Goal: Task Accomplishment & Management: Manage account settings

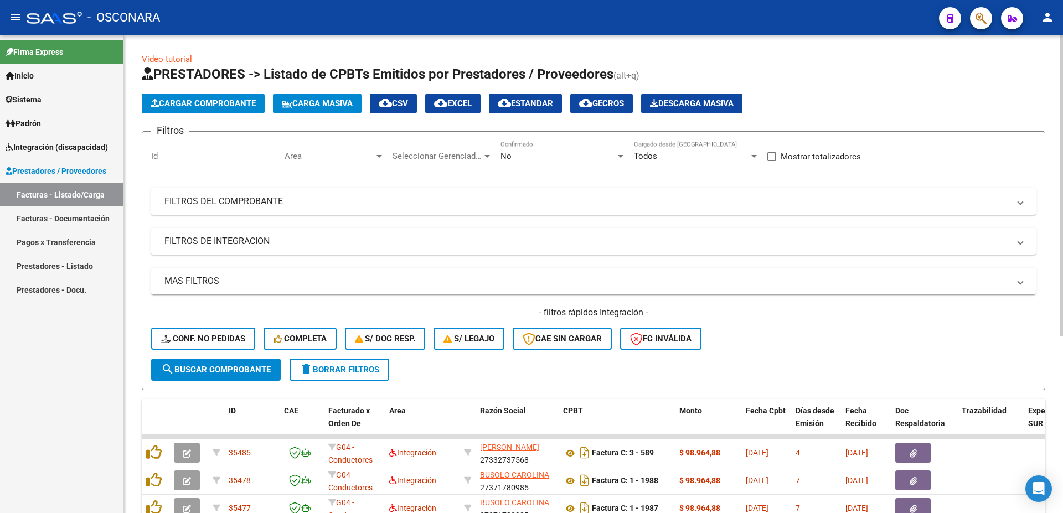
click at [539, 157] on div "No" at bounding box center [558, 156] width 115 height 10
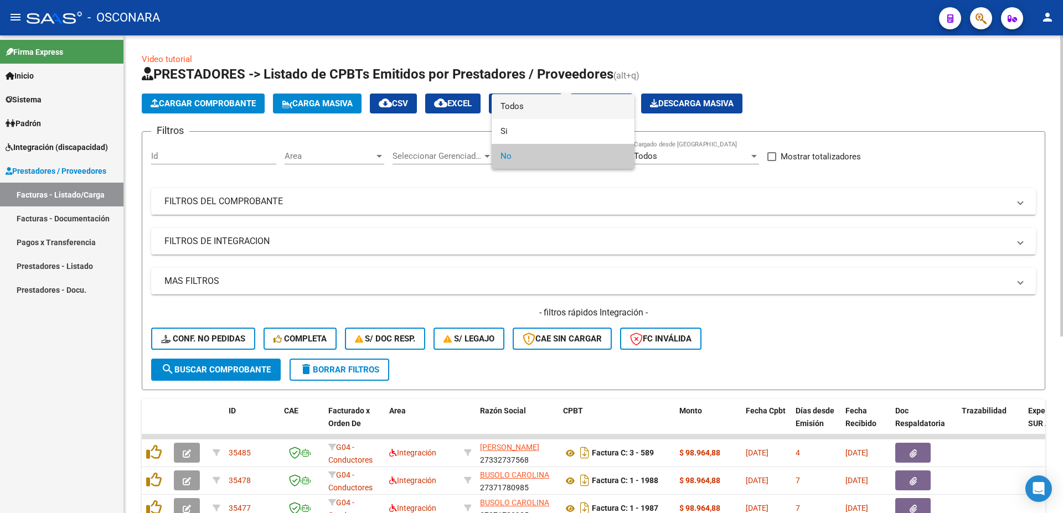
drag, startPoint x: 535, startPoint y: 114, endPoint x: 522, endPoint y: 116, distance: 13.6
click at [535, 112] on span "Todos" at bounding box center [563, 106] width 125 height 25
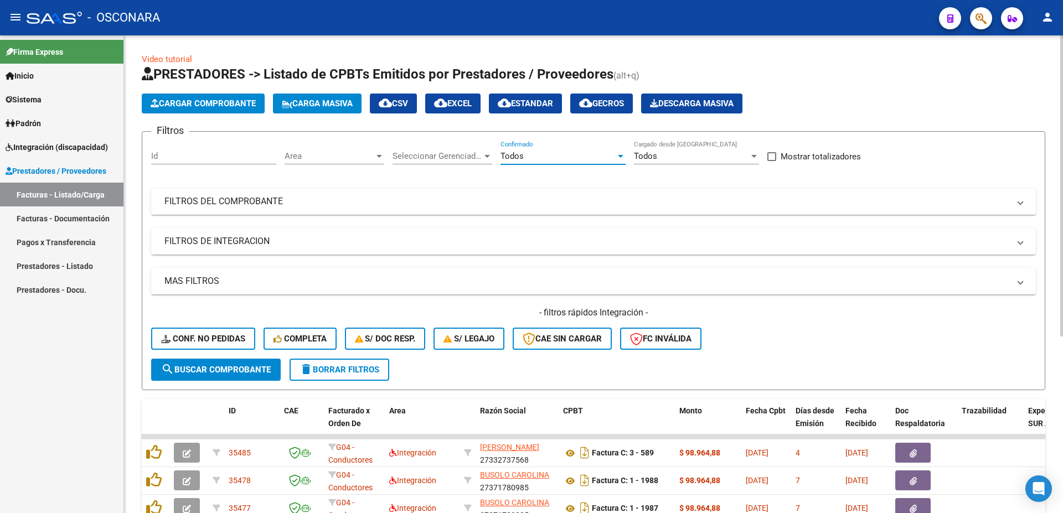
click at [233, 243] on mat-panel-title "FILTROS DE INTEGRACION" at bounding box center [586, 241] width 845 height 12
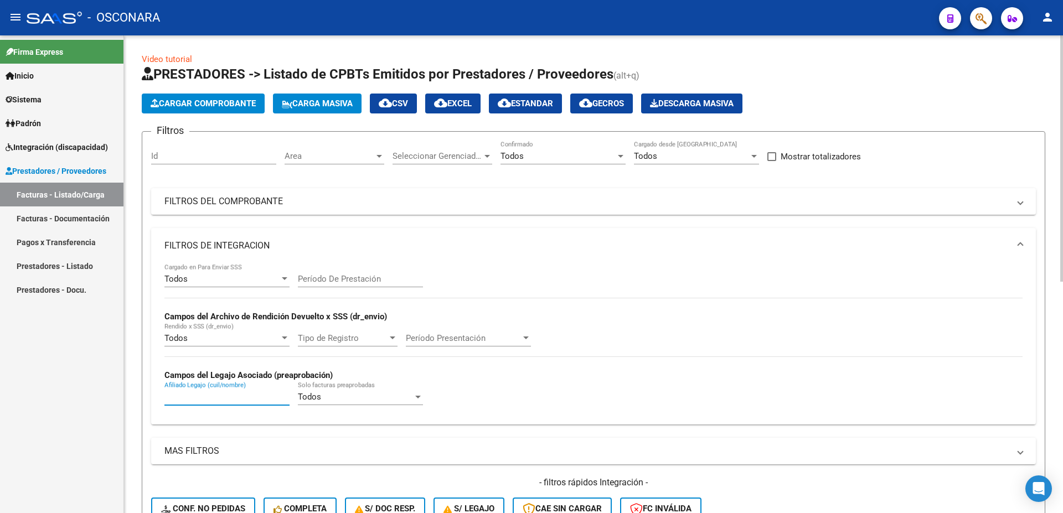
click at [194, 396] on input "Afiliado Legajo (cuil/nombre)" at bounding box center [226, 397] width 125 height 10
paste input "20542849356"
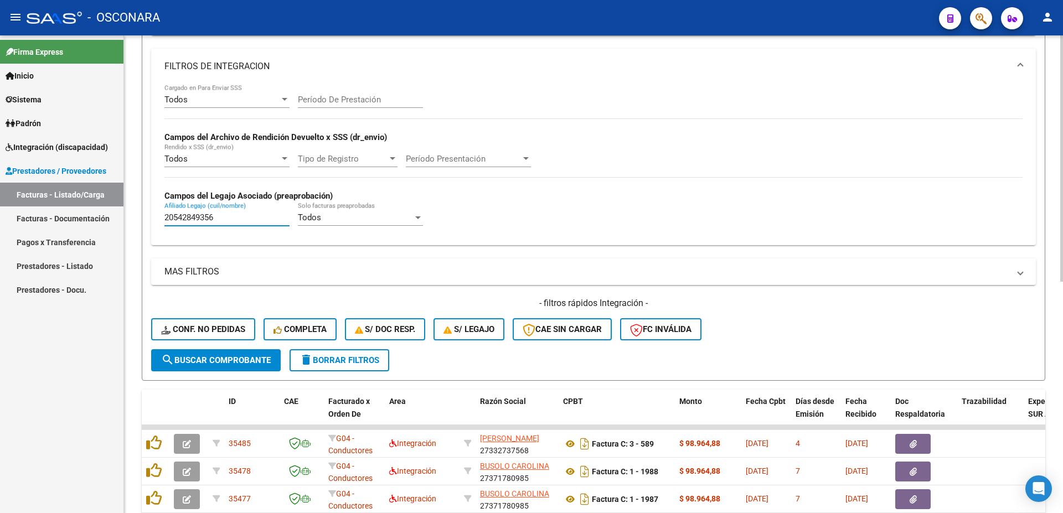
type input "20542849356"
click at [215, 363] on span "search Buscar Comprobante" at bounding box center [216, 360] width 110 height 10
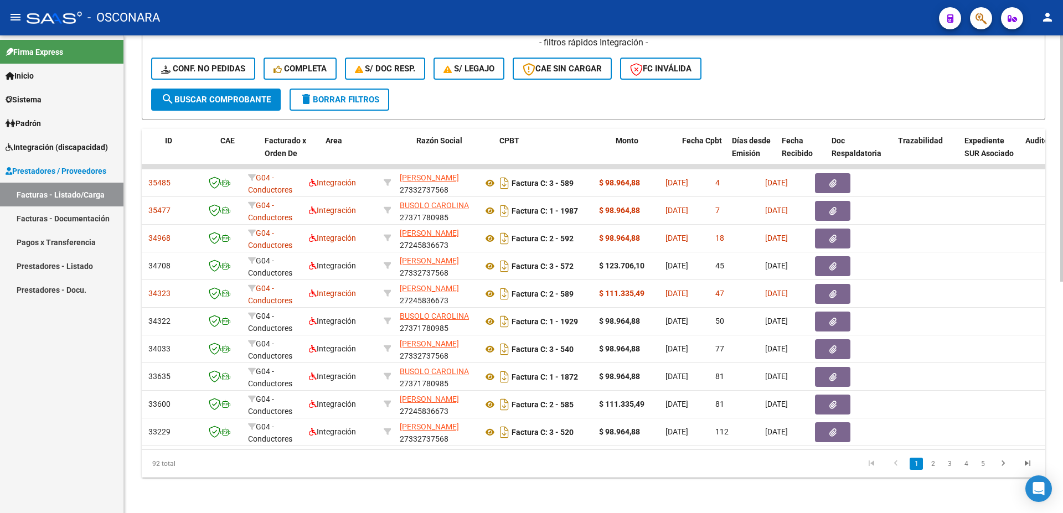
scroll to position [0, 64]
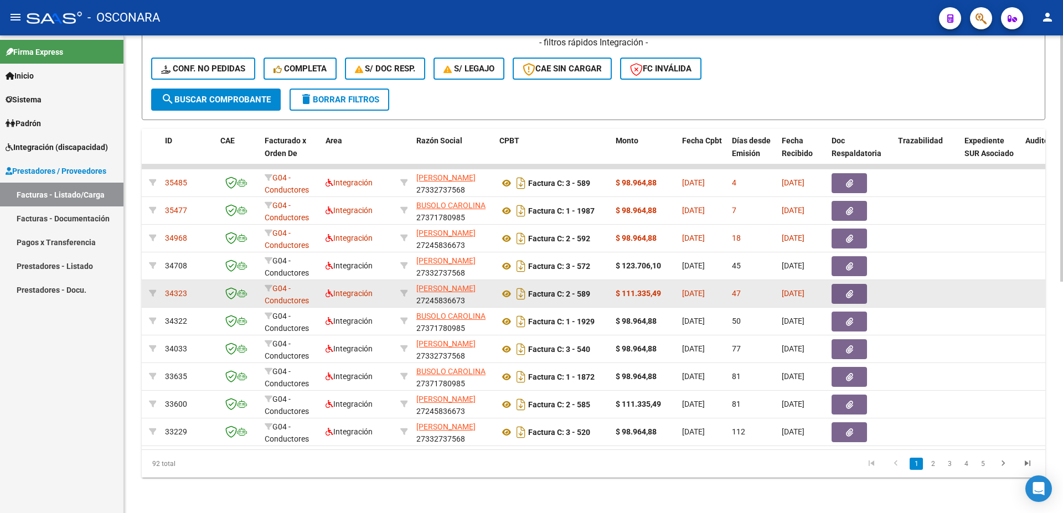
click at [854, 286] on button "button" at bounding box center [849, 294] width 35 height 20
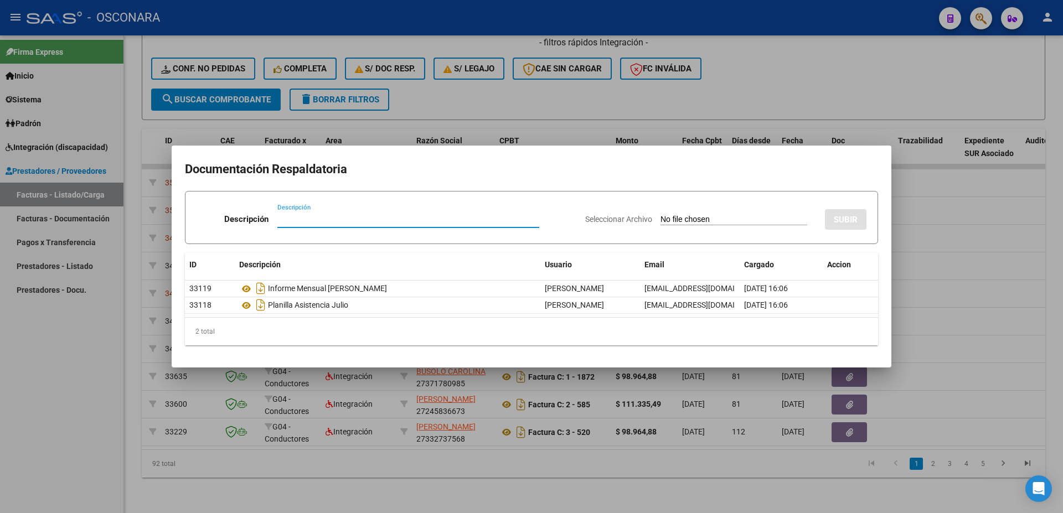
click at [935, 255] on div at bounding box center [531, 256] width 1063 height 513
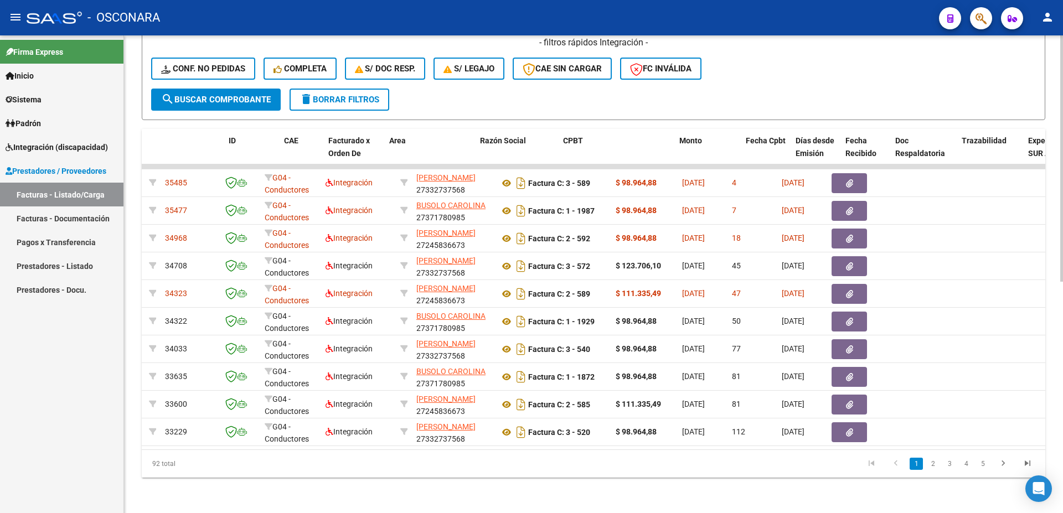
scroll to position [0, 0]
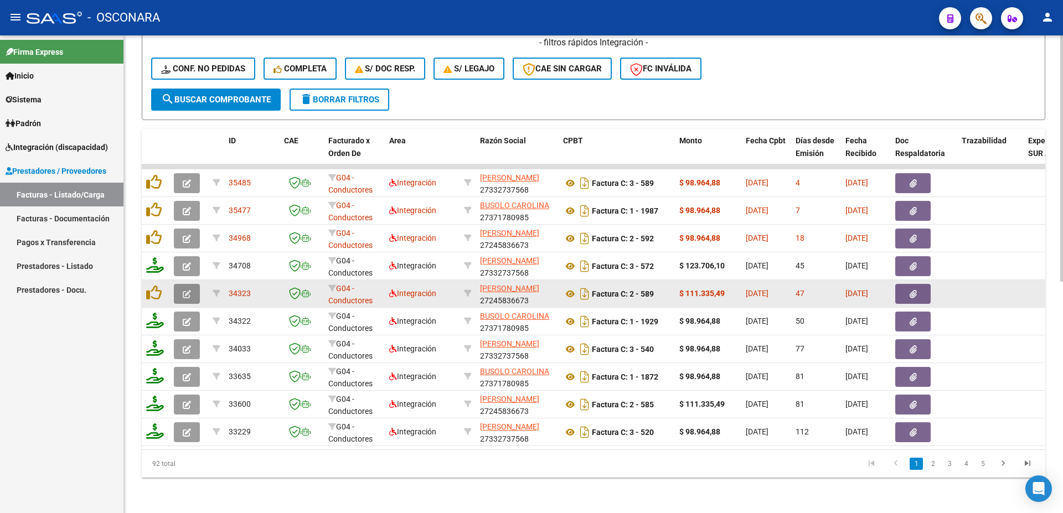
click at [182, 284] on button "button" at bounding box center [187, 294] width 26 height 20
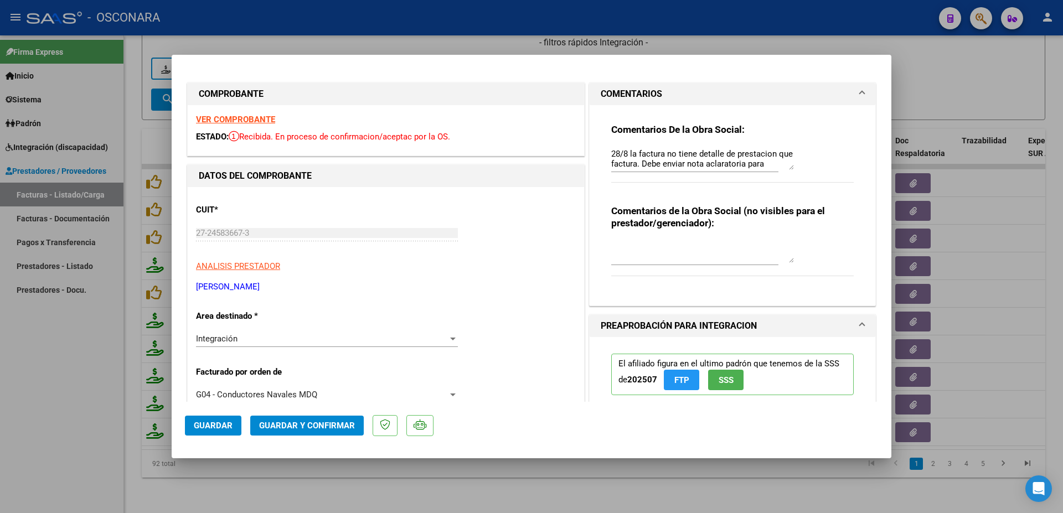
click at [783, 161] on textarea "28/8 la factura no tiene detalle de prestacion que factura. Debe enviar nota ac…" at bounding box center [702, 159] width 183 height 22
click at [1012, 232] on div at bounding box center [531, 256] width 1063 height 513
type input "$ 0,00"
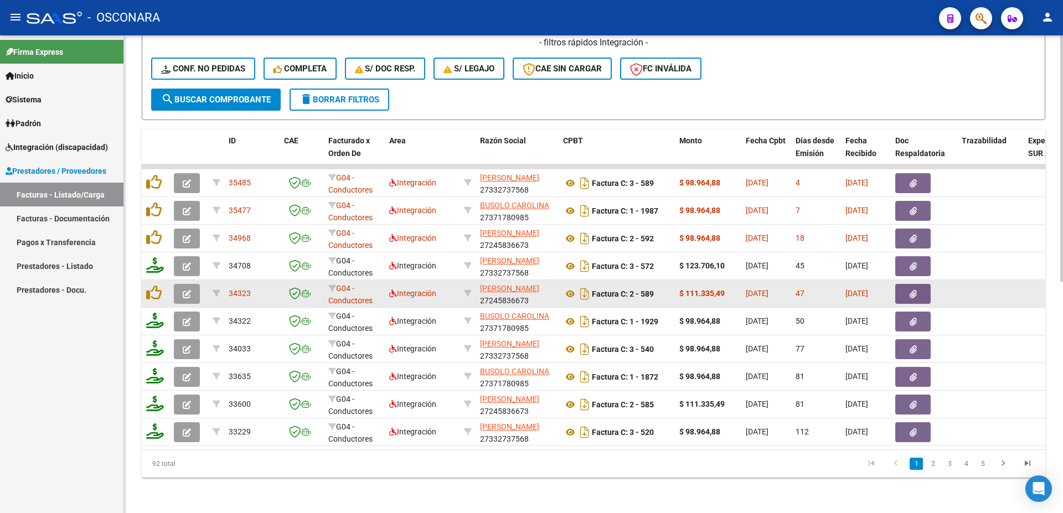
click at [916, 289] on span "button" at bounding box center [913, 294] width 7 height 10
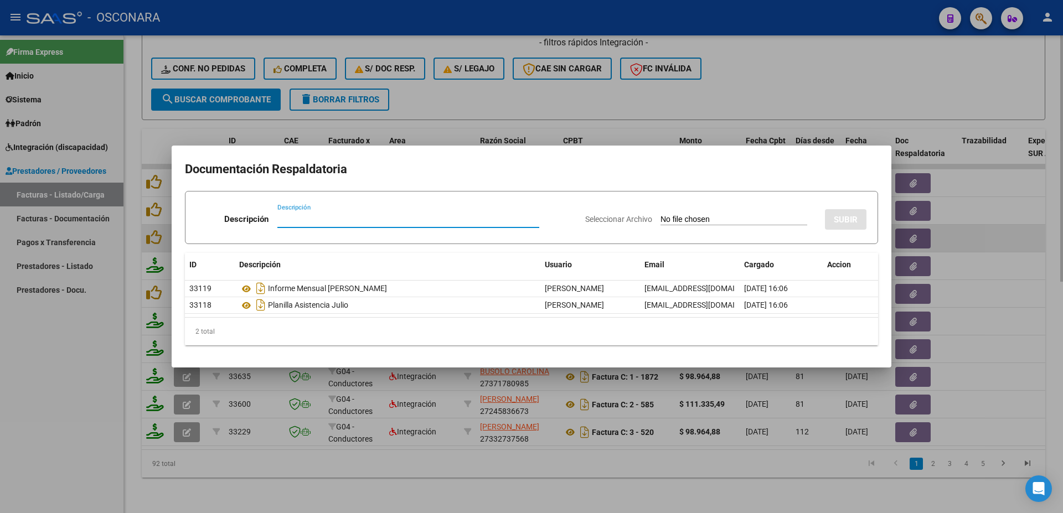
click at [963, 220] on div at bounding box center [531, 256] width 1063 height 513
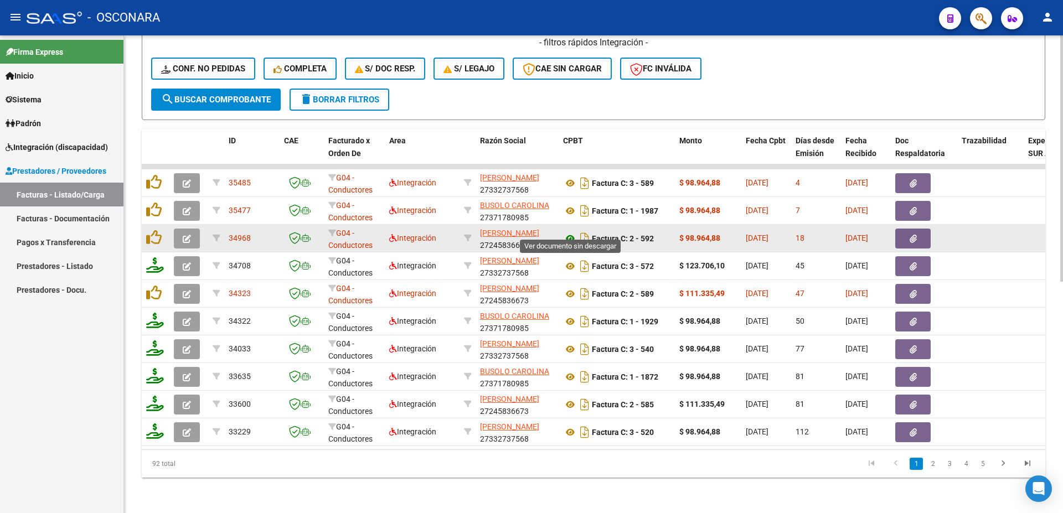
click at [571, 232] on icon at bounding box center [570, 238] width 14 height 13
click at [922, 229] on button "button" at bounding box center [912, 239] width 35 height 20
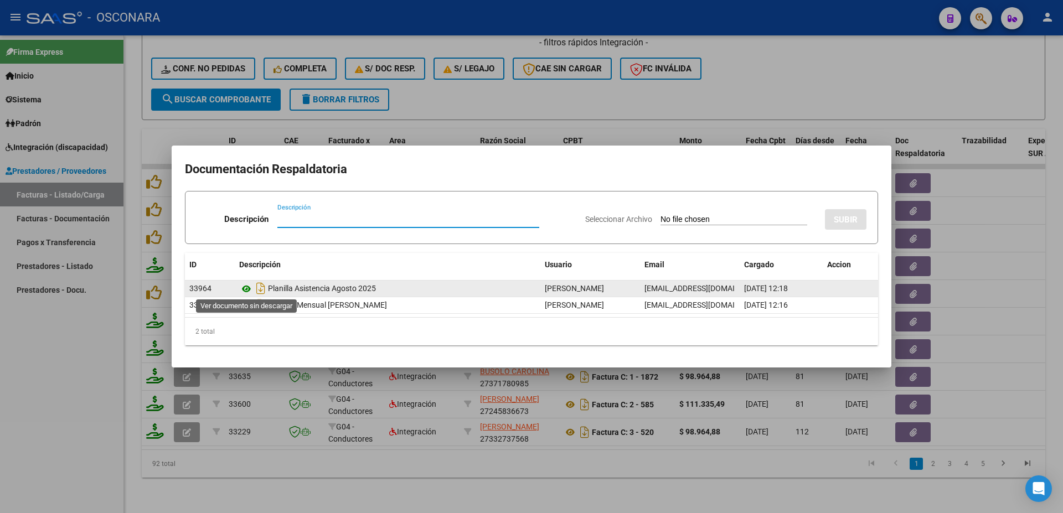
click at [245, 286] on icon at bounding box center [246, 288] width 14 height 13
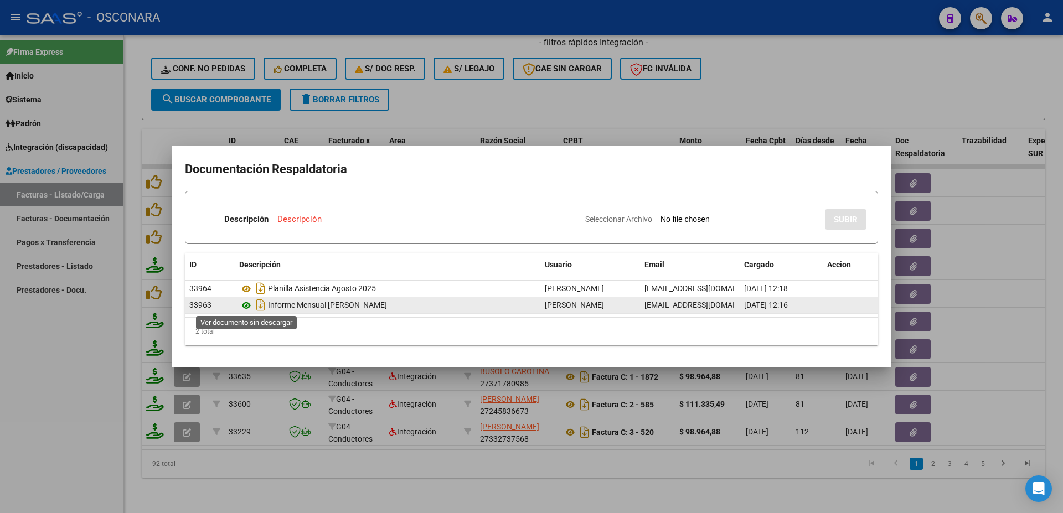
click at [245, 303] on icon at bounding box center [246, 305] width 14 height 13
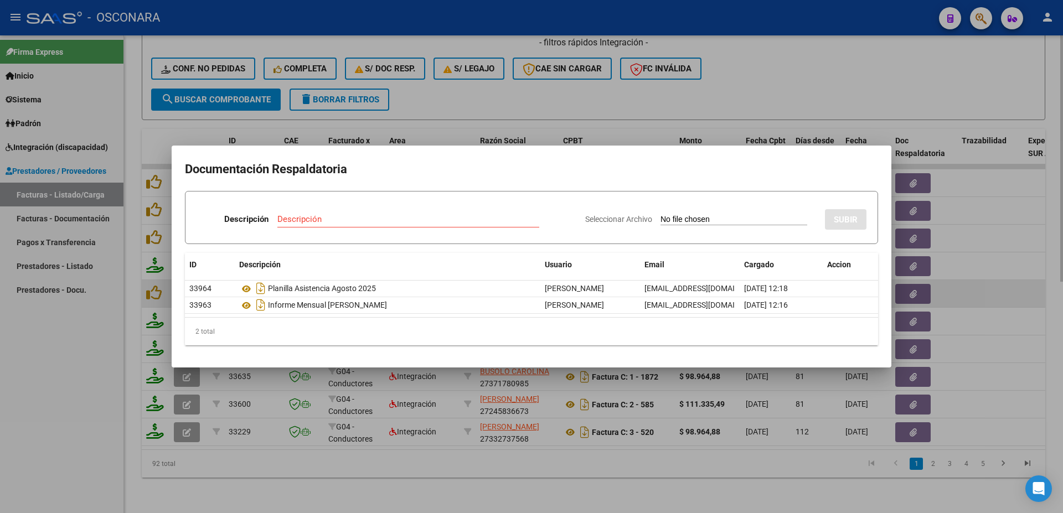
drag, startPoint x: 1027, startPoint y: 280, endPoint x: 1029, endPoint y: 272, distance: 7.7
click at [1027, 279] on div at bounding box center [531, 256] width 1063 height 513
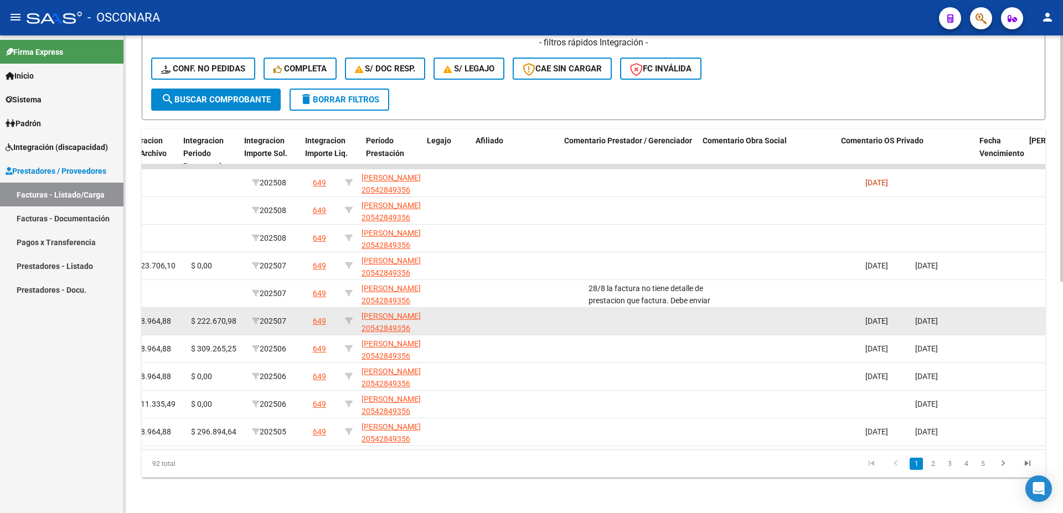
scroll to position [0, 1486]
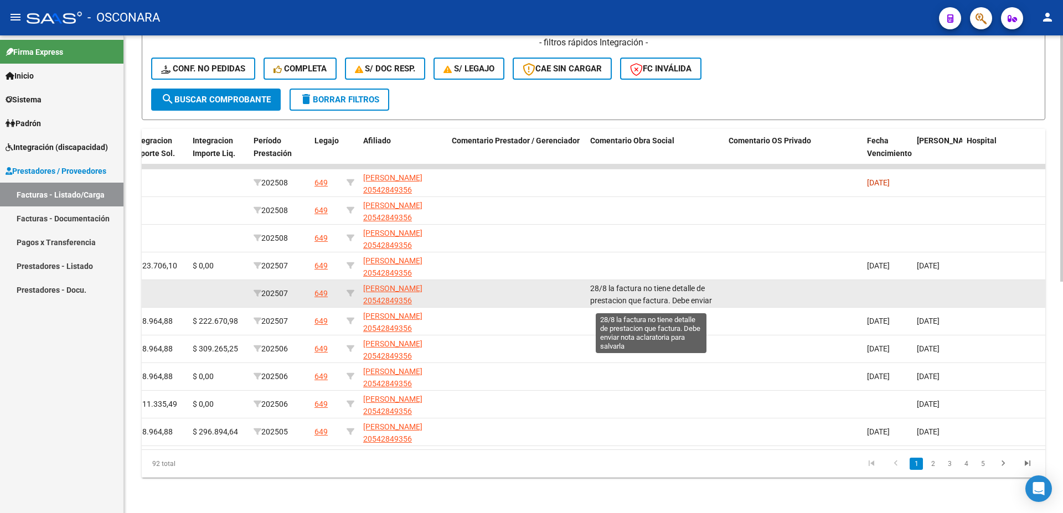
drag, startPoint x: 714, startPoint y: 288, endPoint x: 591, endPoint y: 279, distance: 123.3
click at [594, 282] on div "28/8 la factura no tiene detalle de prestacion que factura. Debe enviar nota ac…" at bounding box center [655, 293] width 130 height 23
click at [599, 284] on span "28/8 la factura no tiene detalle de prestacion que factura. Debe enviar nota ac…" at bounding box center [651, 301] width 122 height 34
drag, startPoint x: 610, startPoint y: 276, endPoint x: 732, endPoint y: 302, distance: 125.2
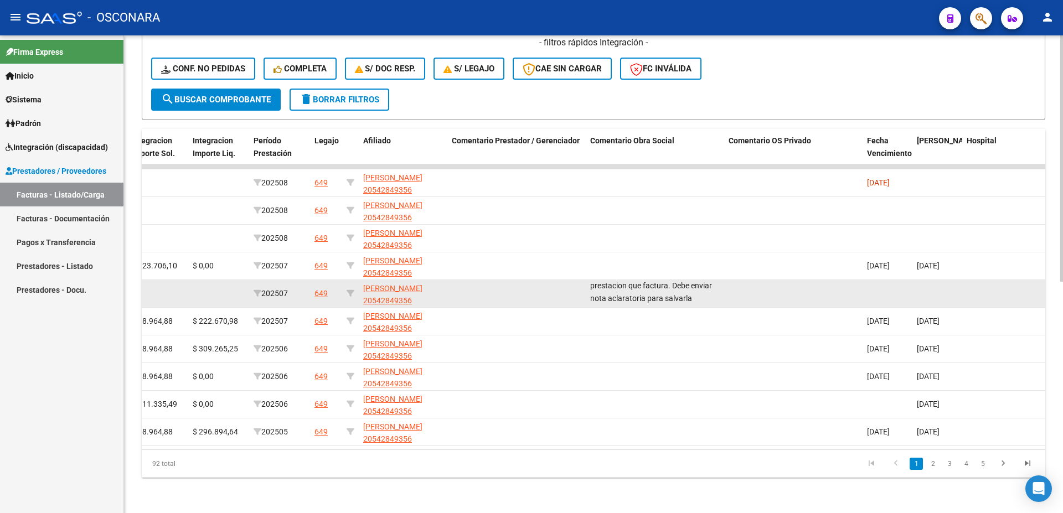
click at [720, 302] on div "28/8 la factura no tiene detalle de prestacion que factura. Debe enviar nota ac…" at bounding box center [655, 293] width 130 height 23
copy div "- DS 202507 $ 98.964,88 $ 222.670,98 202507 649 [PERSON_NAME] 20542849356"
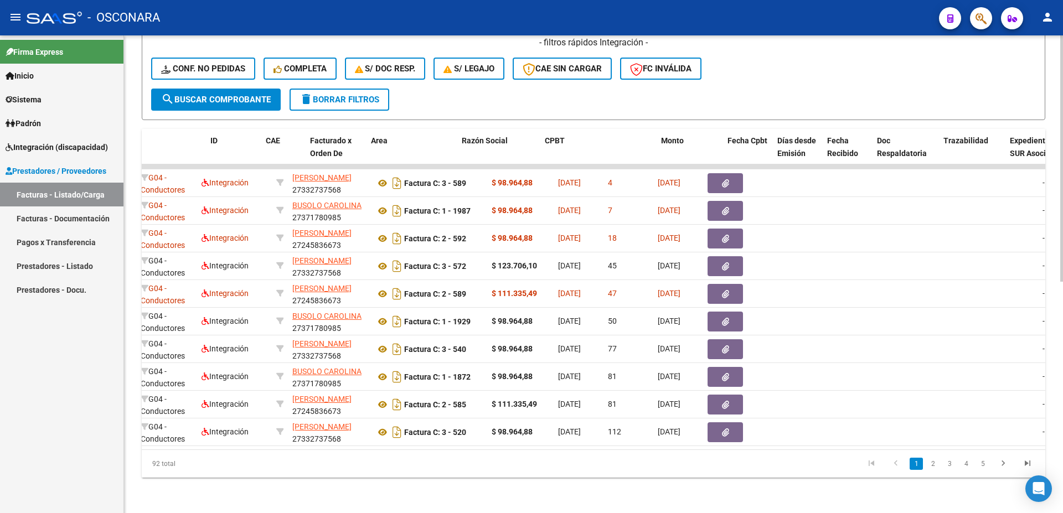
scroll to position [0, 0]
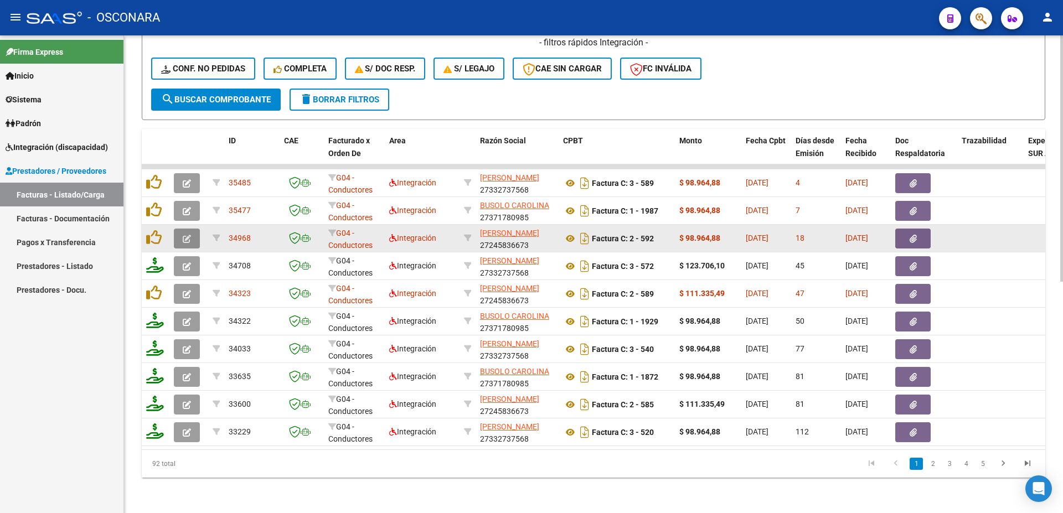
click at [191, 229] on button "button" at bounding box center [187, 239] width 26 height 20
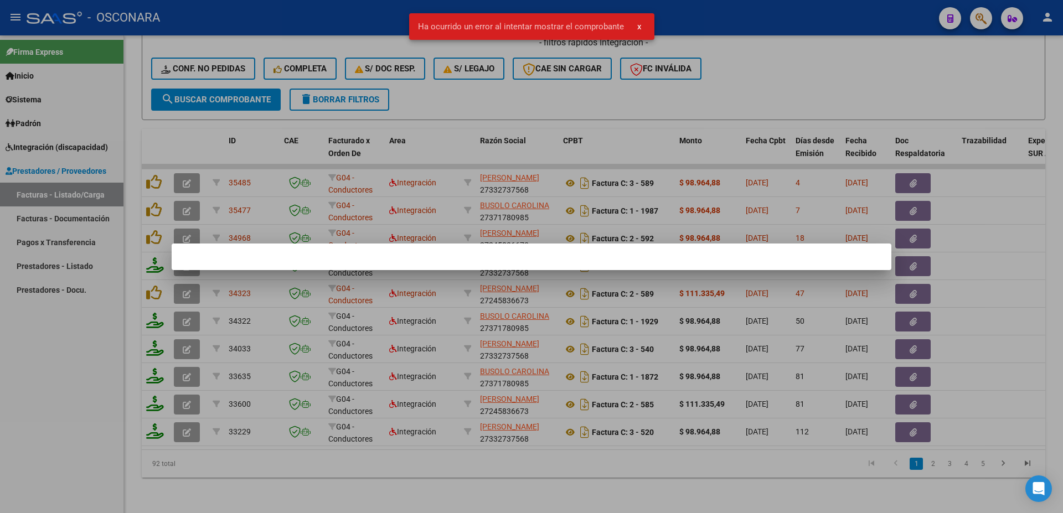
click at [707, 60] on div at bounding box center [531, 256] width 1063 height 513
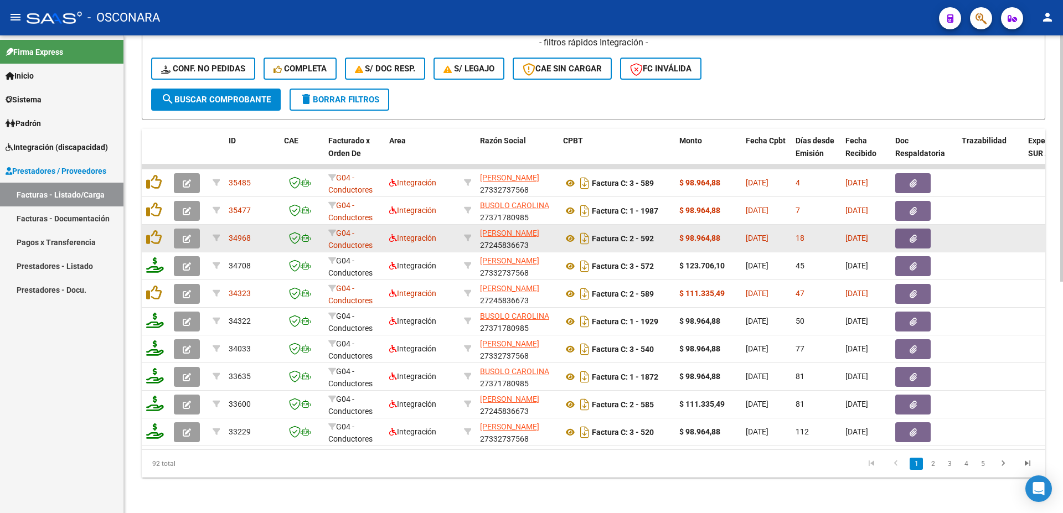
click at [189, 235] on icon "button" at bounding box center [187, 239] width 8 height 8
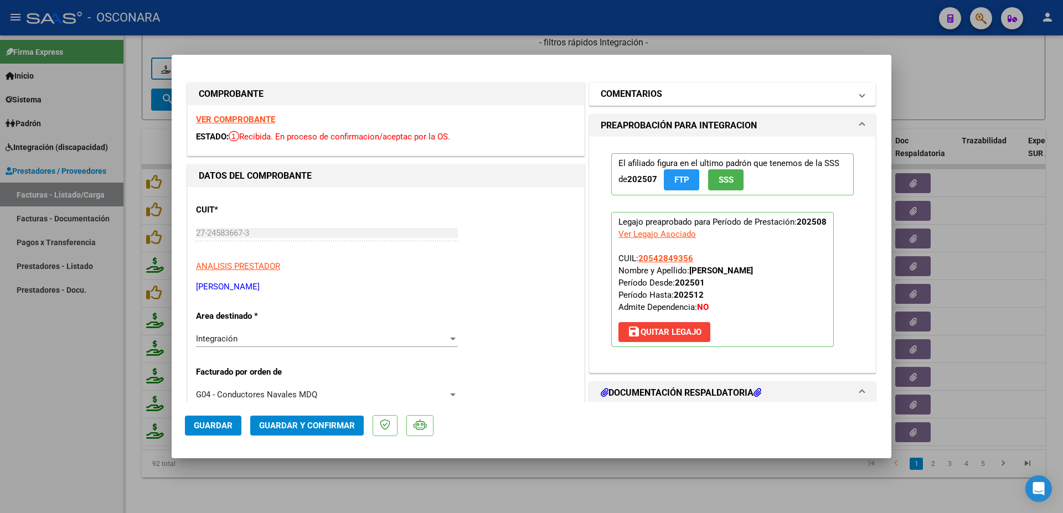
click at [640, 95] on h1 "COMENTARIOS" at bounding box center [631, 93] width 61 height 13
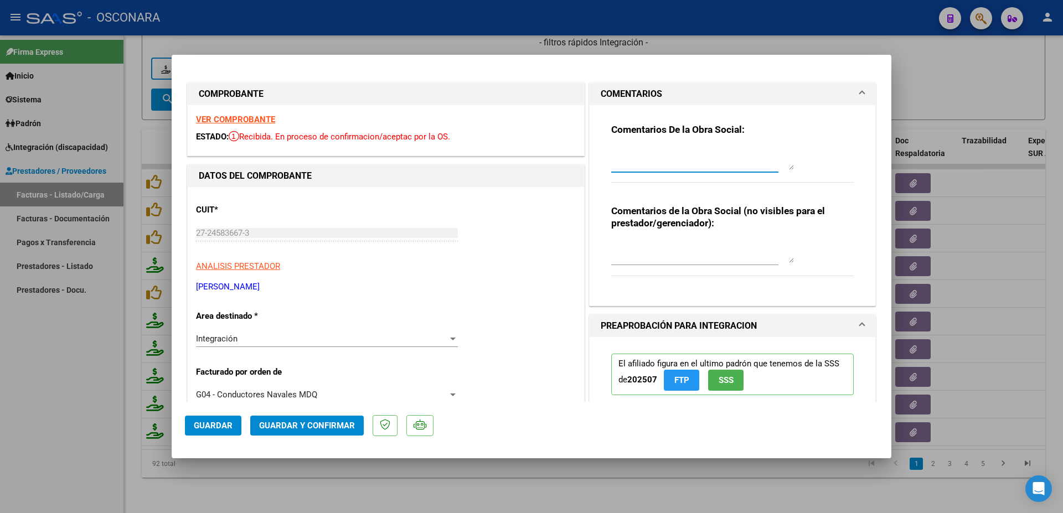
click at [628, 158] on textarea at bounding box center [702, 159] width 183 height 22
paste textarea "a factura no tiene detalle de prestacion que factura. Debe enviar nota aclarato…"
drag, startPoint x: 753, startPoint y: 156, endPoint x: 575, endPoint y: 147, distance: 177.9
click at [611, 148] on textarea "20/09 a factura no tiene detalle de prestacion que factura. Debe enviar nota ac…" at bounding box center [702, 159] width 183 height 22
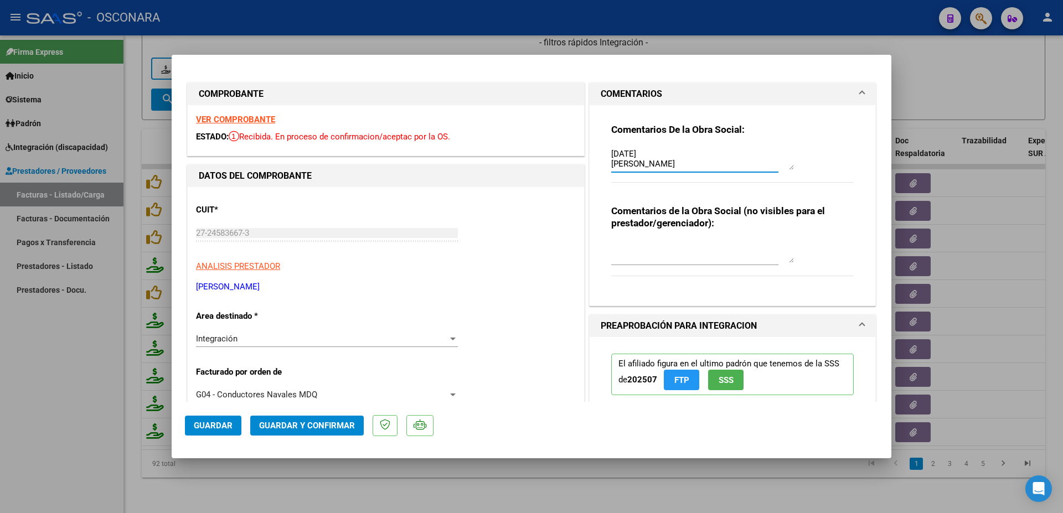
scroll to position [50, 0]
type textarea "20/09 a factura no tiene detalle de prestacion que factura. Debe enviar nota ac…"
click at [932, 74] on div at bounding box center [531, 256] width 1063 height 513
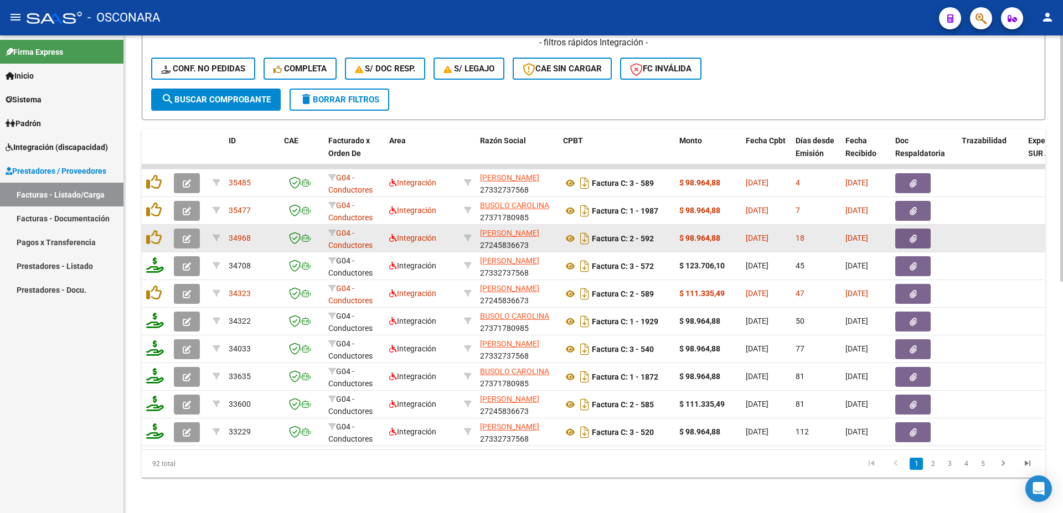
click at [189, 235] on icon "button" at bounding box center [187, 239] width 8 height 8
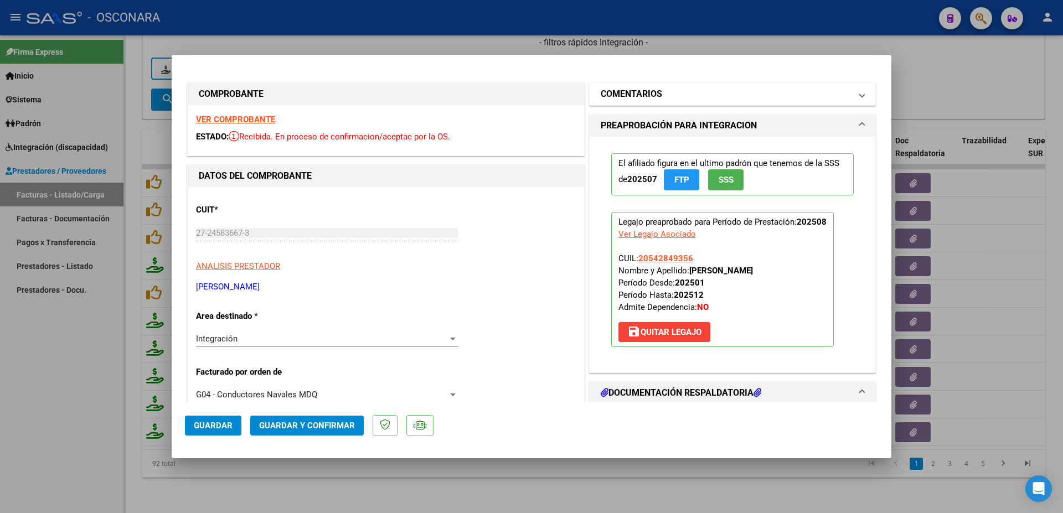
click at [636, 95] on h1 "COMENTARIOS" at bounding box center [631, 93] width 61 height 13
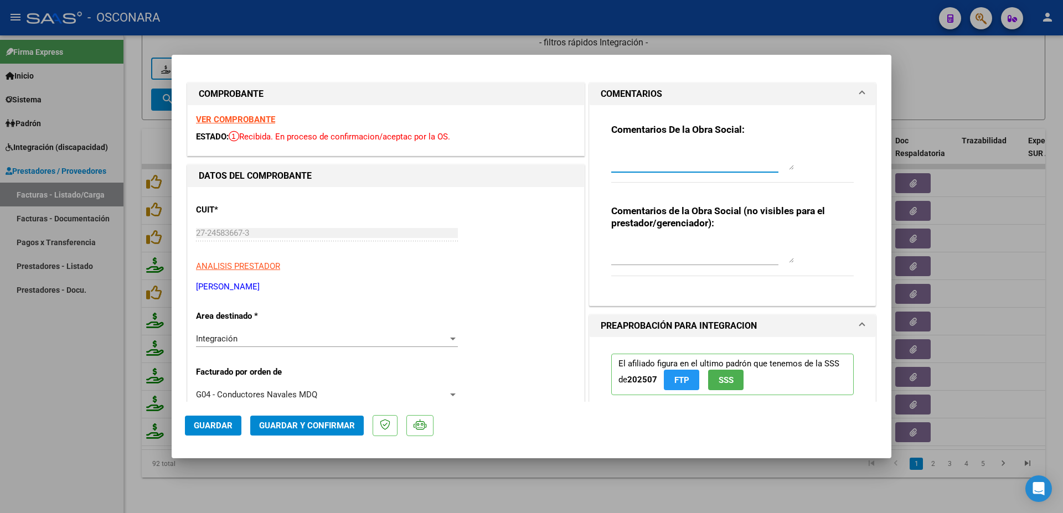
paste textarea "la factura no tiene detalle de prestacion que factura. Debe enviar nota aclarat…"
type textarea "la factura no tiene detalle de prestacion que factura. [PERSON_NAME] enviar not…"
click at [213, 424] on span "Guardar" at bounding box center [213, 426] width 39 height 10
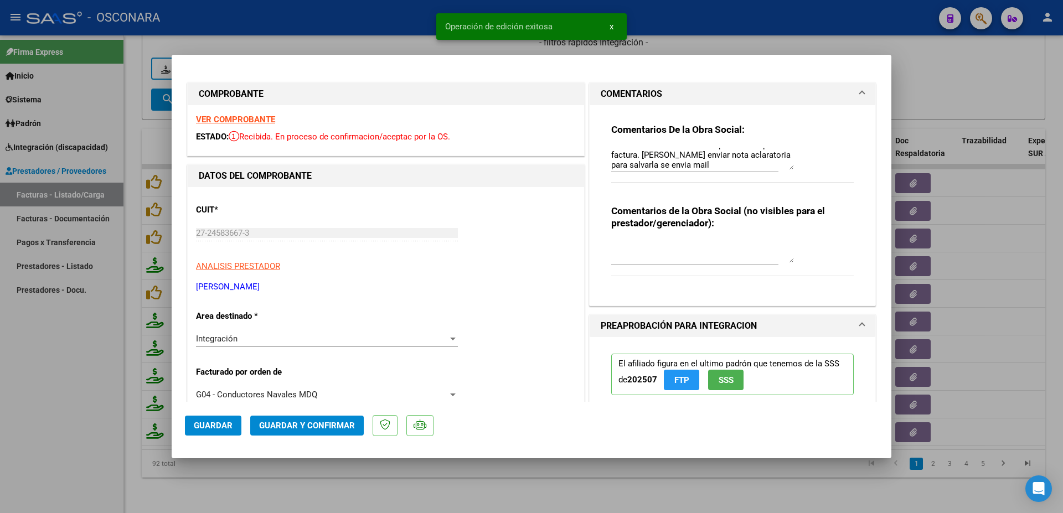
click at [480, 472] on div at bounding box center [531, 256] width 1063 height 513
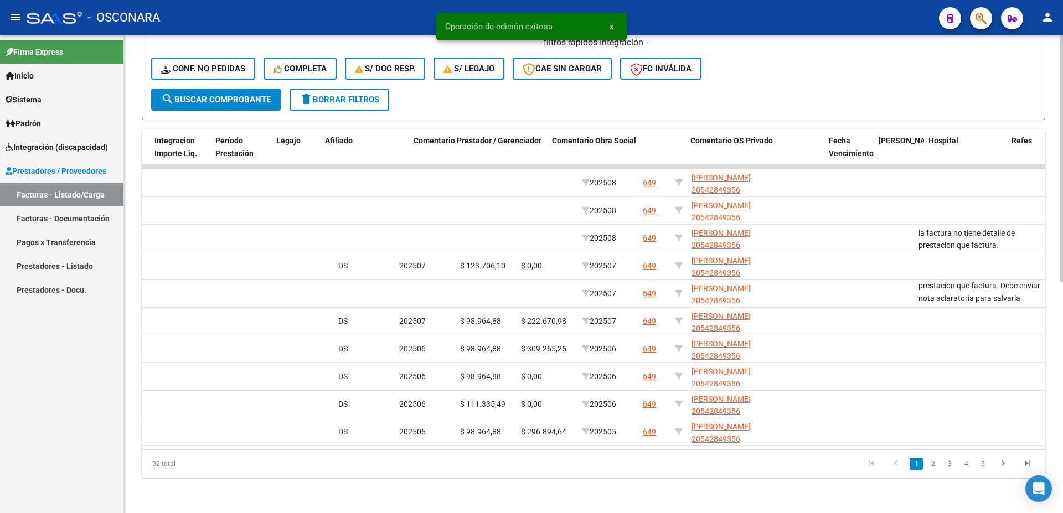
scroll to position [0, 1951]
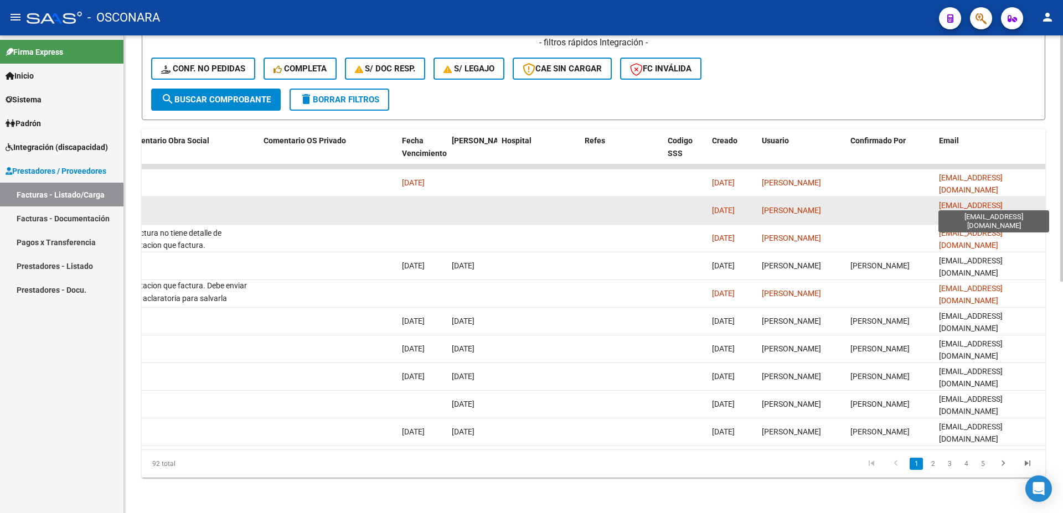
drag, startPoint x: 1035, startPoint y: 199, endPoint x: 963, endPoint y: 203, distance: 72.6
click at [944, 200] on div "[EMAIL_ADDRESS][DOMAIN_NAME]" at bounding box center [990, 210] width 102 height 23
click at [935, 199] on datatable-body-cell "[EMAIL_ADDRESS][DOMAIN_NAME]" at bounding box center [990, 210] width 111 height 27
drag, startPoint x: 934, startPoint y: 198, endPoint x: 1025, endPoint y: 197, distance: 90.8
click at [935, 197] on datatable-body-cell at bounding box center [890, 210] width 89 height 27
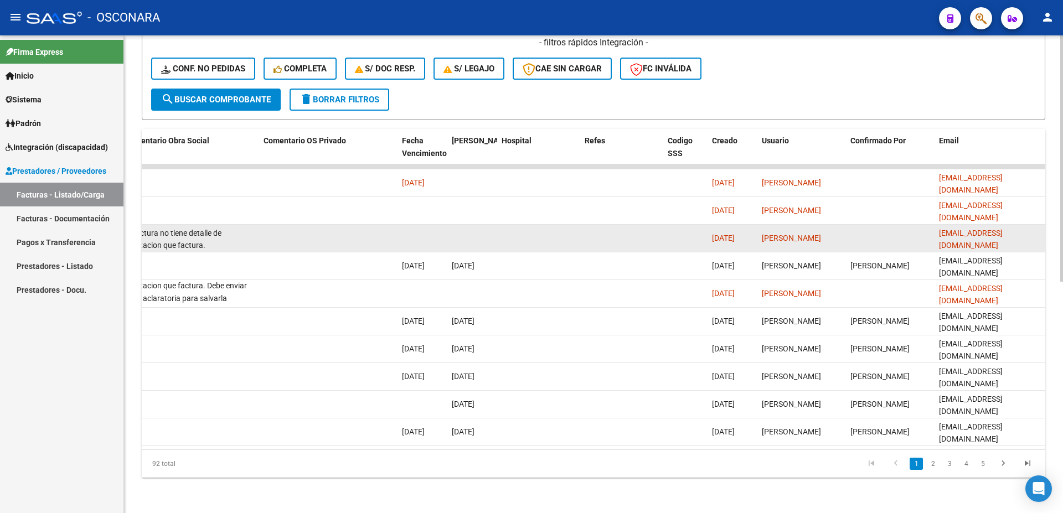
click at [932, 227] on datatable-body-cell at bounding box center [890, 238] width 89 height 27
drag, startPoint x: 937, startPoint y: 228, endPoint x: 999, endPoint y: 223, distance: 61.7
click at [1037, 229] on datatable-body-cell "[EMAIL_ADDRESS][DOMAIN_NAME]" at bounding box center [990, 238] width 111 height 27
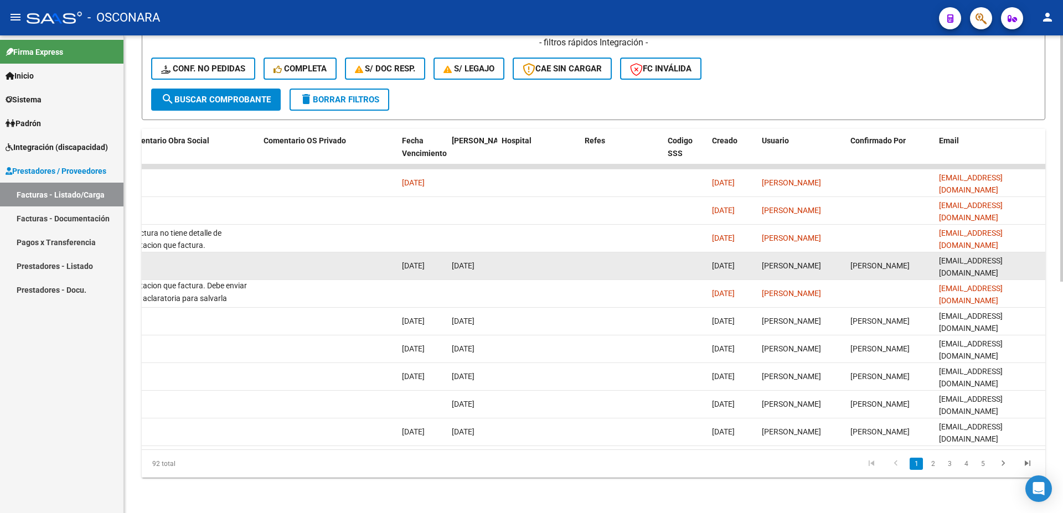
copy span "[EMAIL_ADDRESS][DOMAIN_NAME]"
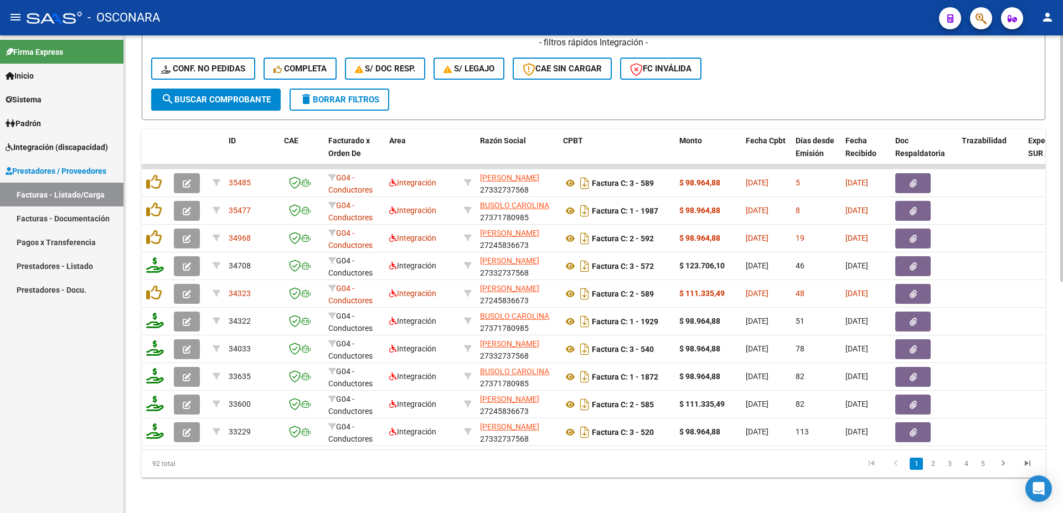
scroll to position [210, 0]
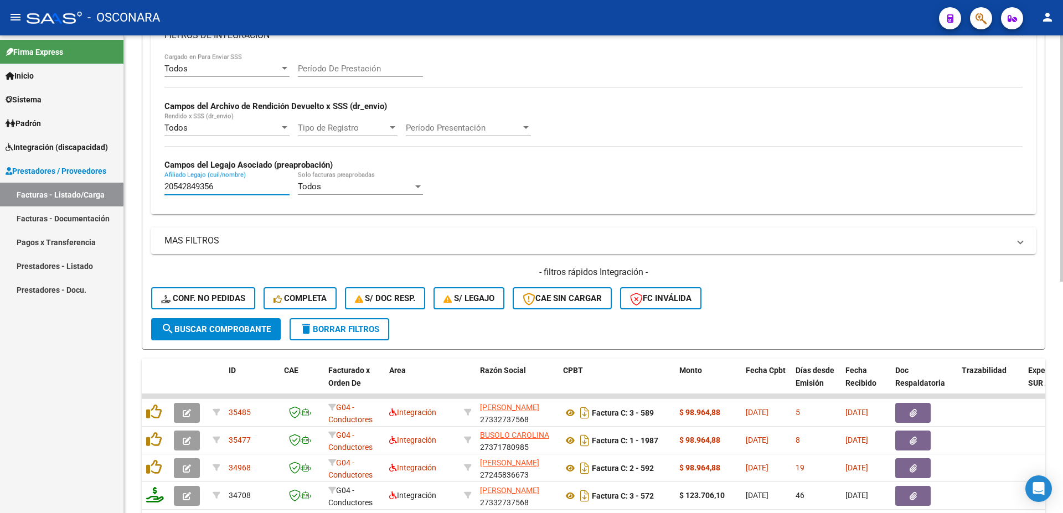
drag, startPoint x: 217, startPoint y: 184, endPoint x: 47, endPoint y: 138, distance: 176.2
click at [164, 182] on input "20542849356" at bounding box center [226, 187] width 125 height 10
paste input "7539151113"
type input "27539151113"
click at [243, 329] on span "search Buscar Comprobante" at bounding box center [216, 329] width 110 height 10
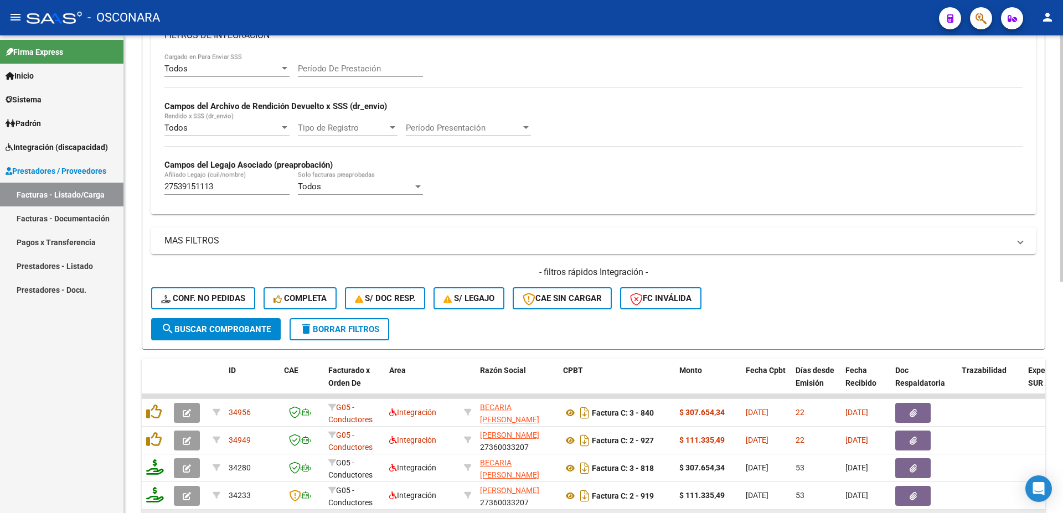
scroll to position [450, 0]
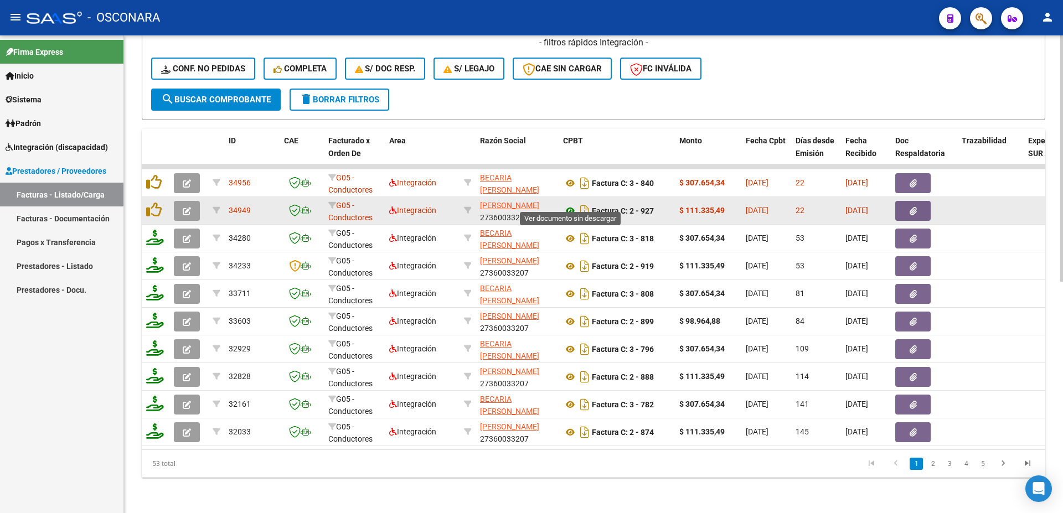
click at [568, 204] on icon at bounding box center [570, 210] width 14 height 13
click at [919, 201] on button "button" at bounding box center [912, 211] width 35 height 20
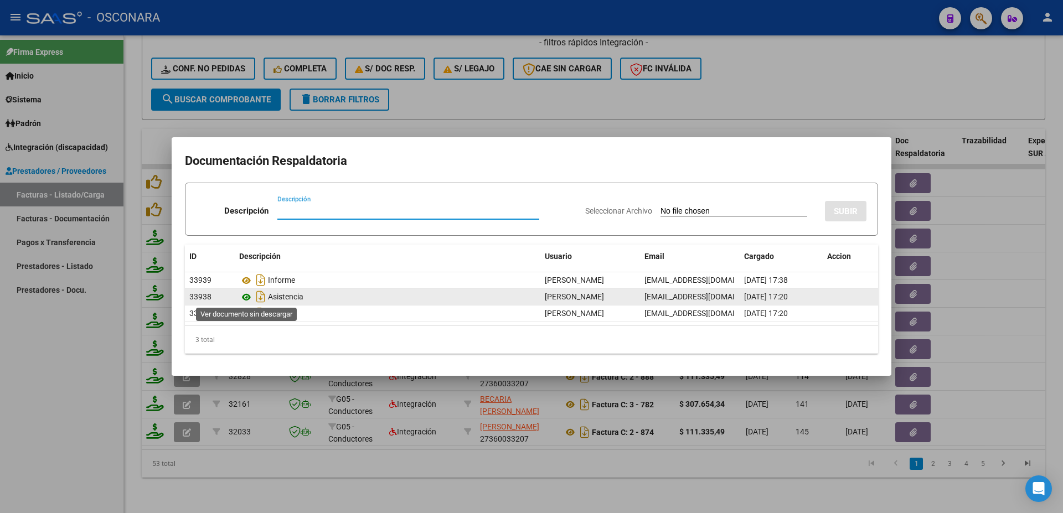
click at [245, 295] on icon at bounding box center [246, 297] width 14 height 13
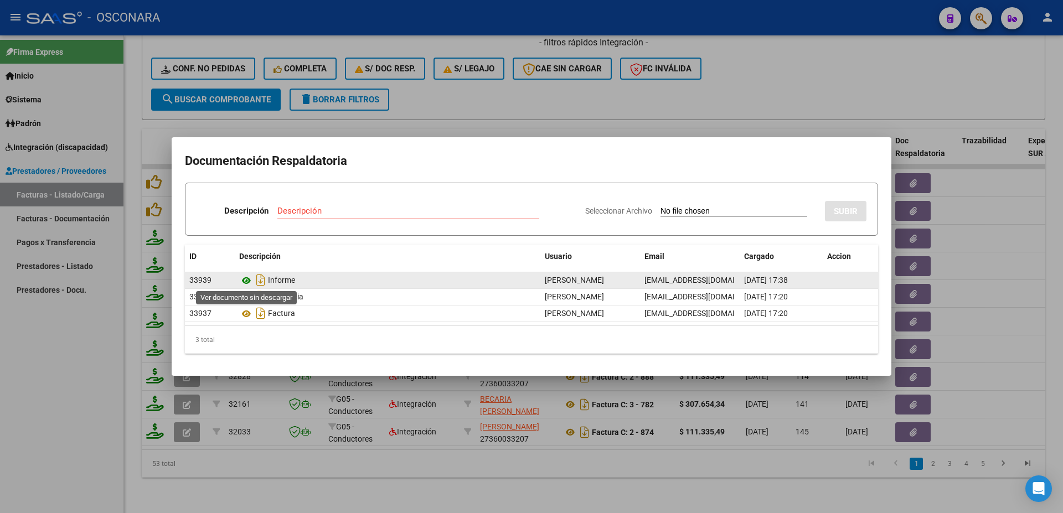
click at [249, 281] on icon at bounding box center [246, 280] width 14 height 13
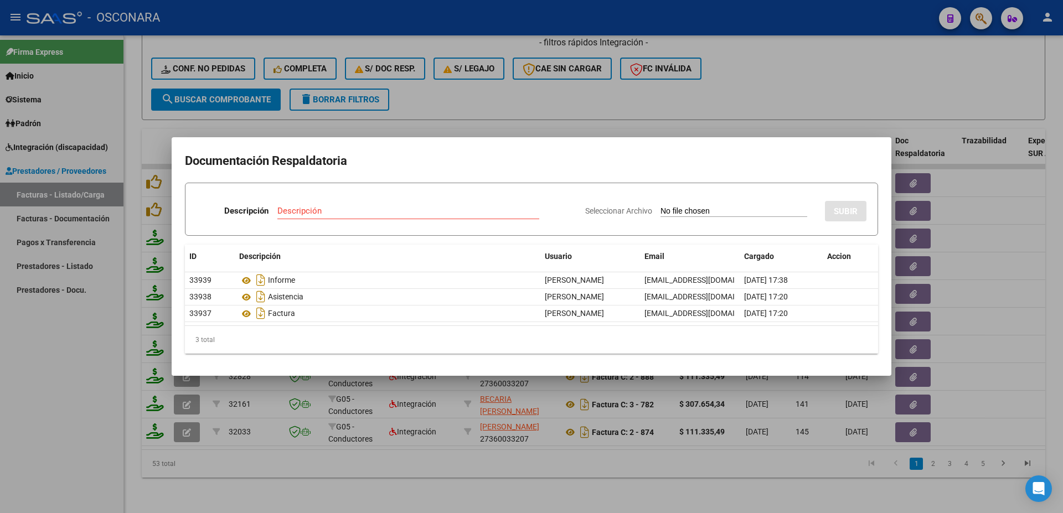
click at [1021, 229] on div at bounding box center [531, 256] width 1063 height 513
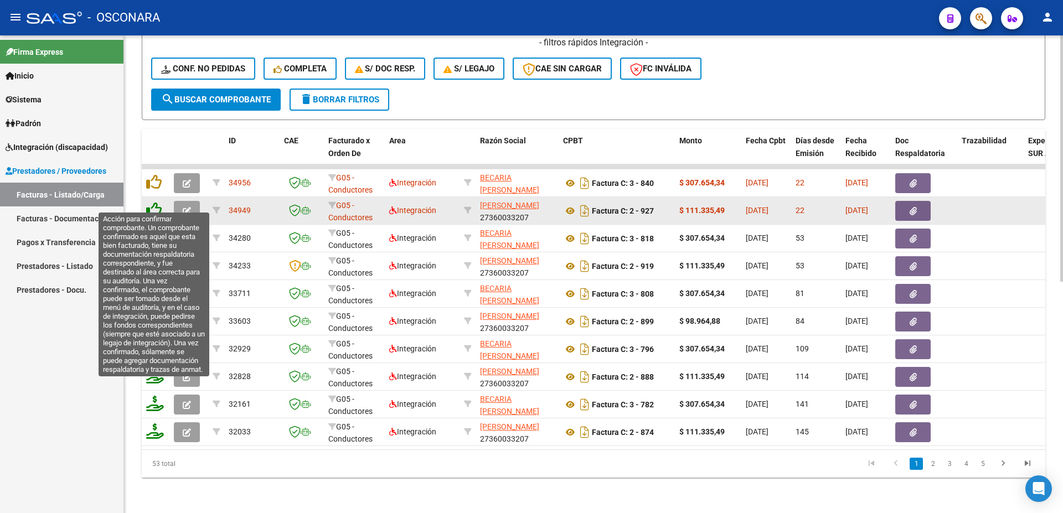
click at [154, 202] on icon at bounding box center [154, 210] width 16 height 16
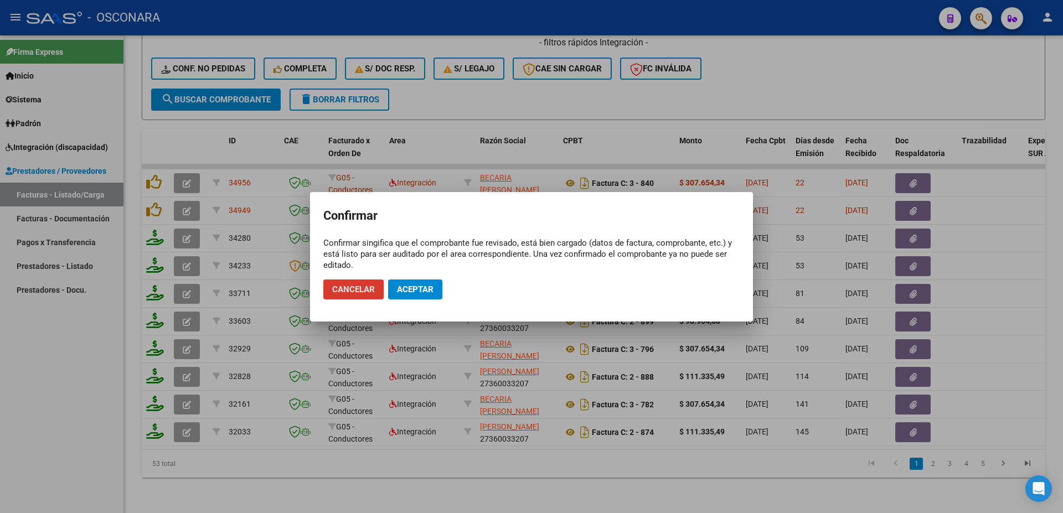
click at [426, 293] on span "Aceptar" at bounding box center [415, 290] width 37 height 10
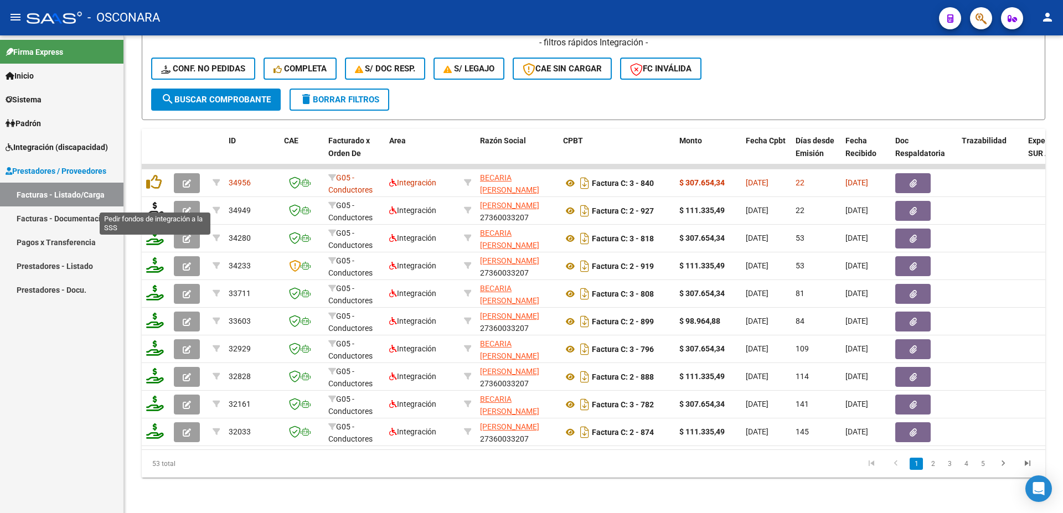
click at [154, 204] on icon at bounding box center [155, 210] width 18 height 16
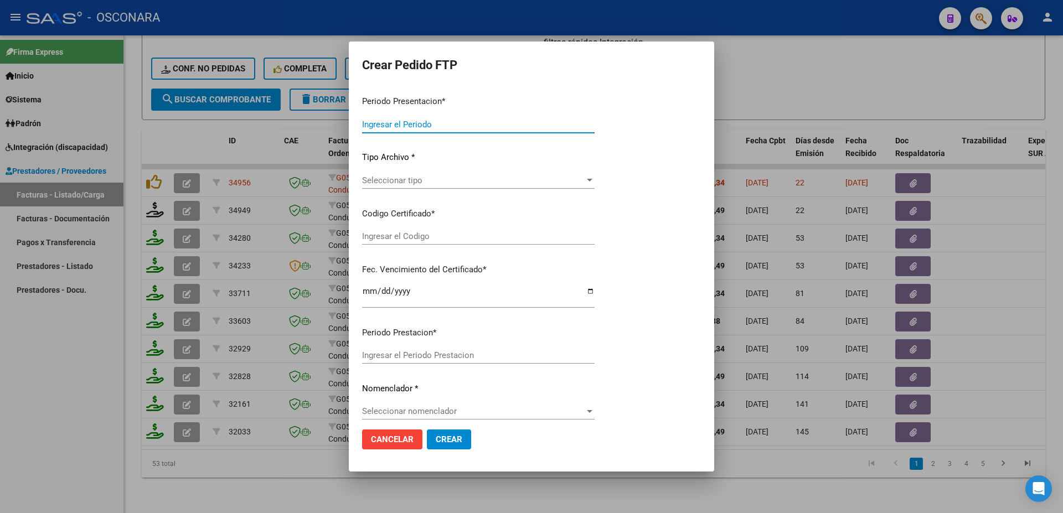
type input "202508"
type input "$ 111.335,49"
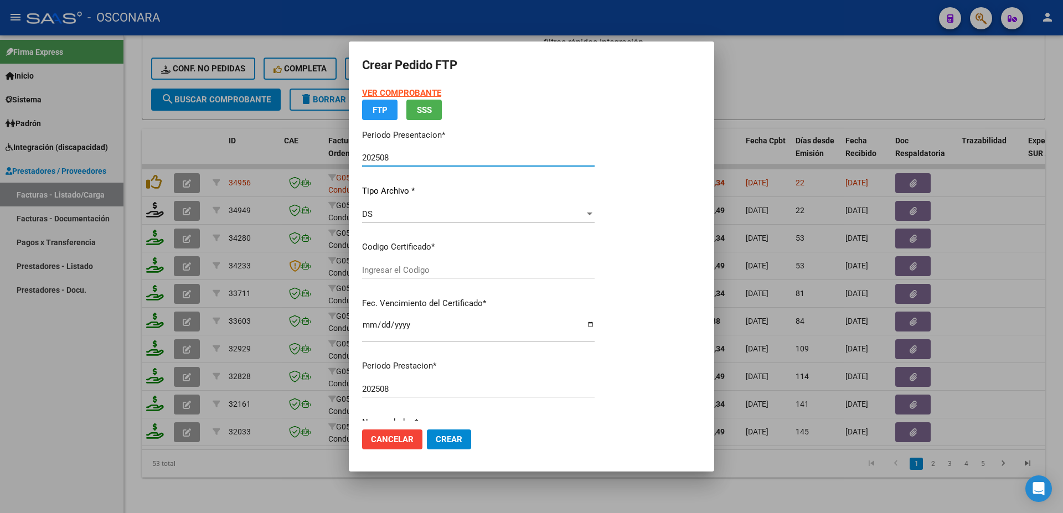
type input "ARG01000539151112023101220251012SFE168"
type input "[DATE]"
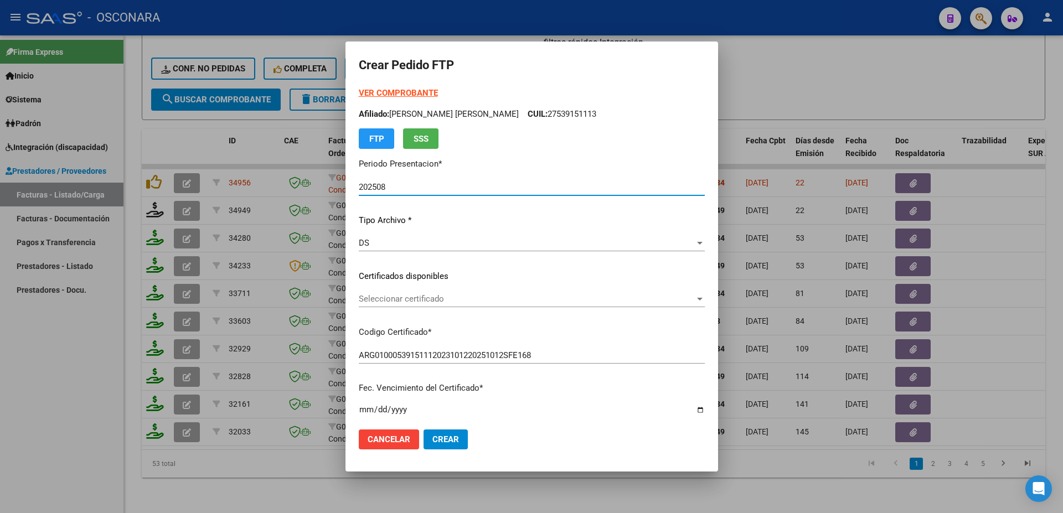
click at [417, 305] on div "Seleccionar certificado Seleccionar certificado" at bounding box center [532, 299] width 346 height 17
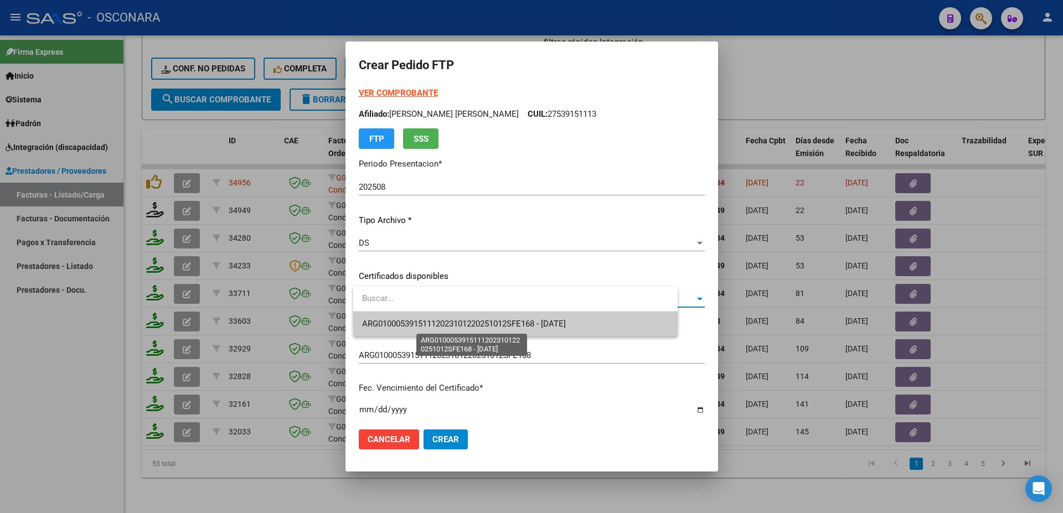
click at [444, 327] on span "ARG01000539151112023101220251012SFE168 - [DATE]" at bounding box center [464, 324] width 204 height 10
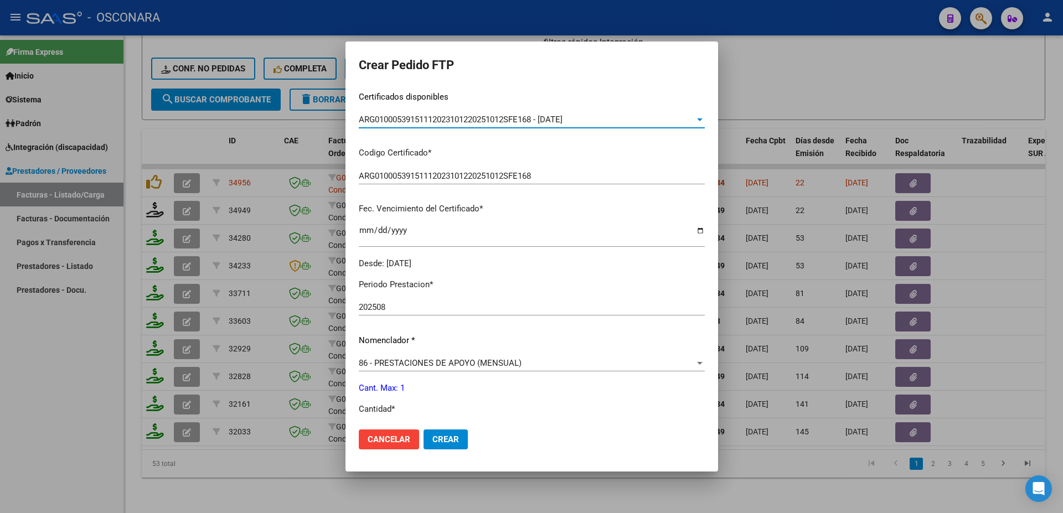
scroll to position [239, 0]
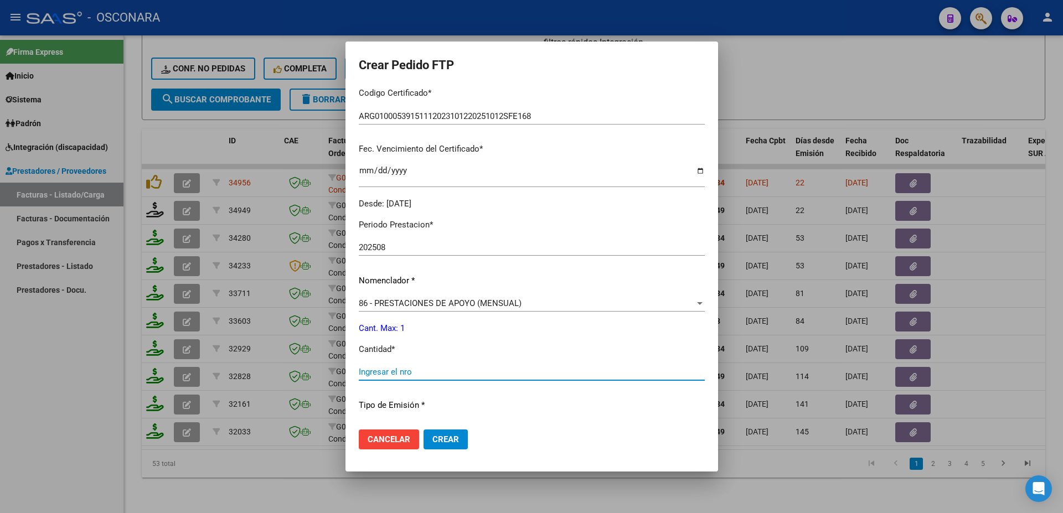
click at [386, 367] on input "Ingresar el nro" at bounding box center [532, 372] width 346 height 10
type input "1"
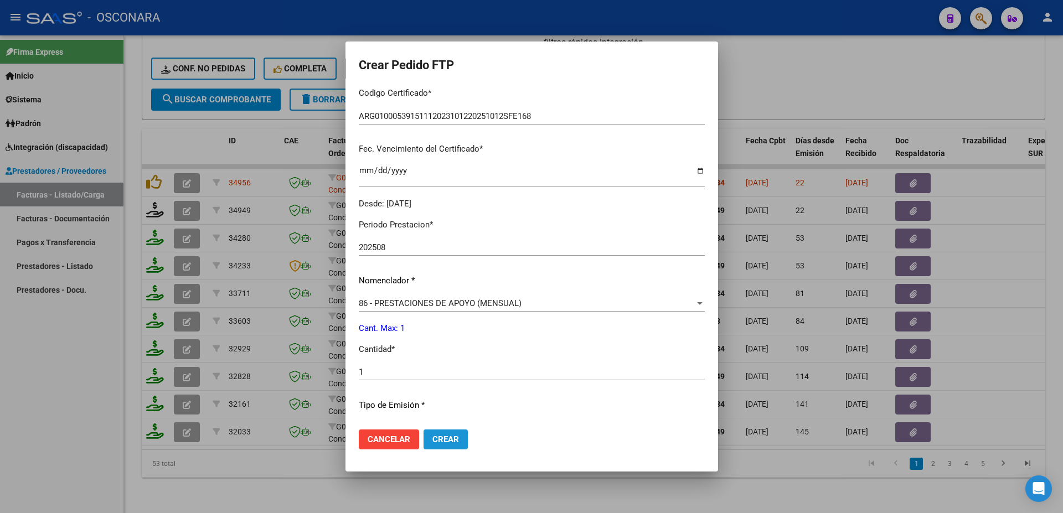
click at [446, 442] on span "Crear" at bounding box center [445, 440] width 27 height 10
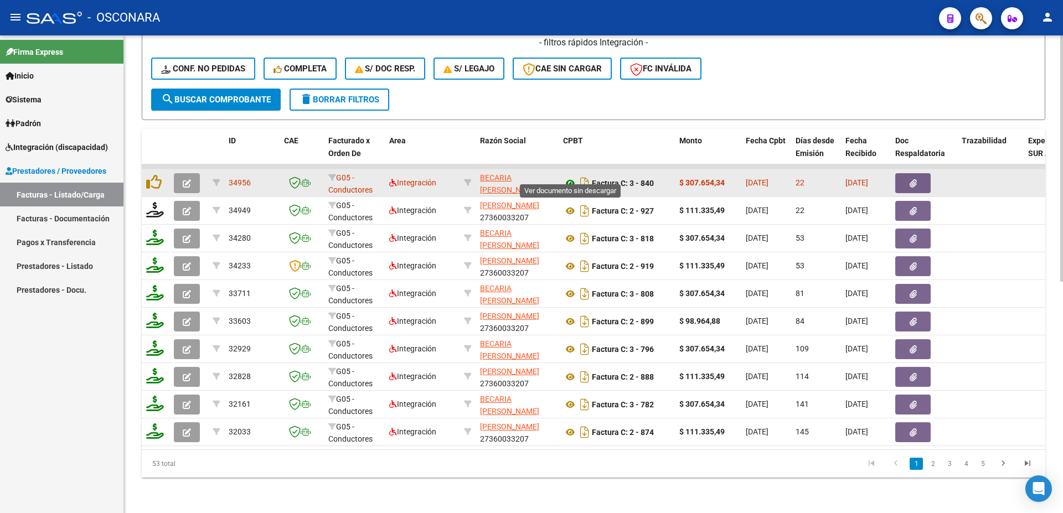
click at [569, 177] on icon at bounding box center [570, 183] width 14 height 13
click at [912, 179] on icon "button" at bounding box center [913, 183] width 7 height 8
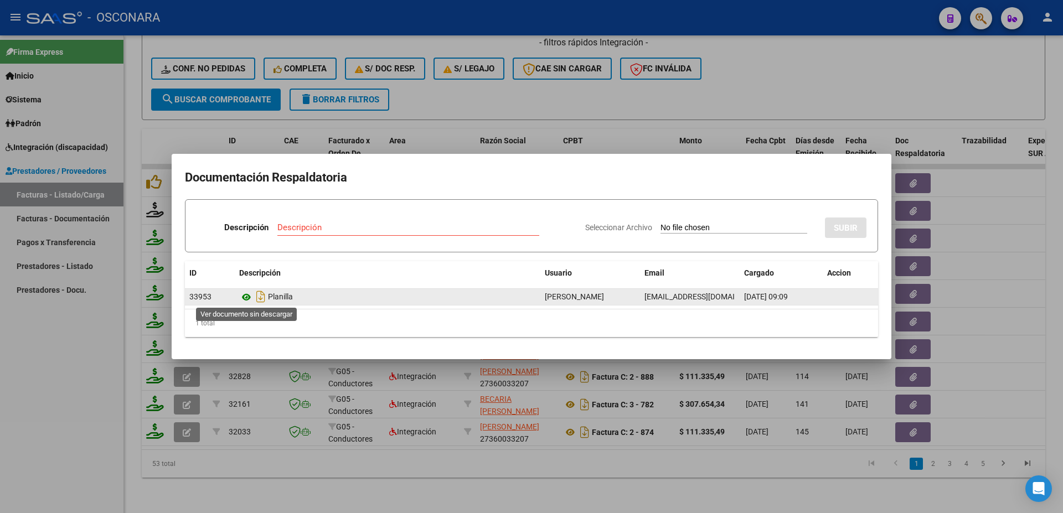
click at [248, 297] on icon at bounding box center [246, 297] width 14 height 13
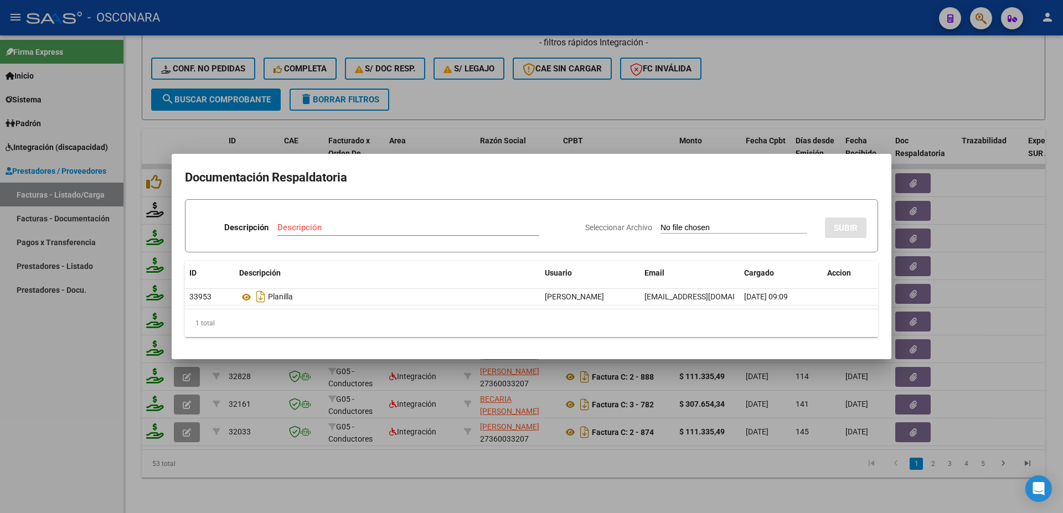
click at [446, 464] on div at bounding box center [531, 256] width 1063 height 513
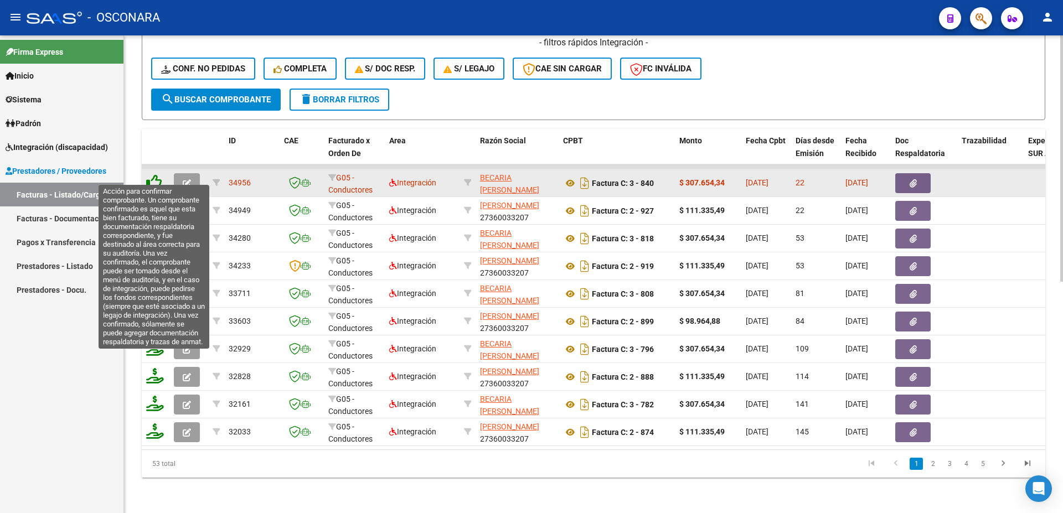
click at [157, 174] on icon at bounding box center [154, 182] width 16 height 16
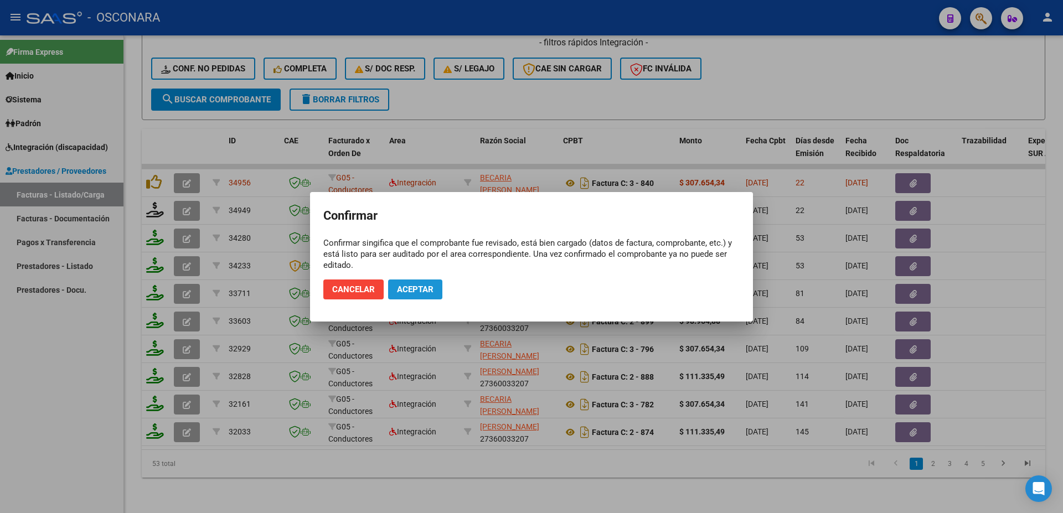
click at [417, 289] on span "Aceptar" at bounding box center [415, 290] width 37 height 10
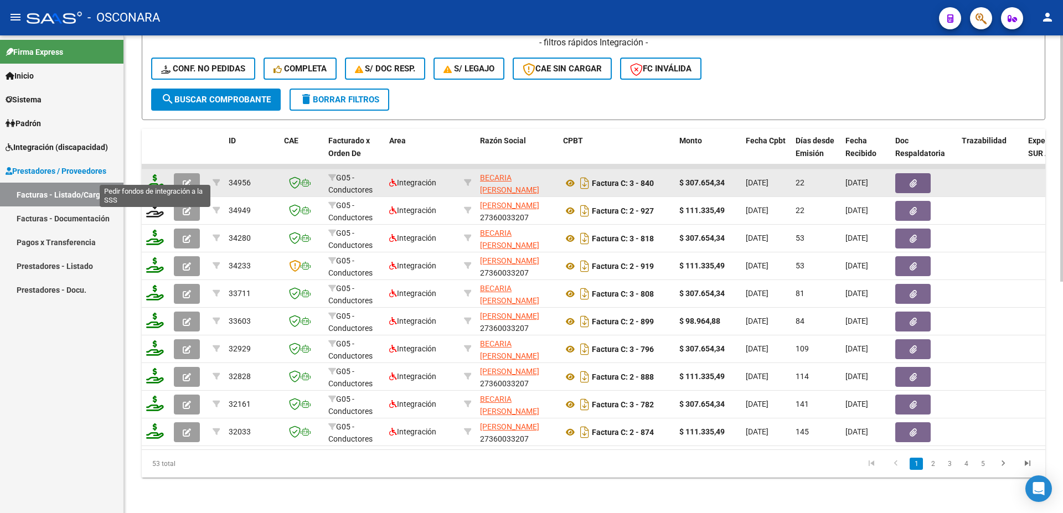
click at [154, 175] on icon at bounding box center [155, 182] width 18 height 16
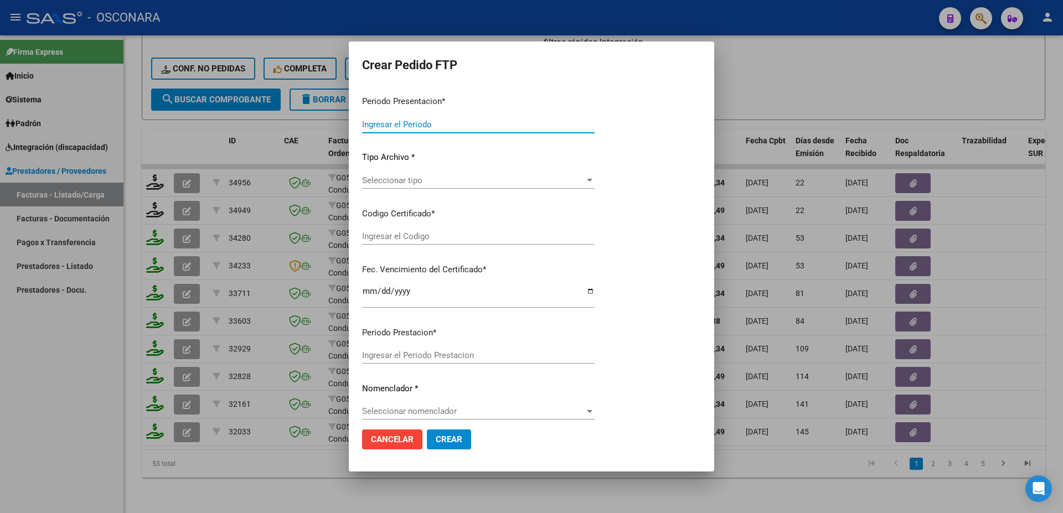
type input "202508"
type input "$ 307.654,34"
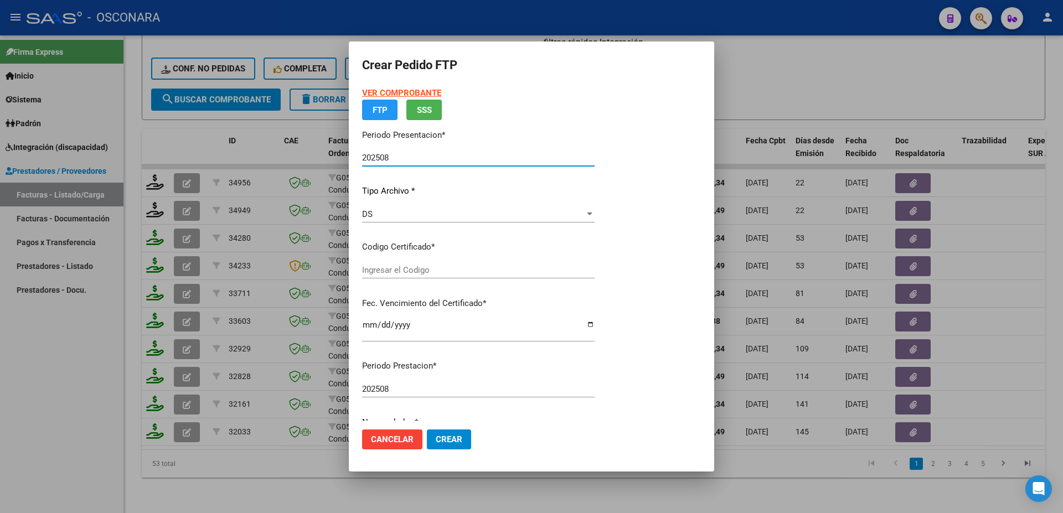
type input "ARG01000539151112023101220251012SFE168"
type input "[DATE]"
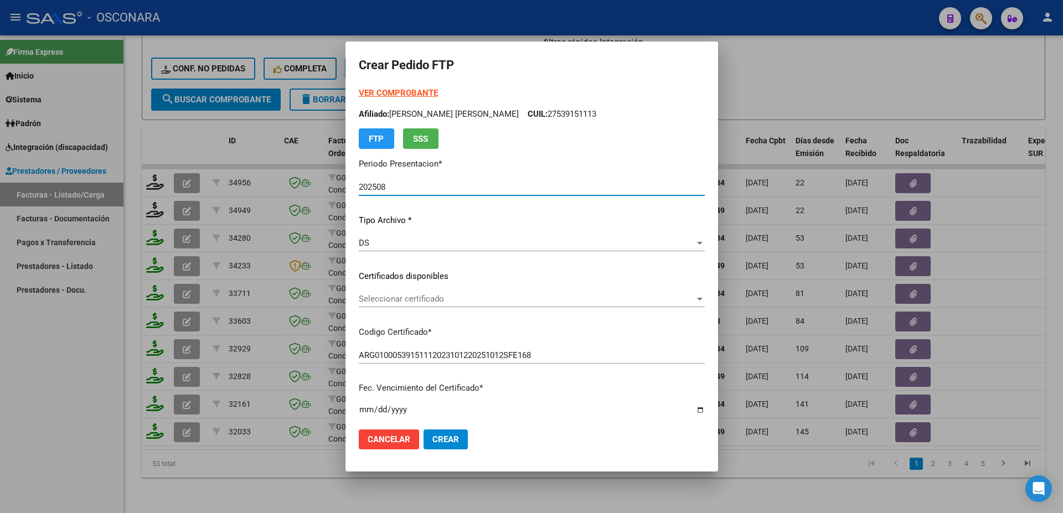
click at [429, 305] on div "Seleccionar certificado Seleccionar certificado" at bounding box center [532, 299] width 346 height 17
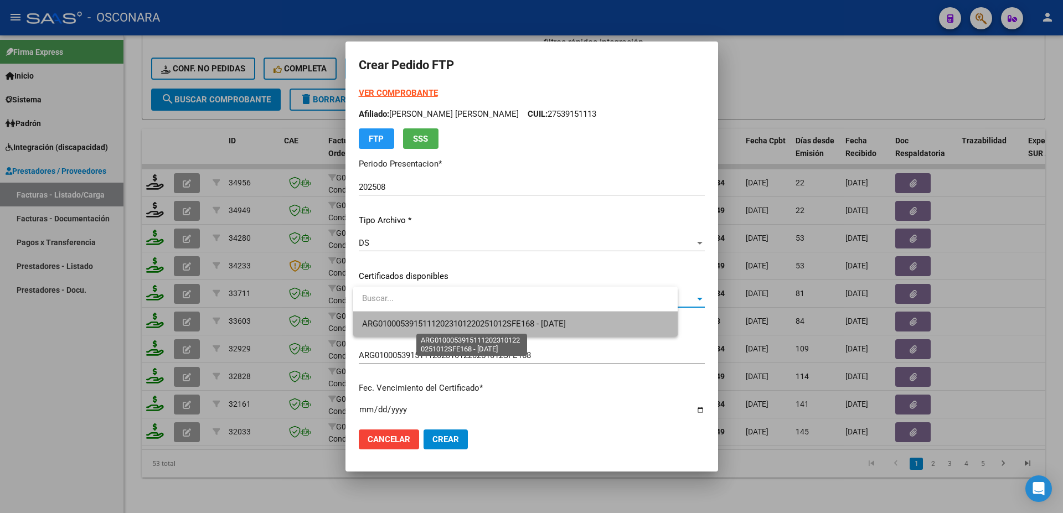
drag, startPoint x: 430, startPoint y: 321, endPoint x: 443, endPoint y: 345, distance: 27.8
click at [430, 321] on span "ARG01000539151112023101220251012SFE168 - [DATE]" at bounding box center [464, 324] width 204 height 10
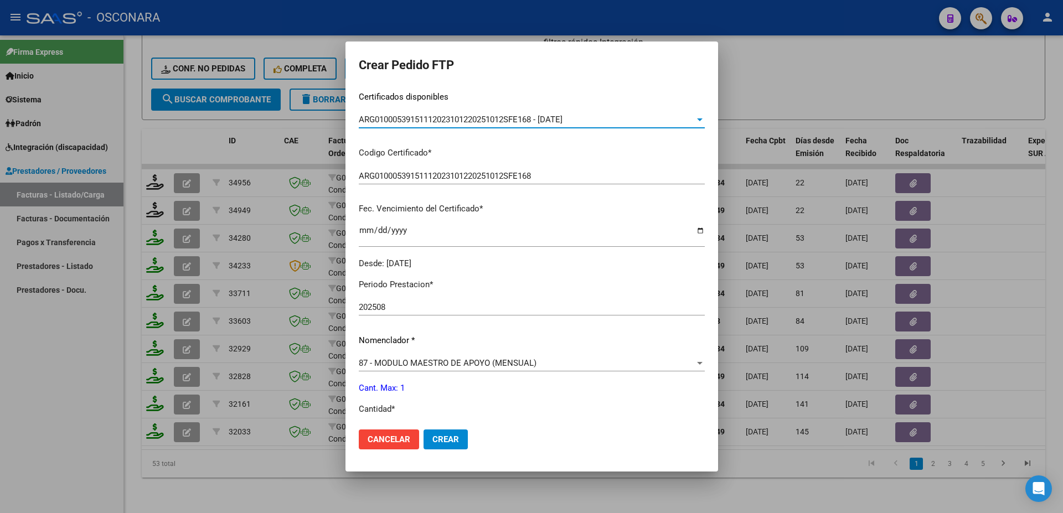
scroll to position [299, 0]
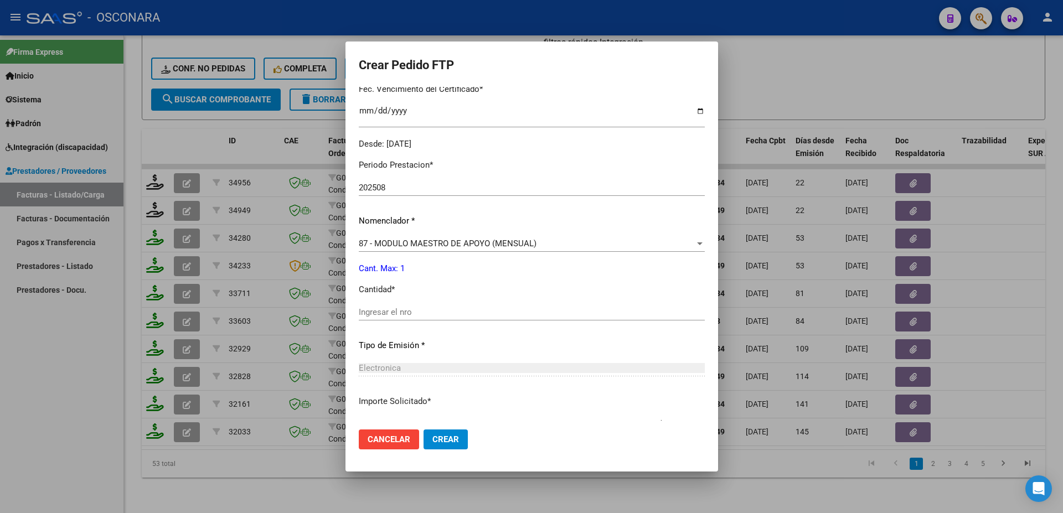
click at [374, 307] on input "Ingresar el nro" at bounding box center [532, 312] width 346 height 10
type input "1"
click at [451, 444] on span "Crear" at bounding box center [445, 440] width 27 height 10
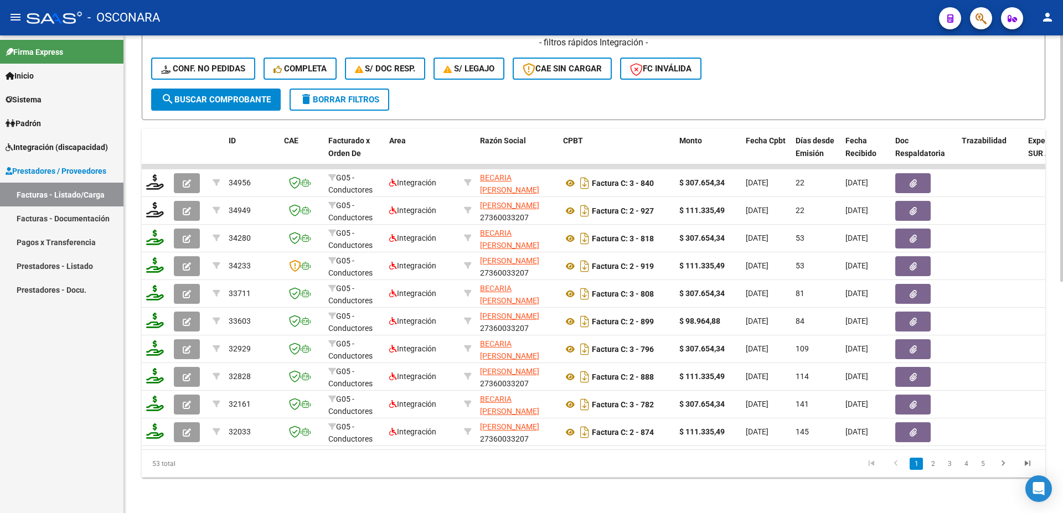
scroll to position [210, 0]
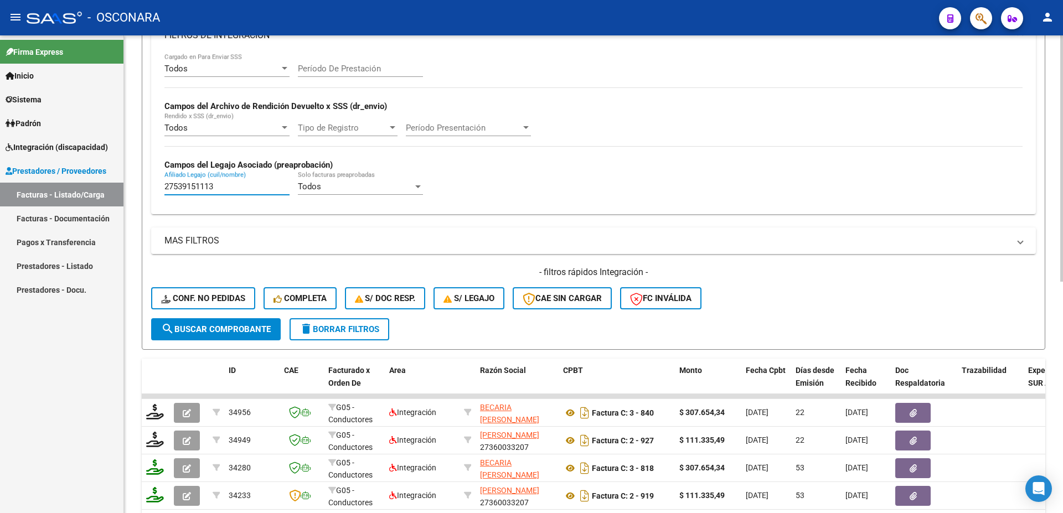
drag, startPoint x: 218, startPoint y: 187, endPoint x: 0, endPoint y: 151, distance: 221.1
click at [164, 182] on input "27539151113" at bounding box center [226, 187] width 125 height 10
paste input "0538018989"
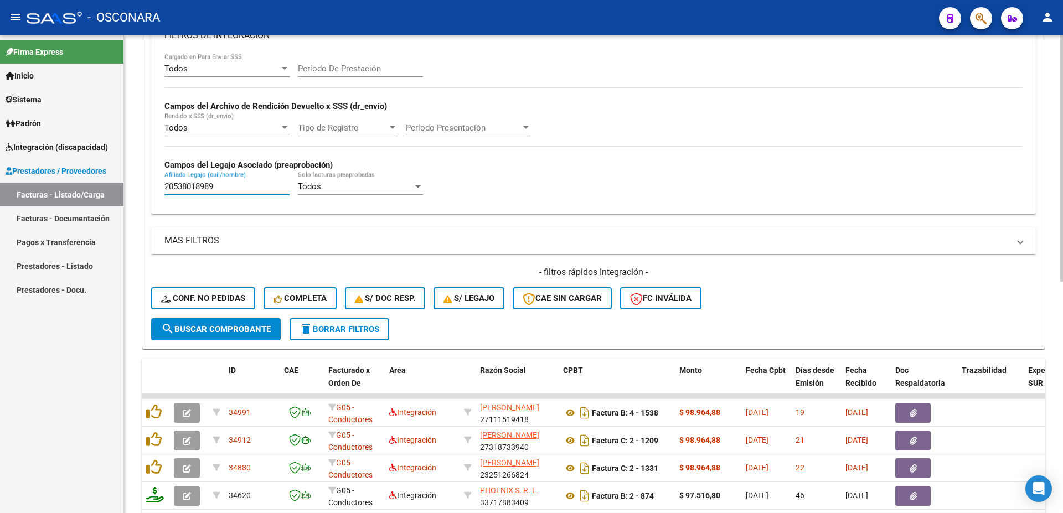
scroll to position [330, 0]
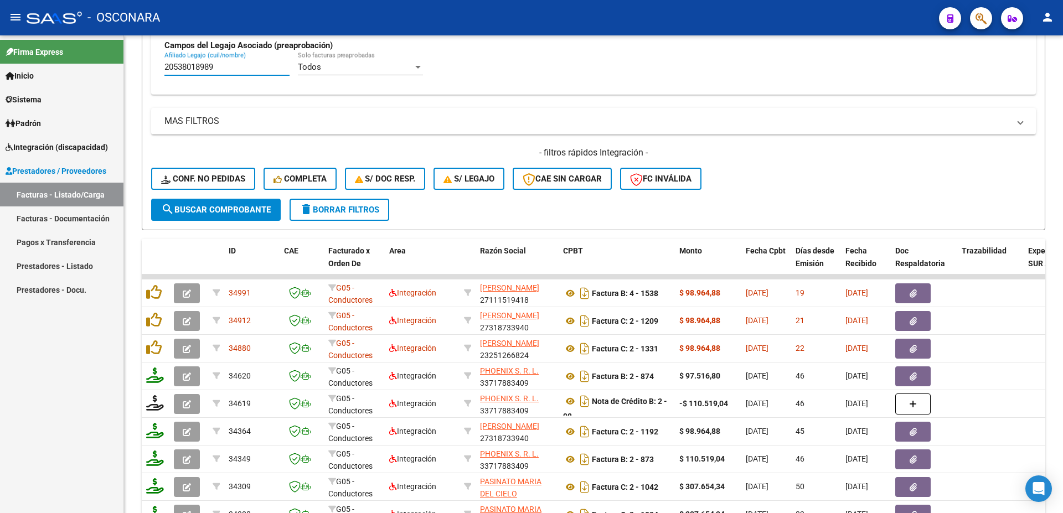
type input "20538018989"
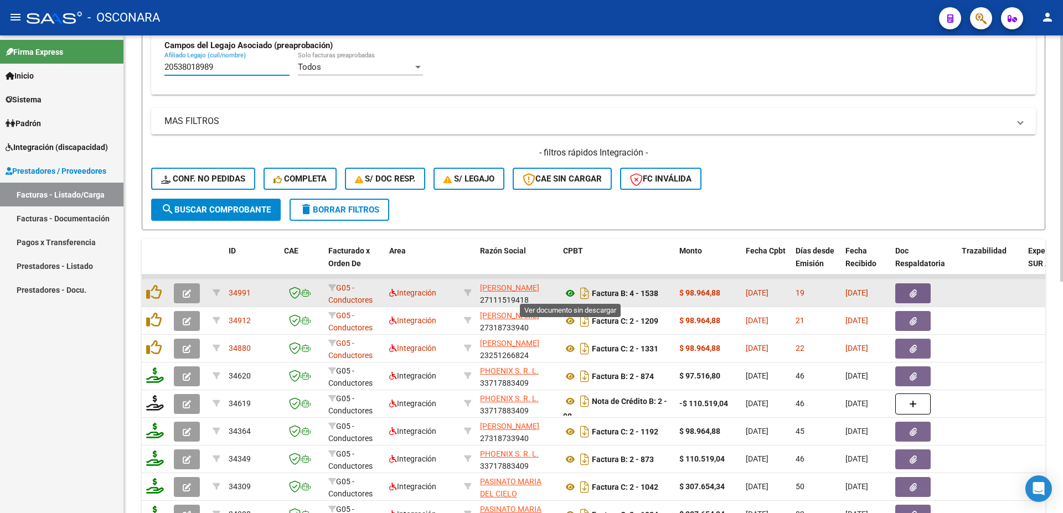
click at [569, 289] on icon at bounding box center [570, 293] width 14 height 13
click at [917, 287] on button "button" at bounding box center [912, 294] width 35 height 20
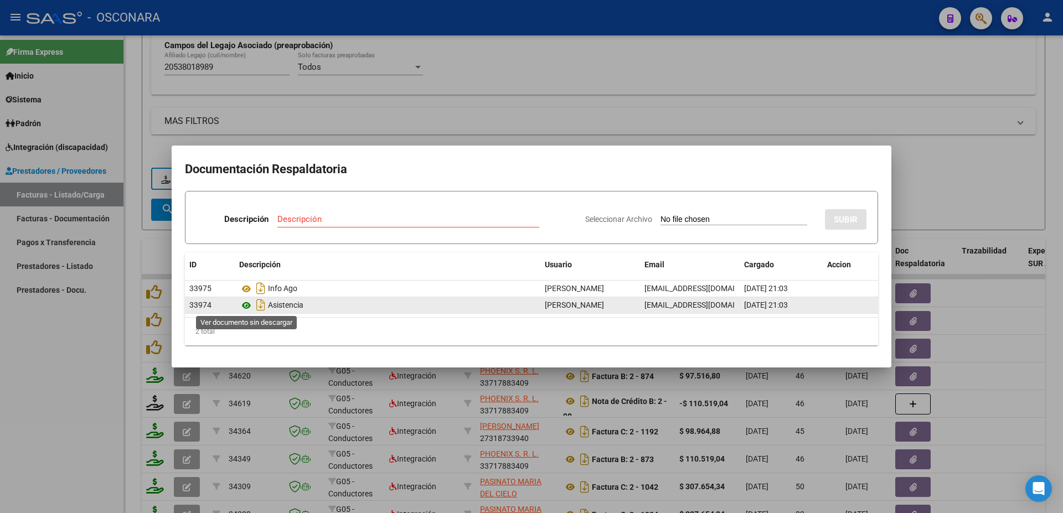
click at [248, 303] on icon at bounding box center [246, 305] width 14 height 13
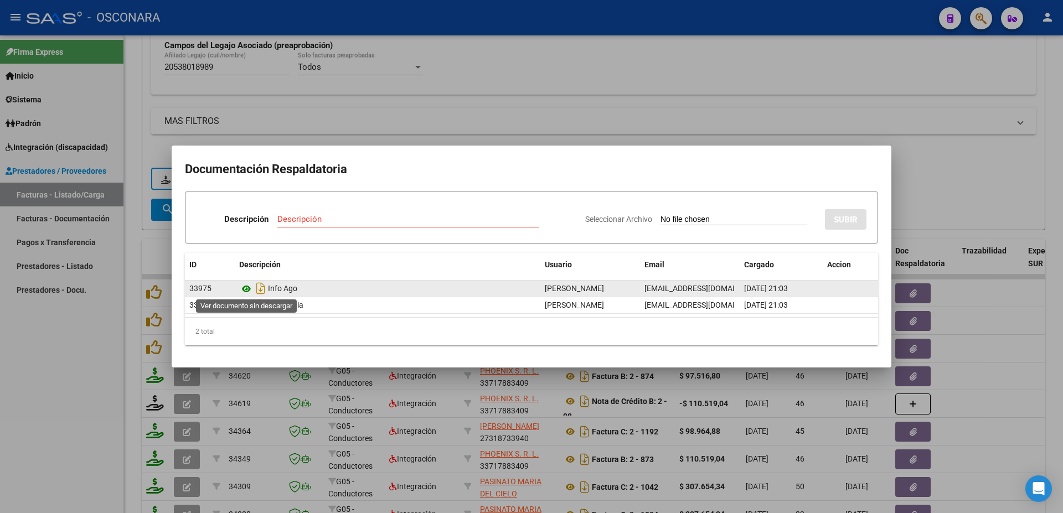
click at [243, 285] on icon at bounding box center [246, 288] width 14 height 13
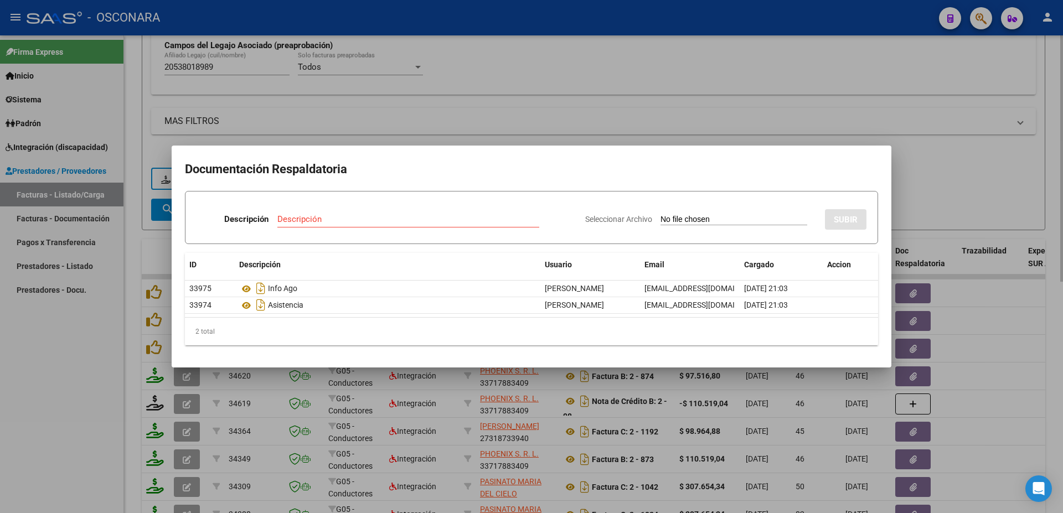
drag, startPoint x: 1055, startPoint y: 332, endPoint x: 1063, endPoint y: 331, distance: 7.2
click at [1058, 332] on div at bounding box center [531, 256] width 1063 height 513
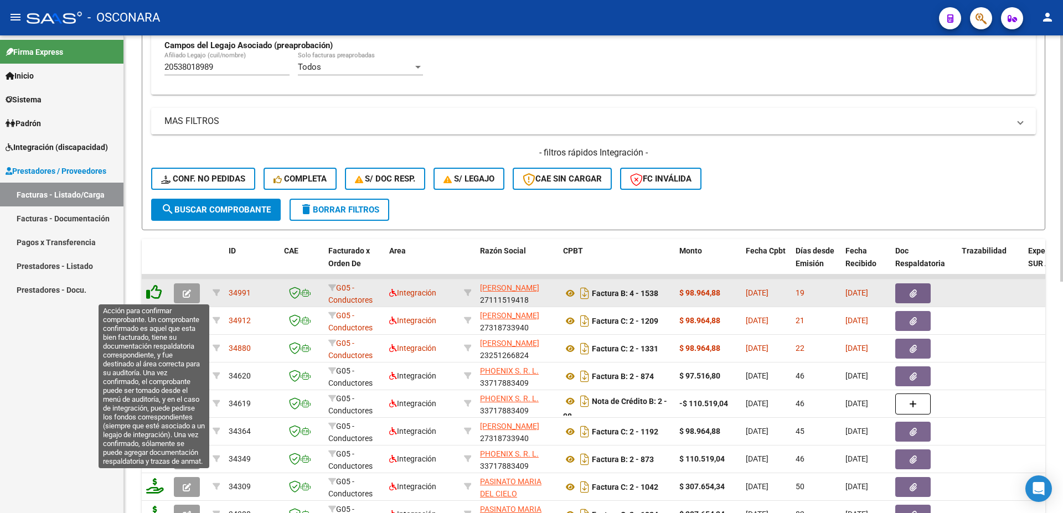
click at [156, 297] on icon at bounding box center [154, 293] width 16 height 16
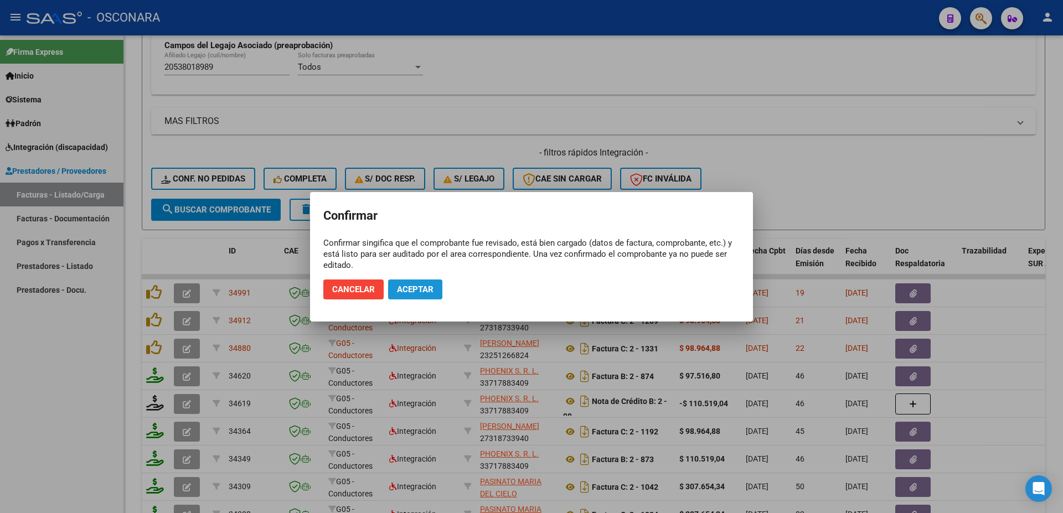
drag, startPoint x: 407, startPoint y: 291, endPoint x: 401, endPoint y: 288, distance: 6.5
click at [408, 291] on span "Aceptar" at bounding box center [415, 290] width 37 height 10
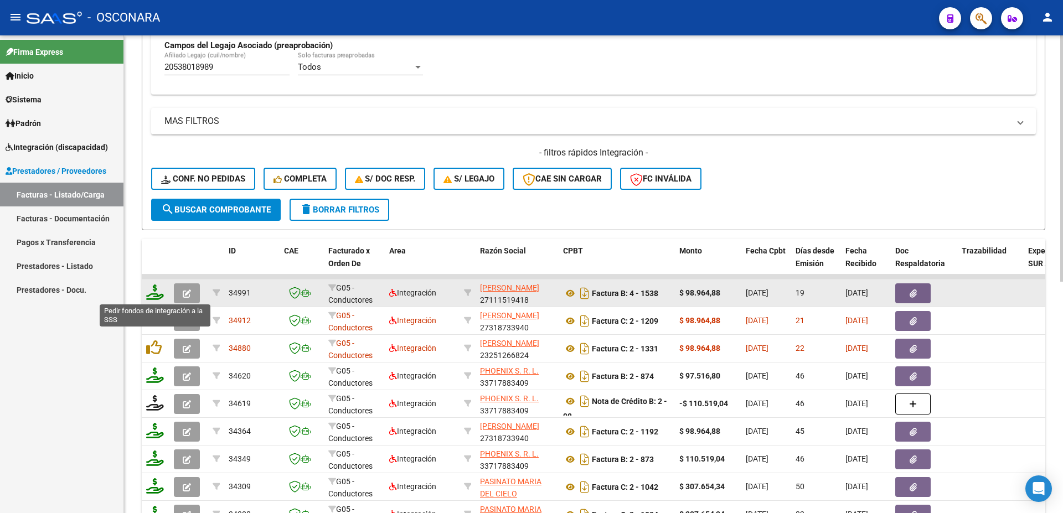
click at [155, 293] on icon at bounding box center [155, 293] width 18 height 16
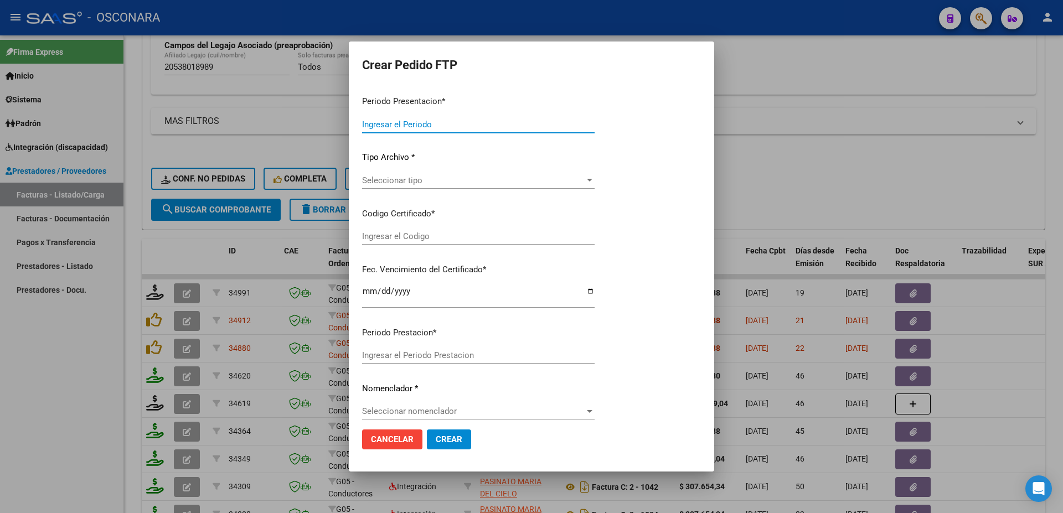
type input "202508"
type input "$ 98.964,88"
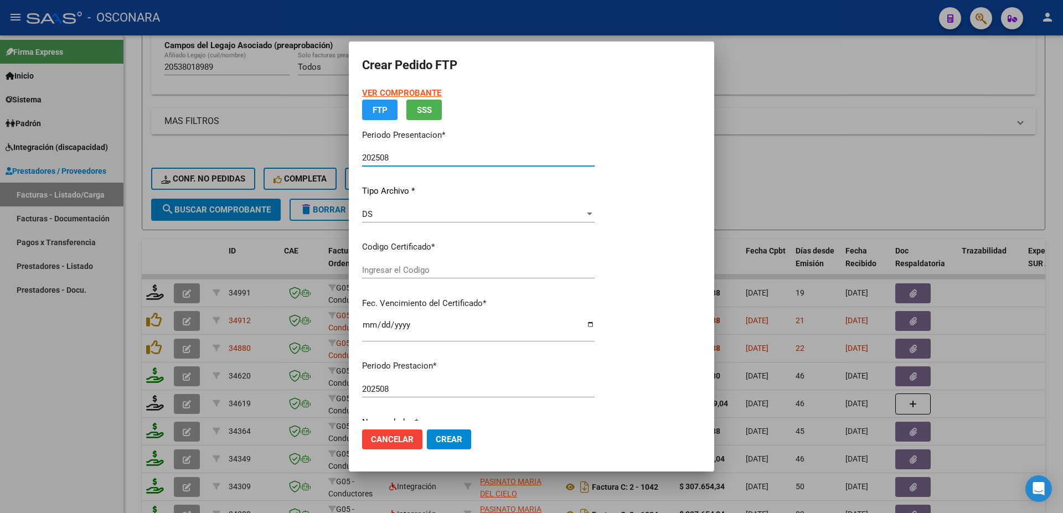
type input "ARG 020053801898202312042311204sfe-152"
type input "[DATE]"
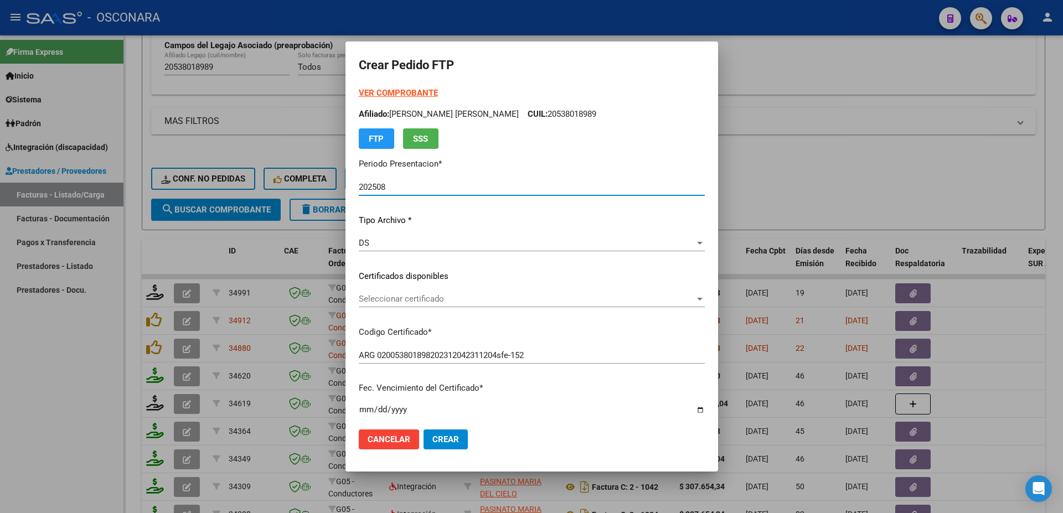
click at [405, 302] on span "Seleccionar certificado" at bounding box center [527, 299] width 336 height 10
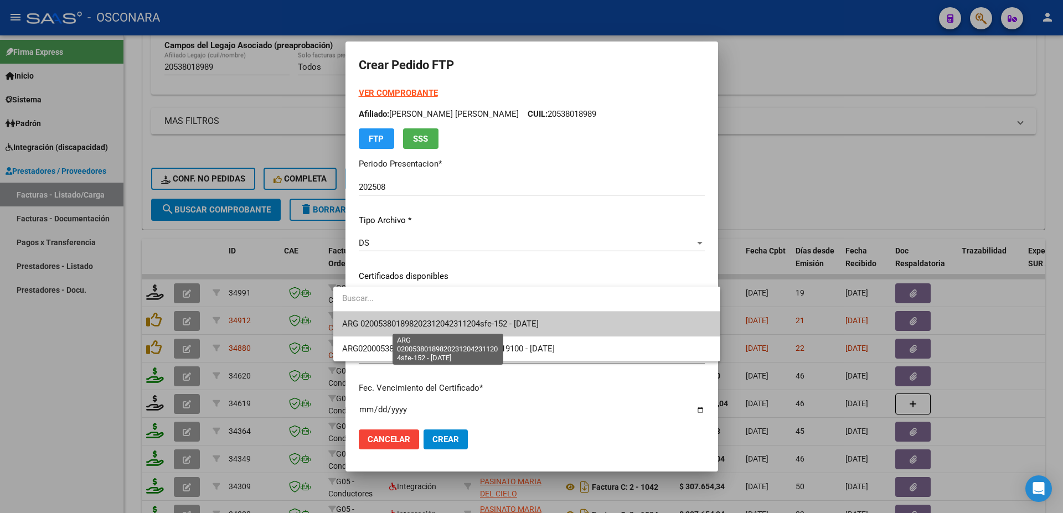
click at [430, 324] on span "ARG 020053801898202312042311204sfe-152 - [DATE]" at bounding box center [440, 324] width 197 height 10
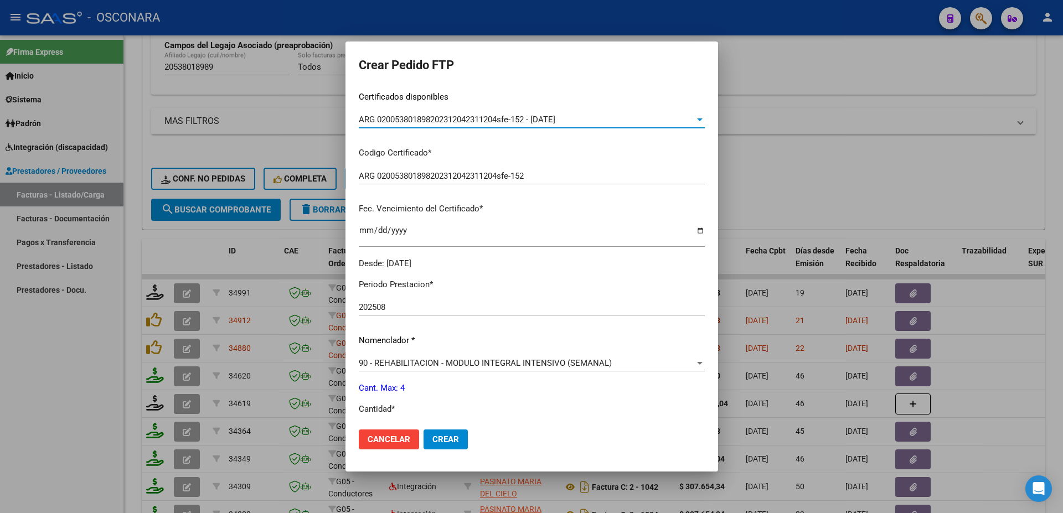
scroll to position [359, 0]
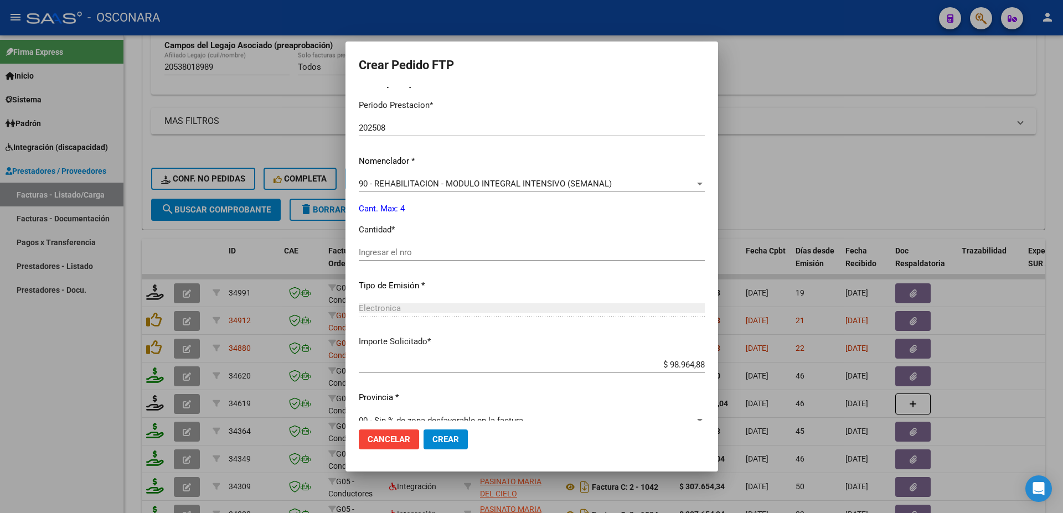
click at [364, 251] on div "Ingresar el nro" at bounding box center [532, 252] width 346 height 17
type input "4"
click at [434, 438] on span "Crear" at bounding box center [445, 440] width 27 height 10
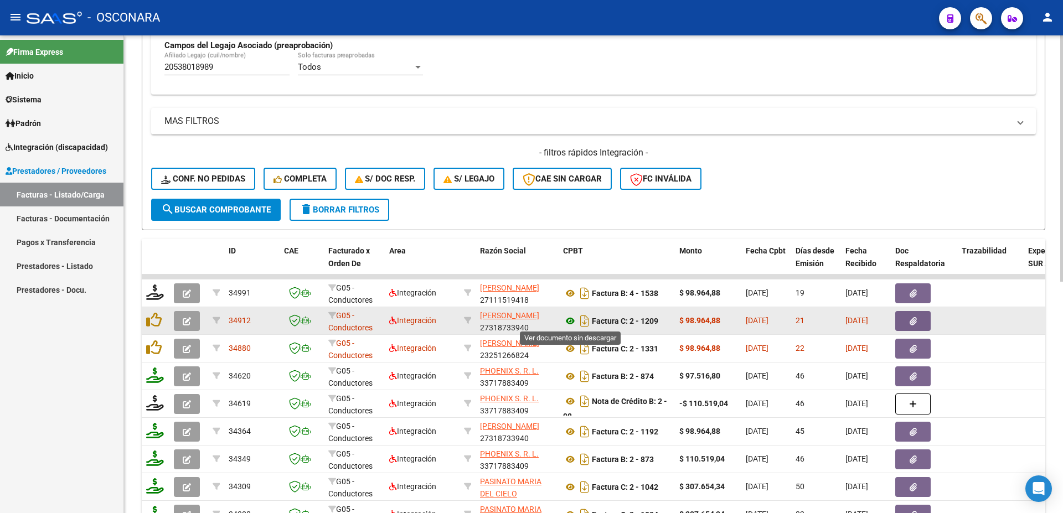
click at [573, 323] on icon at bounding box center [570, 321] width 14 height 13
click at [909, 318] on button "button" at bounding box center [912, 321] width 35 height 20
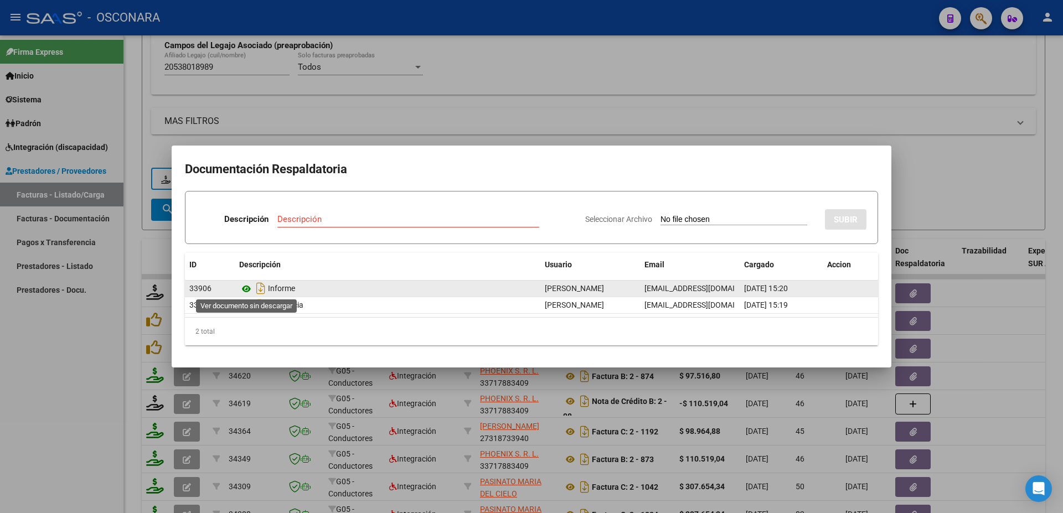
click at [245, 288] on icon at bounding box center [246, 288] width 14 height 13
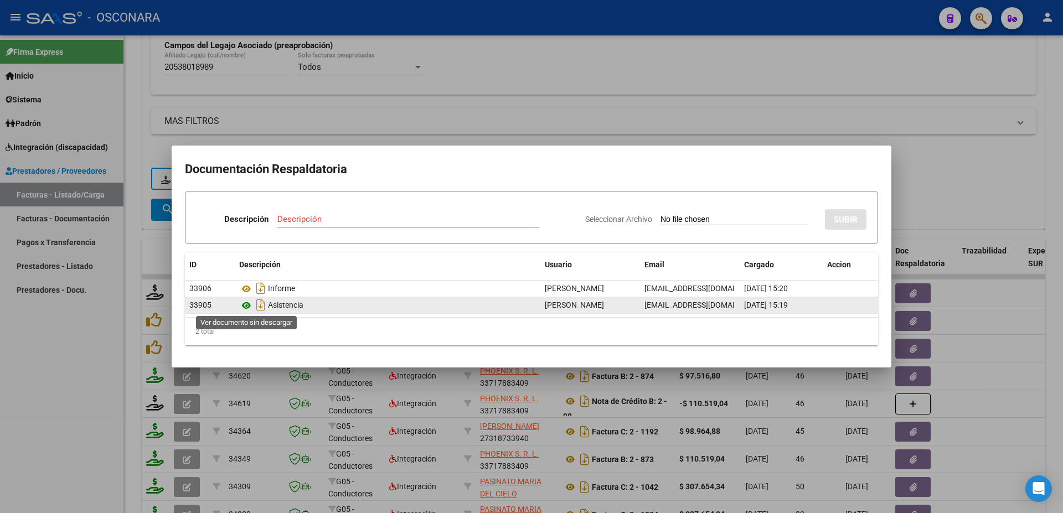
click at [247, 302] on icon at bounding box center [246, 305] width 14 height 13
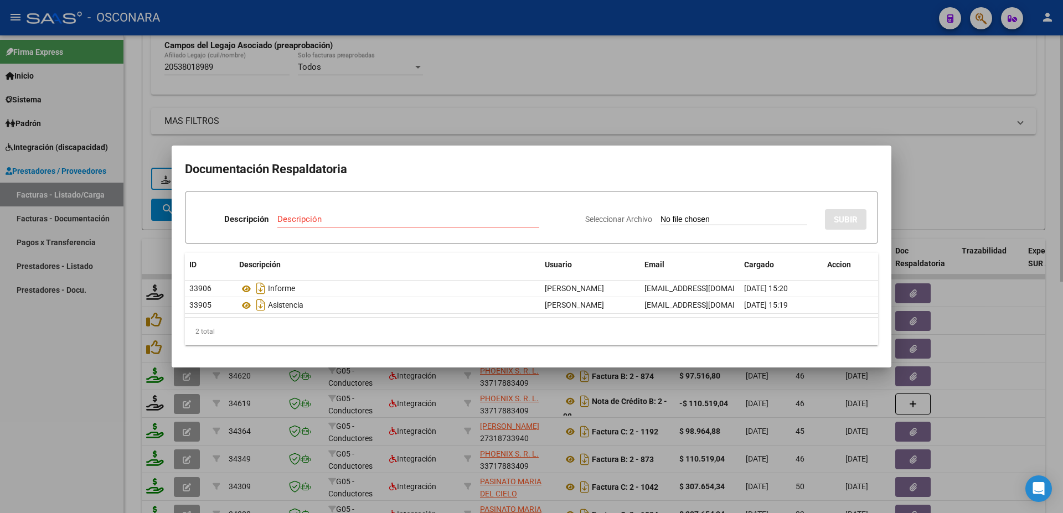
drag, startPoint x: 998, startPoint y: 316, endPoint x: 803, endPoint y: 259, distance: 203.5
click at [1000, 311] on div at bounding box center [531, 256] width 1063 height 513
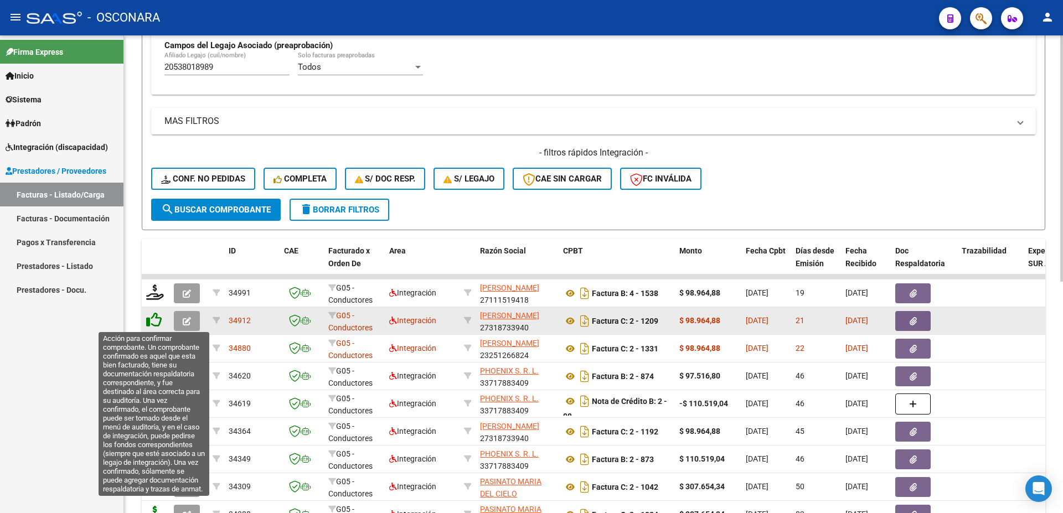
click at [154, 317] on icon at bounding box center [154, 320] width 16 height 16
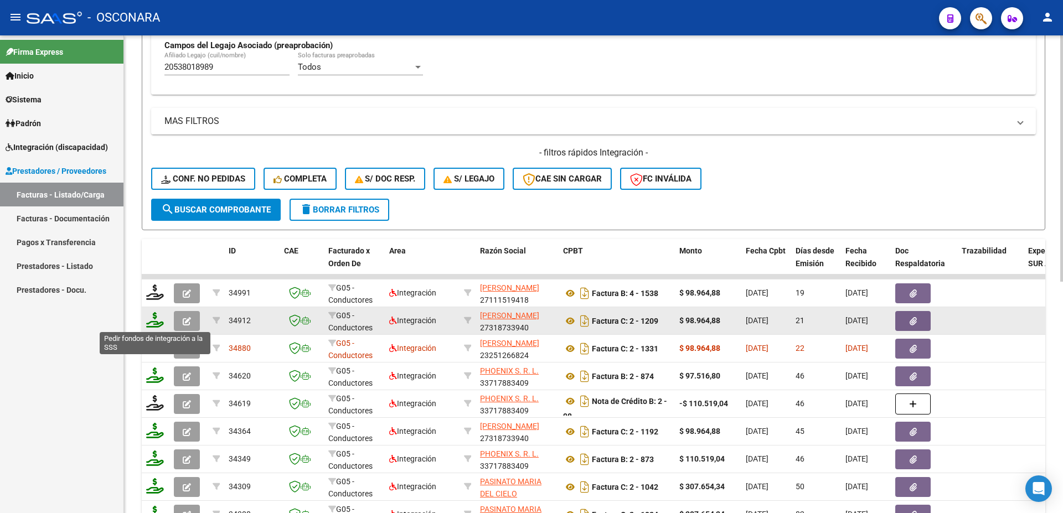
click at [156, 319] on icon at bounding box center [155, 320] width 18 height 16
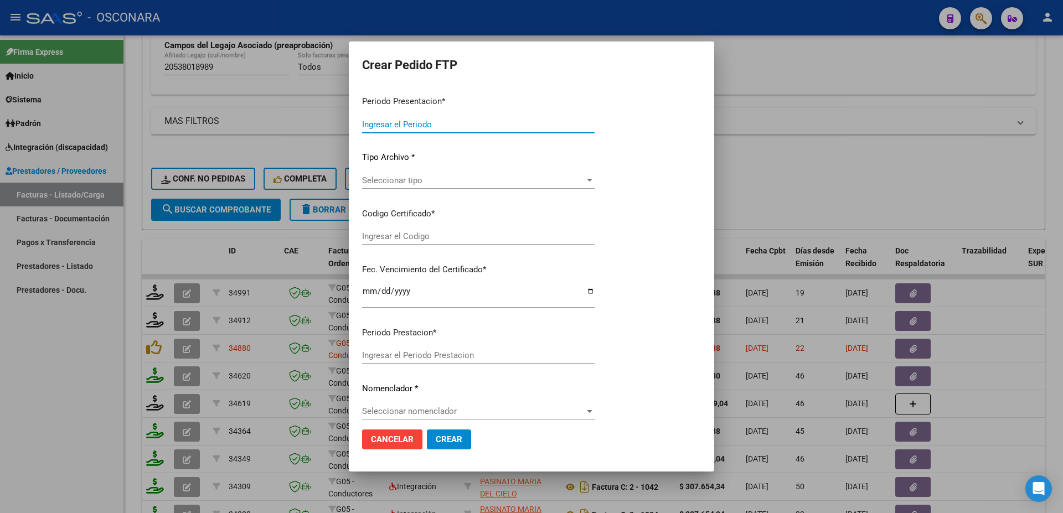
type input "202508"
type input "$ 98.964,88"
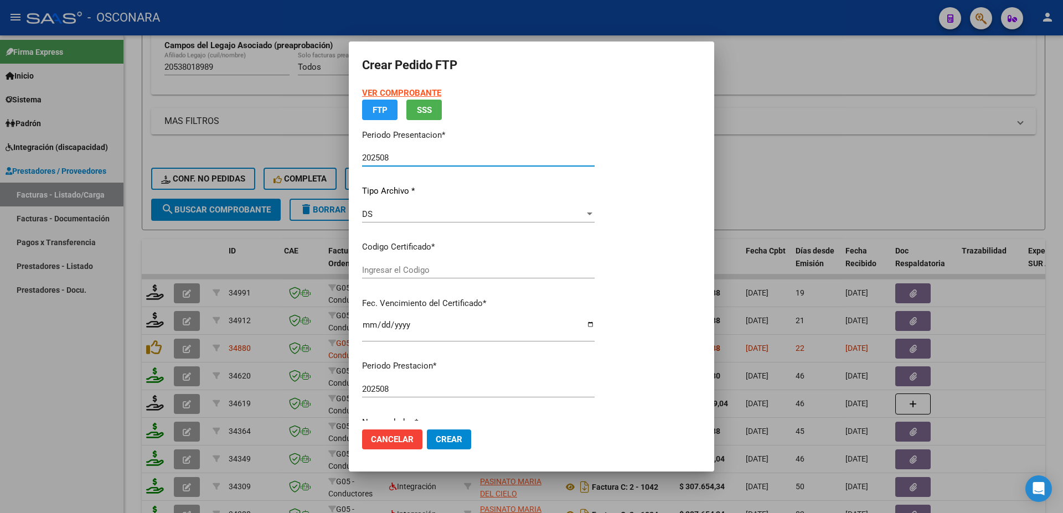
type input "ARG 020053801898202312042311204sfe-152"
type input "[DATE]"
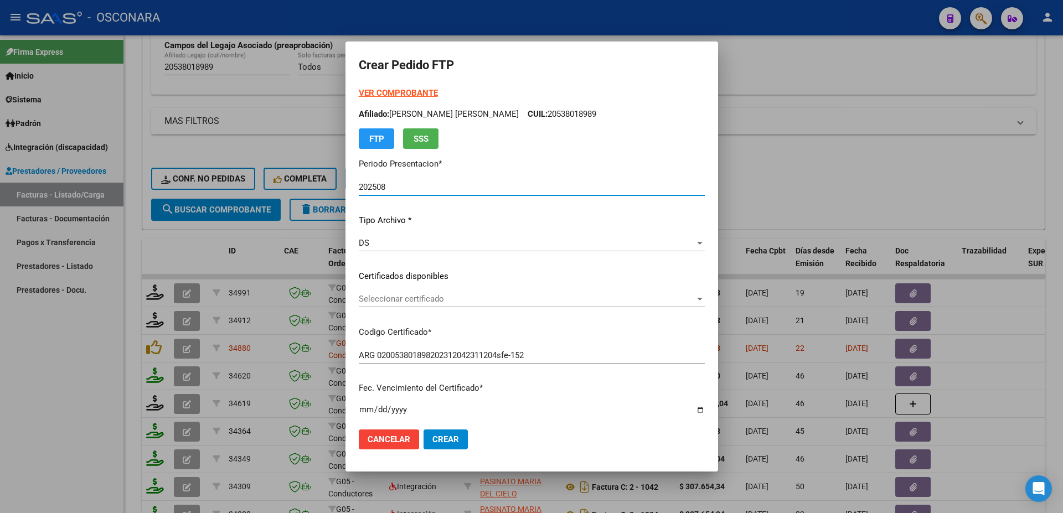
click at [457, 307] on div "Seleccionar certificado Seleccionar certificado" at bounding box center [532, 299] width 346 height 17
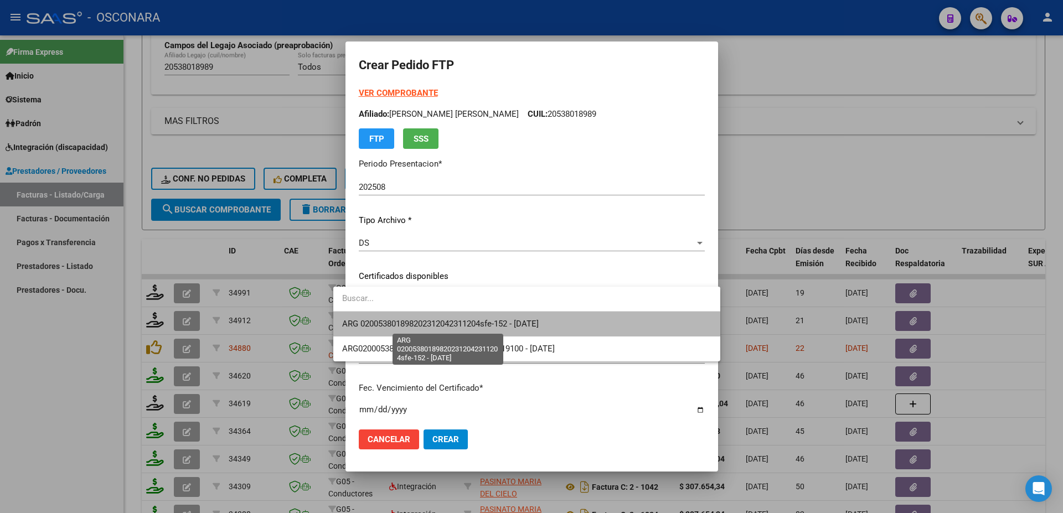
click at [482, 323] on span "ARG 020053801898202312042311204sfe-152 - [DATE]" at bounding box center [440, 324] width 197 height 10
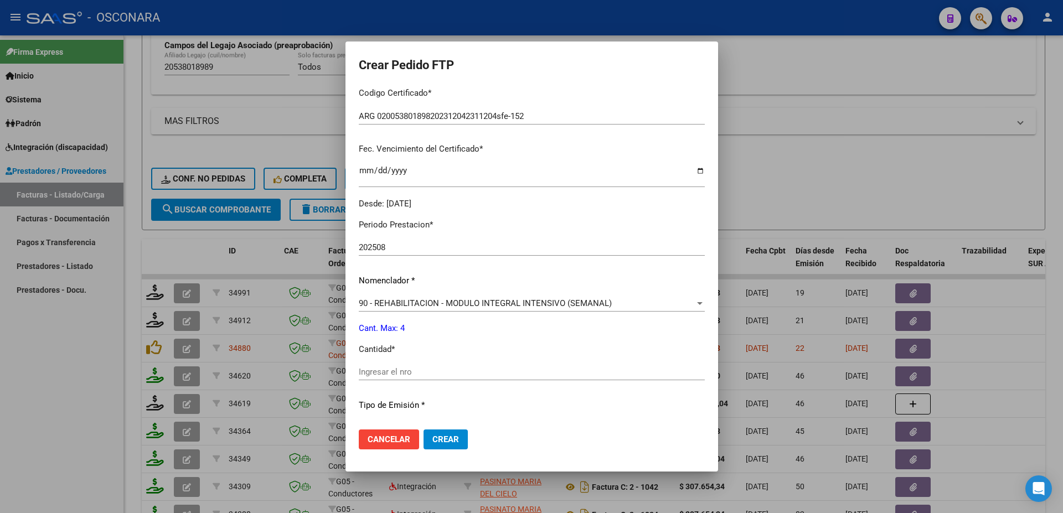
scroll to position [370, 0]
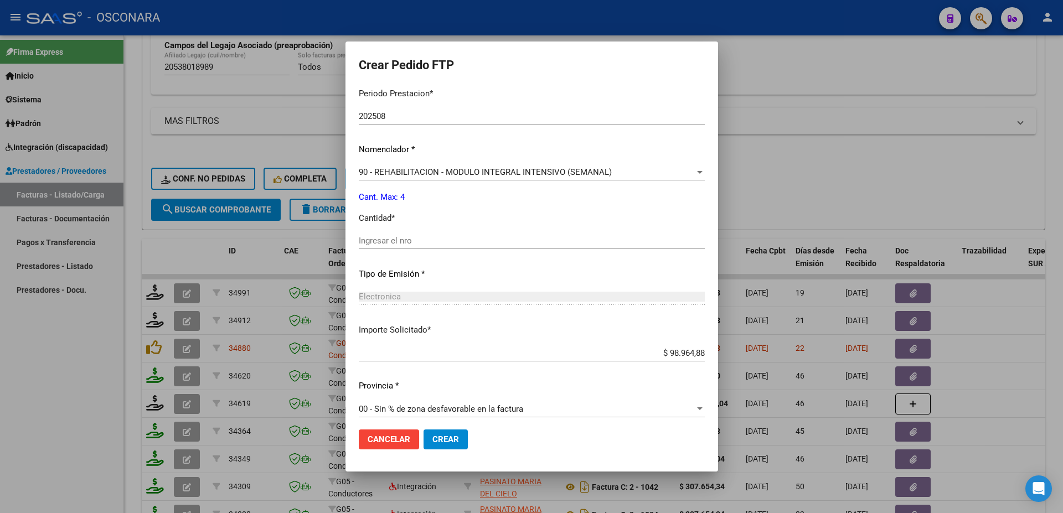
click at [377, 236] on input "Ingresar el nro" at bounding box center [532, 241] width 346 height 10
type input "4"
click at [439, 442] on span "Crear" at bounding box center [445, 440] width 27 height 10
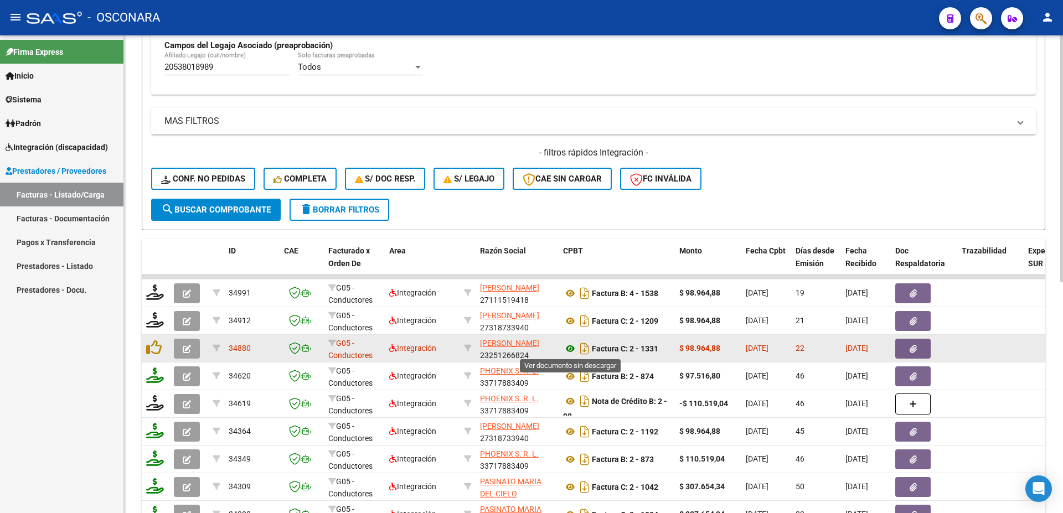
click at [570, 344] on icon at bounding box center [570, 348] width 14 height 13
click at [914, 349] on icon "button" at bounding box center [913, 349] width 7 height 8
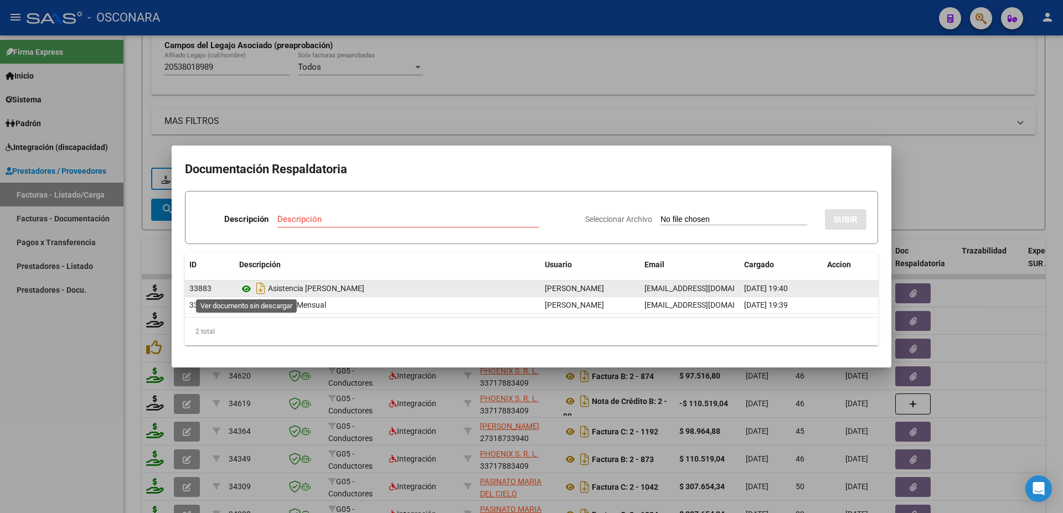
click at [244, 287] on icon at bounding box center [246, 288] width 14 height 13
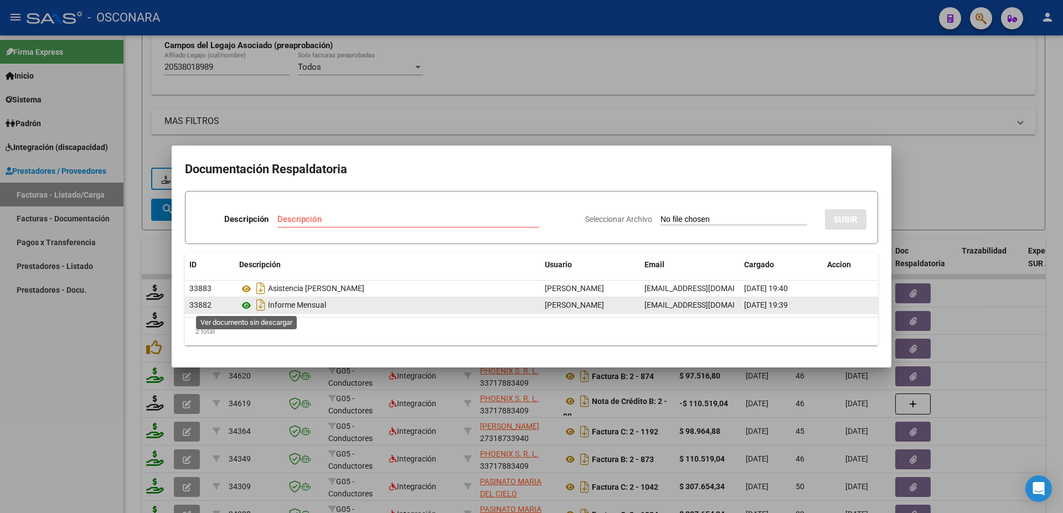
click at [246, 303] on icon at bounding box center [246, 305] width 14 height 13
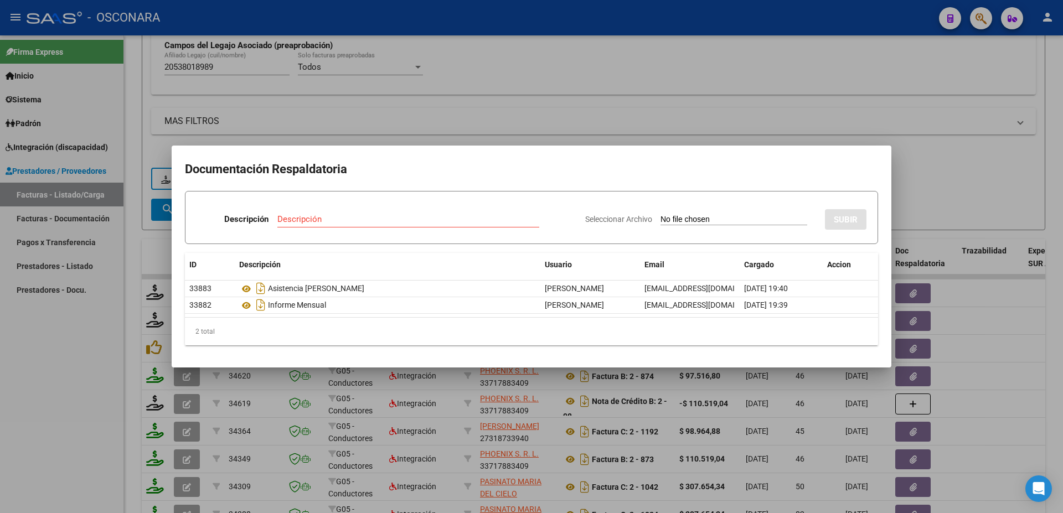
click at [1063, 342] on div at bounding box center [531, 256] width 1063 height 513
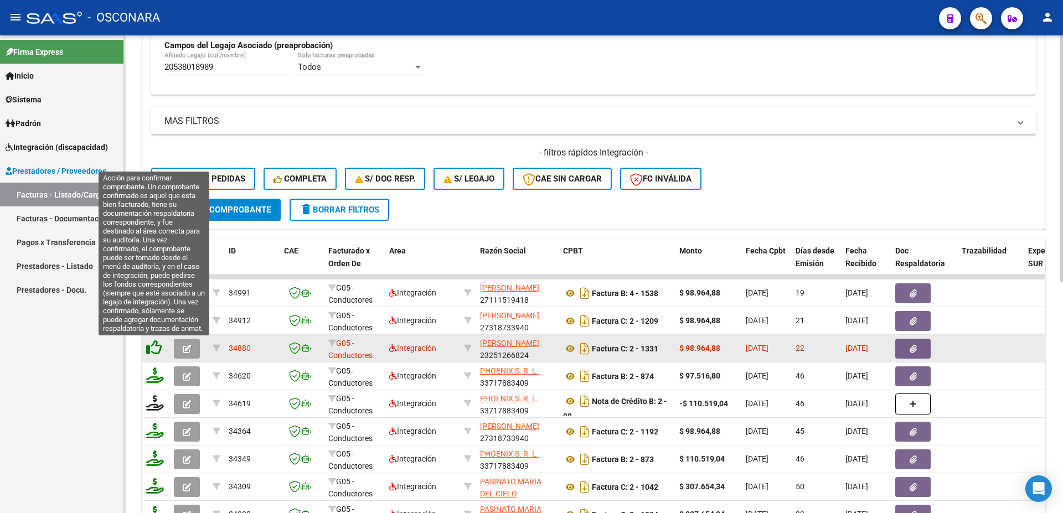
click at [157, 349] on icon at bounding box center [154, 348] width 16 height 16
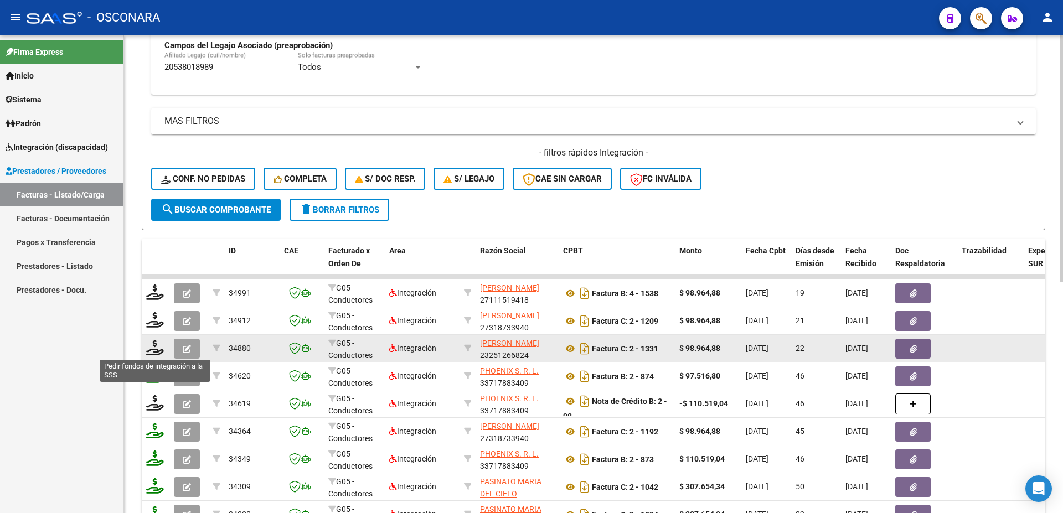
click at [156, 349] on icon at bounding box center [155, 348] width 18 height 16
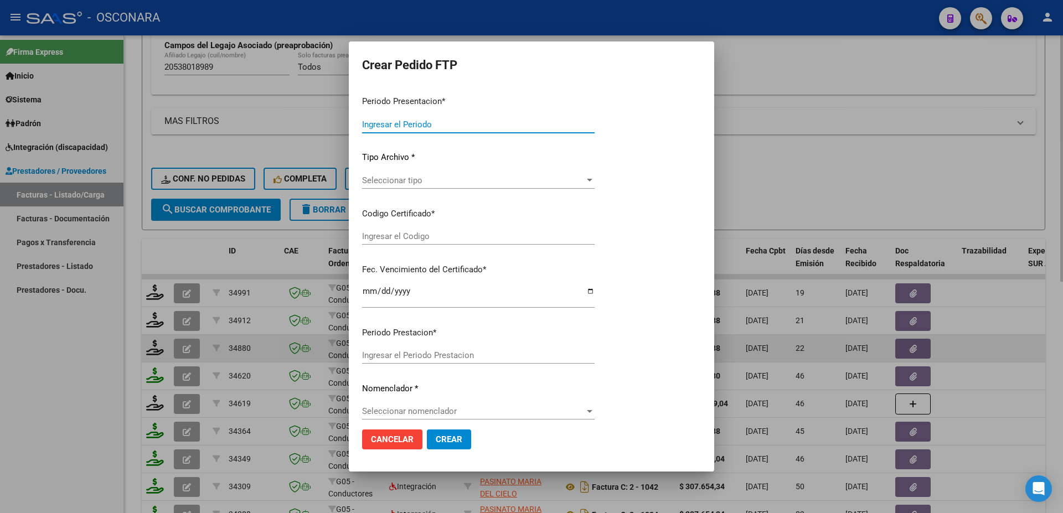
type input "202508"
type input "$ 98.964,88"
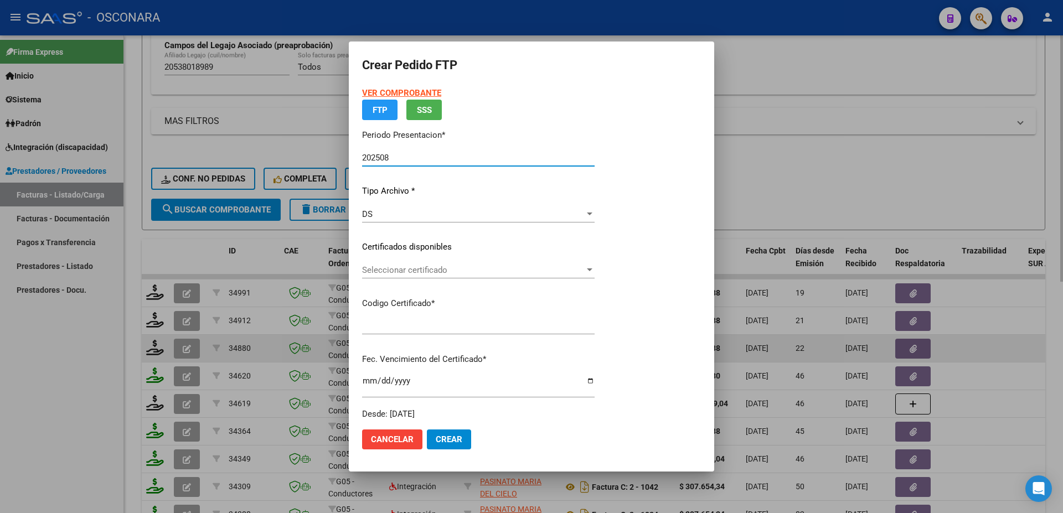
type input "ARG 020053801898202312042311204sfe-152"
type input "[DATE]"
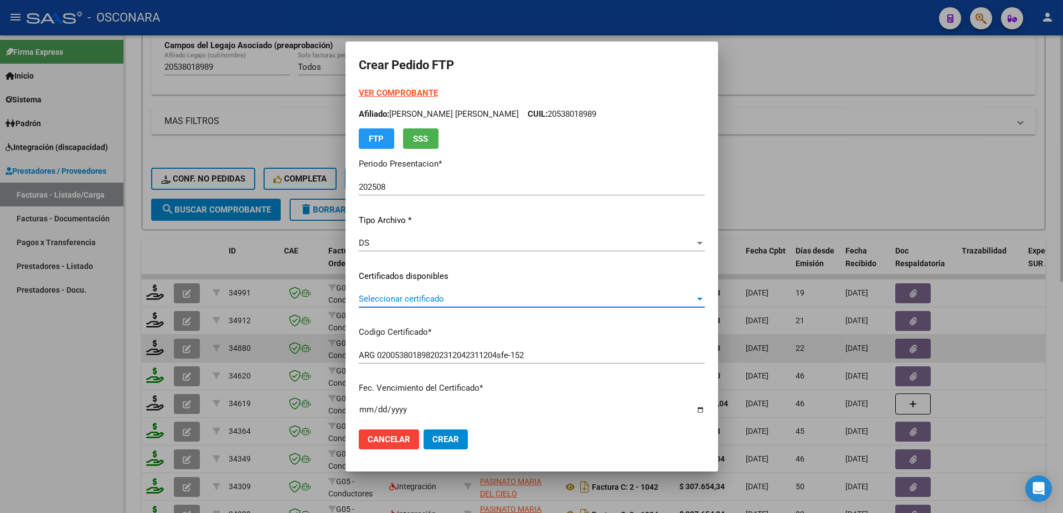
click at [426, 301] on span "Seleccionar certificado" at bounding box center [527, 299] width 336 height 10
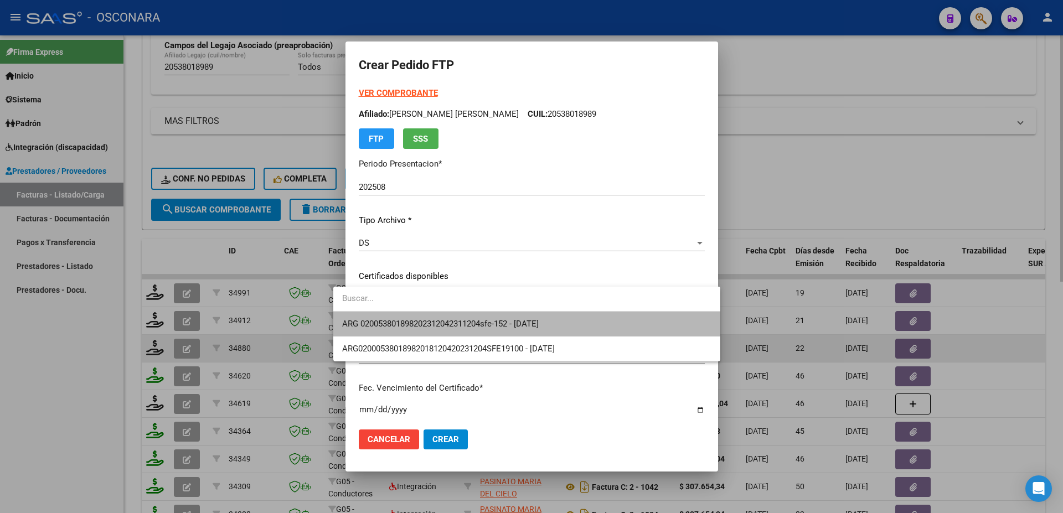
click at [434, 318] on span "ARG 020053801898202312042311204sfe-152 - [DATE]" at bounding box center [526, 324] width 369 height 25
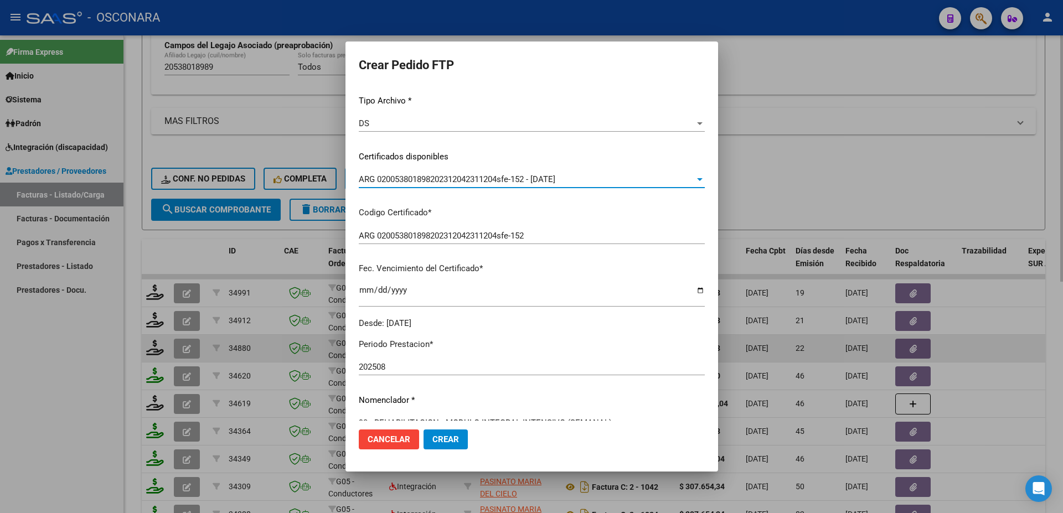
scroll to position [359, 0]
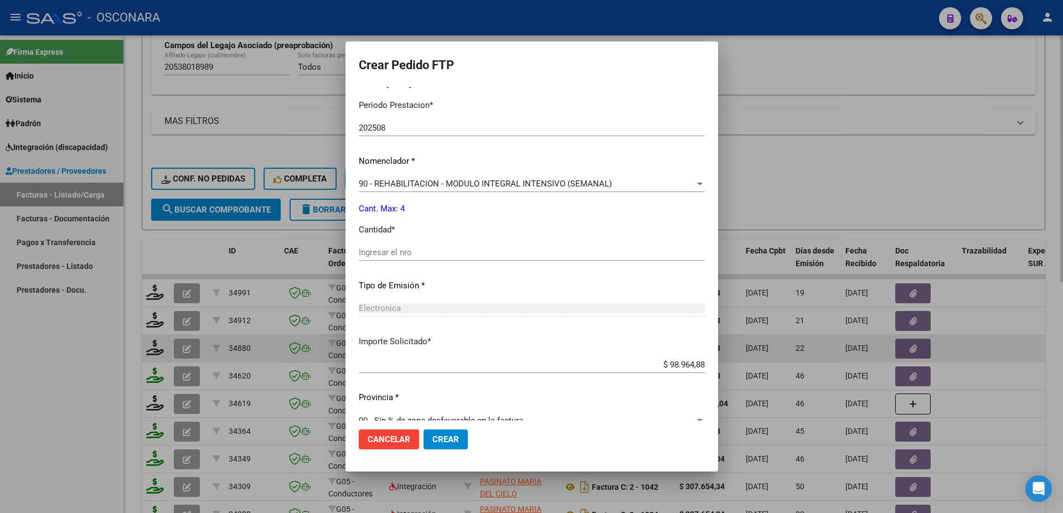
click at [381, 251] on div "Ingresar el nro" at bounding box center [532, 252] width 346 height 17
type input "4"
click at [430, 432] on button "Crear" at bounding box center [446, 440] width 44 height 20
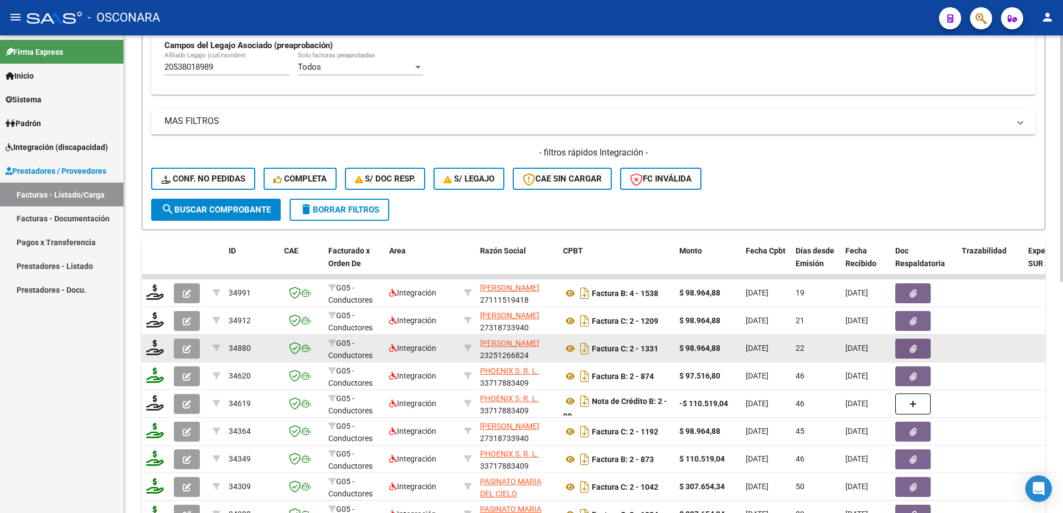
scroll to position [151, 0]
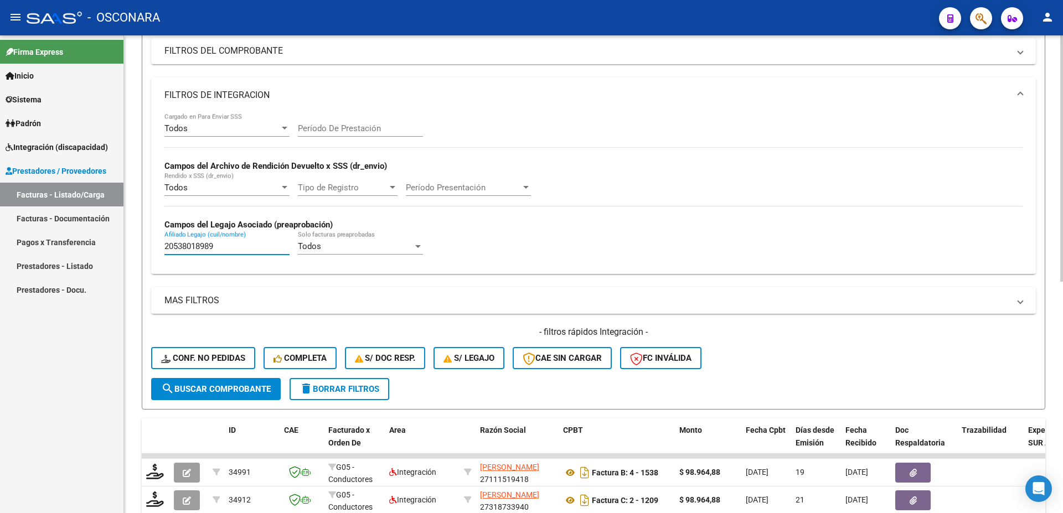
drag, startPoint x: 225, startPoint y: 250, endPoint x: 48, endPoint y: 209, distance: 181.7
click at [164, 241] on input "20538018989" at bounding box center [226, 246] width 125 height 10
paste input "61264830"
type input "20561264830"
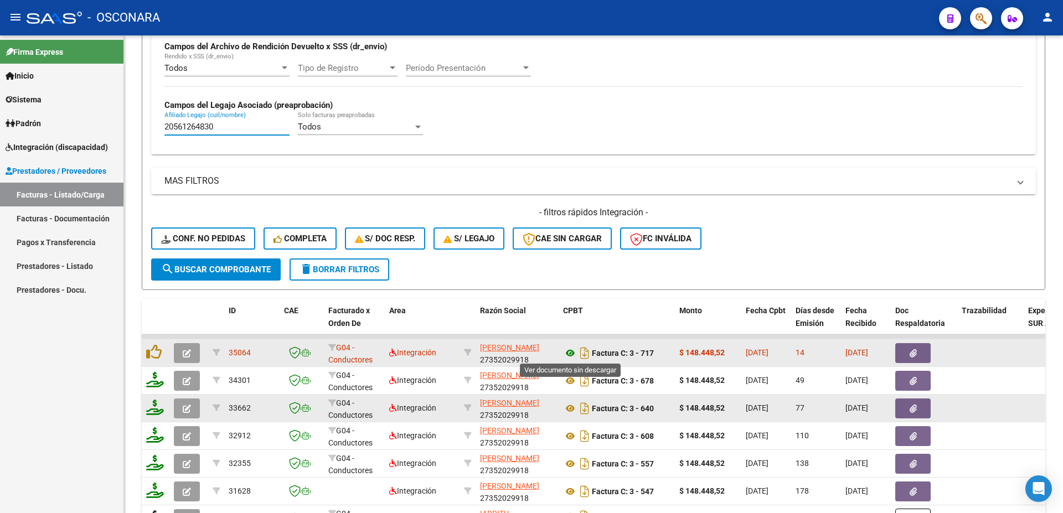
click at [568, 352] on icon at bounding box center [570, 353] width 14 height 13
click at [917, 350] on button "button" at bounding box center [912, 353] width 35 height 20
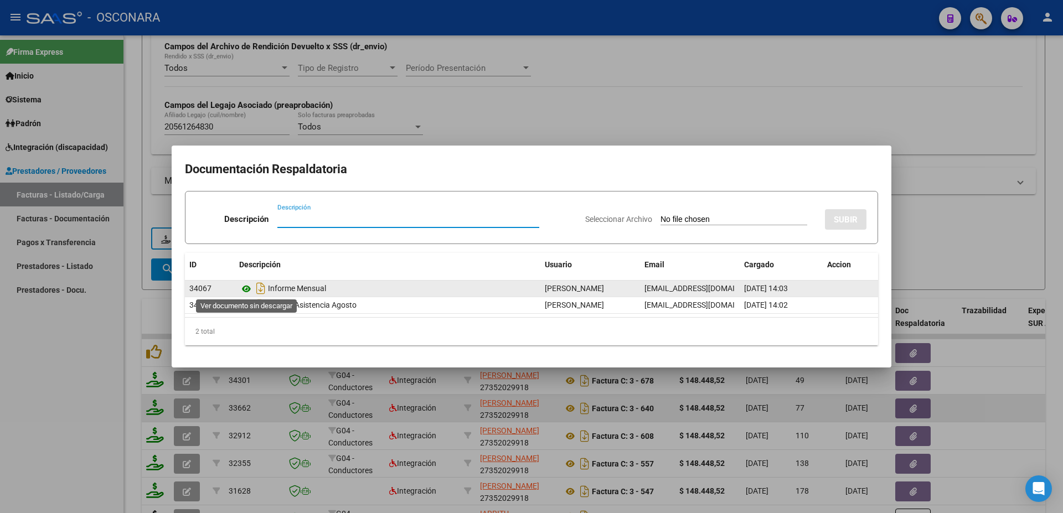
click at [250, 287] on icon at bounding box center [246, 288] width 14 height 13
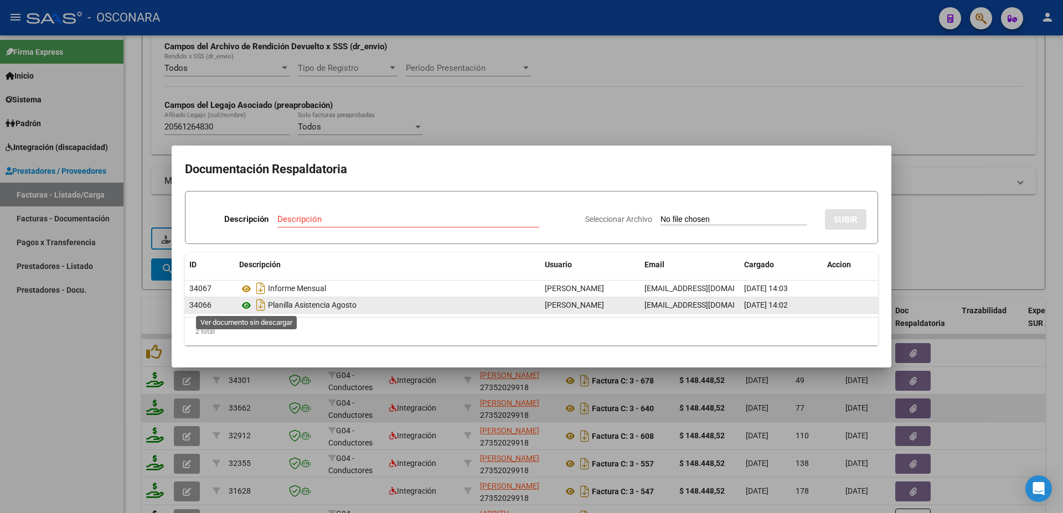
click at [244, 301] on icon at bounding box center [246, 305] width 14 height 13
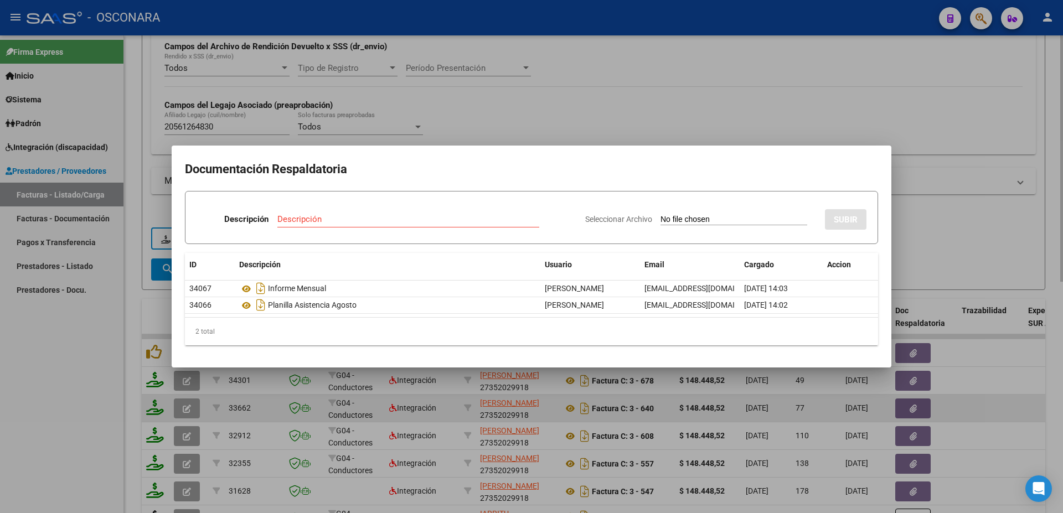
drag, startPoint x: 942, startPoint y: 217, endPoint x: 981, endPoint y: 209, distance: 40.0
click at [945, 217] on div at bounding box center [531, 256] width 1063 height 513
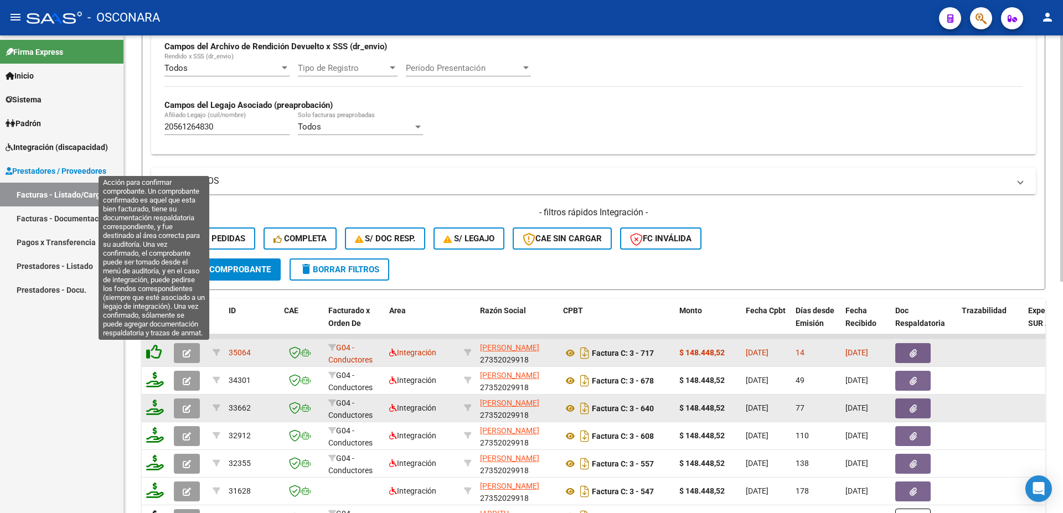
click at [157, 348] on icon at bounding box center [154, 352] width 16 height 16
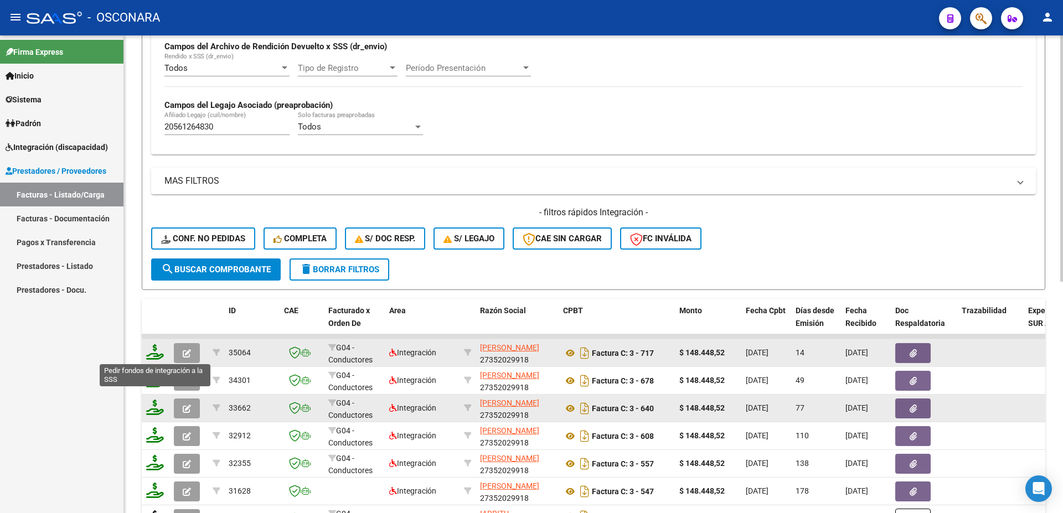
click at [153, 355] on icon at bounding box center [155, 352] width 18 height 16
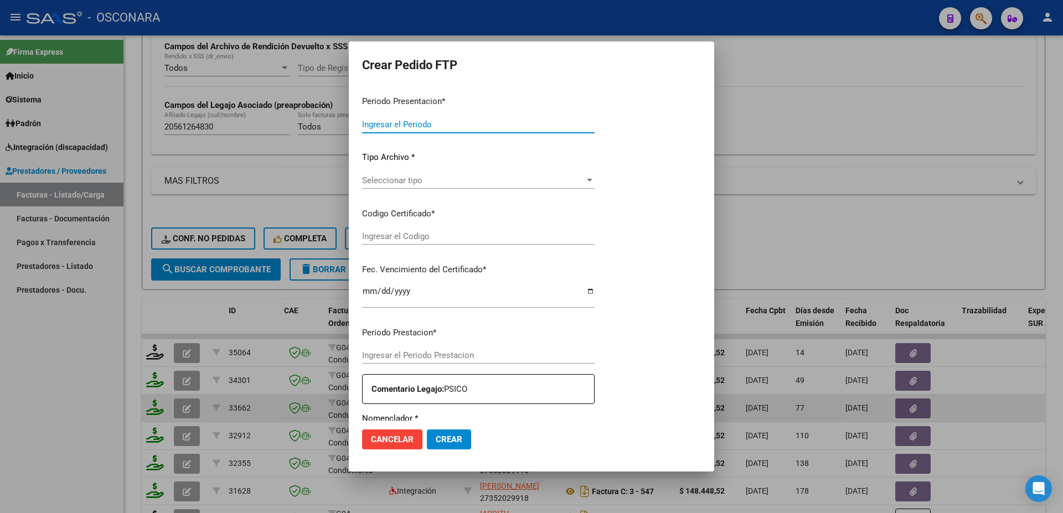
type input "202508"
type input "$ 148.448,52"
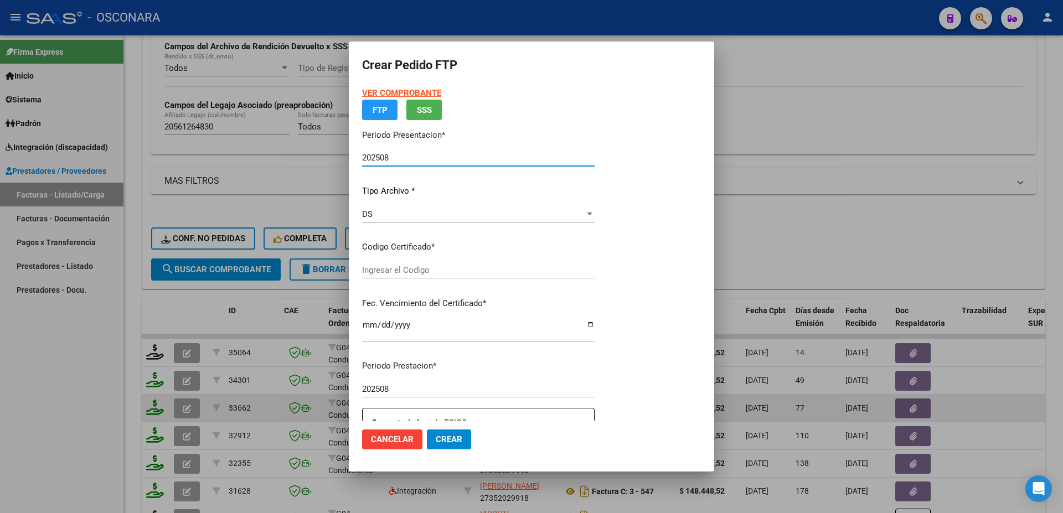
type input "ARG02000561264832025060920300609BS AS374"
type input "[DATE]"
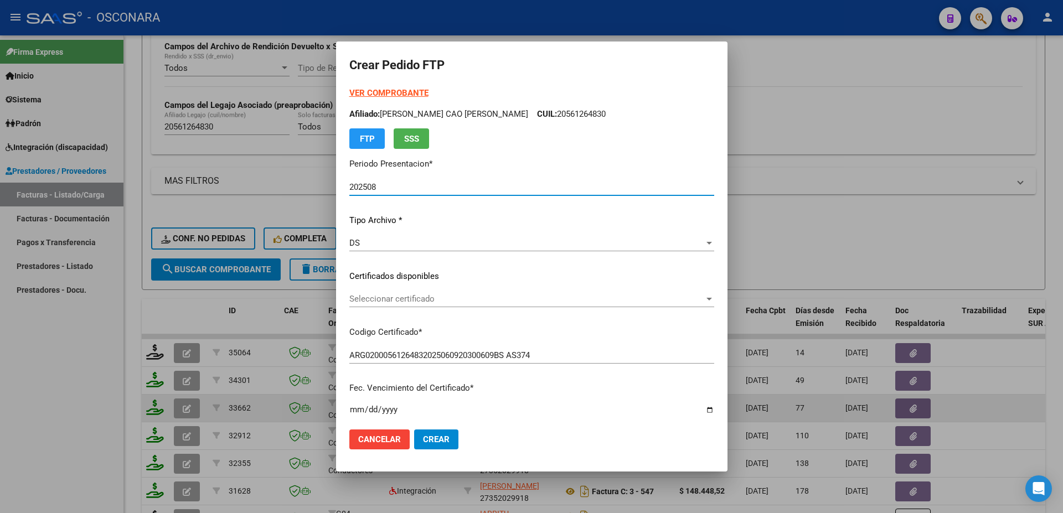
click at [444, 304] on span "Seleccionar certificado" at bounding box center [526, 299] width 355 height 10
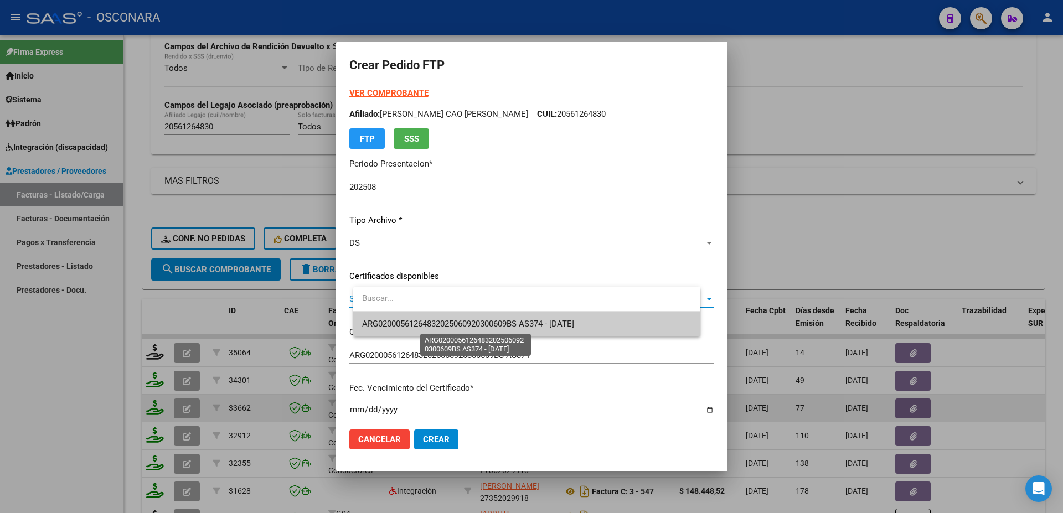
click at [458, 322] on span "ARG02000561264832025060920300609BS AS374 - [DATE]" at bounding box center [468, 324] width 212 height 10
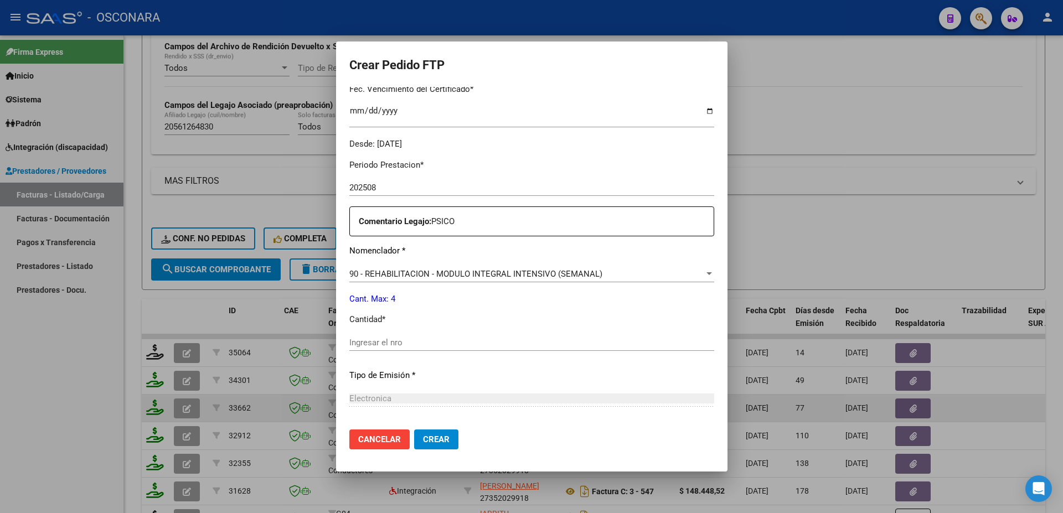
scroll to position [401, 0]
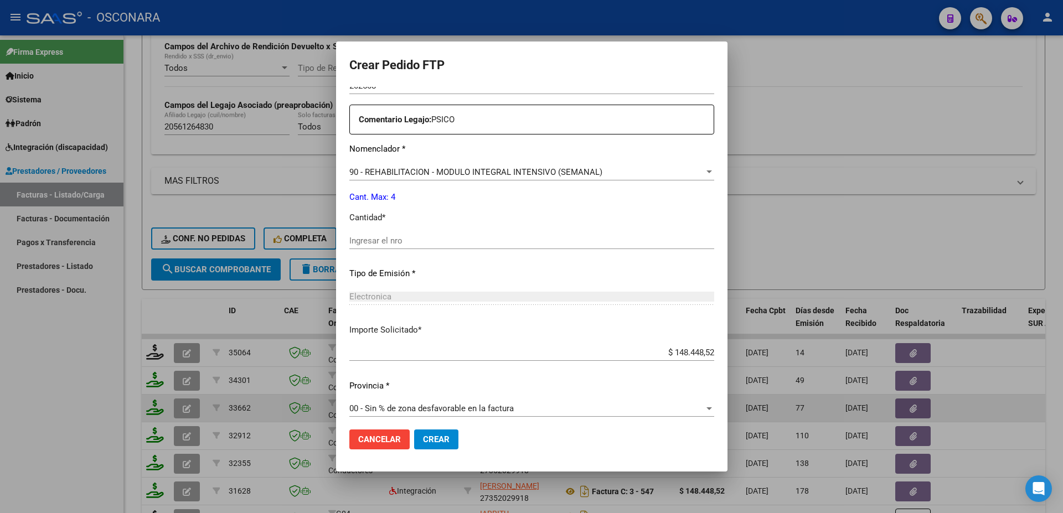
click at [392, 236] on input "Ingresar el nro" at bounding box center [531, 241] width 365 height 10
type input "4"
click at [450, 437] on span "Crear" at bounding box center [436, 440] width 27 height 10
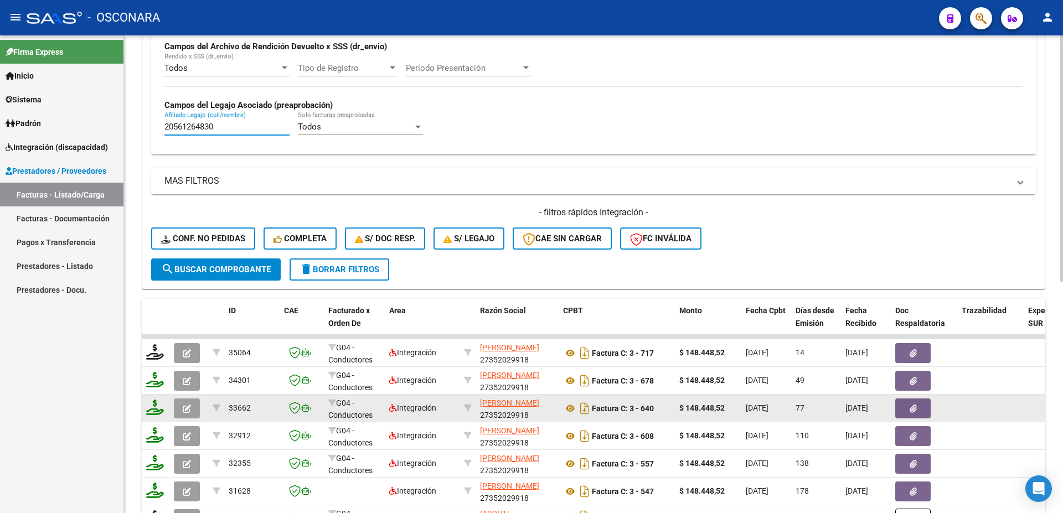
drag, startPoint x: 233, startPoint y: 126, endPoint x: 41, endPoint y: 71, distance: 199.3
click at [164, 122] on input "20561264830" at bounding box center [226, 127] width 125 height 10
paste input "3549610439"
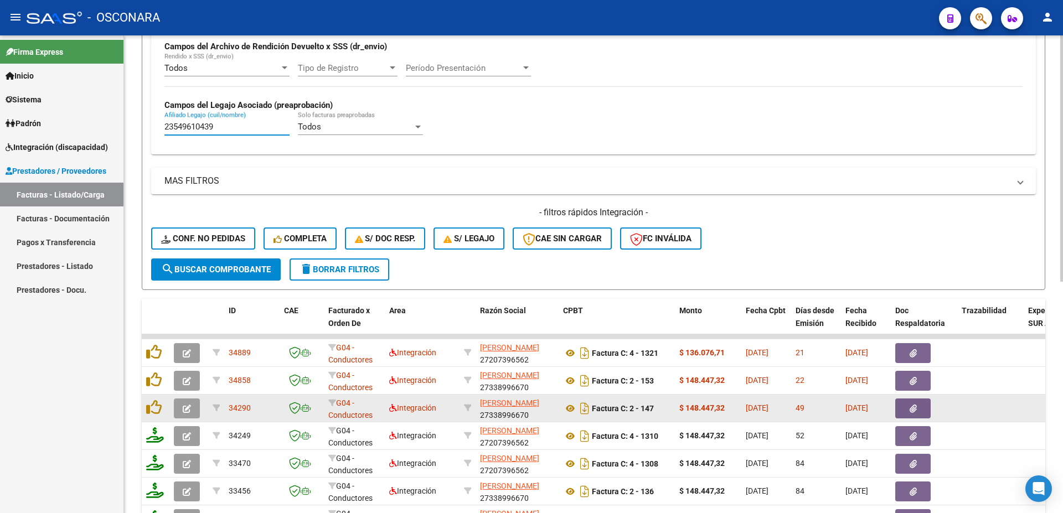
type input "23549610439"
click at [215, 275] on button "search Buscar Comprobante" at bounding box center [216, 270] width 130 height 22
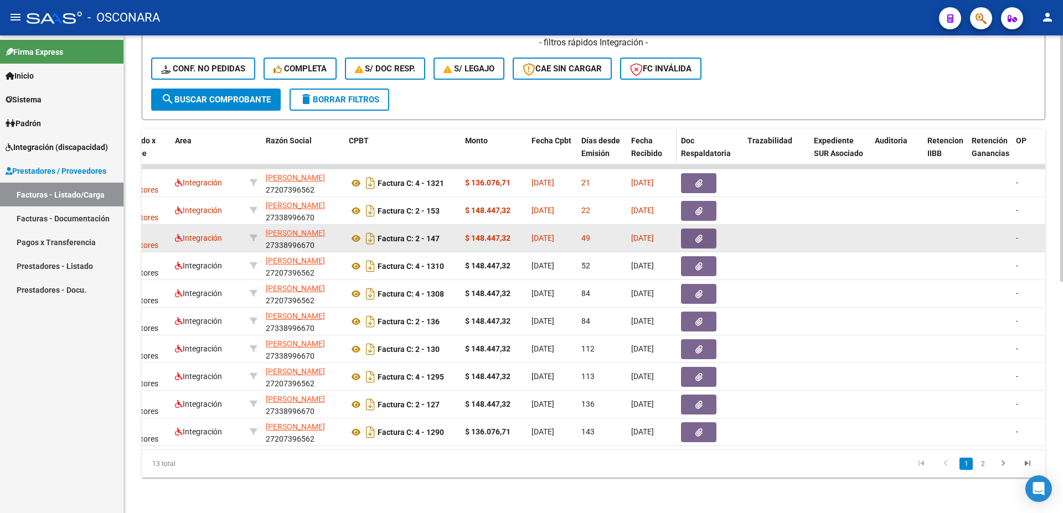
scroll to position [0, 208]
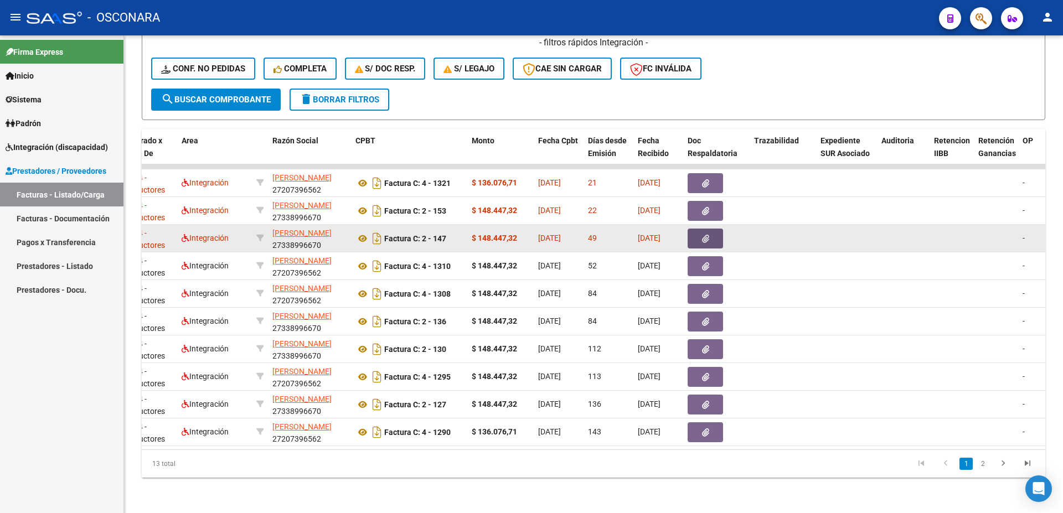
click at [708, 229] on button "button" at bounding box center [705, 239] width 35 height 20
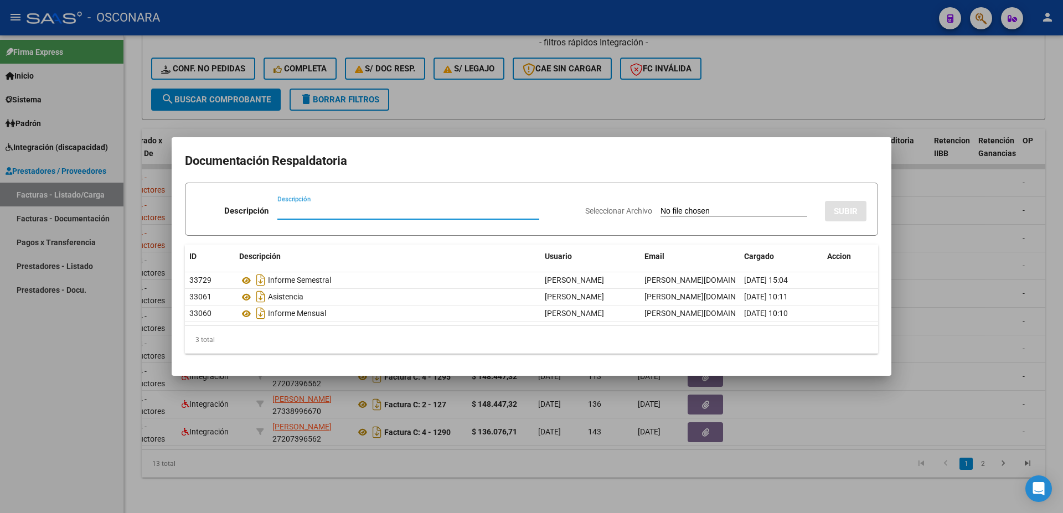
click at [984, 287] on div at bounding box center [531, 256] width 1063 height 513
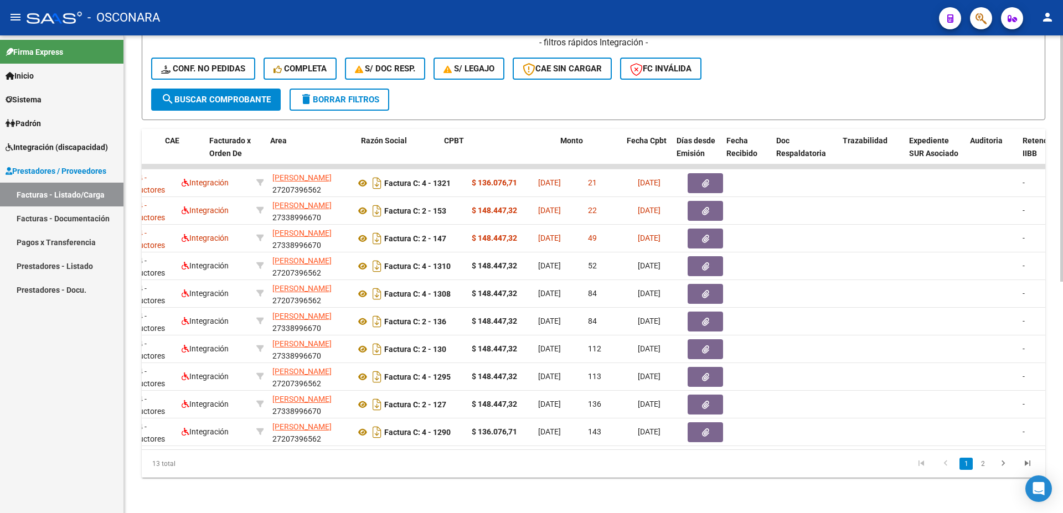
scroll to position [0, 119]
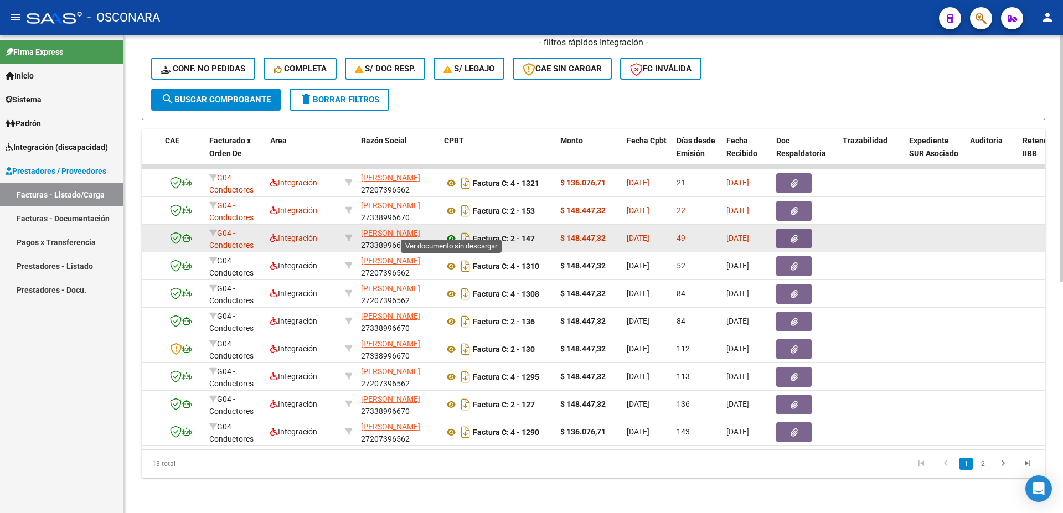
click at [456, 232] on icon at bounding box center [451, 238] width 14 height 13
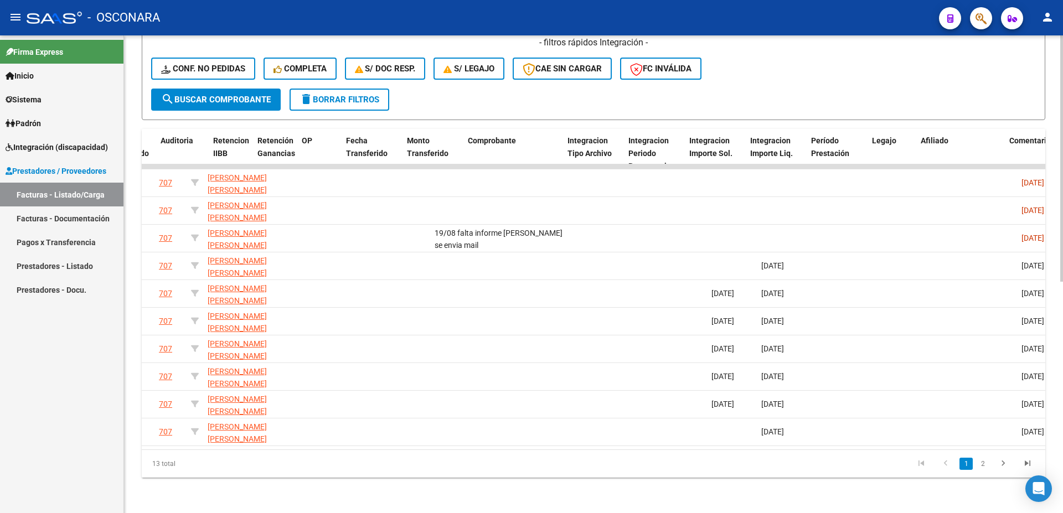
scroll to position [0, 0]
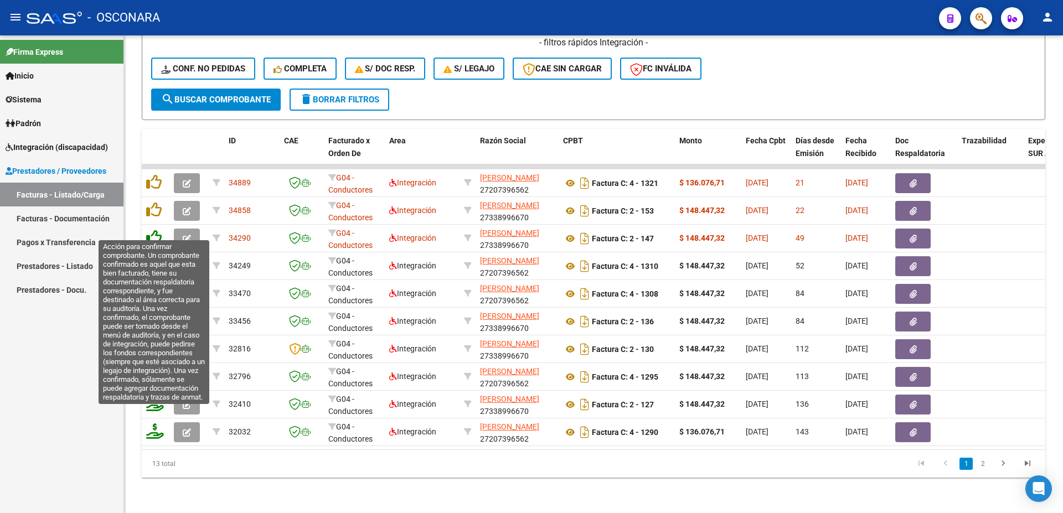
click at [154, 230] on icon at bounding box center [154, 238] width 16 height 16
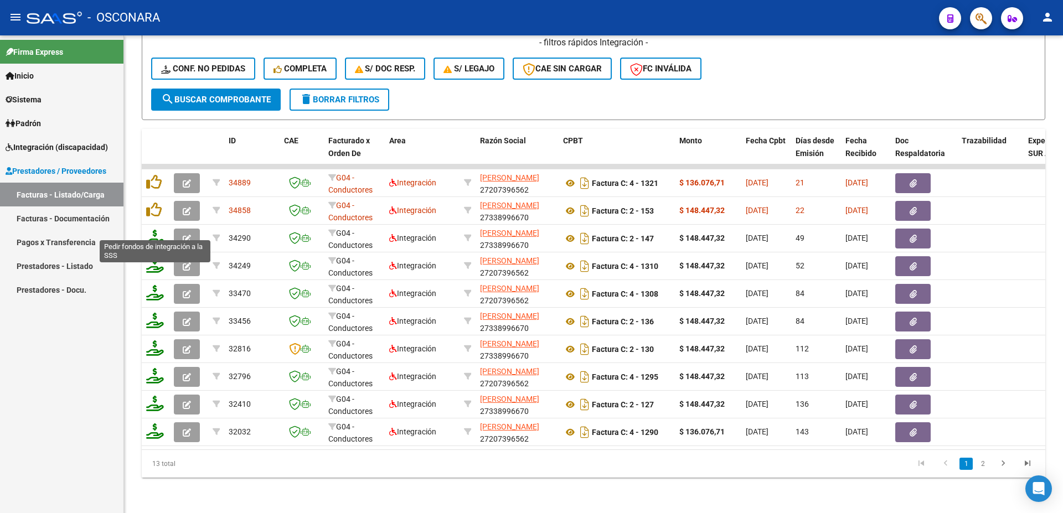
click at [156, 231] on icon at bounding box center [155, 238] width 18 height 16
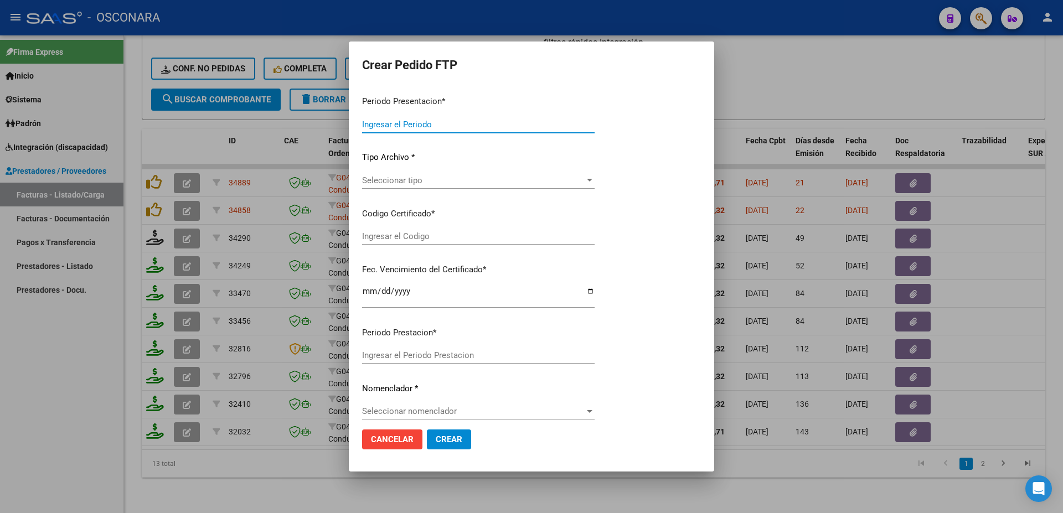
type input "202508"
type input "202507"
type input "$ 148.447,32"
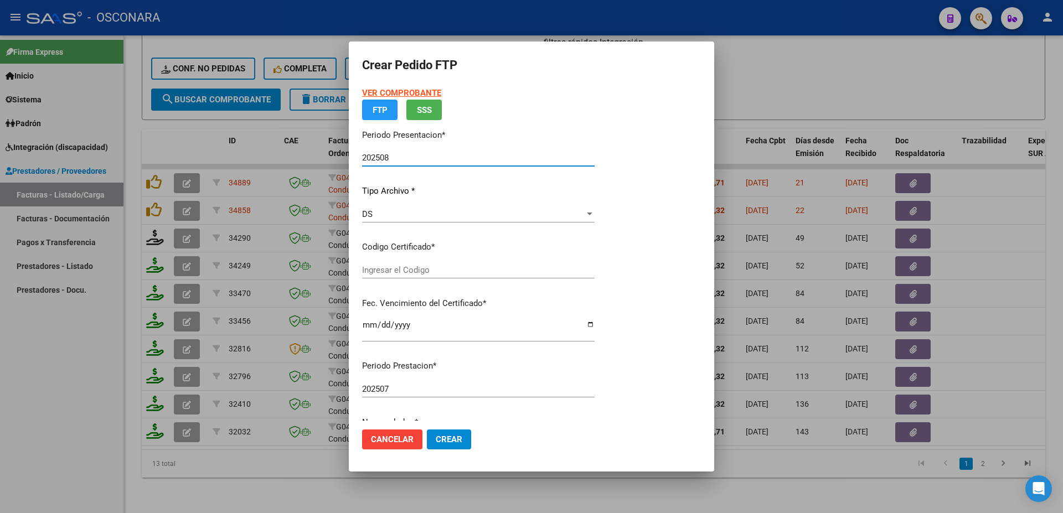
type input "02549610432024120420290412"
type input "[DATE]"
click at [430, 276] on div "Seleccionar certificado Seleccionar certificado" at bounding box center [478, 270] width 233 height 17
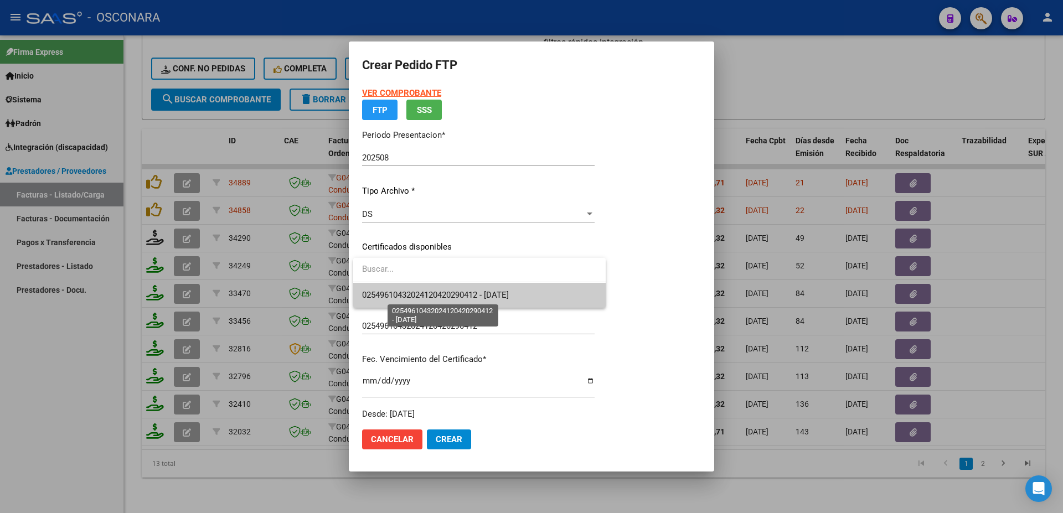
click at [451, 300] on span "02549610432024120420290412 - [DATE]" at bounding box center [435, 295] width 147 height 10
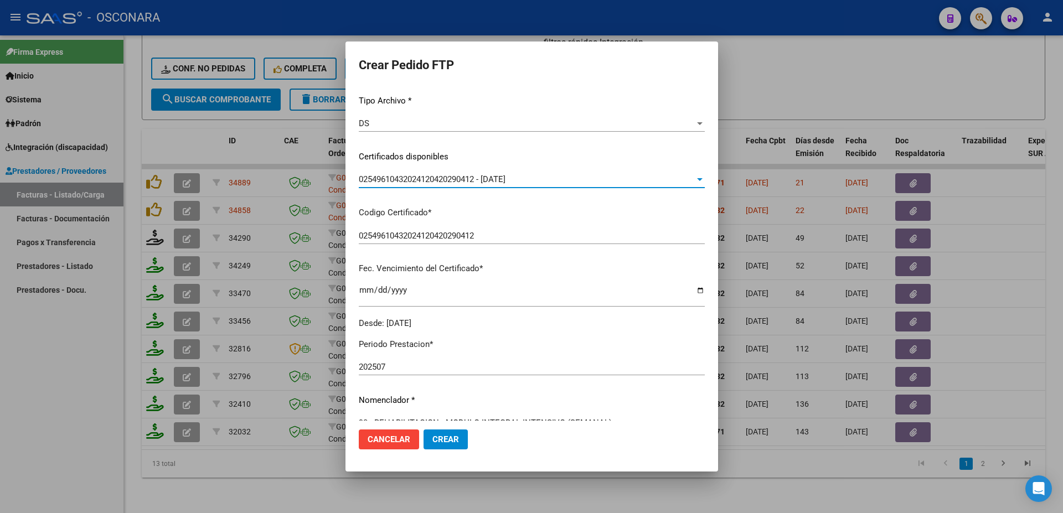
scroll to position [299, 0]
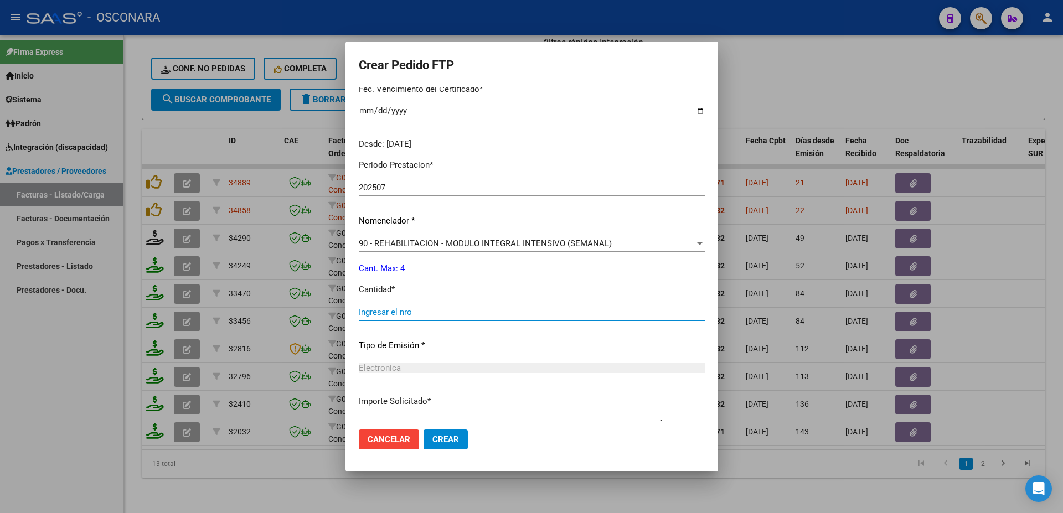
click at [389, 309] on input "Ingresar el nro" at bounding box center [532, 312] width 346 height 10
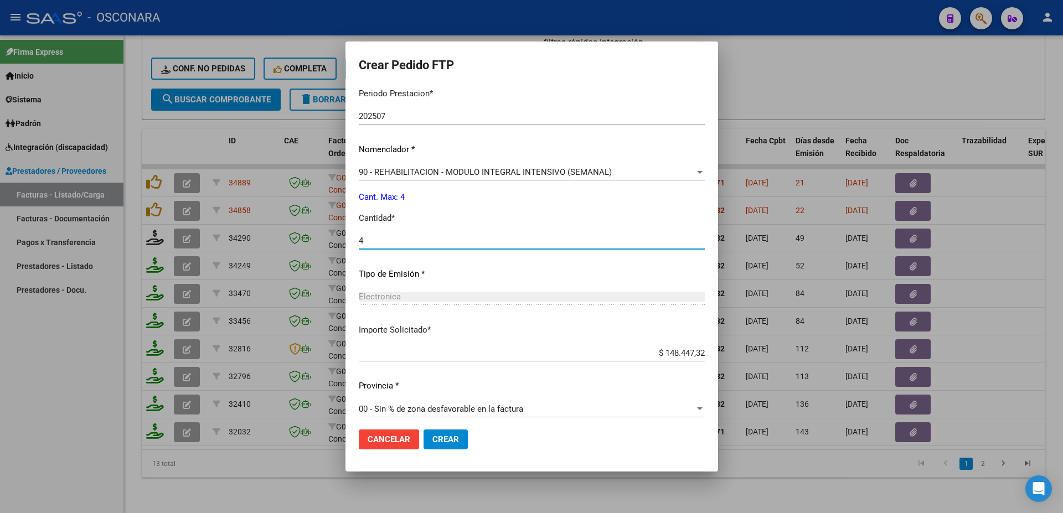
type input "4"
click at [444, 438] on span "Crear" at bounding box center [445, 440] width 27 height 10
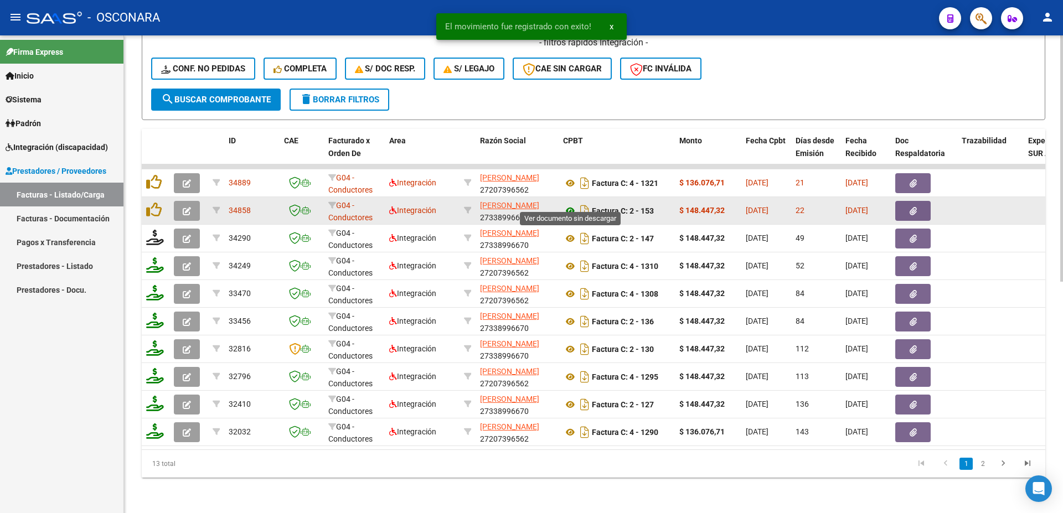
click at [569, 204] on icon at bounding box center [570, 210] width 14 height 13
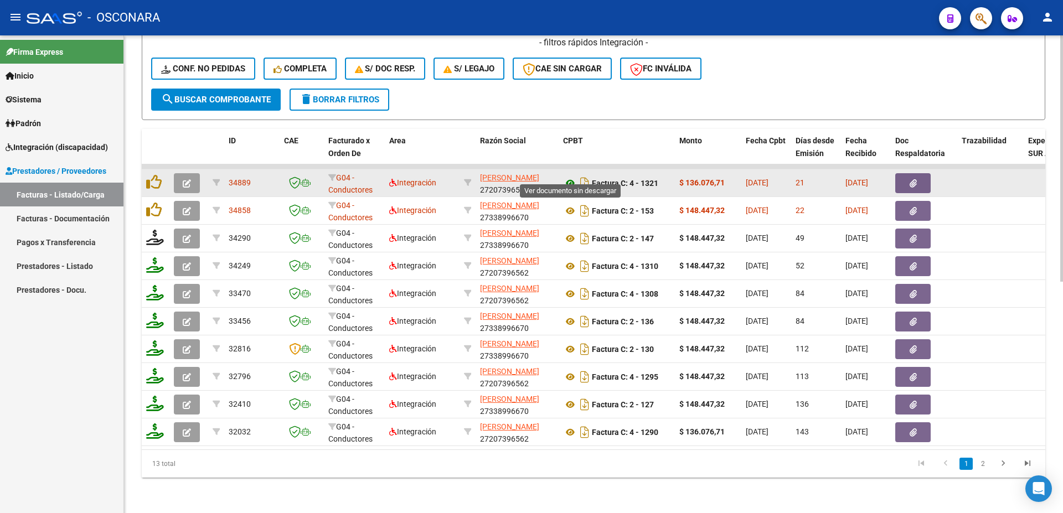
click at [570, 177] on icon at bounding box center [570, 183] width 14 height 13
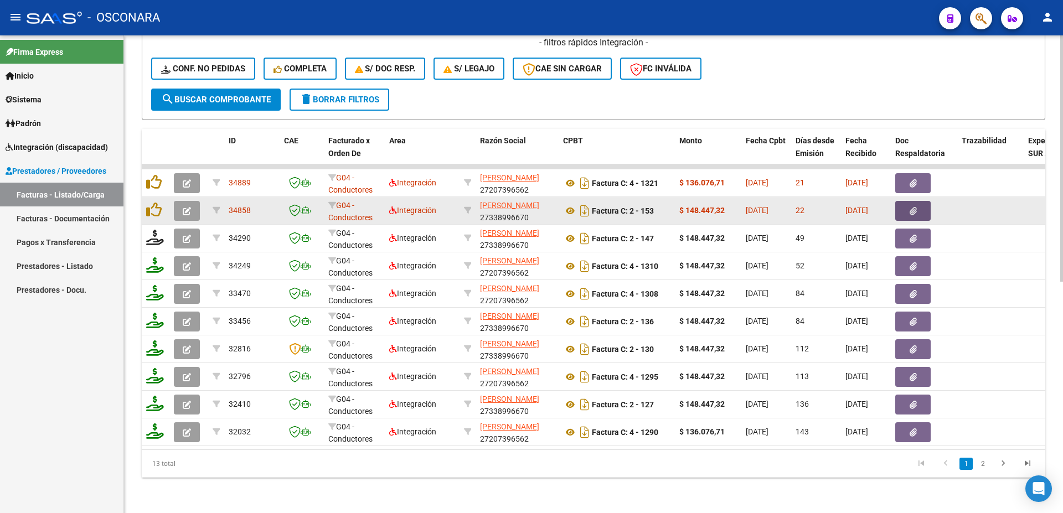
click at [912, 207] on icon "button" at bounding box center [913, 211] width 7 height 8
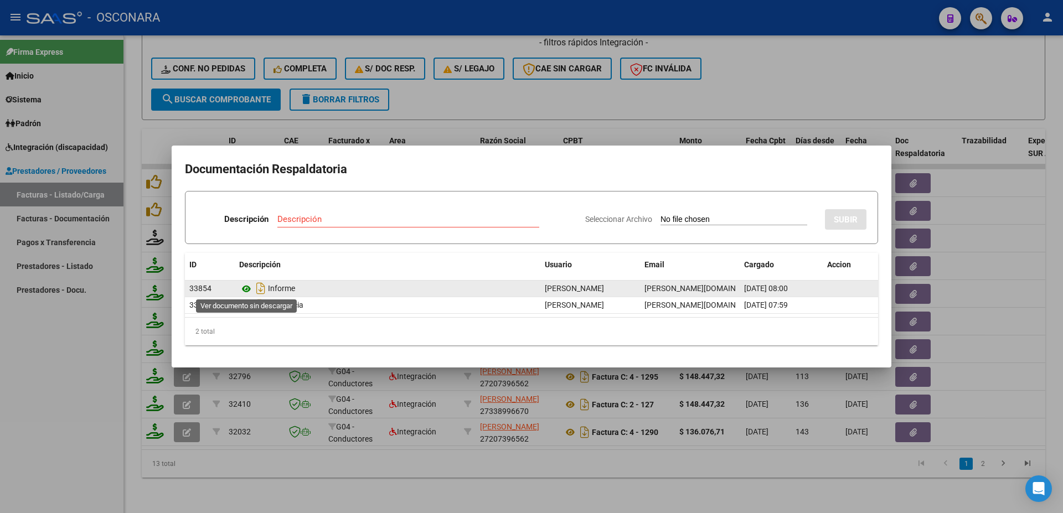
click at [249, 288] on icon at bounding box center [246, 288] width 14 height 13
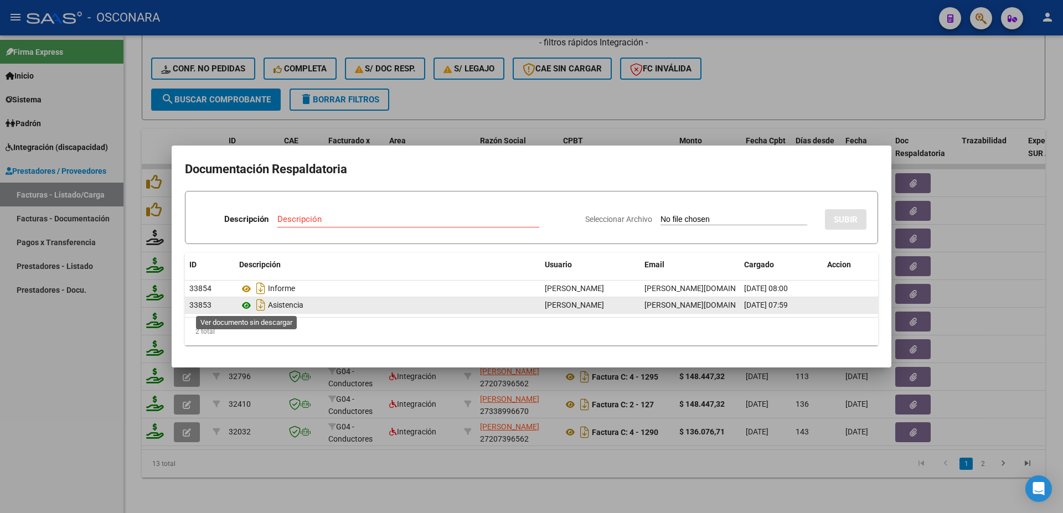
click at [247, 306] on icon at bounding box center [246, 305] width 14 height 13
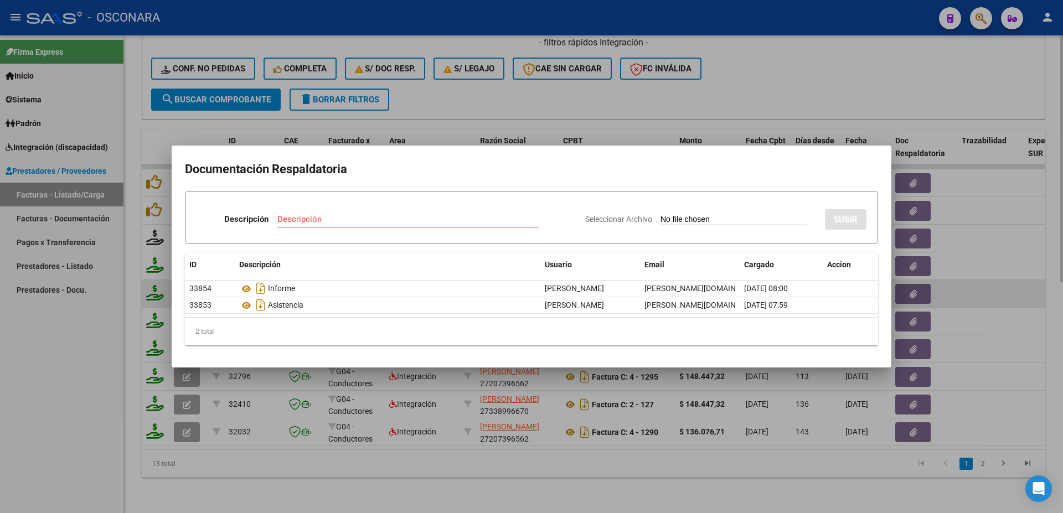
drag, startPoint x: 954, startPoint y: 282, endPoint x: 1001, endPoint y: 284, distance: 47.1
click at [955, 281] on div at bounding box center [531, 256] width 1063 height 513
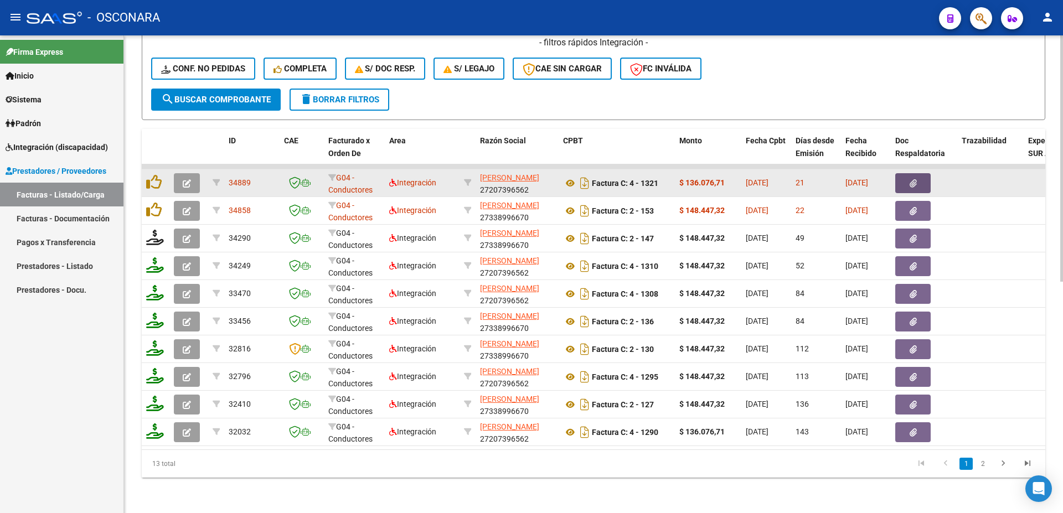
click at [913, 179] on icon "button" at bounding box center [913, 183] width 7 height 8
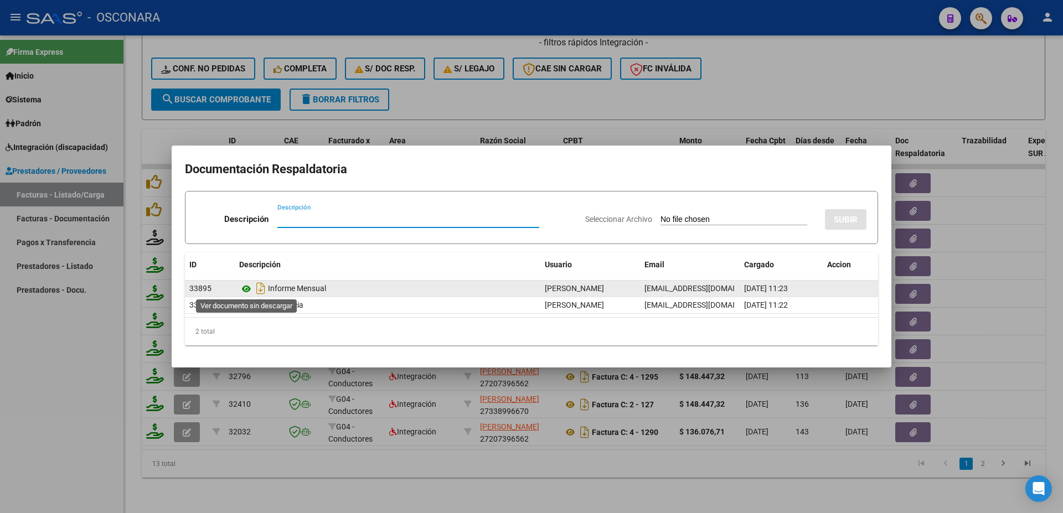
click at [242, 288] on icon at bounding box center [246, 288] width 14 height 13
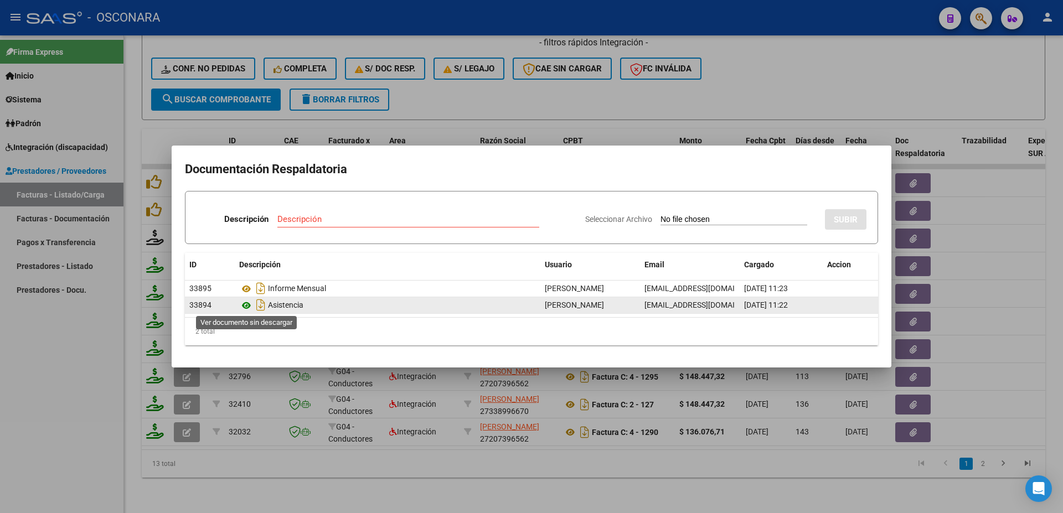
click at [244, 306] on icon at bounding box center [246, 305] width 14 height 13
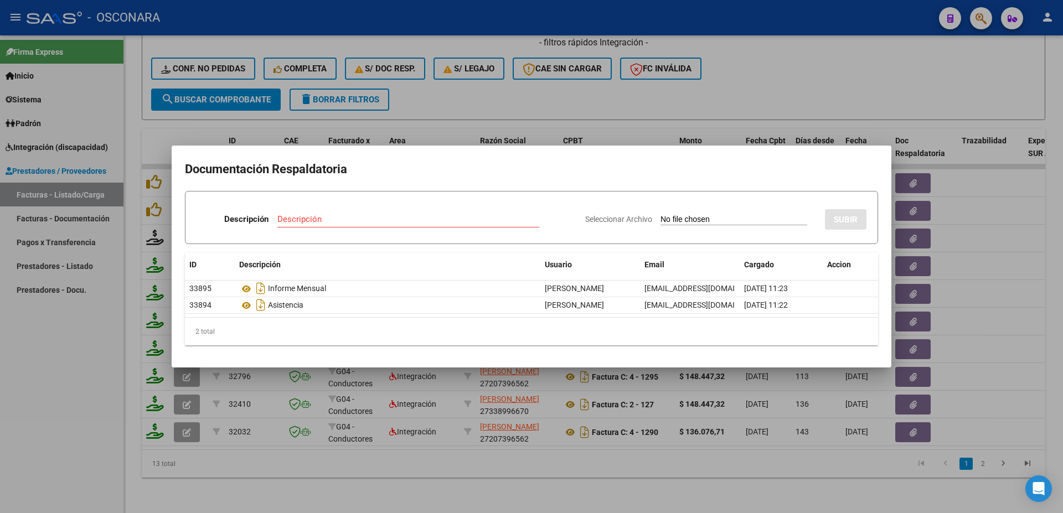
click at [1052, 245] on div at bounding box center [531, 256] width 1063 height 513
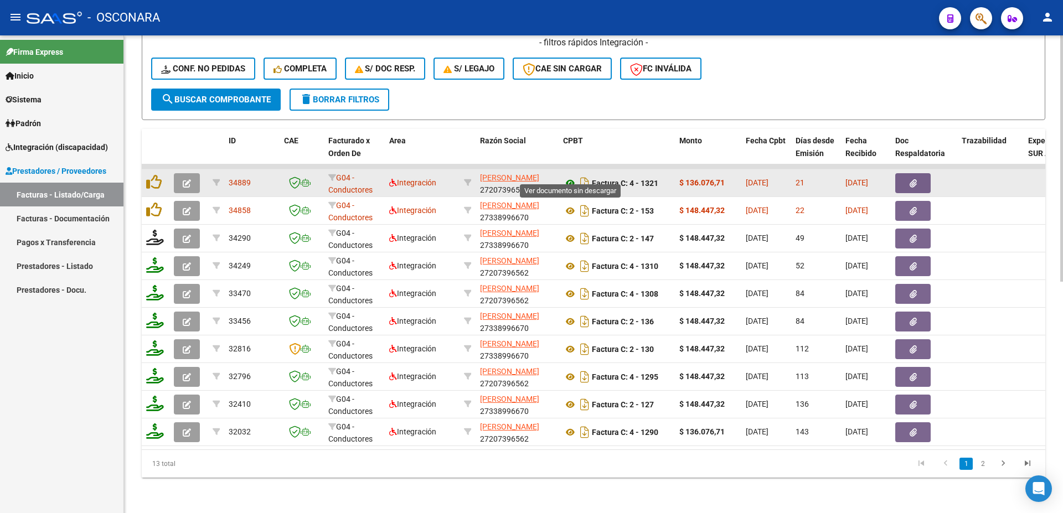
click at [568, 177] on icon at bounding box center [570, 183] width 14 height 13
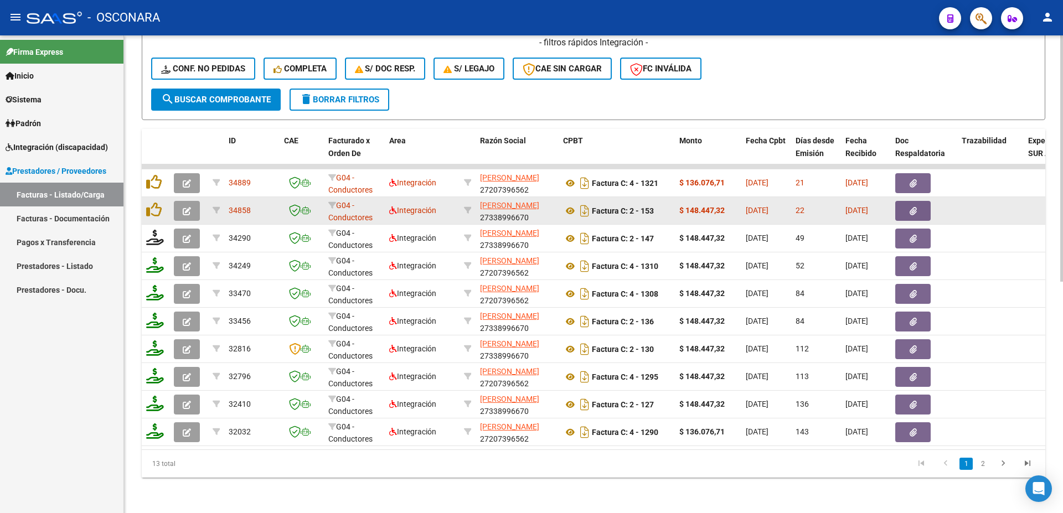
click at [911, 207] on icon "button" at bounding box center [913, 211] width 7 height 8
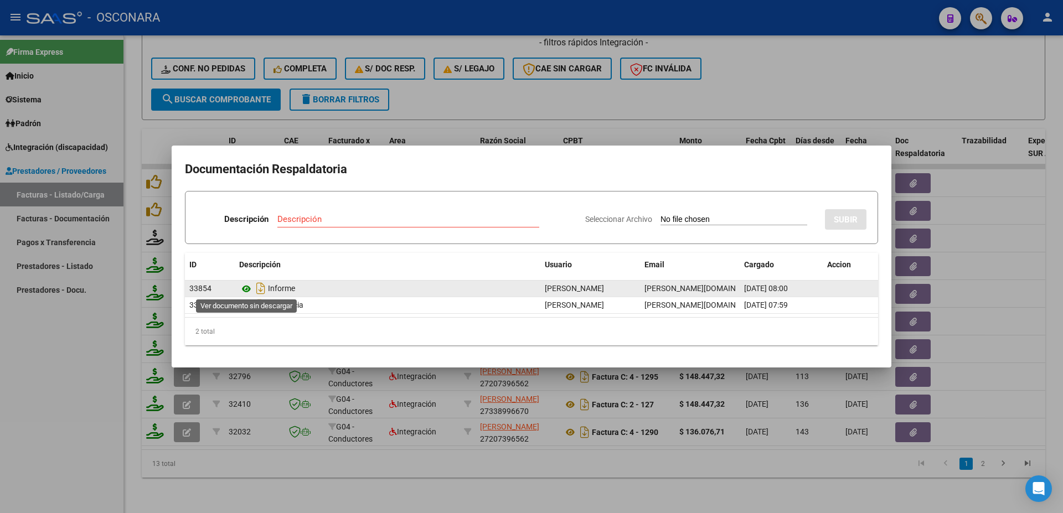
click at [246, 290] on icon at bounding box center [246, 288] width 14 height 13
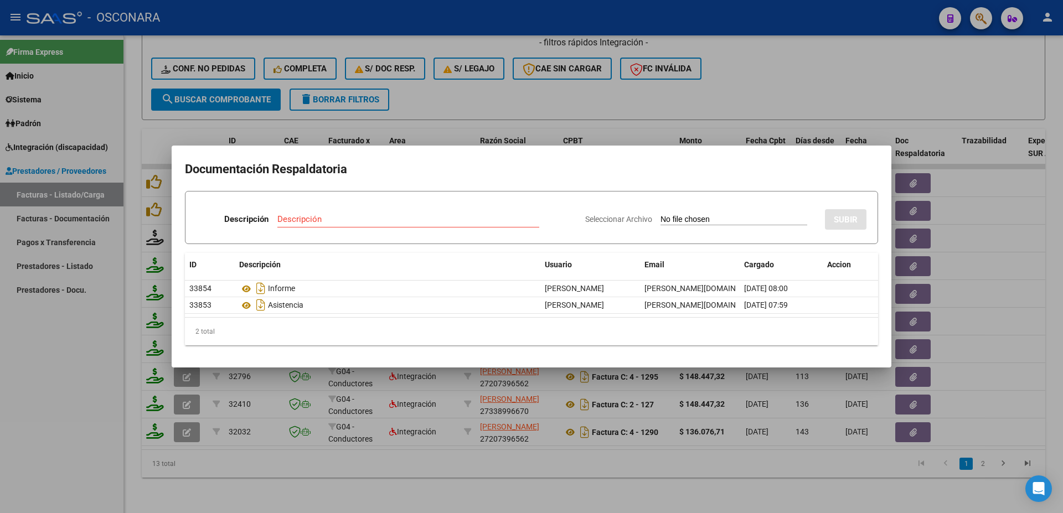
click at [533, 468] on div at bounding box center [531, 256] width 1063 height 513
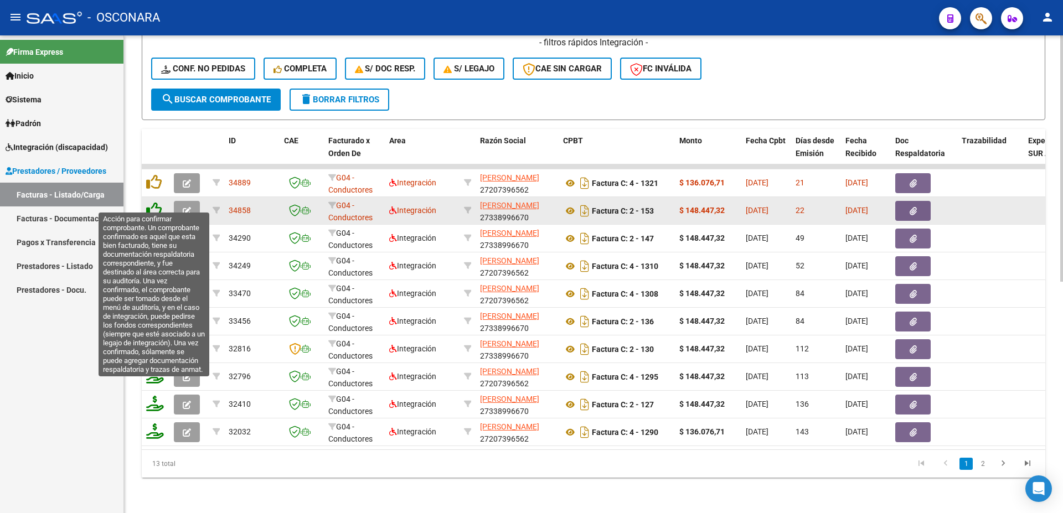
click at [158, 202] on icon at bounding box center [154, 210] width 16 height 16
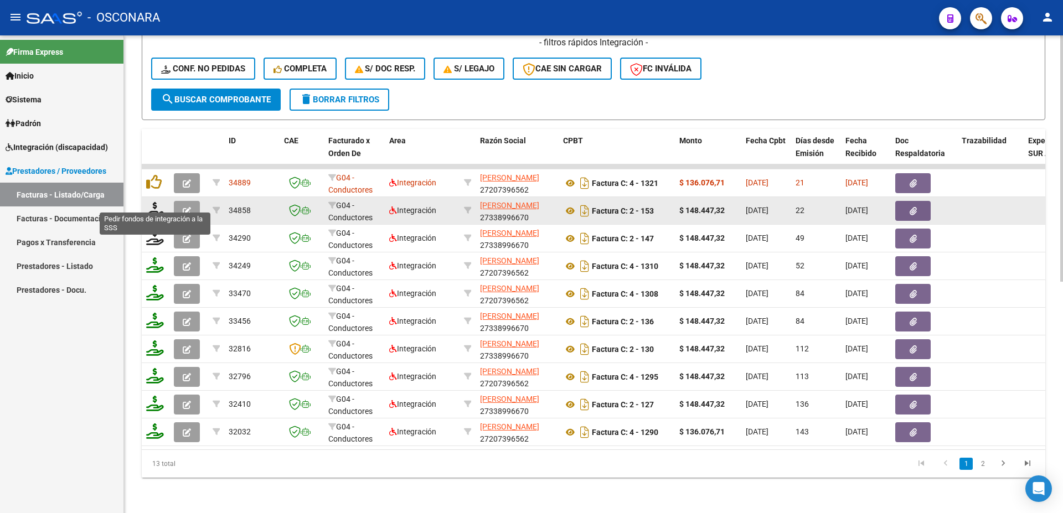
click at [158, 202] on icon at bounding box center [155, 210] width 18 height 16
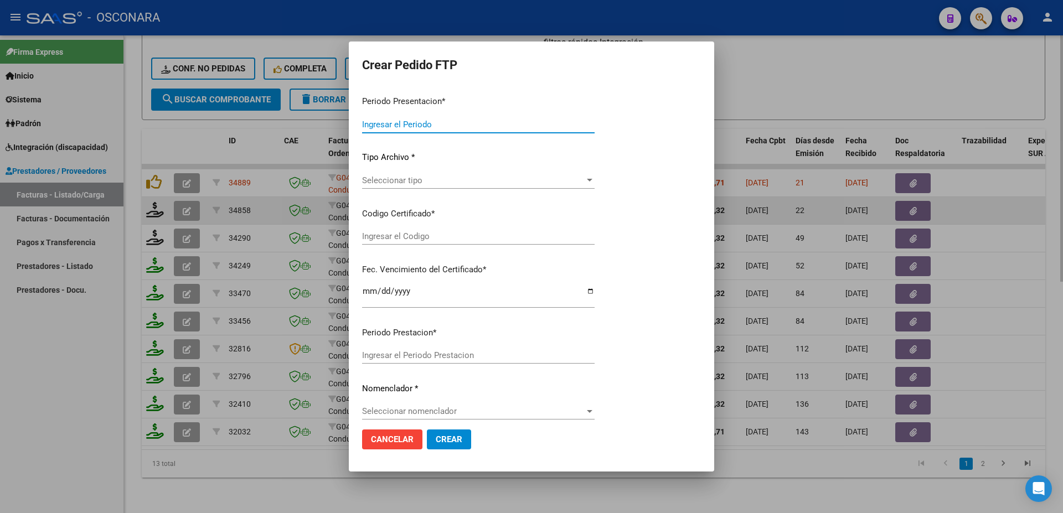
type input "202508"
type input "$ 148.447,32"
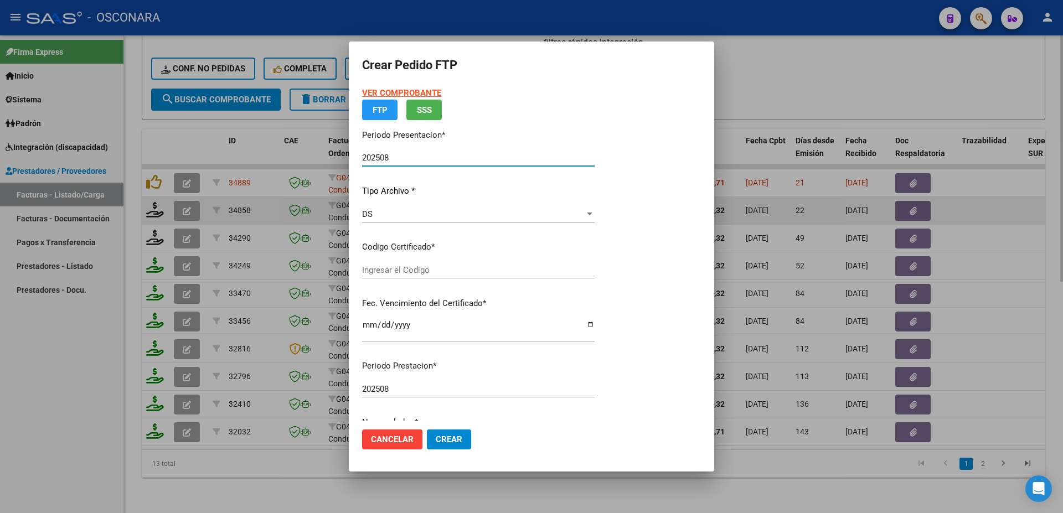
type input "02549610432024120420290412"
type input "[DATE]"
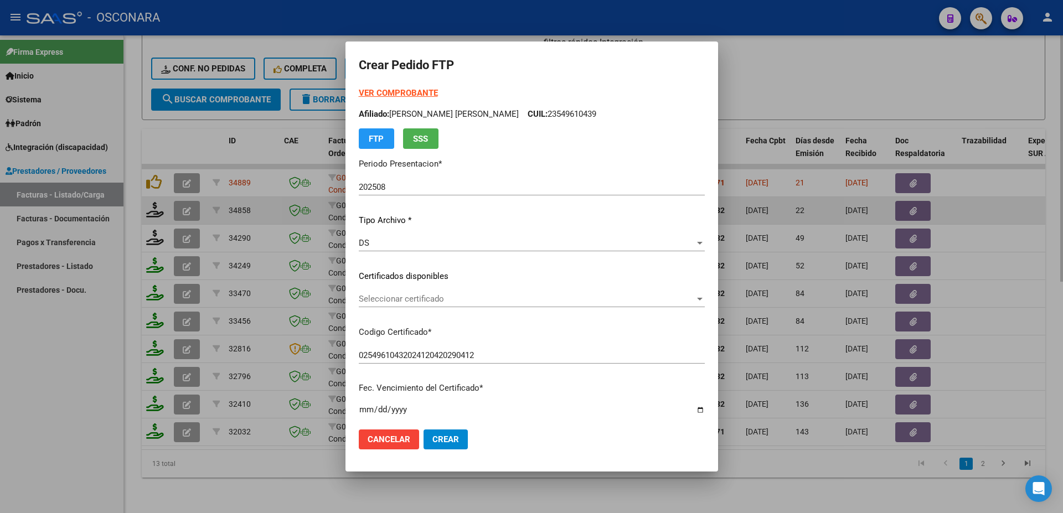
click at [417, 306] on div "Seleccionar certificado Seleccionar certificado" at bounding box center [532, 299] width 346 height 17
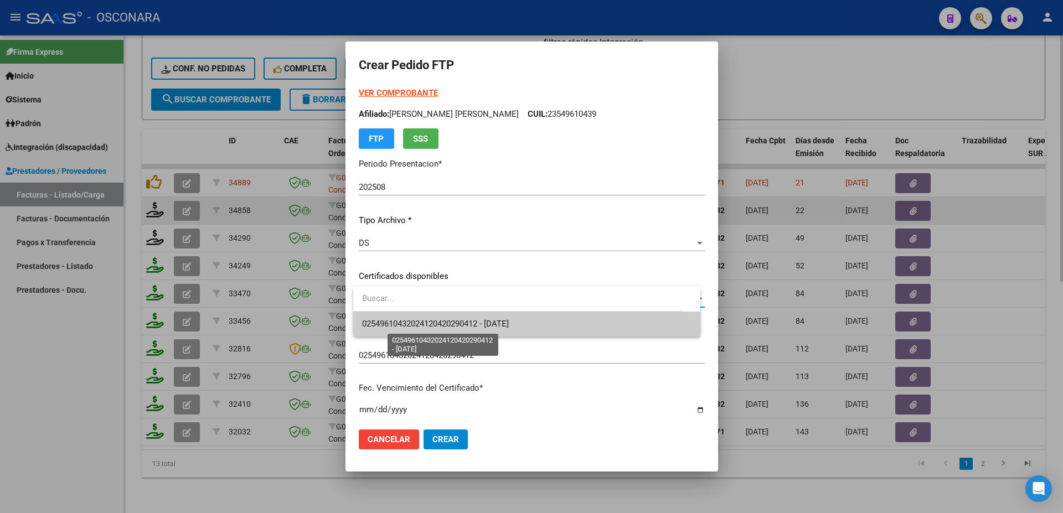
click at [446, 321] on span "02549610432024120420290412 - [DATE]" at bounding box center [435, 324] width 147 height 10
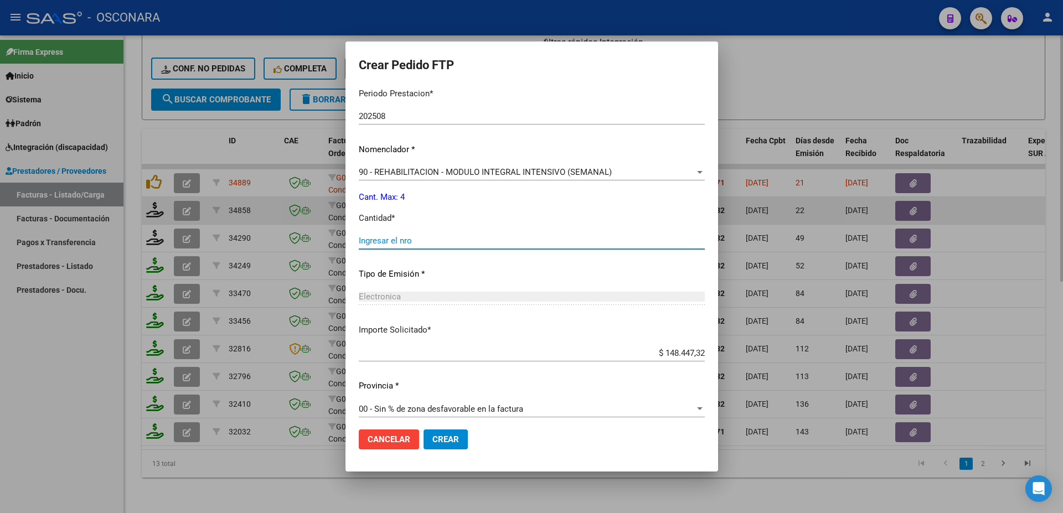
click at [383, 236] on input "Ingresar el nro" at bounding box center [532, 241] width 346 height 10
type input "4"
click at [449, 440] on span "Crear" at bounding box center [445, 440] width 27 height 10
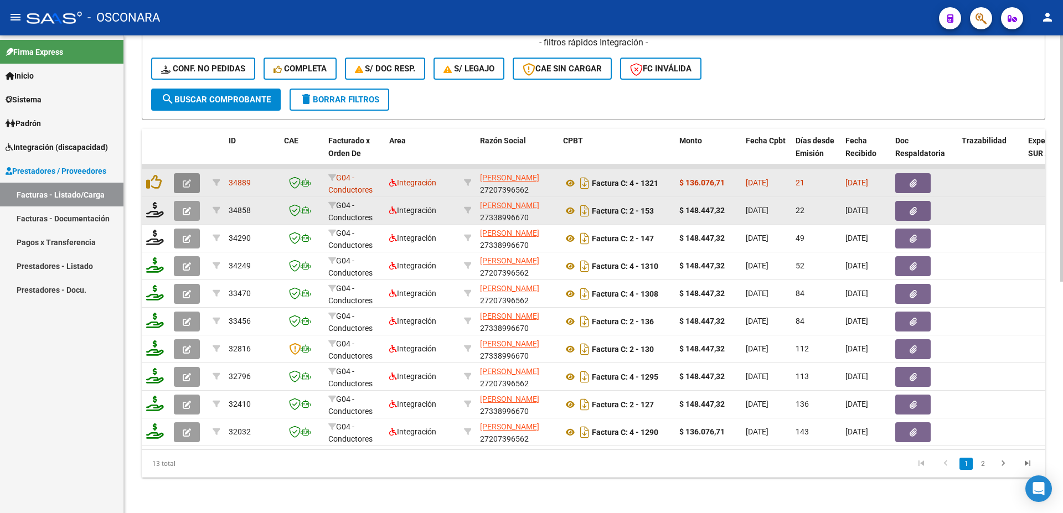
click at [183, 179] on icon "button" at bounding box center [187, 183] width 8 height 8
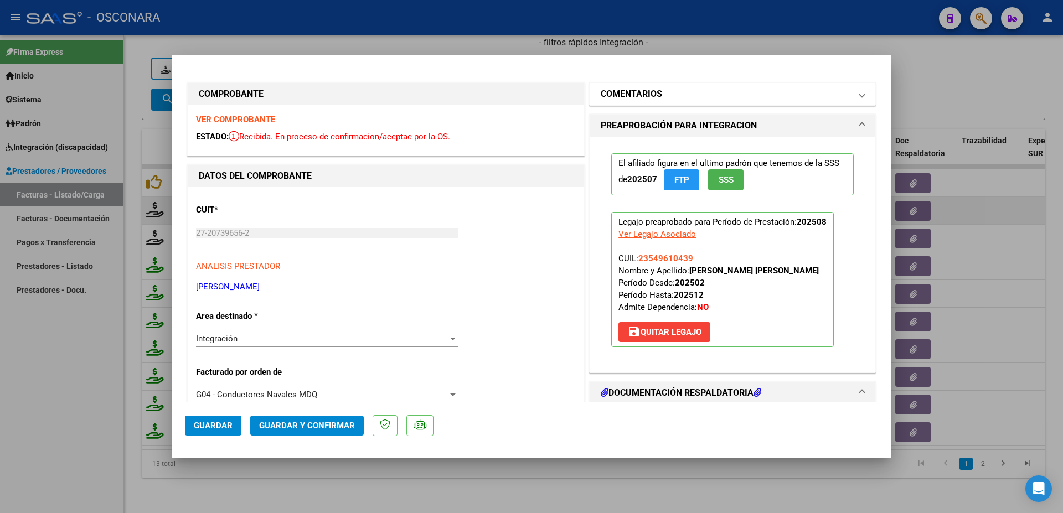
click at [653, 92] on h1 "COMENTARIOS" at bounding box center [631, 93] width 61 height 13
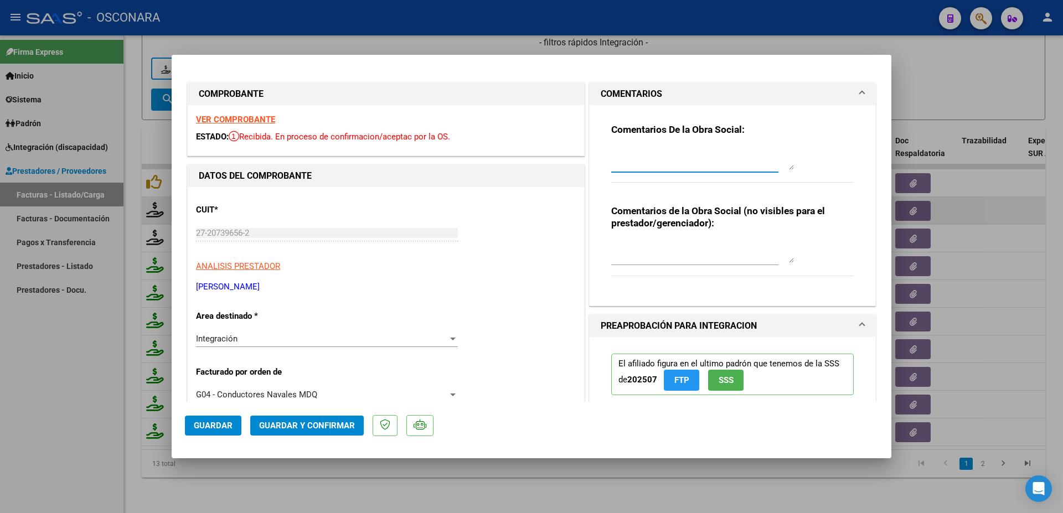
click at [637, 169] on textarea at bounding box center [702, 159] width 183 height 22
paste textarea "21/09 informe no coincide c factura se envia mail"
type textarea "21/09 informe no coincide c factura se envia mail"
click at [209, 425] on span "Guardar" at bounding box center [213, 426] width 39 height 10
click at [193, 429] on button "Guardar" at bounding box center [213, 426] width 56 height 20
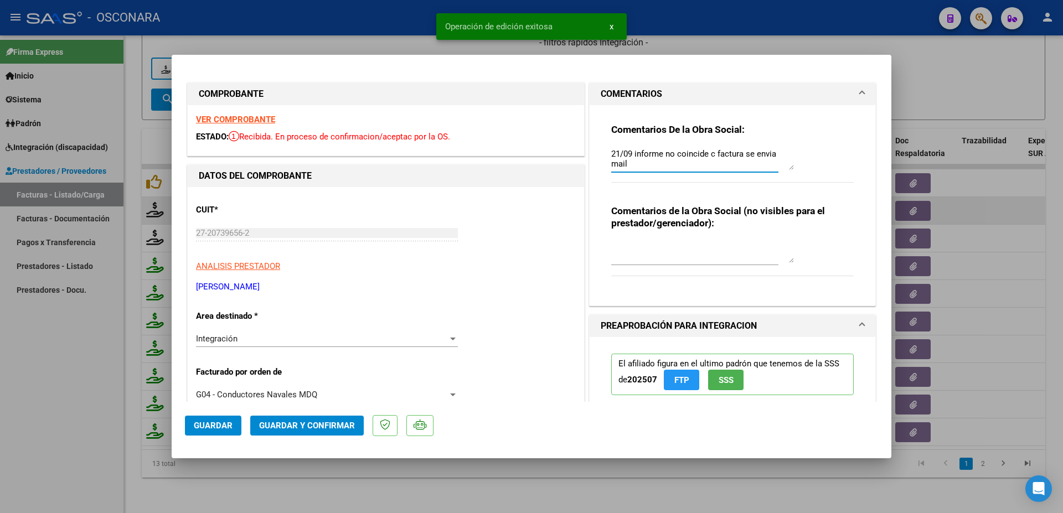
drag, startPoint x: 631, startPoint y: 161, endPoint x: 602, endPoint y: 149, distance: 30.8
click at [611, 149] on textarea "21/09 informe no coincide c factura se envia mail" at bounding box center [702, 159] width 183 height 22
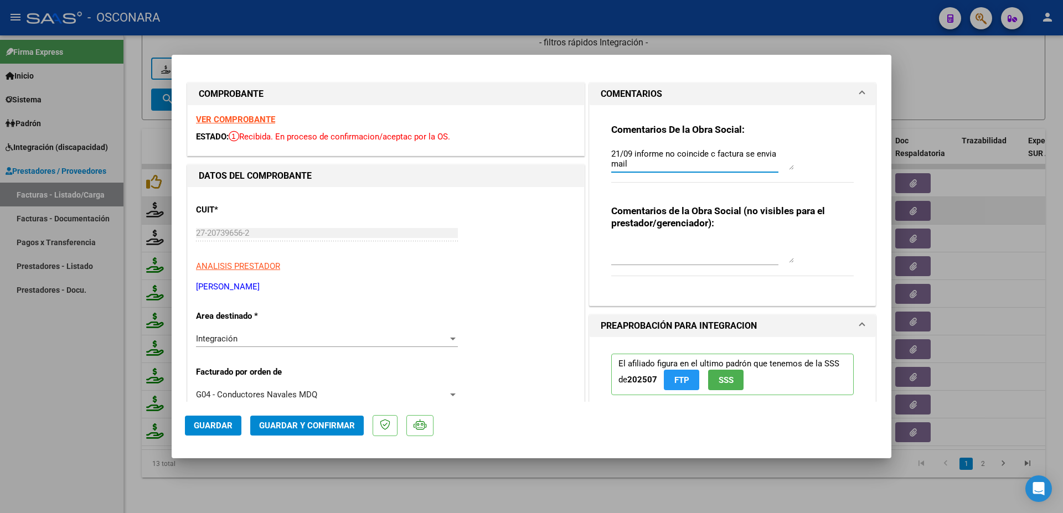
click at [1054, 224] on div at bounding box center [531, 256] width 1063 height 513
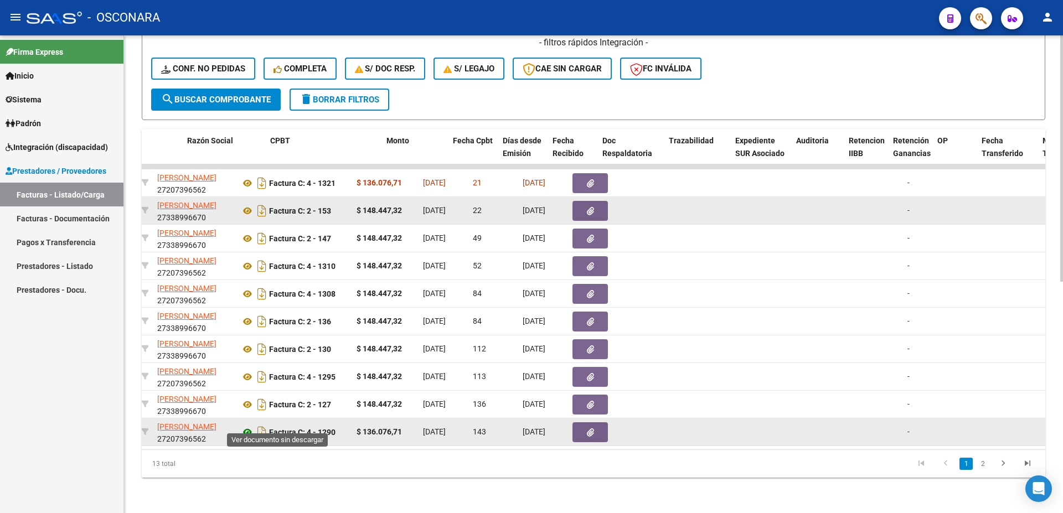
scroll to position [0, 293]
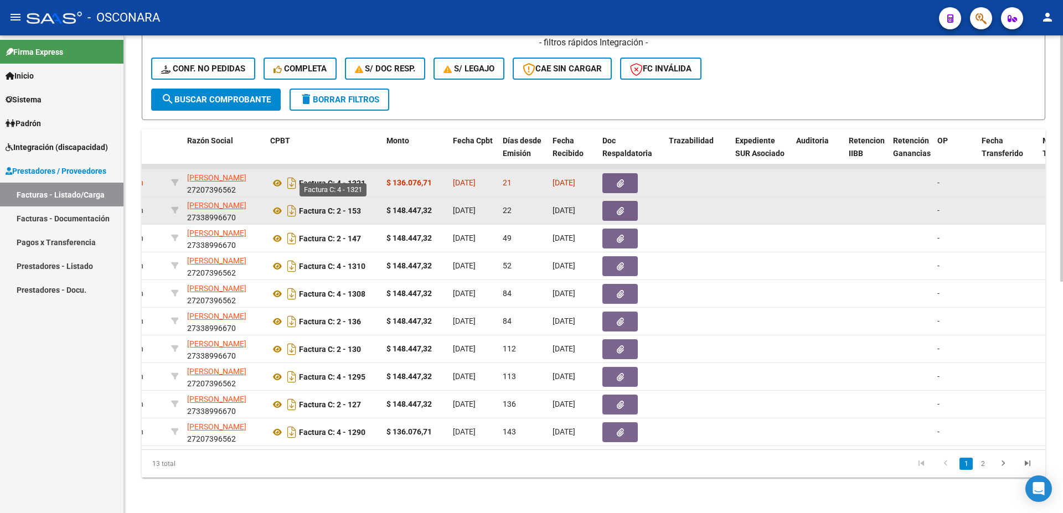
drag, startPoint x: 370, startPoint y: 174, endPoint x: 336, endPoint y: 177, distance: 35.0
click at [336, 177] on div "Factura C: 4 - 1321" at bounding box center [323, 183] width 107 height 18
copy strong "4 - 1321"
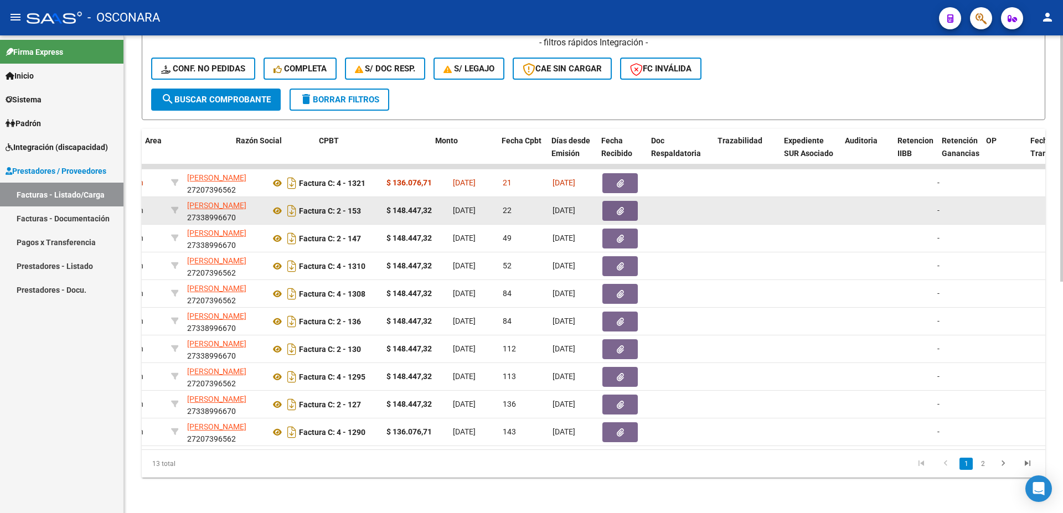
scroll to position [0, 0]
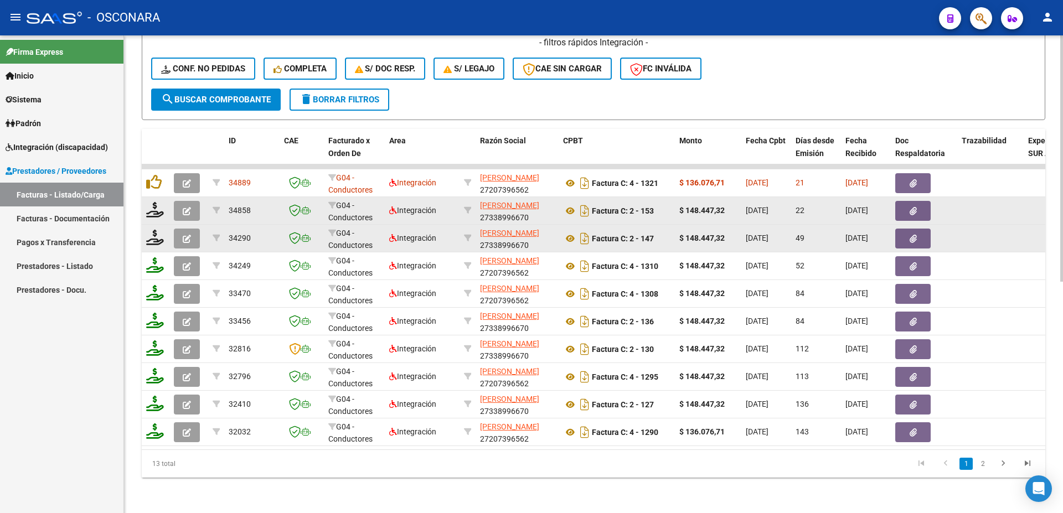
click at [188, 235] on icon "button" at bounding box center [187, 239] width 8 height 8
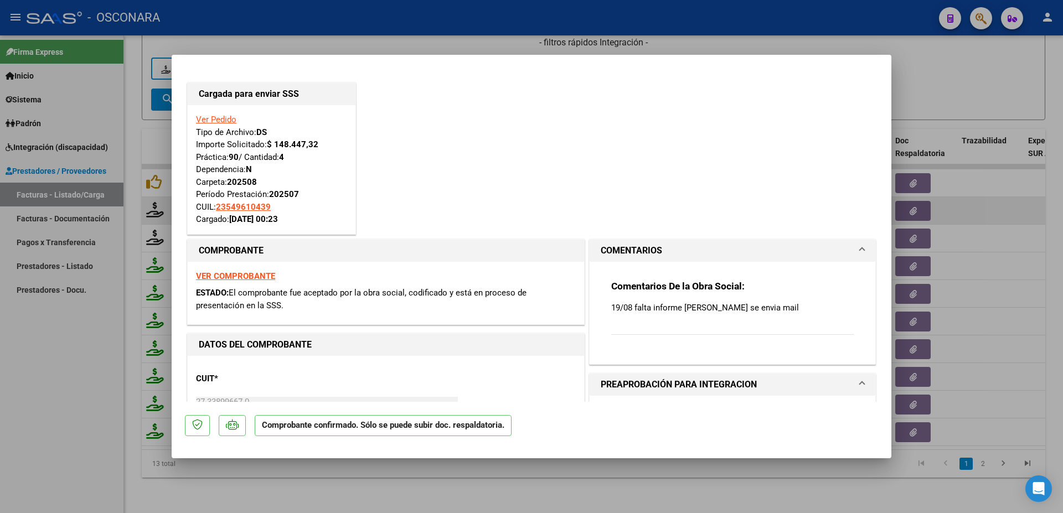
click at [970, 263] on div at bounding box center [531, 256] width 1063 height 513
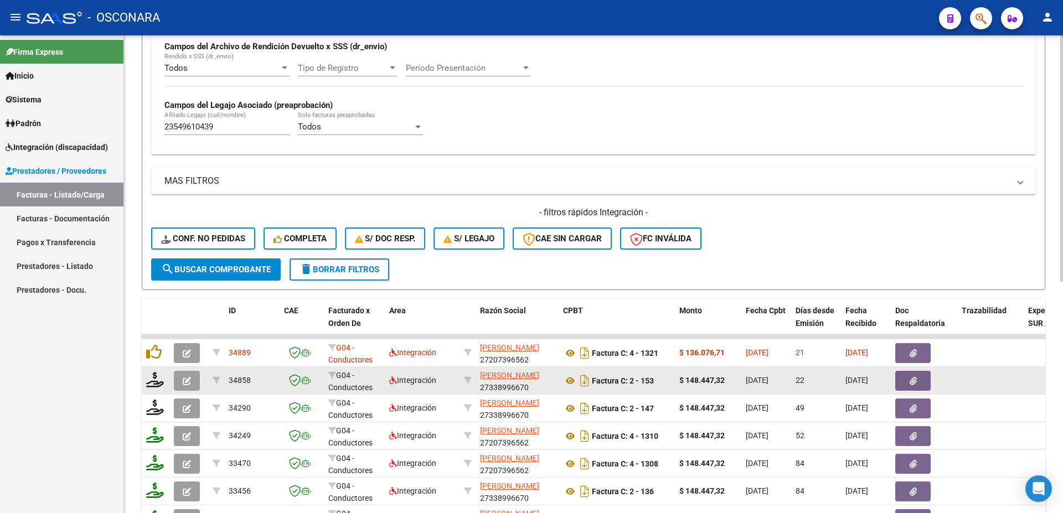
scroll to position [210, 0]
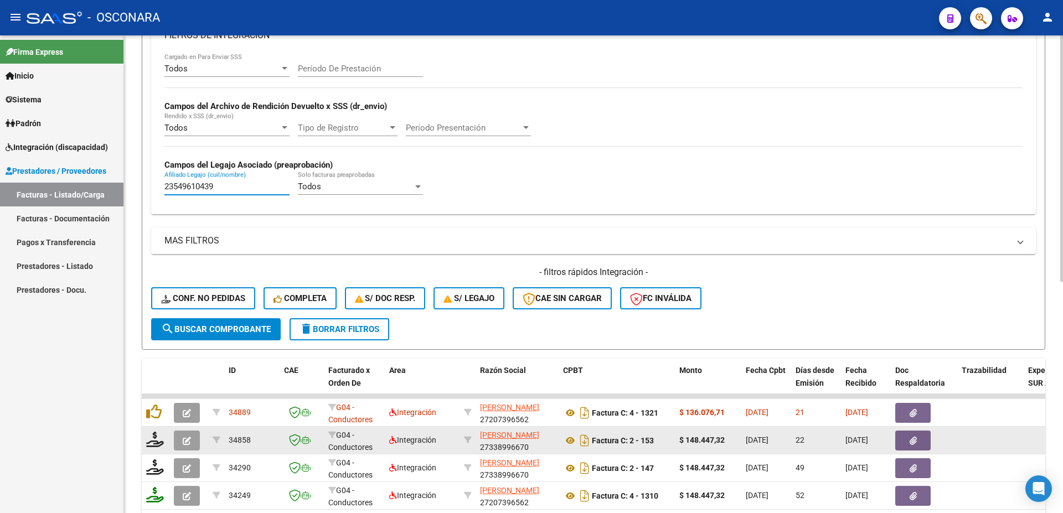
drag, startPoint x: 233, startPoint y: 186, endPoint x: 92, endPoint y: 141, distance: 147.8
click at [164, 182] on input "23549610439" at bounding box center [226, 187] width 125 height 10
paste input "0291607358"
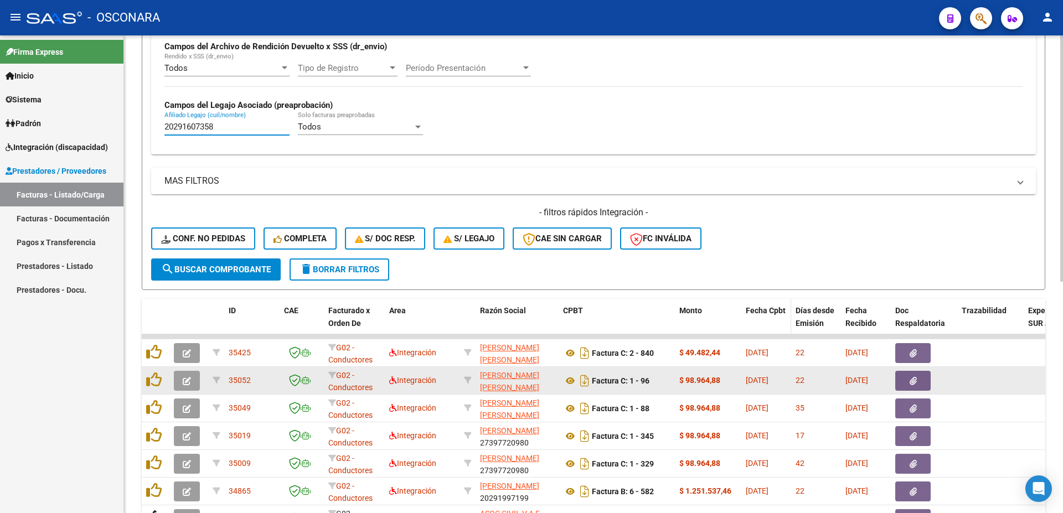
scroll to position [390, 0]
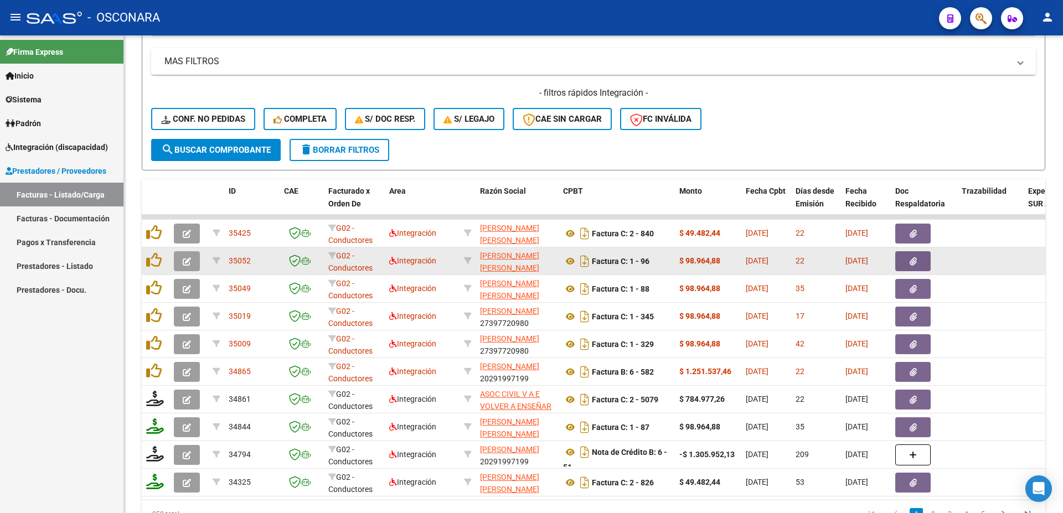
type input "20291607358"
click at [569, 262] on icon at bounding box center [570, 261] width 14 height 13
click at [916, 259] on icon "button" at bounding box center [913, 261] width 7 height 8
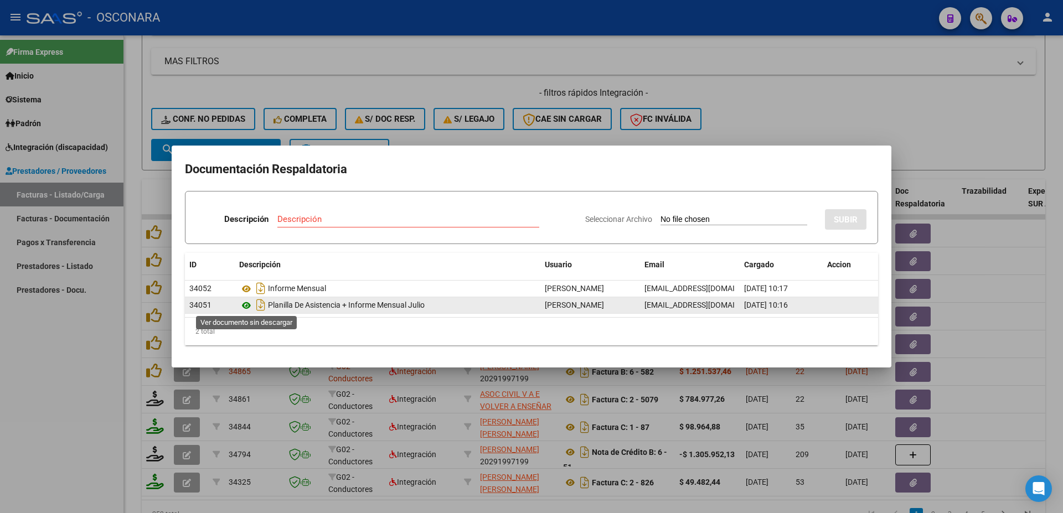
click at [246, 306] on icon at bounding box center [246, 305] width 14 height 13
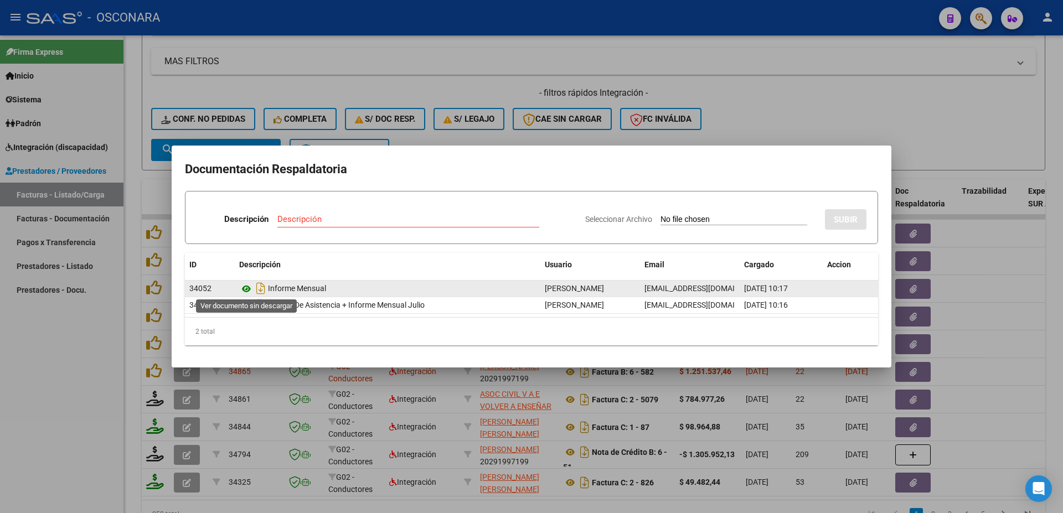
click at [246, 288] on icon at bounding box center [246, 288] width 14 height 13
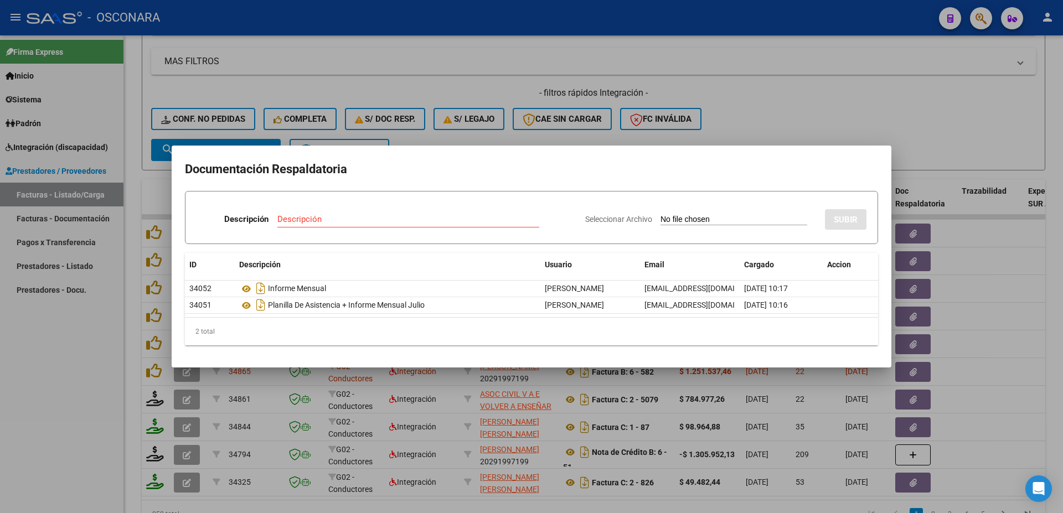
click at [975, 272] on div at bounding box center [531, 256] width 1063 height 513
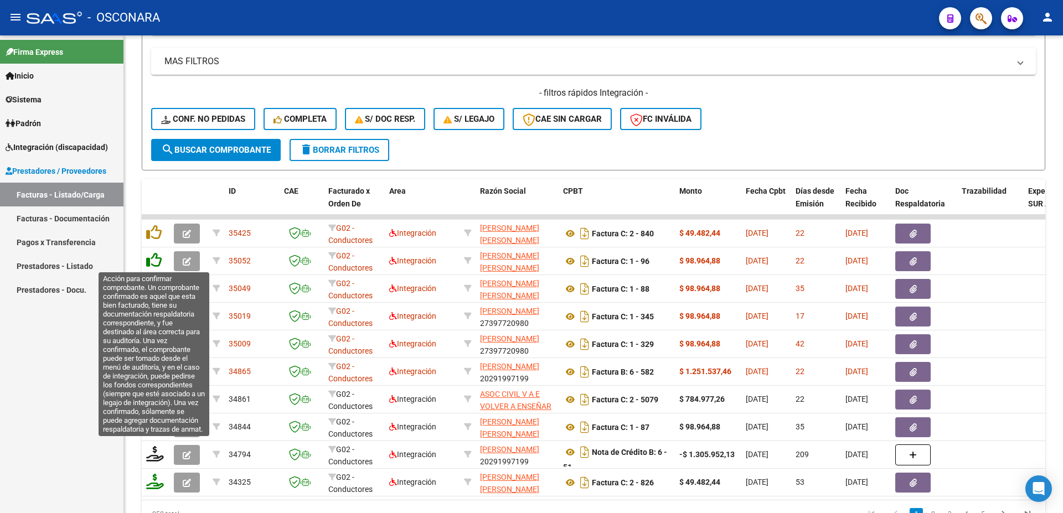
click at [159, 257] on icon at bounding box center [154, 260] width 16 height 16
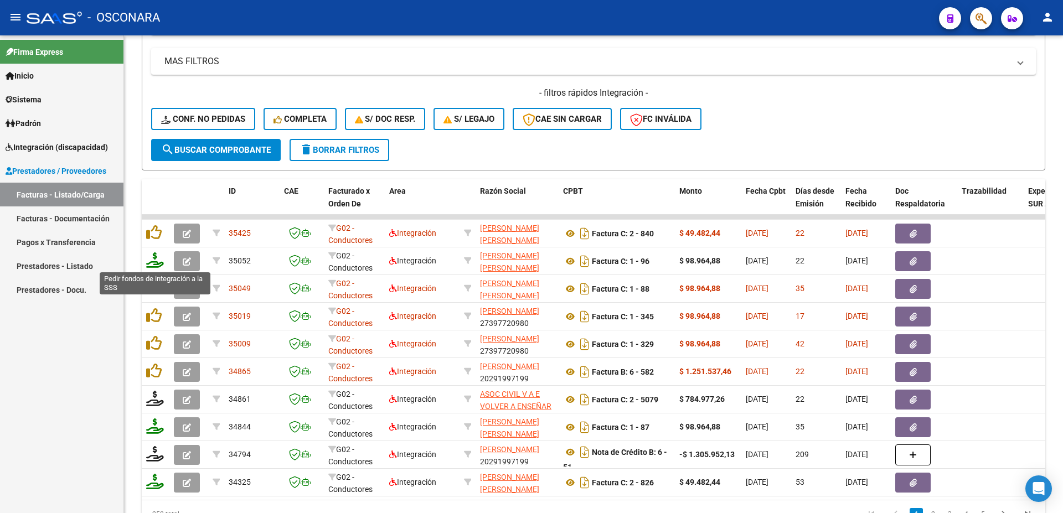
click at [157, 265] on icon at bounding box center [155, 260] width 18 height 16
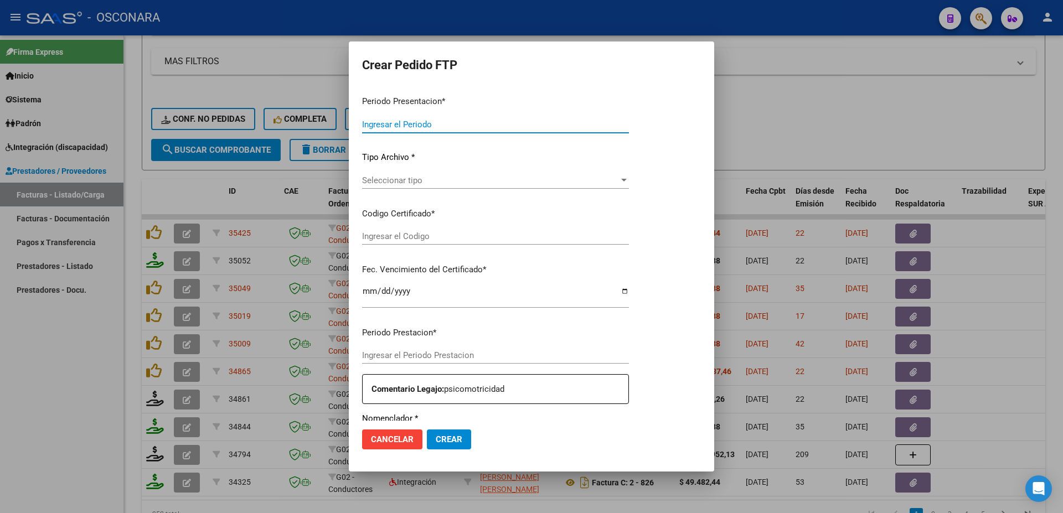
type input "202508"
type input "202507"
type input "$ 98.964,88"
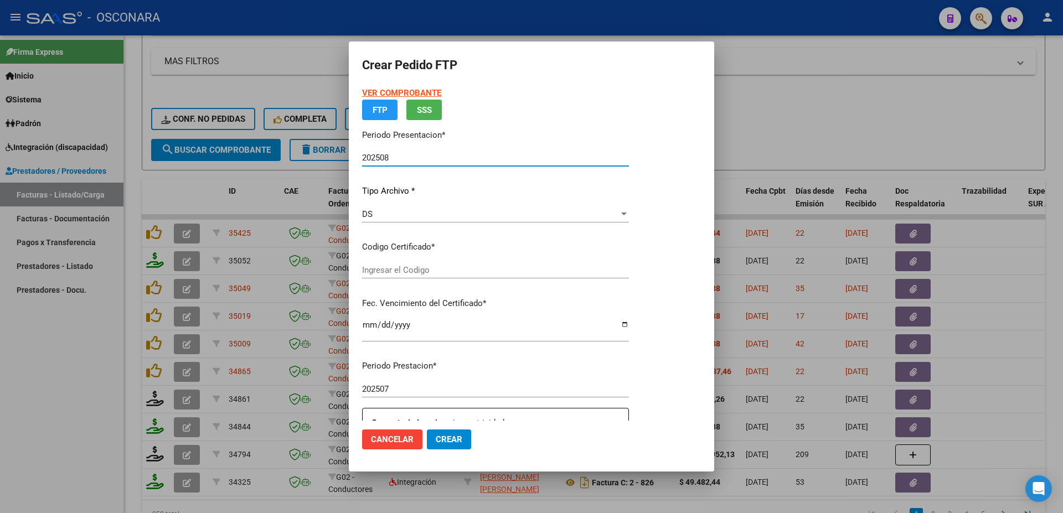
type input "ARG020000291607352022090920320909BS413"
type input "[DATE]"
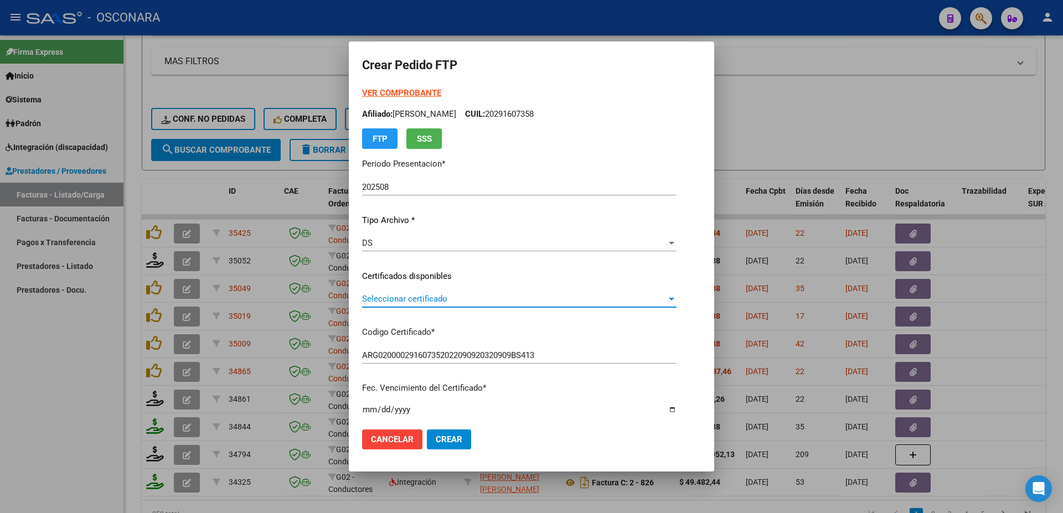
click at [468, 300] on span "Seleccionar certificado" at bounding box center [514, 299] width 305 height 10
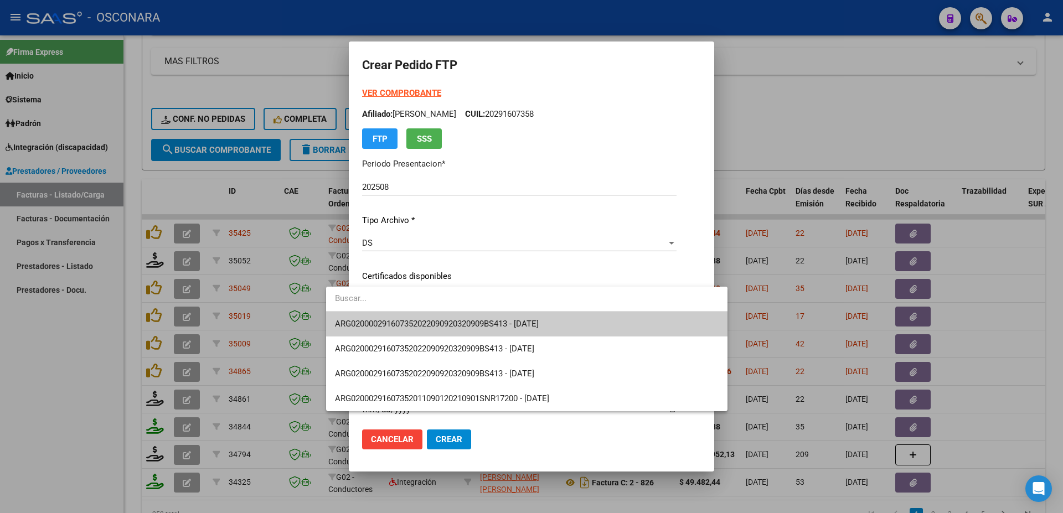
click at [466, 317] on span "ARG020000291607352022090920320909BS413 - [DATE]" at bounding box center [527, 324] width 384 height 25
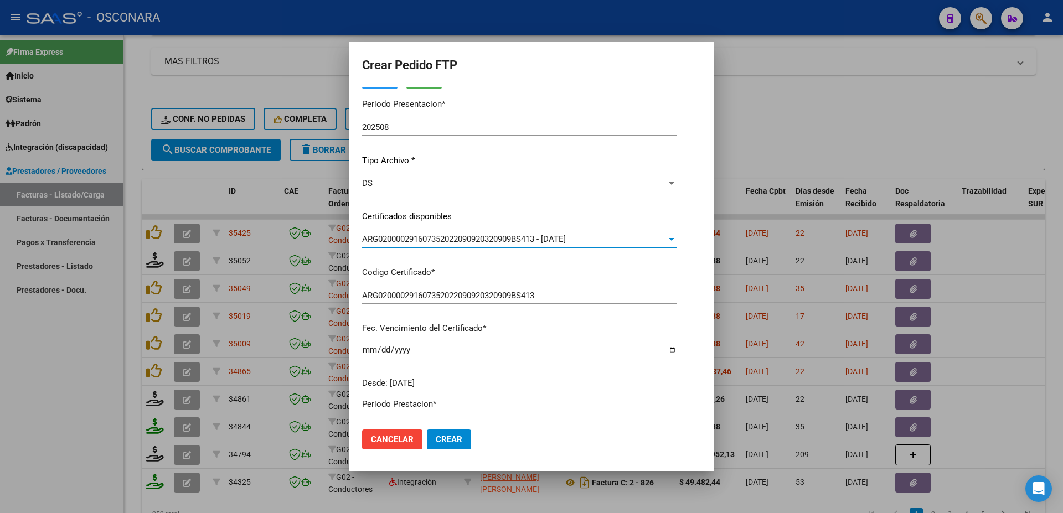
scroll to position [239, 0]
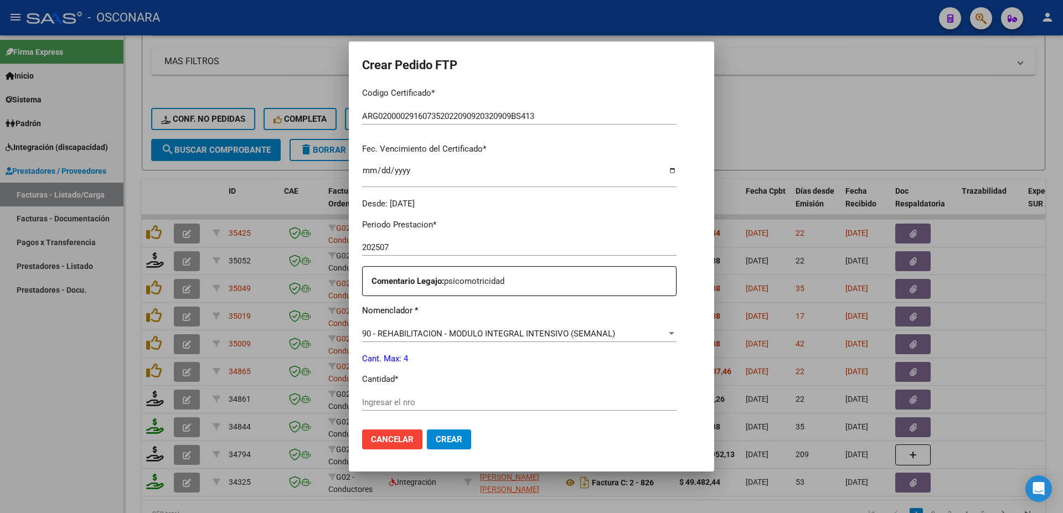
drag, startPoint x: 373, startPoint y: 388, endPoint x: 372, endPoint y: 395, distance: 7.3
click at [372, 394] on div "Ingresar el nro" at bounding box center [519, 402] width 315 height 17
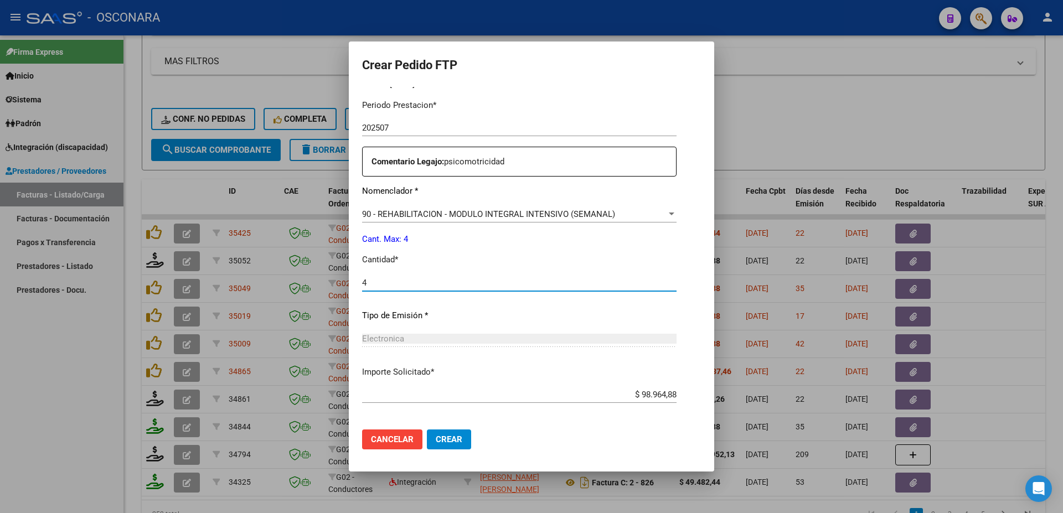
type input "4"
click at [436, 439] on span "Crear" at bounding box center [449, 440] width 27 height 10
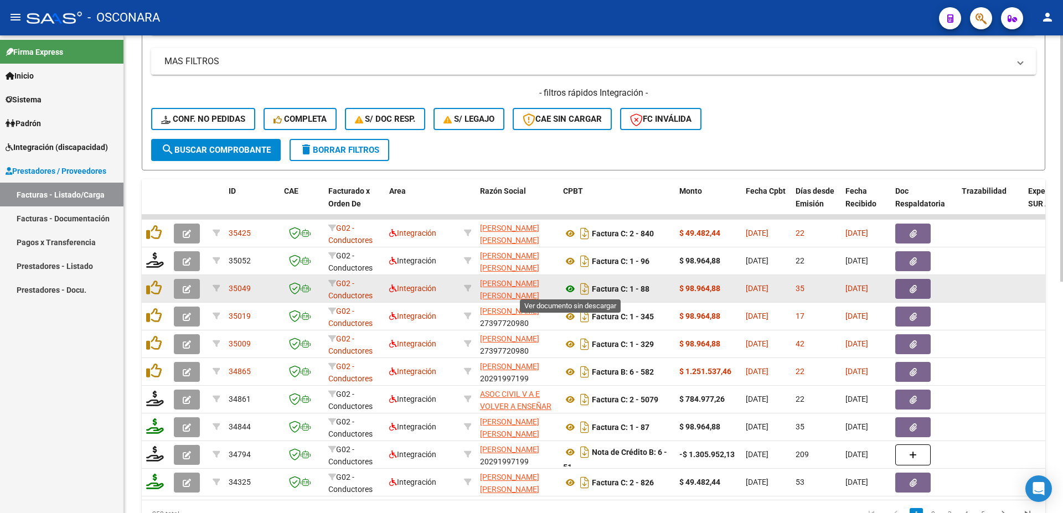
click at [571, 288] on icon at bounding box center [570, 288] width 14 height 13
click at [914, 286] on icon "button" at bounding box center [913, 289] width 7 height 8
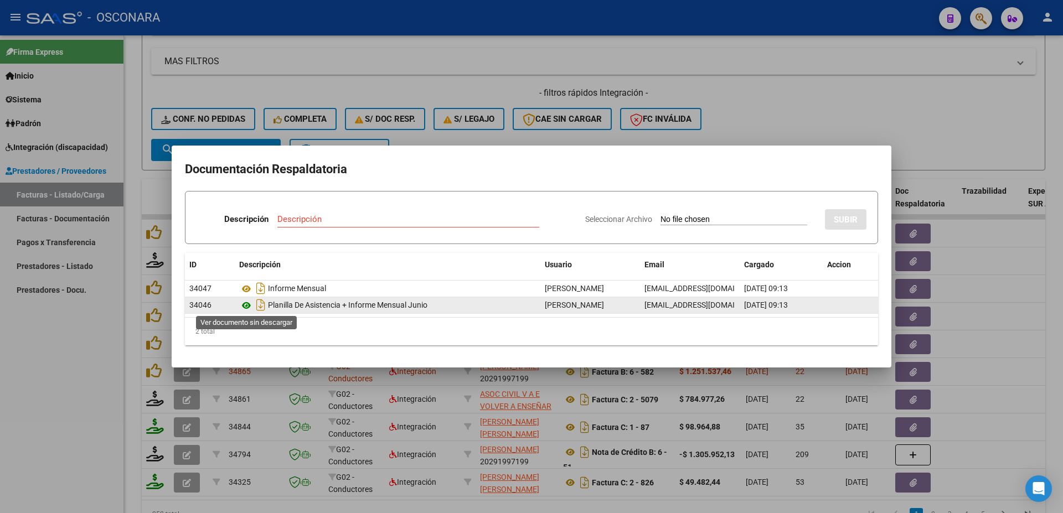
click at [246, 304] on icon at bounding box center [246, 305] width 14 height 13
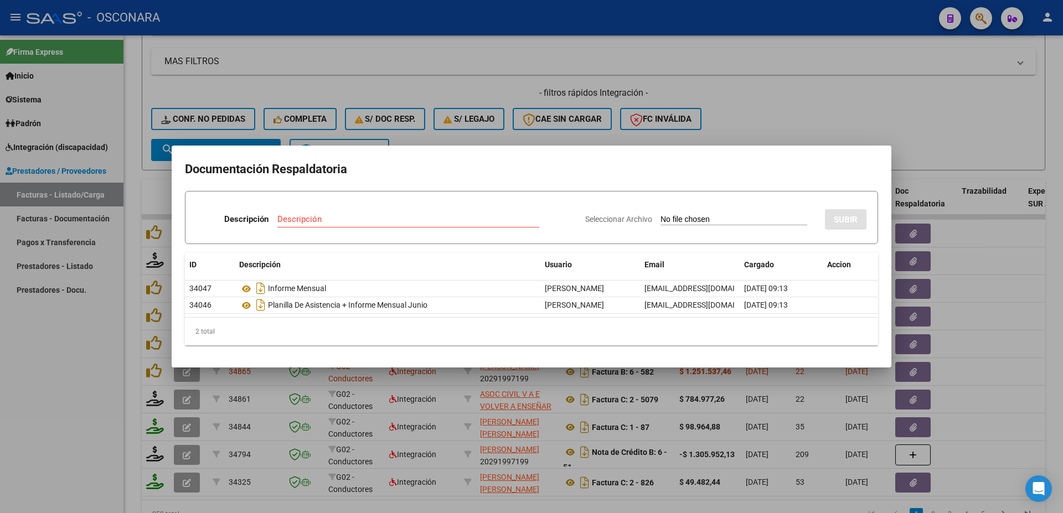
click at [1028, 280] on div at bounding box center [531, 256] width 1063 height 513
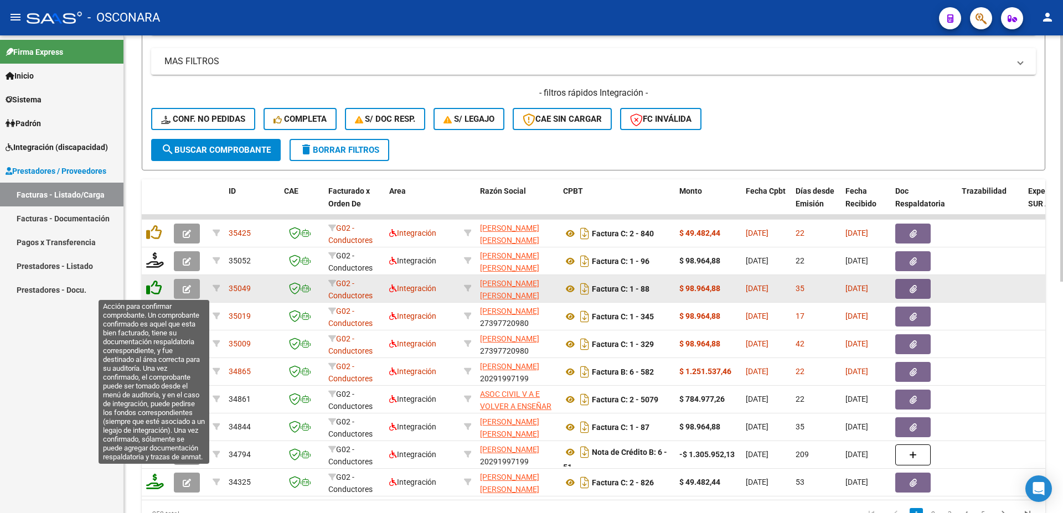
click at [153, 287] on icon at bounding box center [154, 288] width 16 height 16
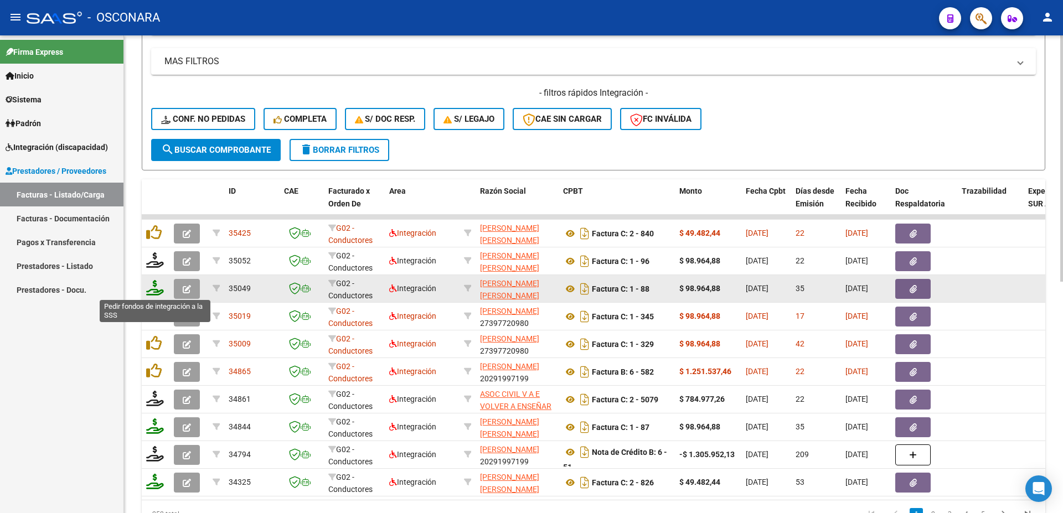
click at [156, 292] on icon at bounding box center [155, 288] width 18 height 16
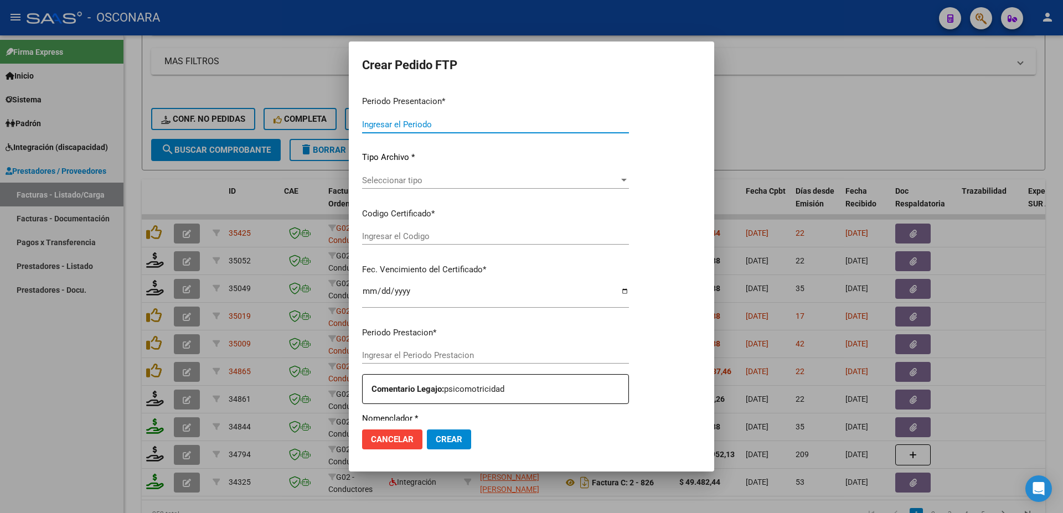
type input "202508"
type input "202506"
type input "$ 98.964,88"
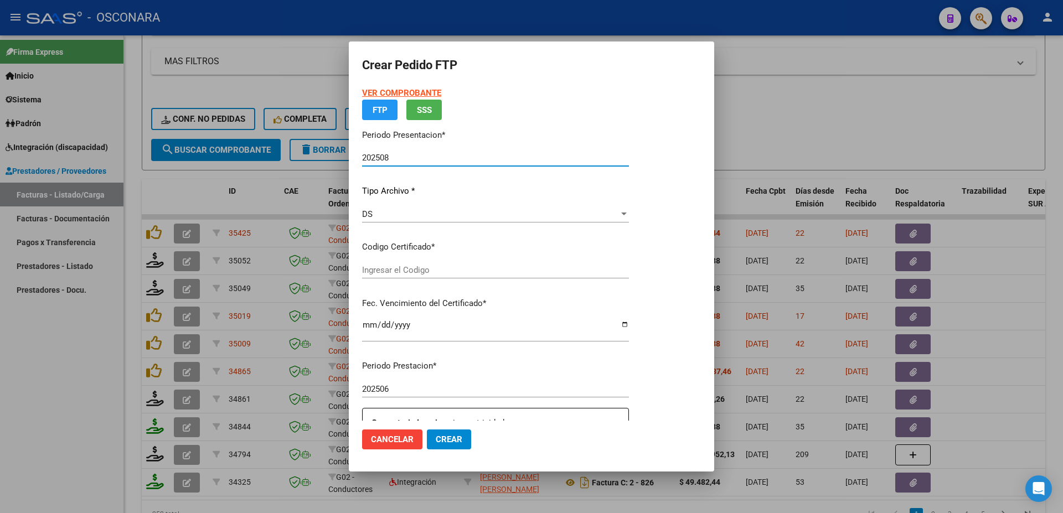
type input "ARG020000291607352022090920320909BS413"
type input "[DATE]"
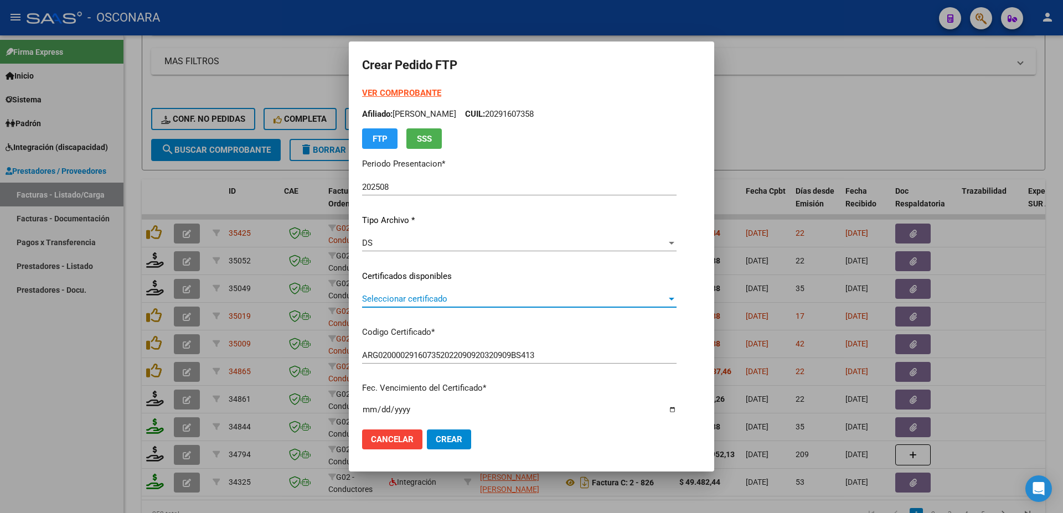
click at [411, 298] on span "Seleccionar certificado" at bounding box center [514, 299] width 305 height 10
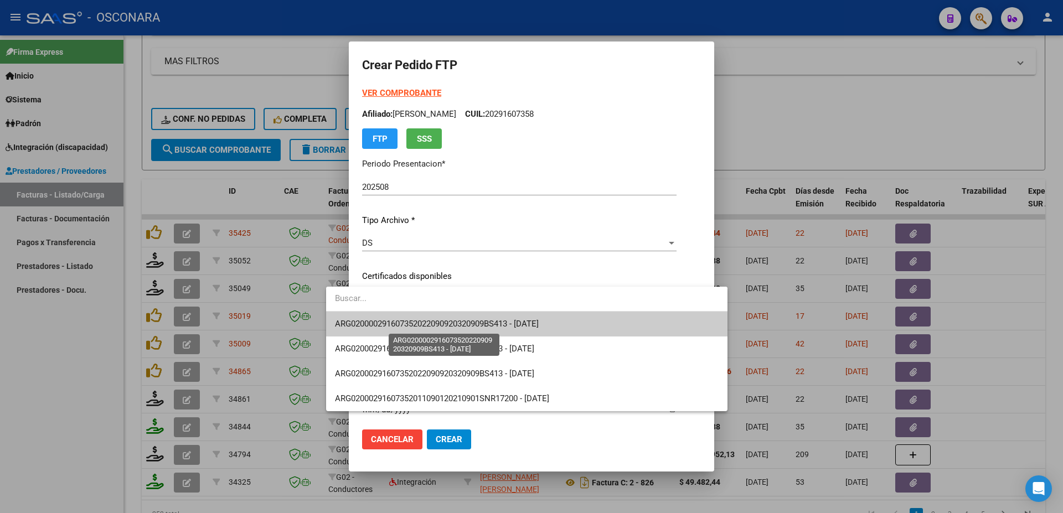
click at [443, 322] on span "ARG020000291607352022090920320909BS413 - [DATE]" at bounding box center [437, 324] width 204 height 10
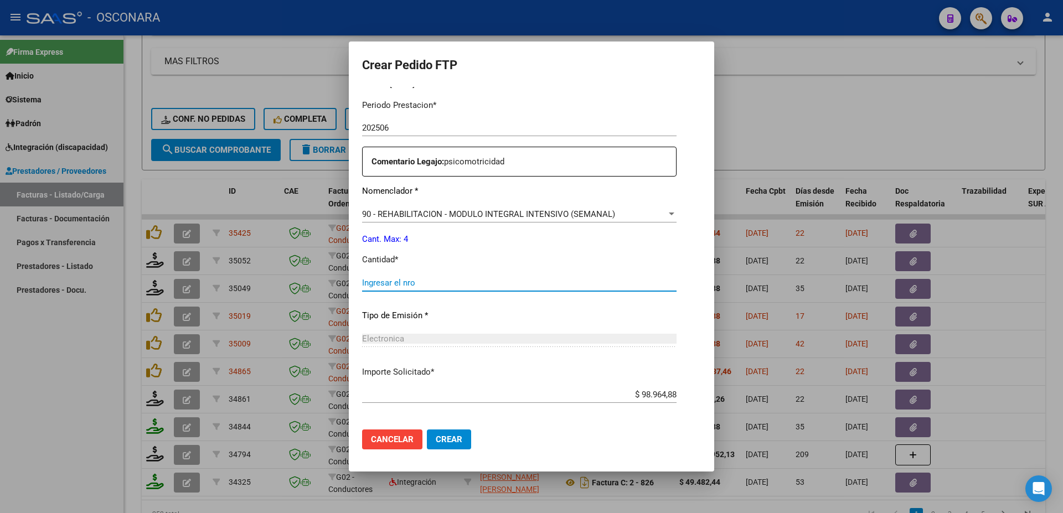
click at [373, 278] on input "Ingresar el nro" at bounding box center [519, 283] width 315 height 10
type input "4"
click at [427, 431] on button "Crear" at bounding box center [449, 440] width 44 height 20
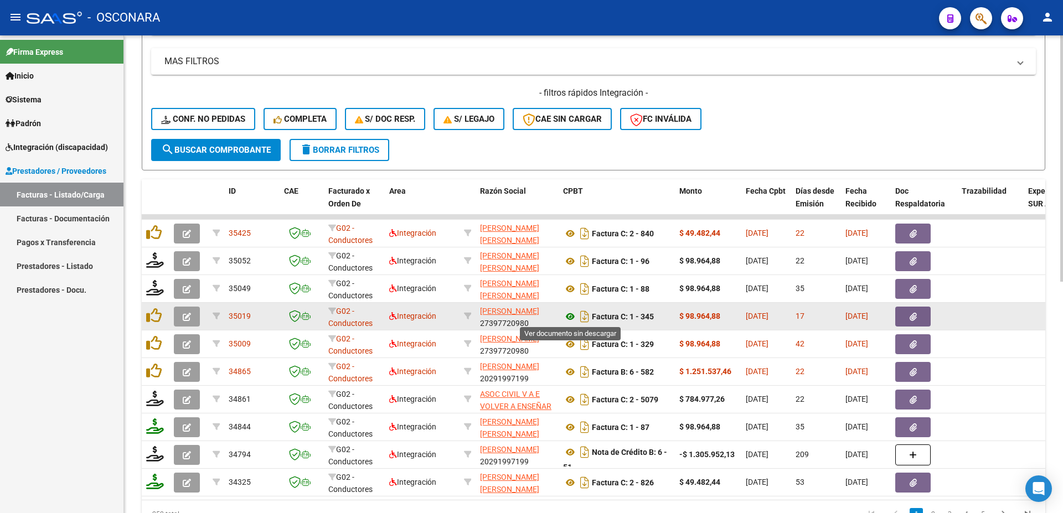
click at [573, 315] on icon at bounding box center [570, 316] width 14 height 13
click at [910, 319] on icon "button" at bounding box center [913, 317] width 7 height 8
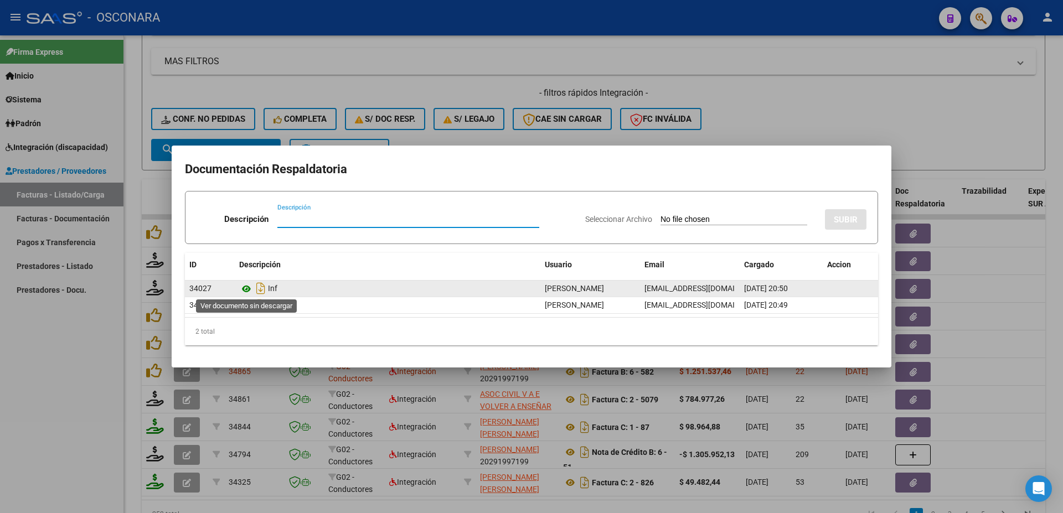
click at [244, 290] on icon at bounding box center [246, 288] width 14 height 13
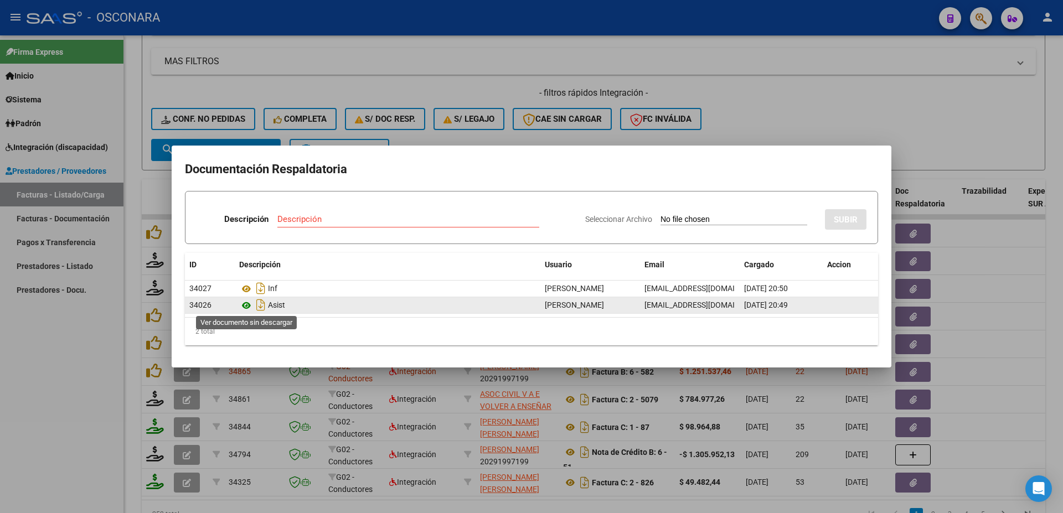
click at [244, 305] on icon at bounding box center [246, 305] width 14 height 13
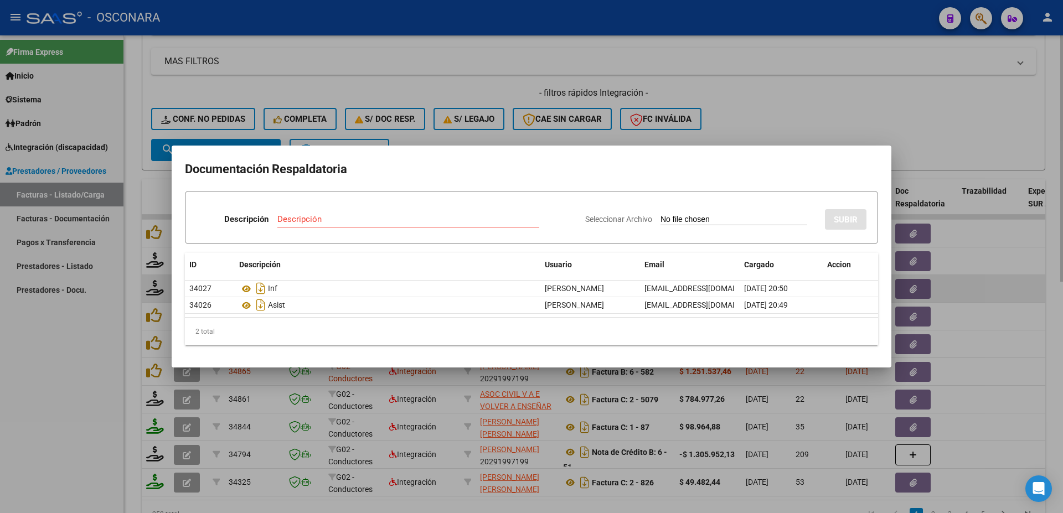
click at [994, 296] on div at bounding box center [531, 256] width 1063 height 513
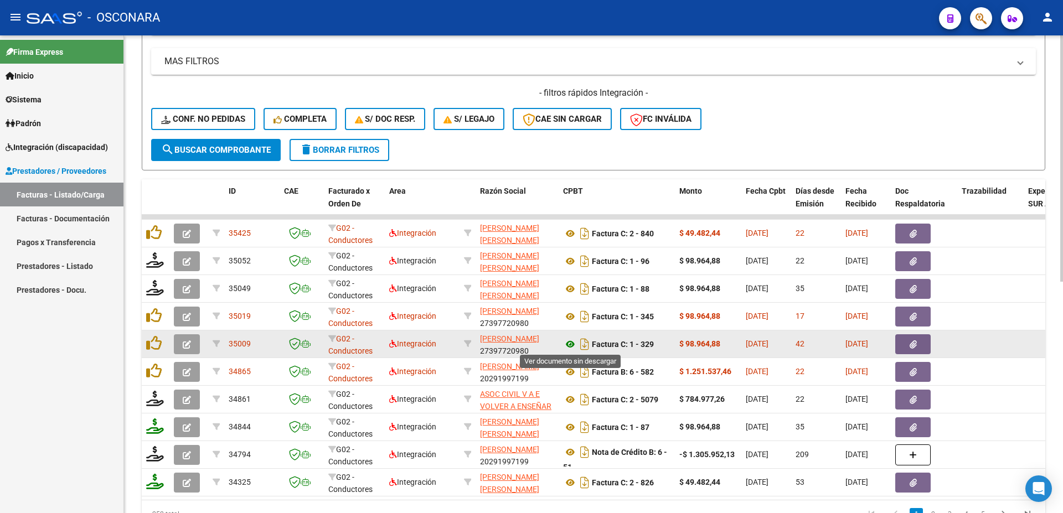
click at [571, 343] on icon at bounding box center [570, 344] width 14 height 13
click at [919, 344] on button "button" at bounding box center [912, 344] width 35 height 20
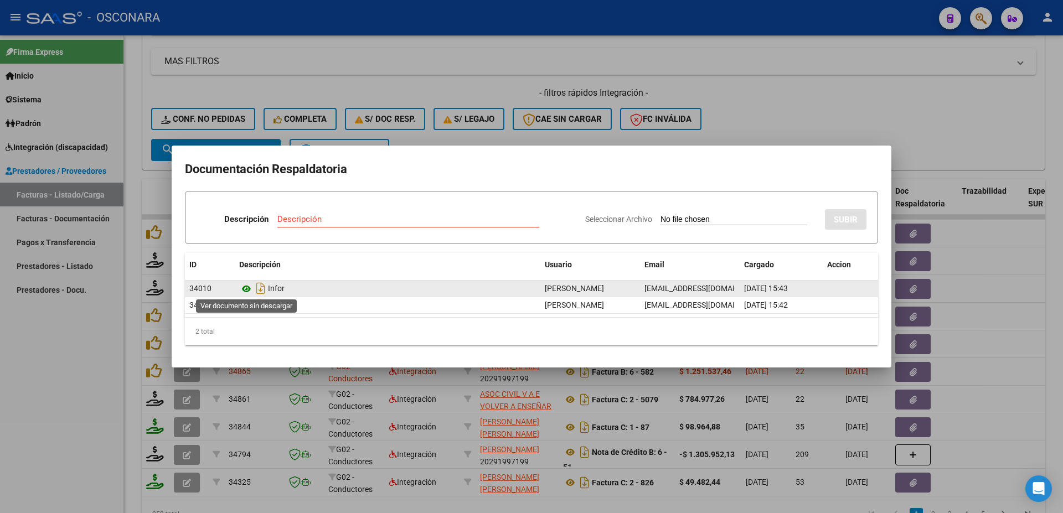
click at [248, 286] on icon at bounding box center [246, 288] width 14 height 13
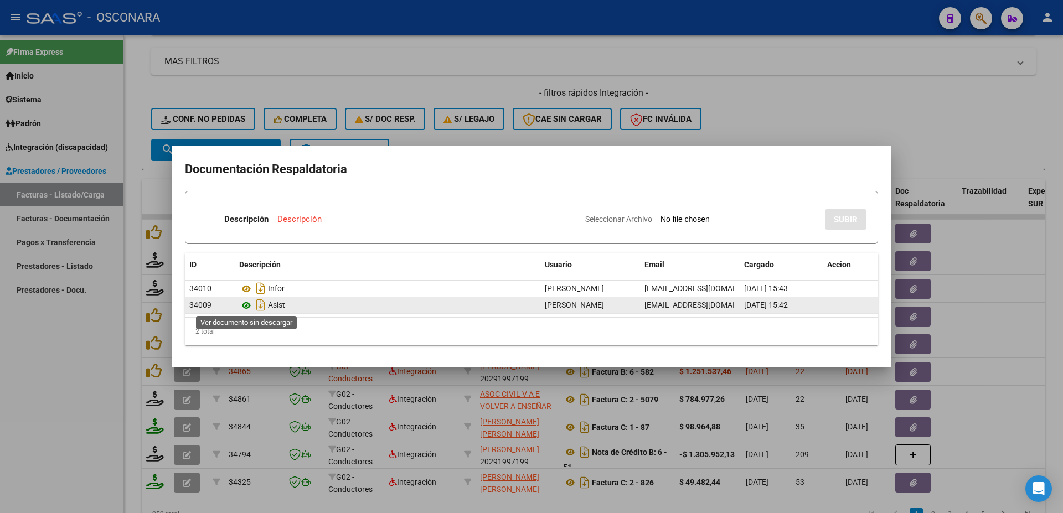
click at [245, 308] on icon at bounding box center [246, 305] width 14 height 13
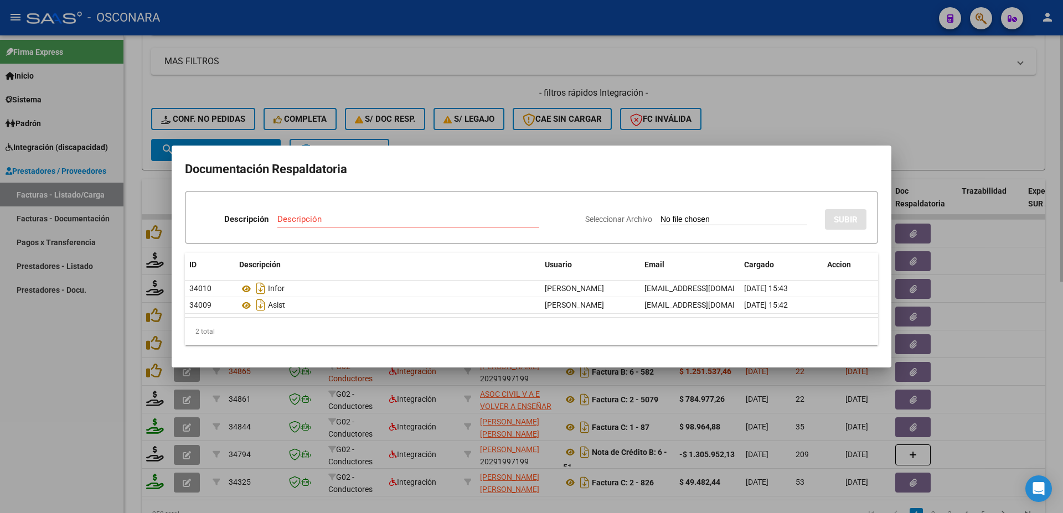
drag, startPoint x: 978, startPoint y: 247, endPoint x: 1063, endPoint y: 255, distance: 85.1
click at [988, 247] on div at bounding box center [531, 256] width 1063 height 513
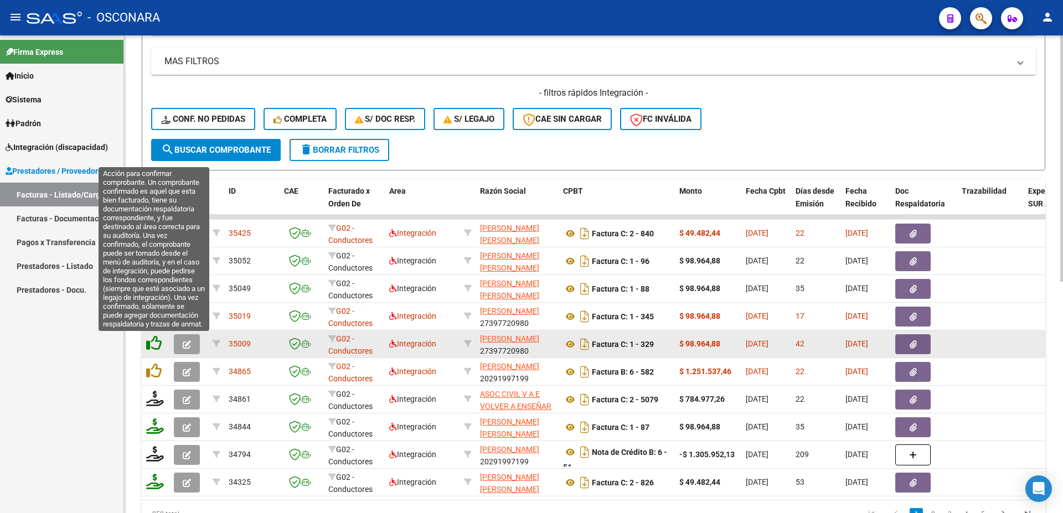
click at [154, 343] on icon at bounding box center [154, 344] width 16 height 16
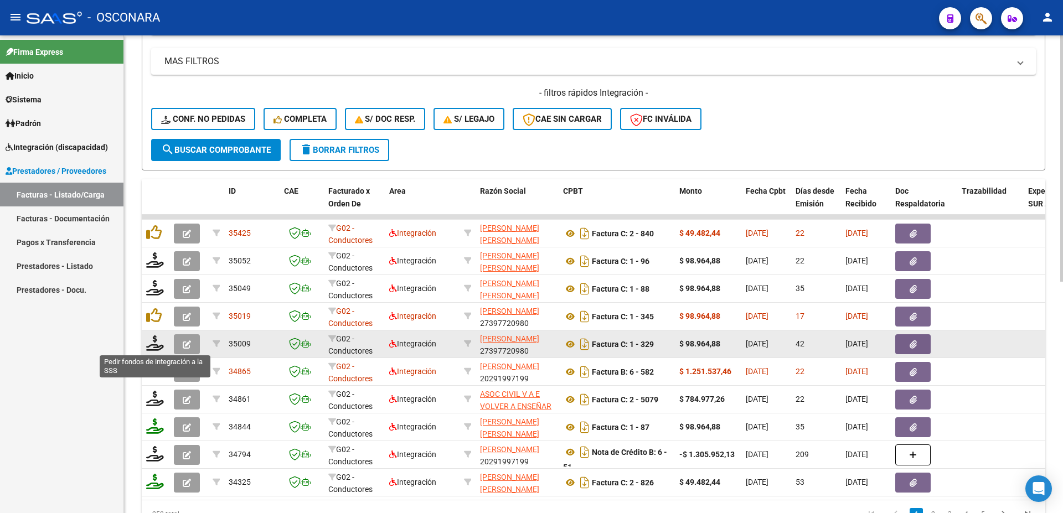
click at [154, 343] on icon at bounding box center [155, 344] width 18 height 16
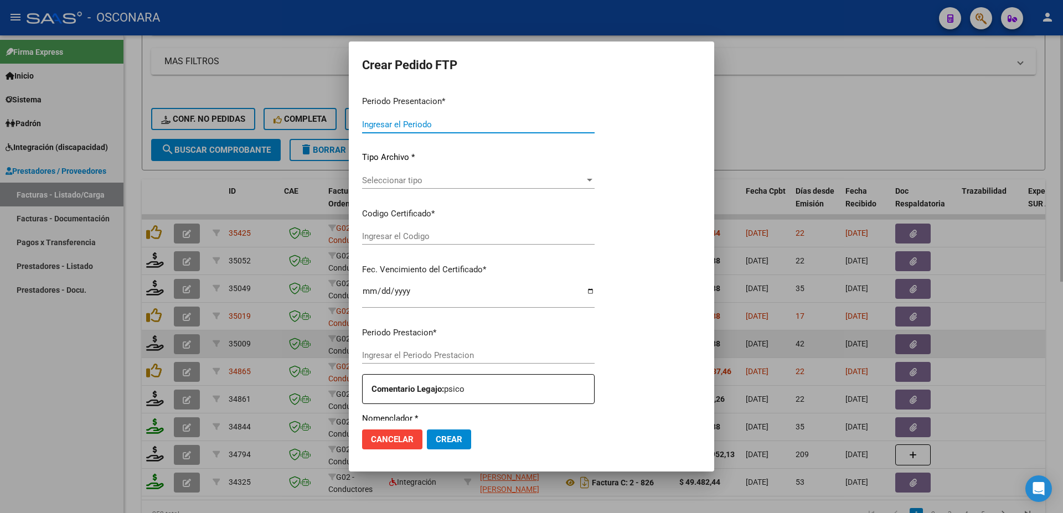
type input "202508"
type input "202507"
type input "$ 98.964,88"
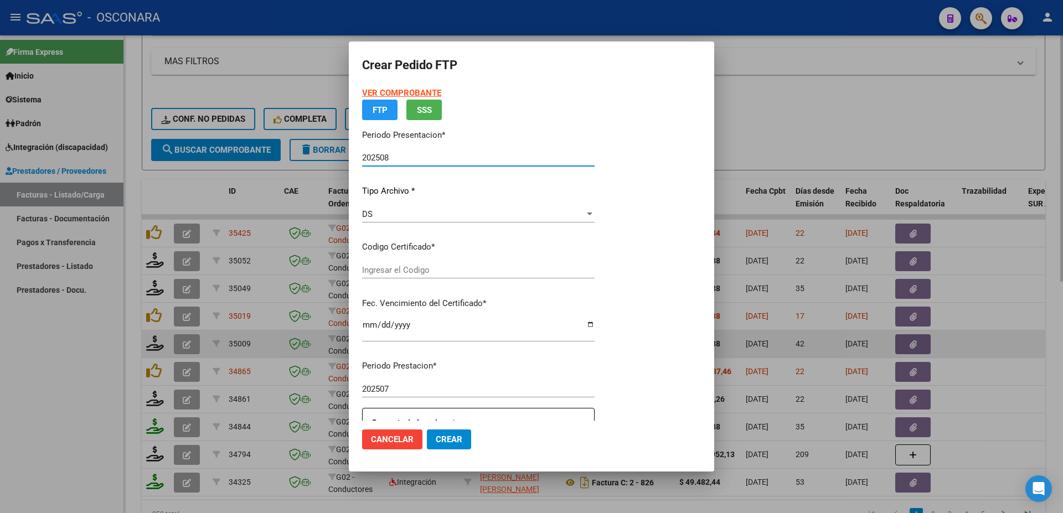
type input "ARG020000291607352022090920320909BS413"
type input "[DATE]"
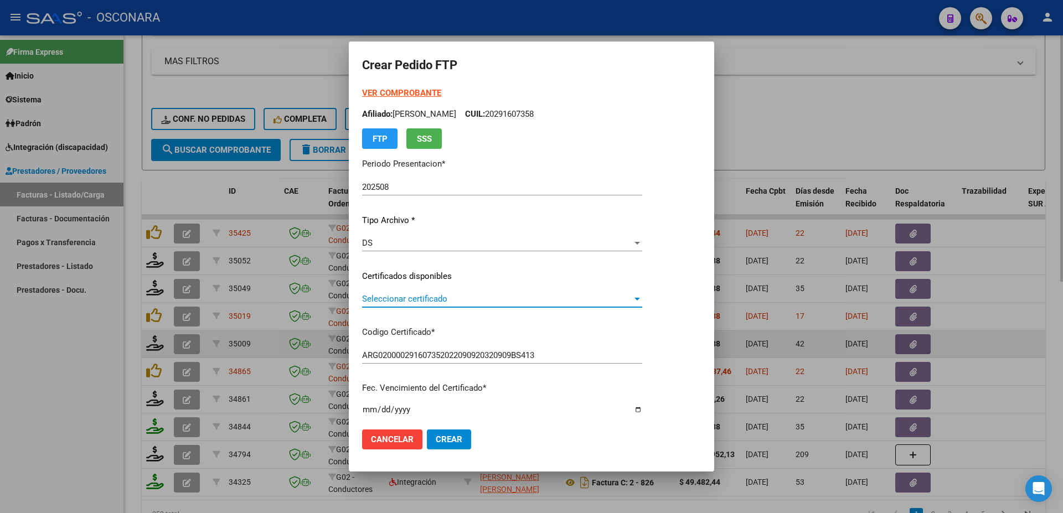
click at [410, 304] on span "Seleccionar certificado" at bounding box center [497, 299] width 270 height 10
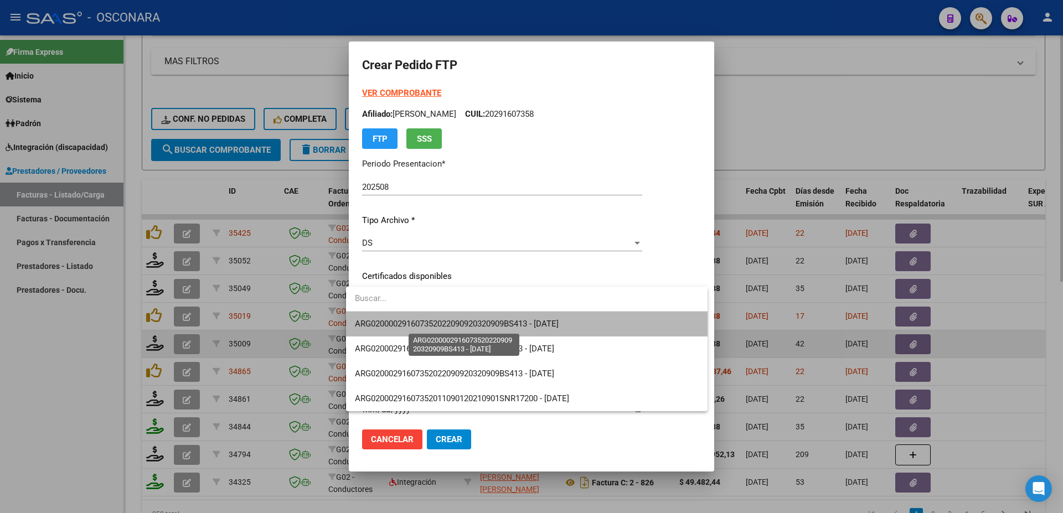
click at [420, 323] on span "ARG020000291607352022090920320909BS413 - [DATE]" at bounding box center [457, 324] width 204 height 10
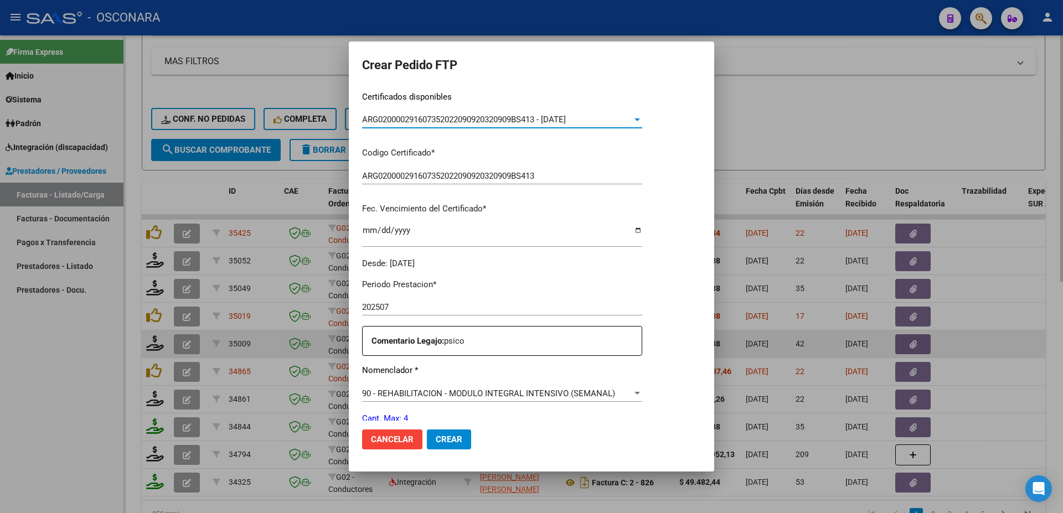
scroll to position [401, 0]
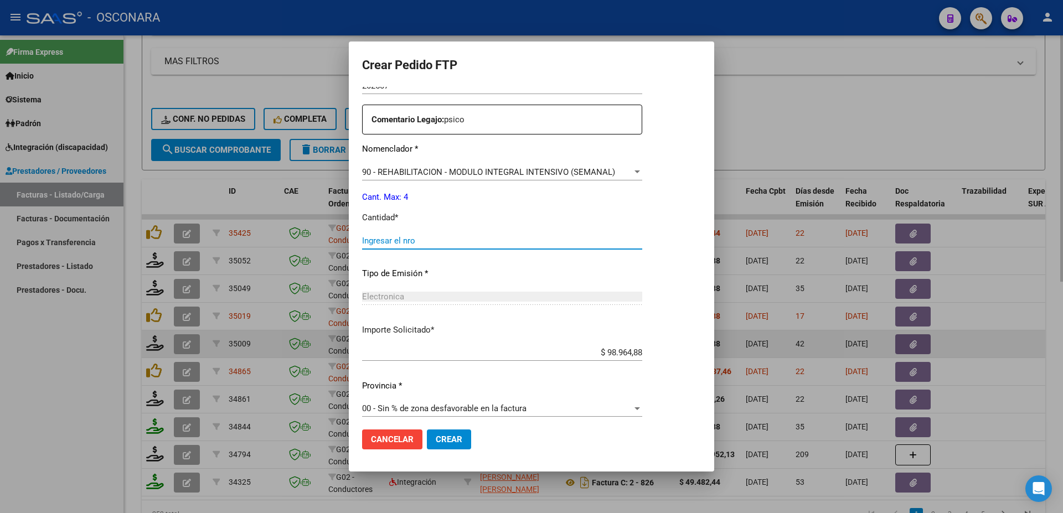
click at [390, 236] on input "Ingresar el nro" at bounding box center [502, 241] width 280 height 10
type input "4"
click at [429, 442] on button "Crear" at bounding box center [449, 440] width 44 height 20
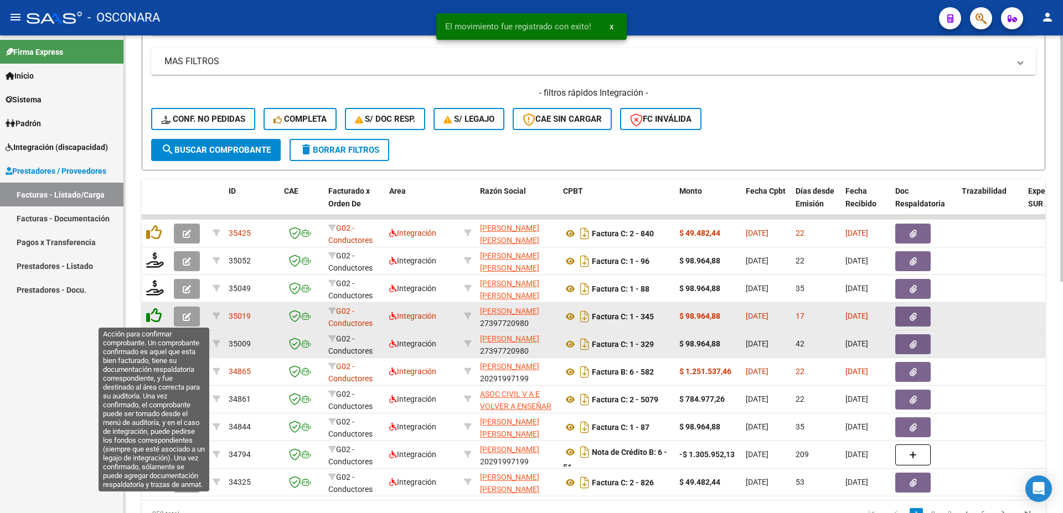
click at [154, 315] on icon at bounding box center [154, 316] width 16 height 16
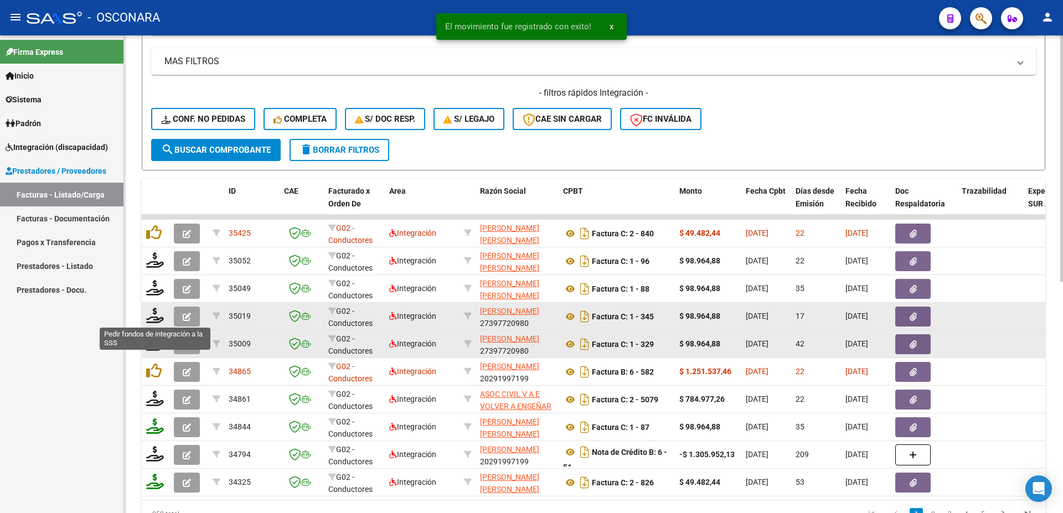
click at [155, 318] on icon at bounding box center [155, 316] width 18 height 16
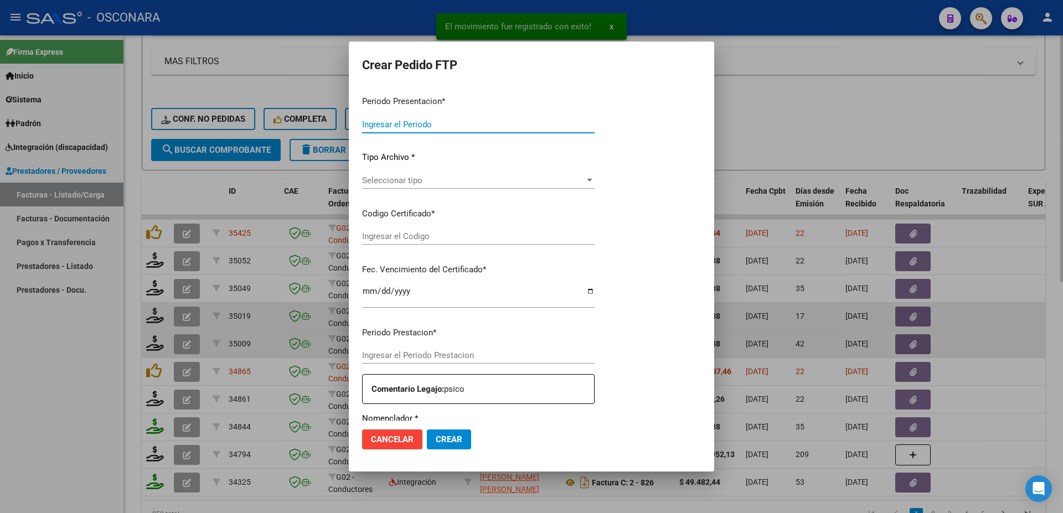
type input "202508"
type input "$ 98.964,88"
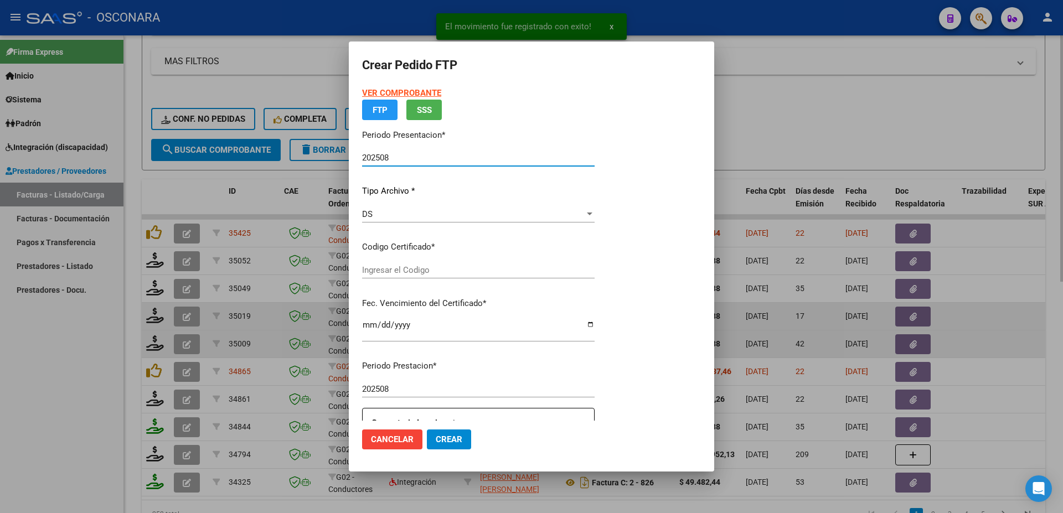
type input "ARG020000291607352022090920320909BS413"
type input "[DATE]"
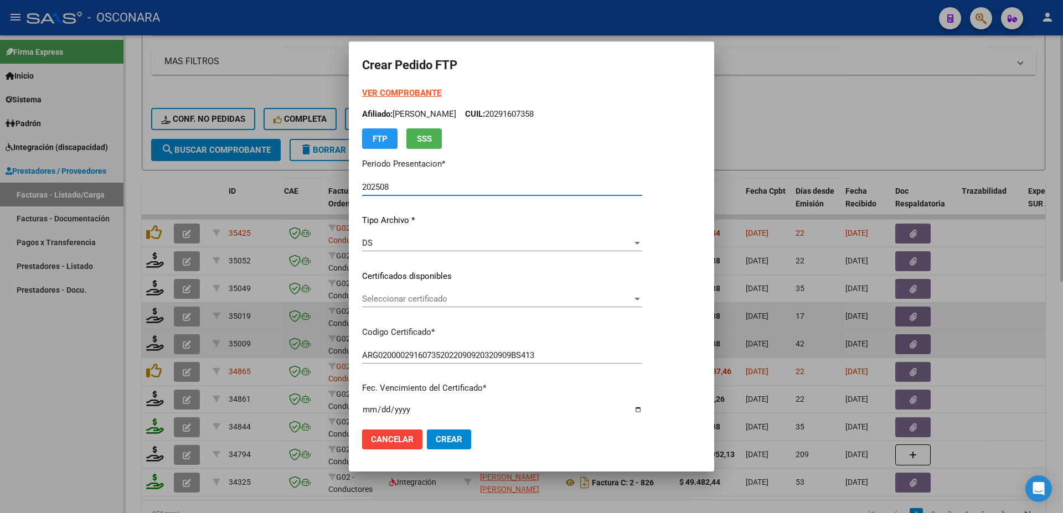
click at [422, 304] on span "Seleccionar certificado" at bounding box center [497, 299] width 270 height 10
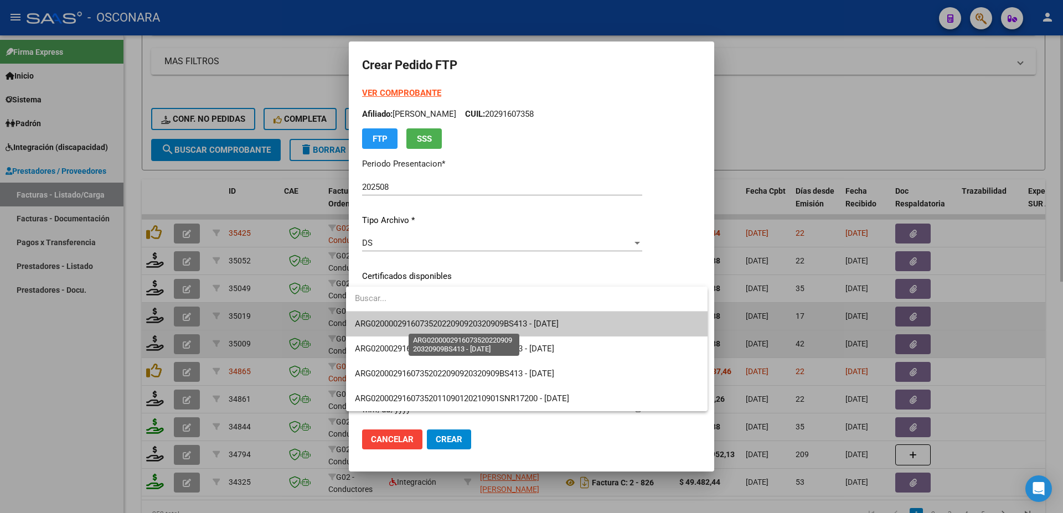
click at [447, 323] on span "ARG020000291607352022090920320909BS413 - [DATE]" at bounding box center [457, 324] width 204 height 10
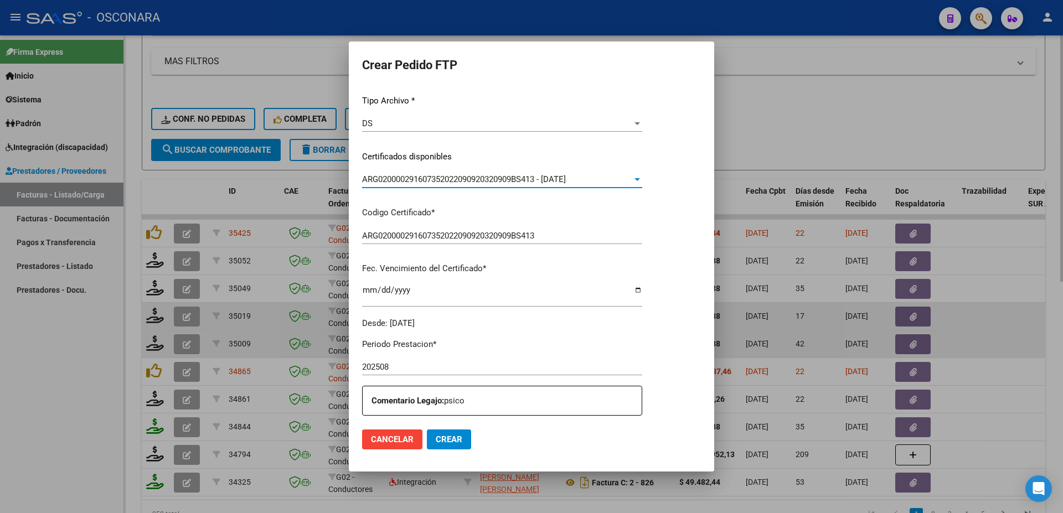
scroll to position [299, 0]
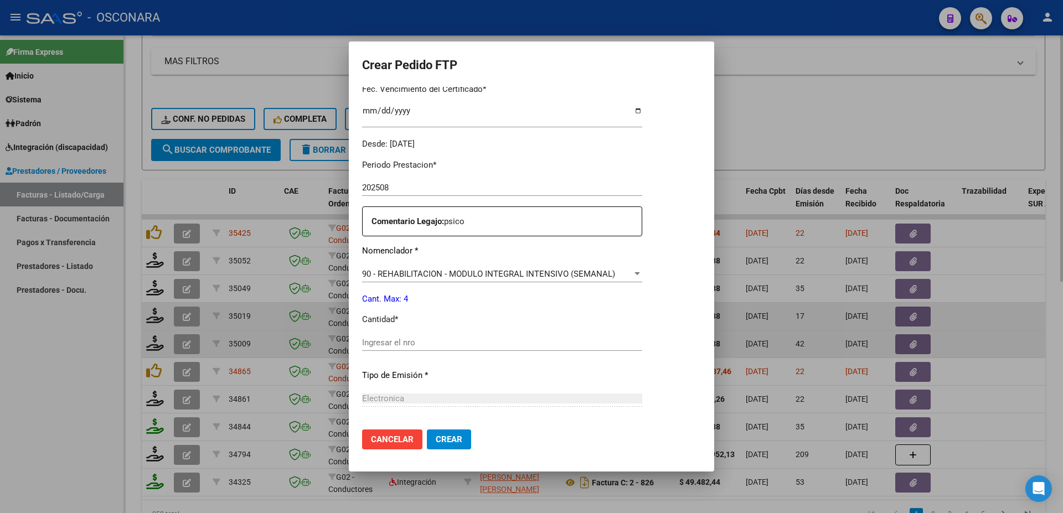
click at [382, 342] on div "Ingresar el nro" at bounding box center [502, 342] width 280 height 17
type input "4"
click at [436, 436] on span "Crear" at bounding box center [449, 440] width 27 height 10
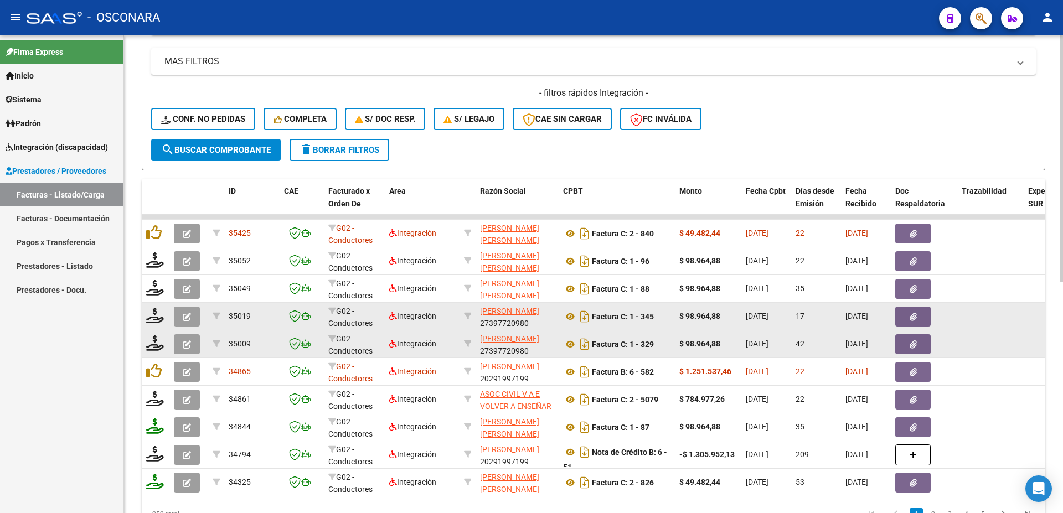
scroll to position [450, 0]
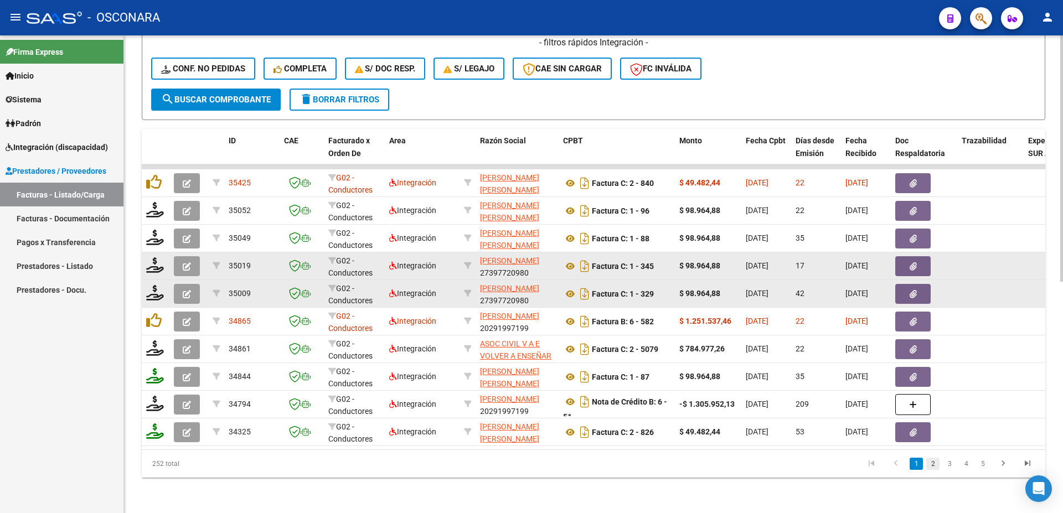
click at [932, 465] on link "2" at bounding box center [932, 464] width 13 height 12
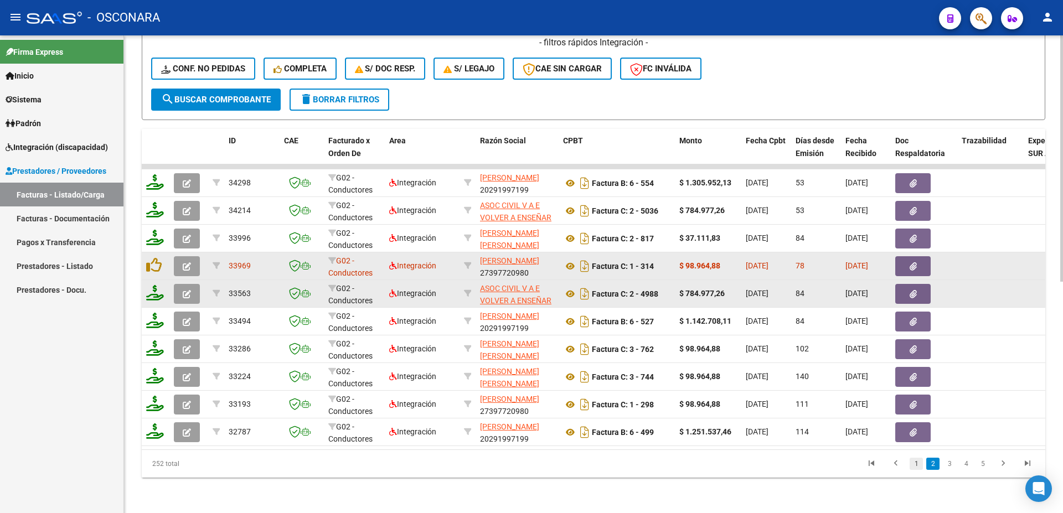
click at [917, 464] on link "1" at bounding box center [916, 464] width 13 height 12
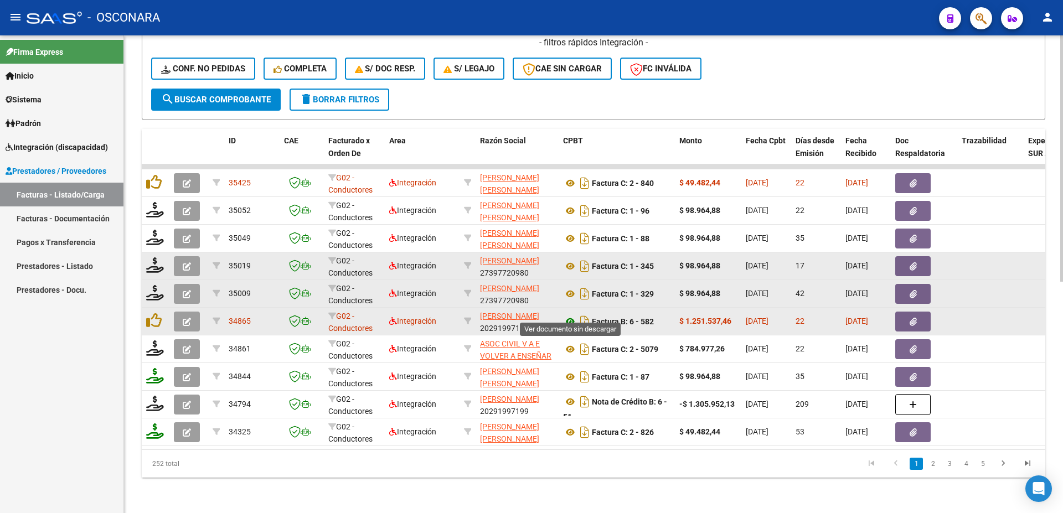
click at [569, 315] on icon at bounding box center [570, 321] width 14 height 13
click at [916, 318] on icon "button" at bounding box center [913, 322] width 7 height 8
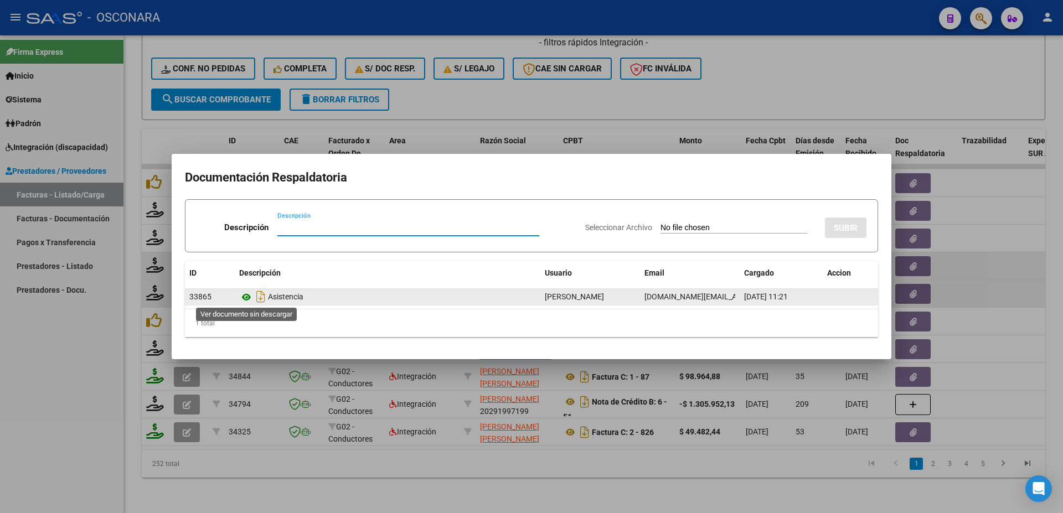
click at [247, 297] on icon at bounding box center [246, 297] width 14 height 13
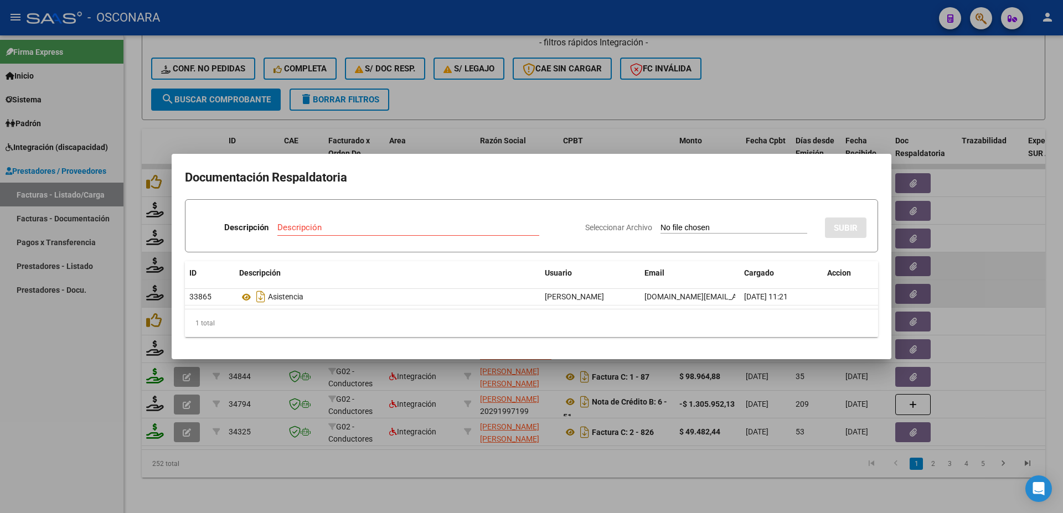
click at [973, 277] on div at bounding box center [531, 256] width 1063 height 513
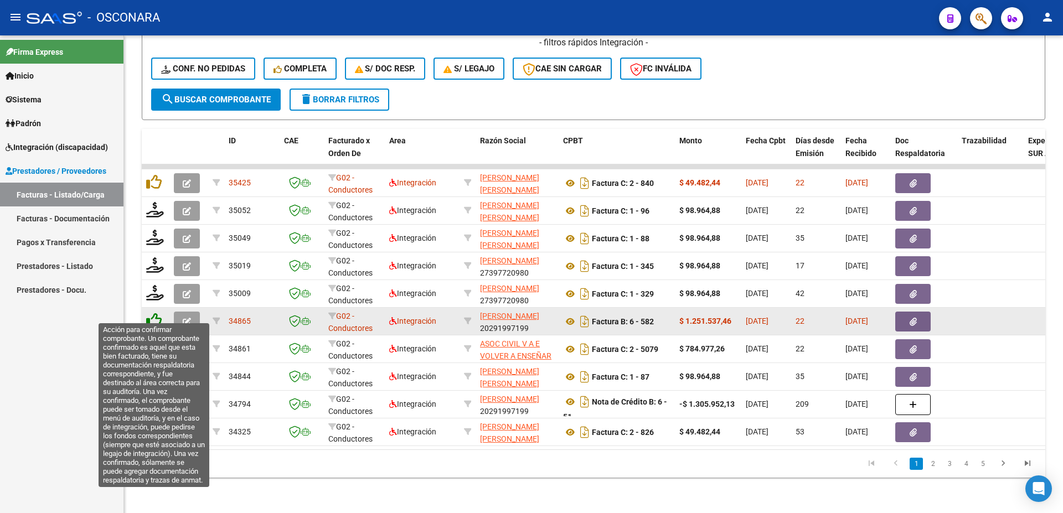
click at [154, 313] on icon at bounding box center [154, 321] width 16 height 16
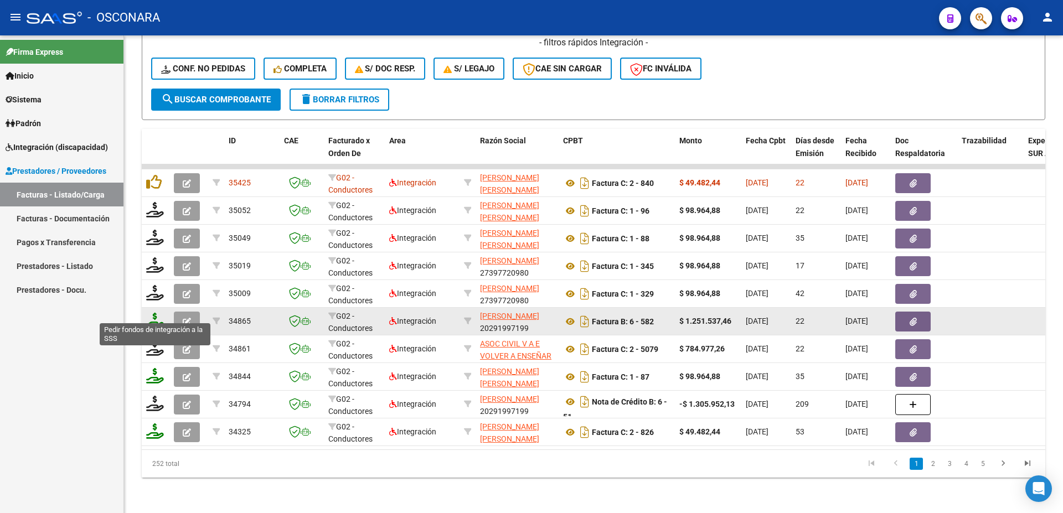
click at [153, 314] on icon at bounding box center [155, 321] width 18 height 16
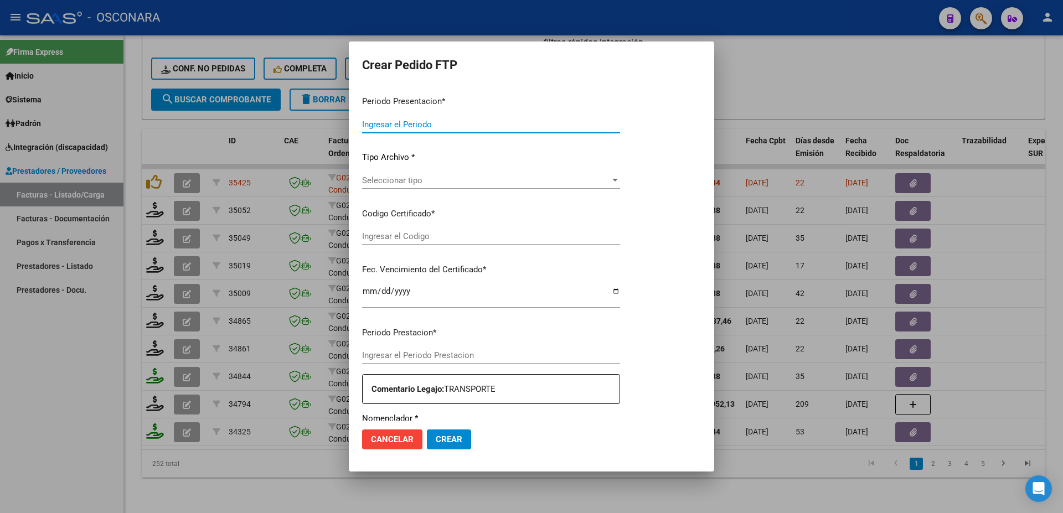
type input "202508"
type input "$ 1.251.537,46"
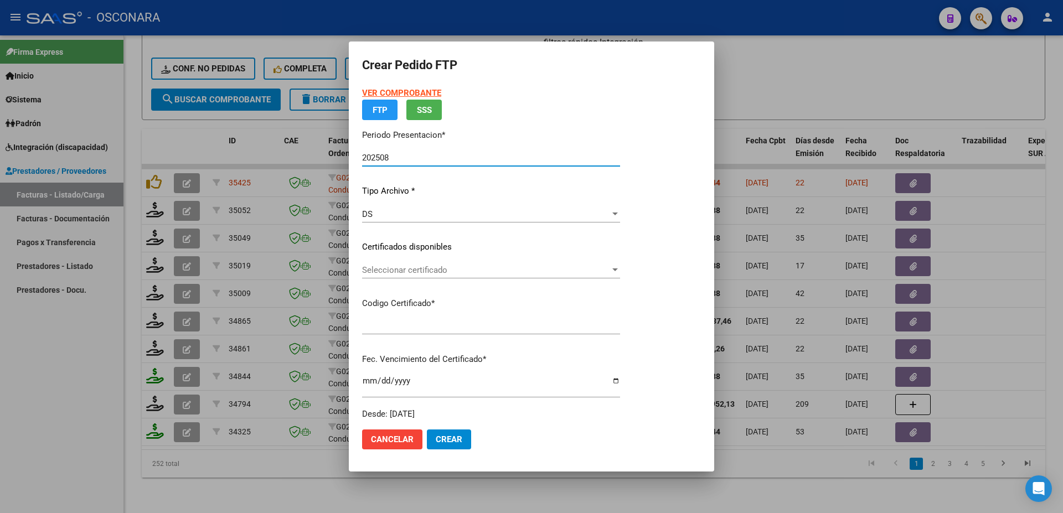
type input "ARG020000291607352022090920320909BS413"
type input "[DATE]"
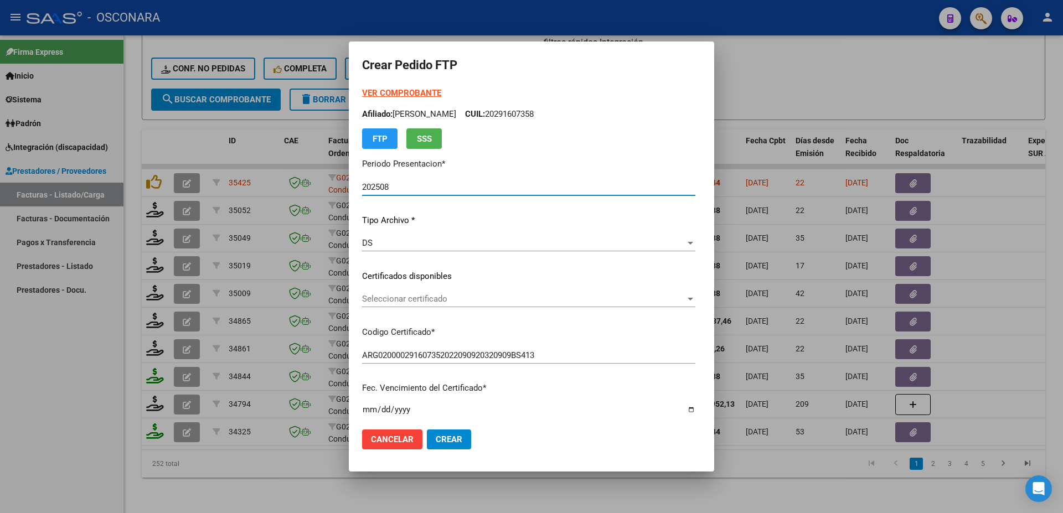
click at [397, 302] on span "Seleccionar certificado" at bounding box center [523, 299] width 323 height 10
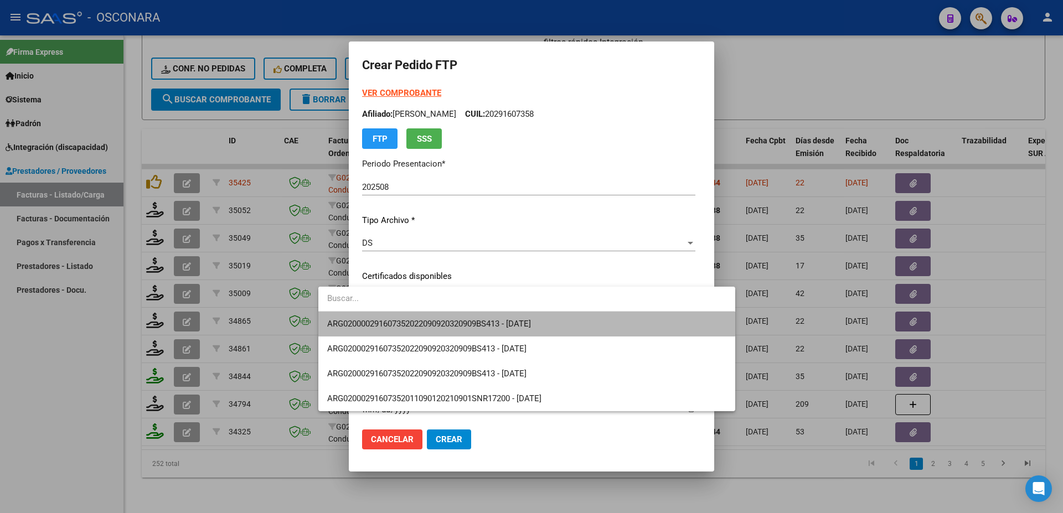
click at [408, 316] on span "ARG020000291607352022090920320909BS413 - [DATE]" at bounding box center [526, 324] width 399 height 25
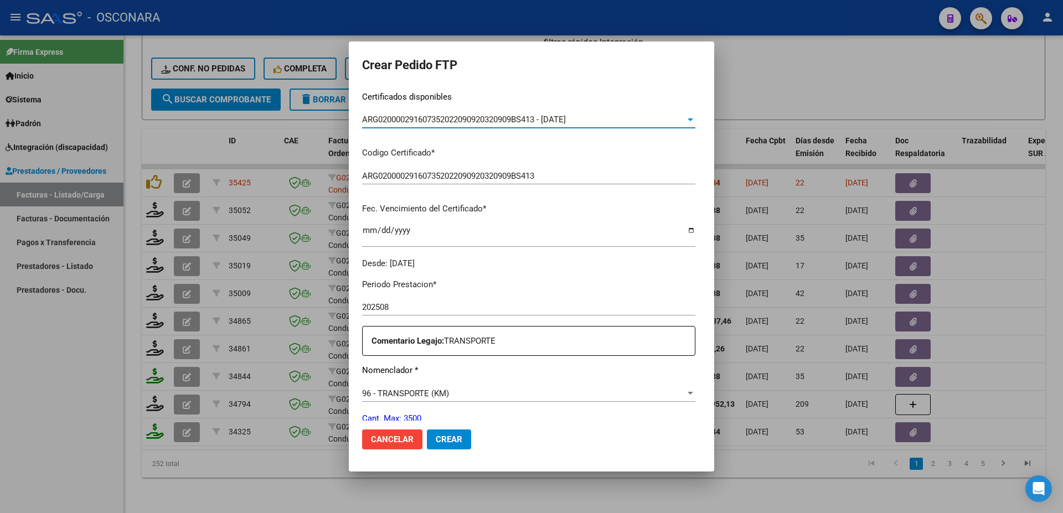
scroll to position [239, 0]
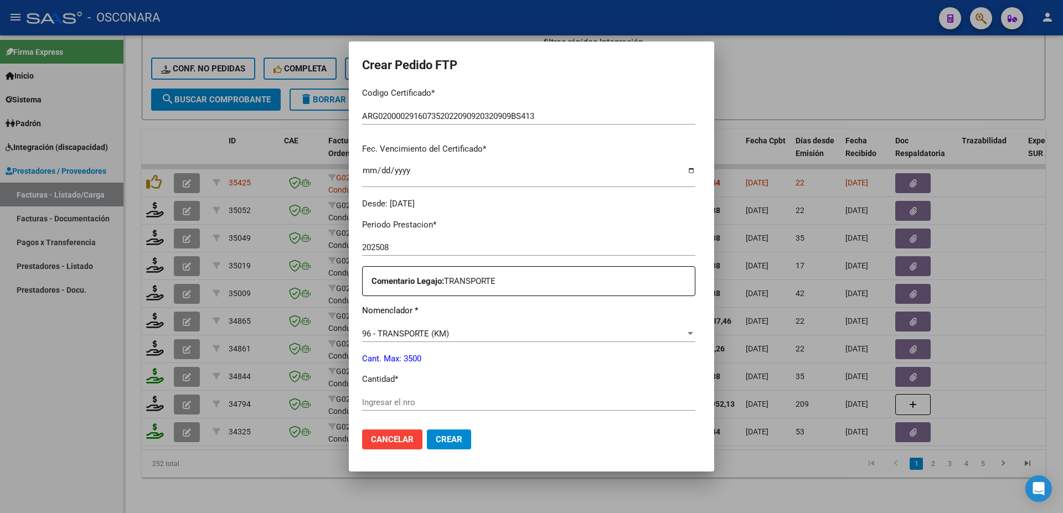
click at [362, 398] on input "Ingresar el nro" at bounding box center [528, 403] width 333 height 10
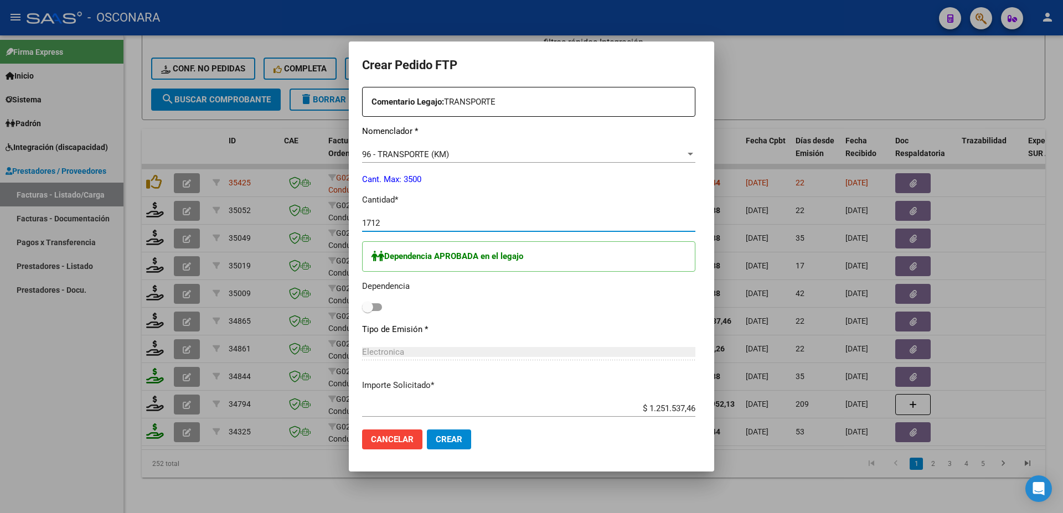
type input "1712"
click at [362, 303] on span at bounding box center [372, 307] width 20 height 8
click at [367, 311] on input "checkbox" at bounding box center [367, 311] width 1 height 1
checkbox input "true"
click at [436, 440] on span "Crear" at bounding box center [449, 440] width 27 height 10
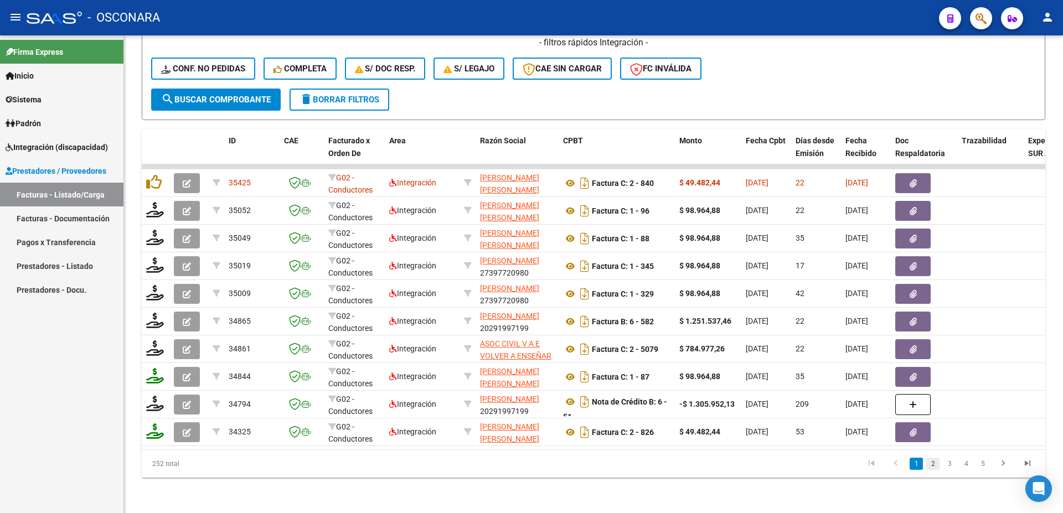
click at [935, 466] on link "2" at bounding box center [932, 464] width 13 height 12
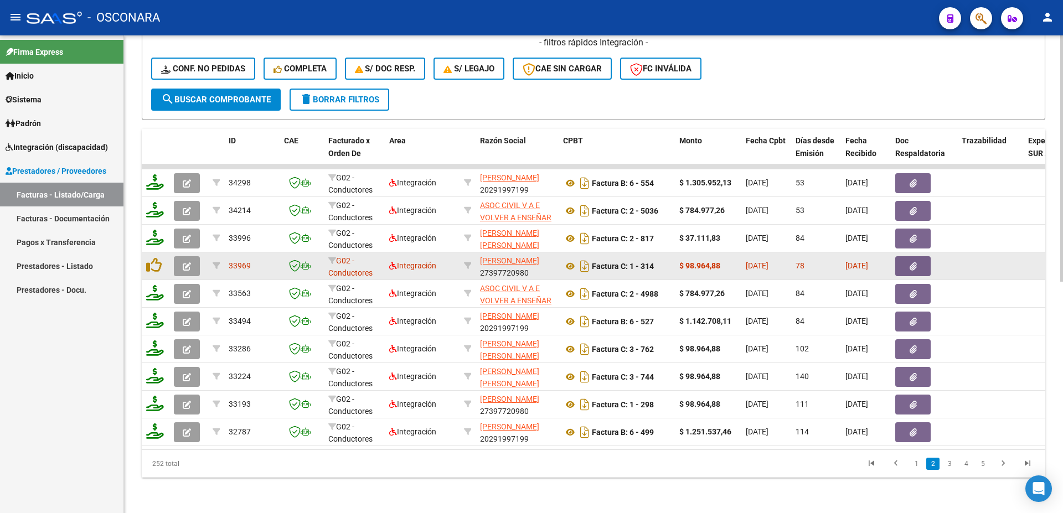
click at [912, 262] on icon "button" at bounding box center [913, 266] width 7 height 8
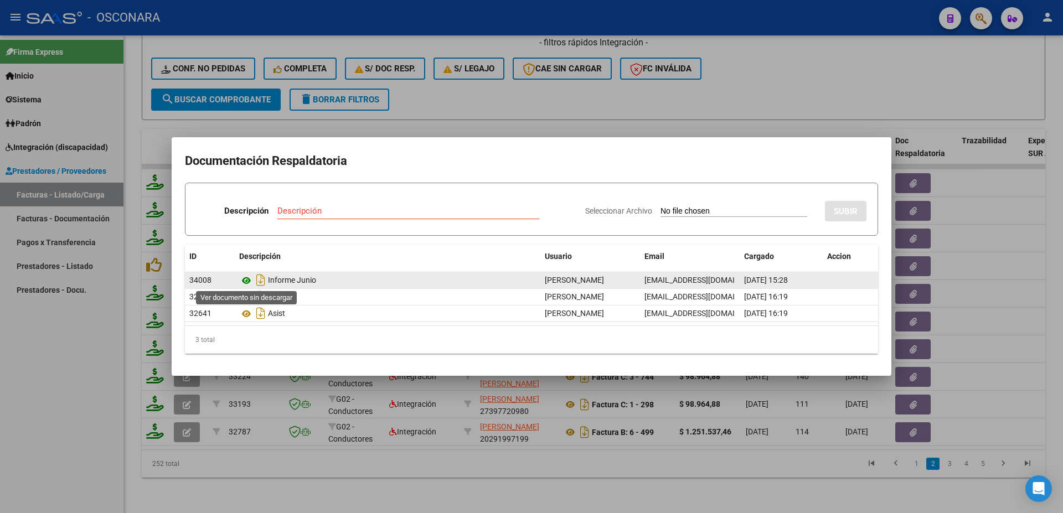
click at [243, 279] on icon at bounding box center [246, 280] width 14 height 13
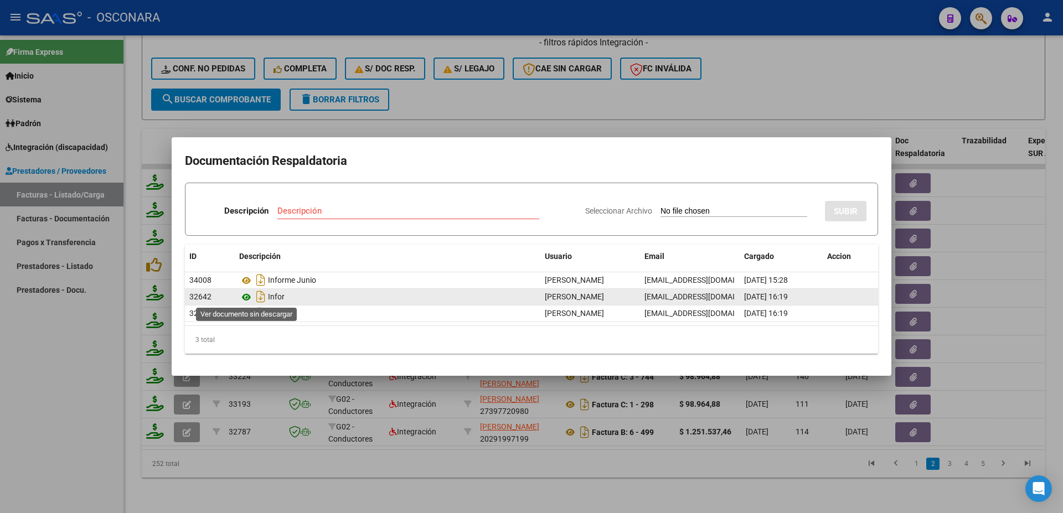
click at [250, 301] on icon at bounding box center [246, 297] width 14 height 13
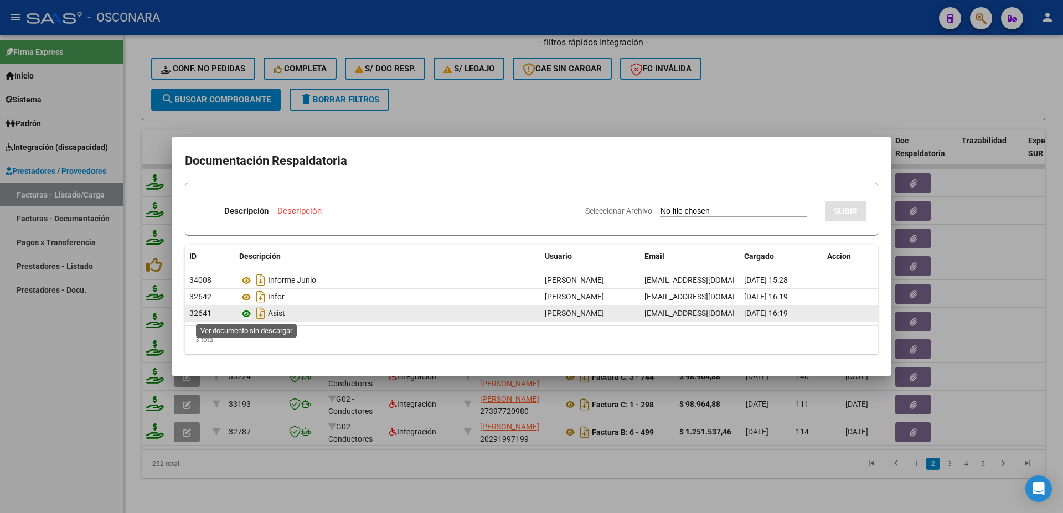
click at [249, 314] on icon at bounding box center [246, 313] width 14 height 13
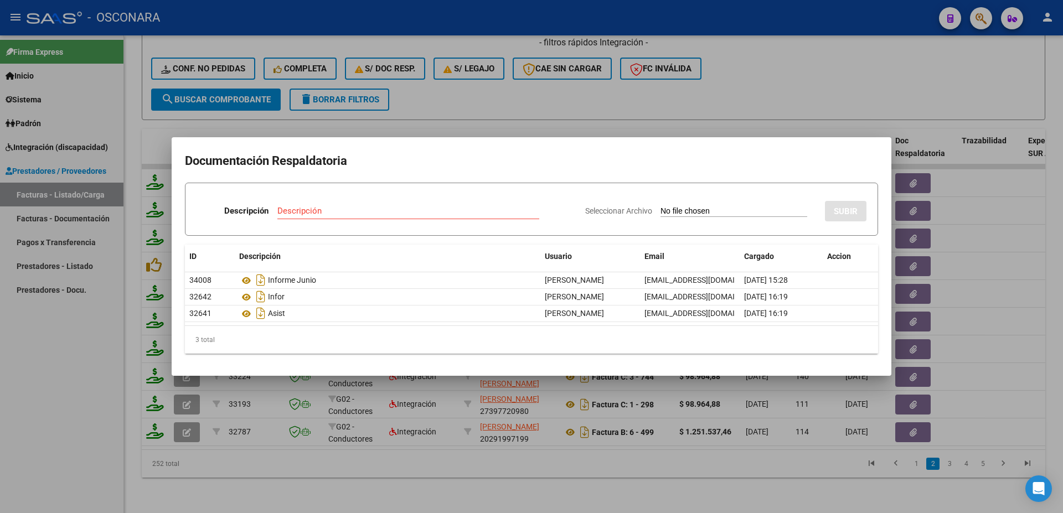
click at [1039, 266] on div at bounding box center [531, 256] width 1063 height 513
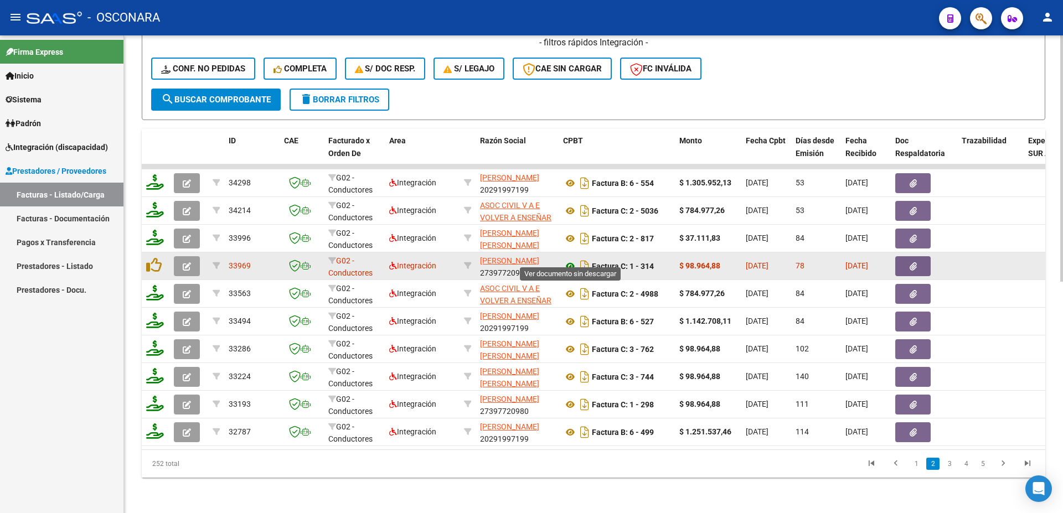
click at [570, 261] on icon at bounding box center [570, 266] width 14 height 13
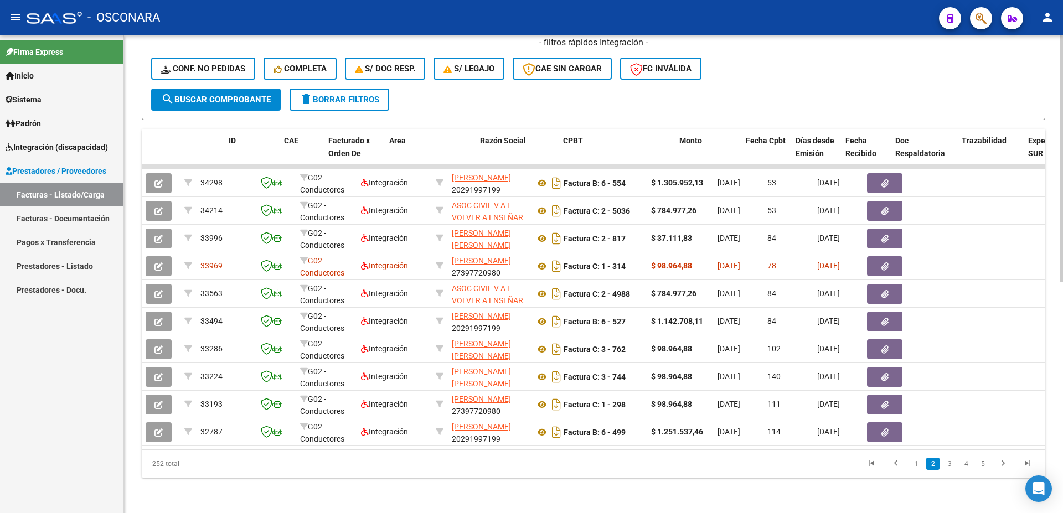
scroll to position [0, 0]
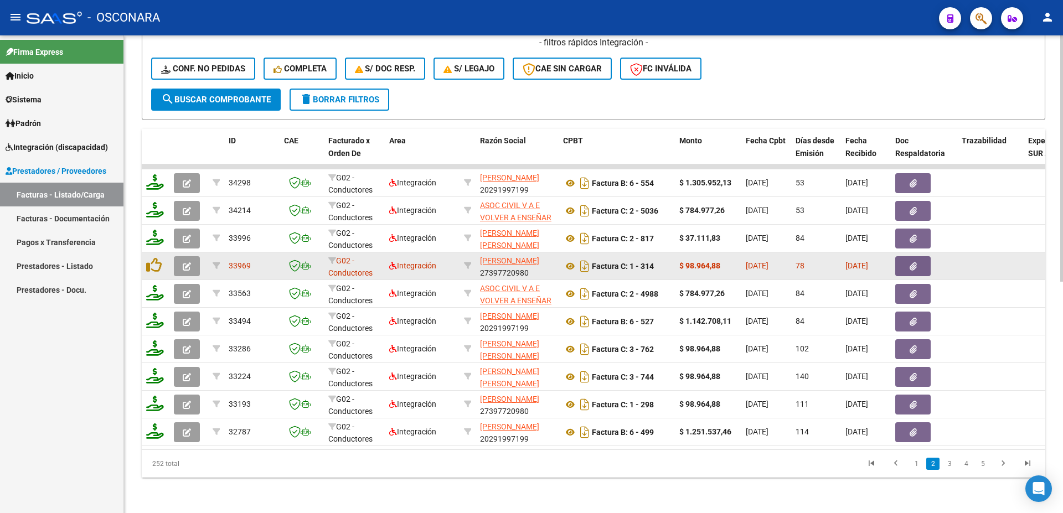
click at [188, 262] on icon "button" at bounding box center [187, 266] width 8 height 8
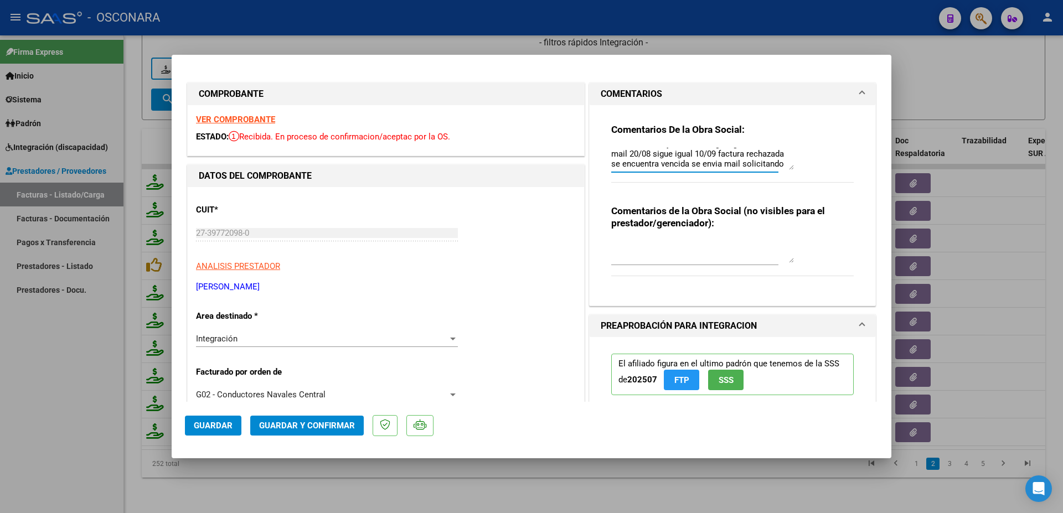
scroll to position [50, 0]
click at [728, 163] on textarea "28/7 falta informe de evolucion semestral, el subido es informe sobre mes [PERS…" at bounding box center [702, 159] width 183 height 22
click at [783, 161] on textarea "28/7 falta informe de evolucion semestral, el subido es informe sobre mes [PERS…" at bounding box center [702, 159] width 183 height 22
click at [784, 163] on textarea "28/7 falta informe de evolucion semestral, el subido es informe sobre mes [PERS…" at bounding box center [702, 159] width 183 height 22
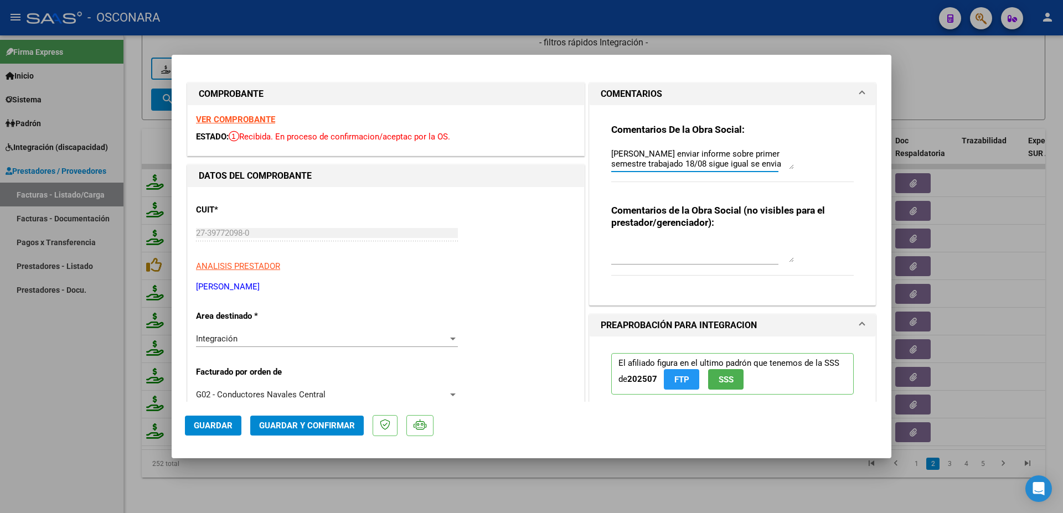
click at [784, 162] on textarea "28/7 falta informe de evolucion semestral, el subido es informe sobre mes [PERS…" at bounding box center [702, 159] width 183 height 22
click at [1056, 268] on div at bounding box center [531, 256] width 1063 height 513
type input "$ 0,00"
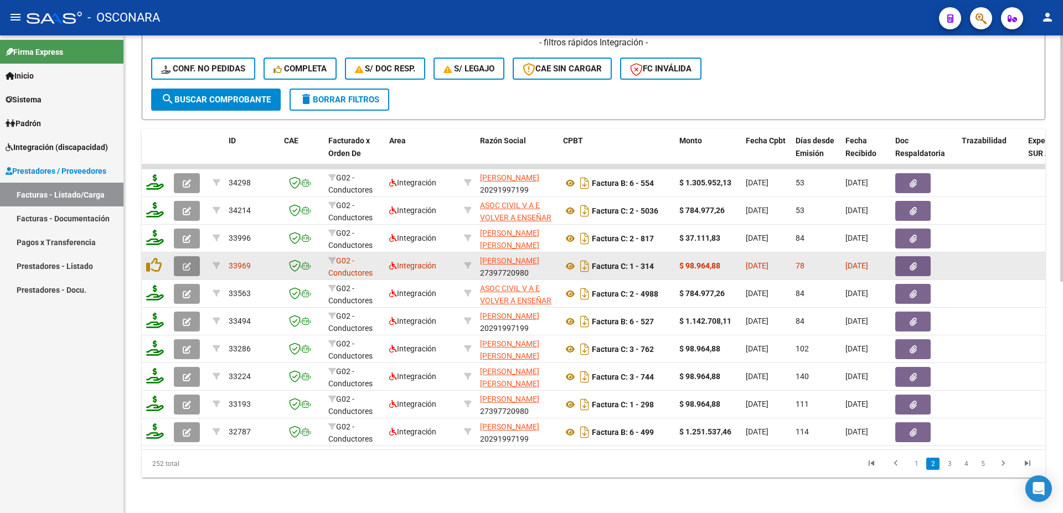
click at [188, 262] on icon "button" at bounding box center [187, 266] width 8 height 8
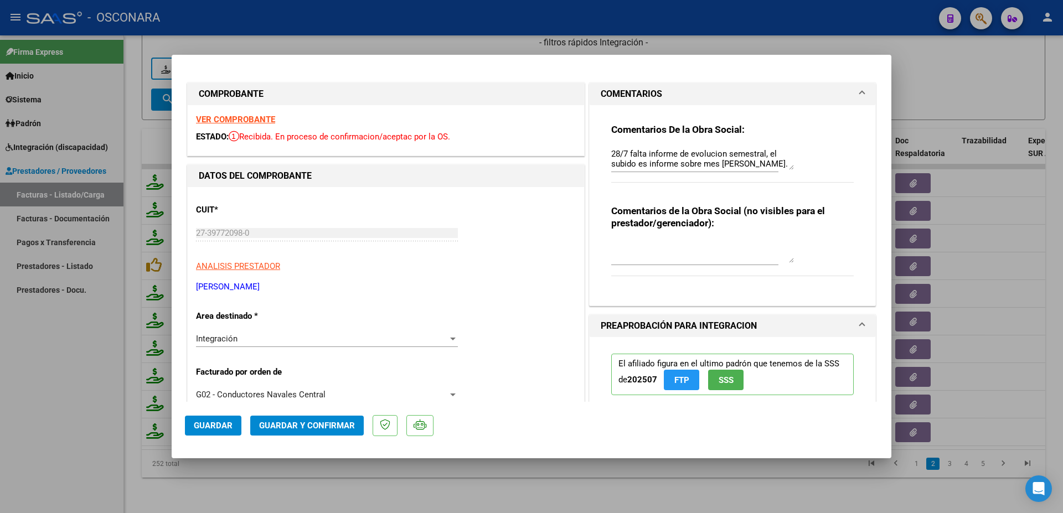
click at [785, 163] on textarea "28/7 falta informe de evolucion semestral, el subido es informe sobre mes [PERS…" at bounding box center [702, 159] width 183 height 22
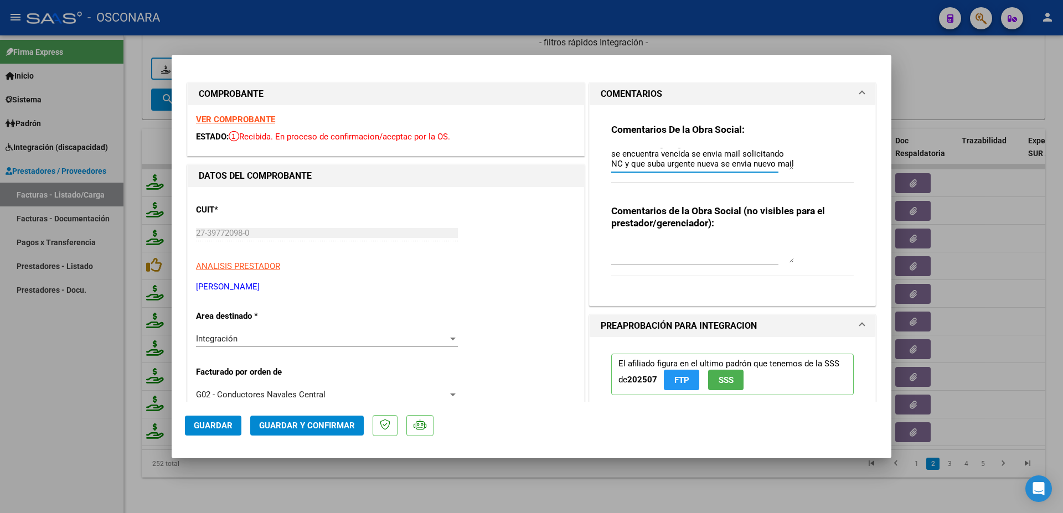
type textarea "28/7 falta informe de evolucion semestral, el subido es informe sobre mes [PERS…"
click at [207, 434] on button "Guardar" at bounding box center [213, 426] width 56 height 20
click at [204, 426] on span "Guardar" at bounding box center [213, 426] width 39 height 10
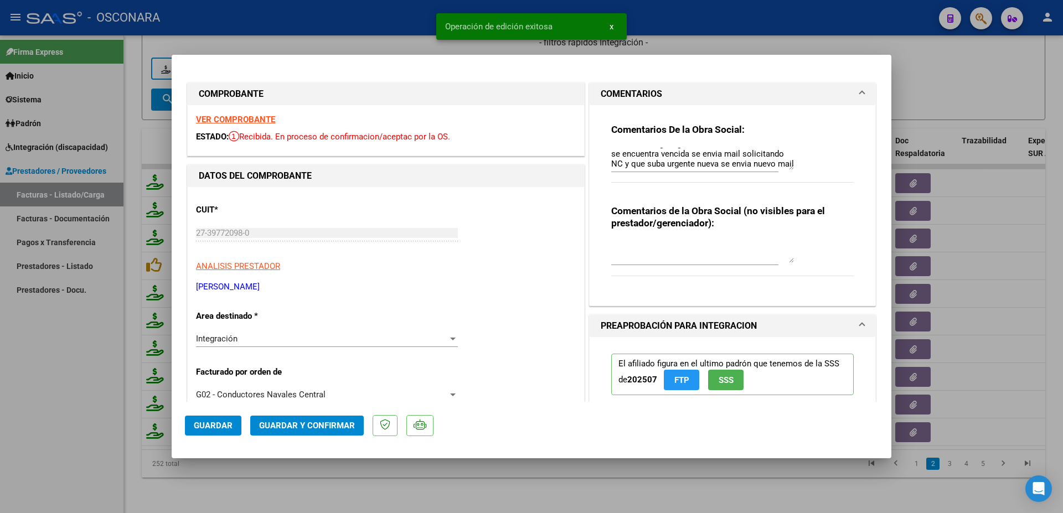
click at [1029, 276] on div at bounding box center [531, 256] width 1063 height 513
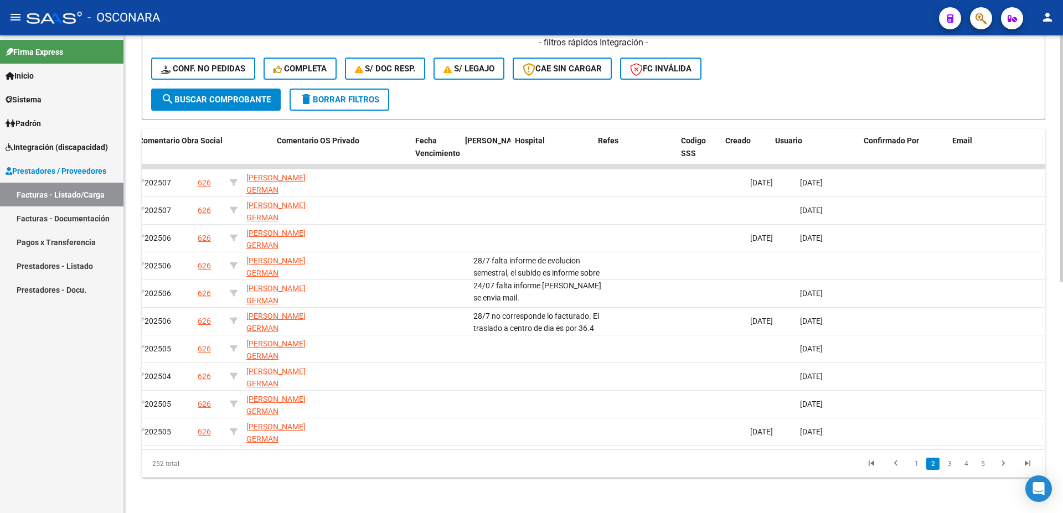
scroll to position [0, 1951]
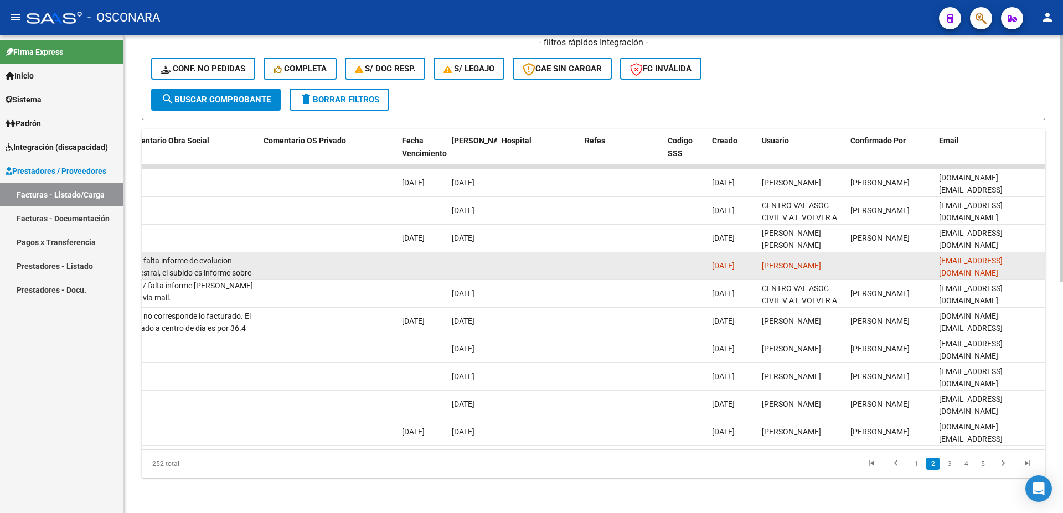
drag, startPoint x: 935, startPoint y: 256, endPoint x: 1059, endPoint y: 259, distance: 124.1
click at [1045, 259] on datatable-body-cell "[EMAIL_ADDRESS][DOMAIN_NAME]" at bounding box center [990, 265] width 111 height 27
copy span "[EMAIL_ADDRESS][DOMAIN_NAME]"
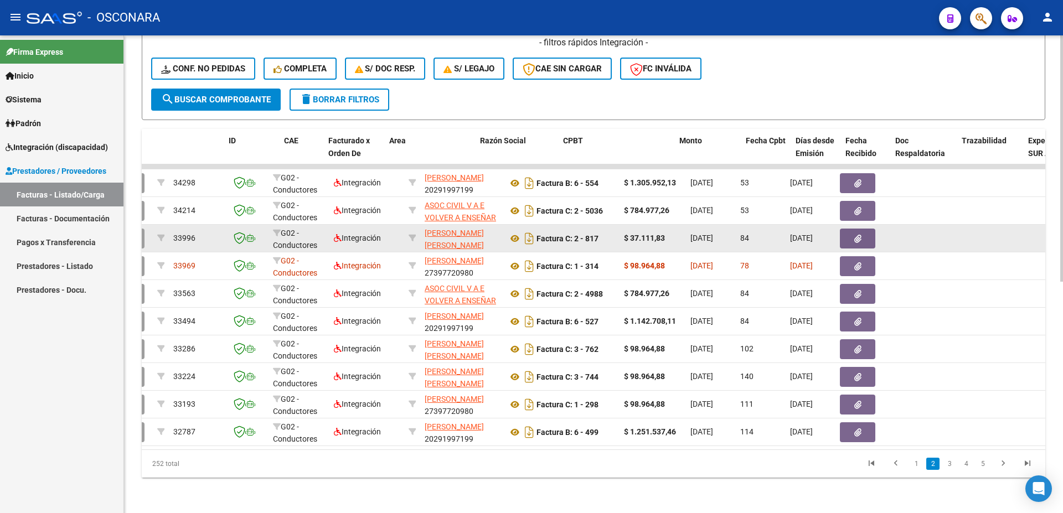
scroll to position [0, 0]
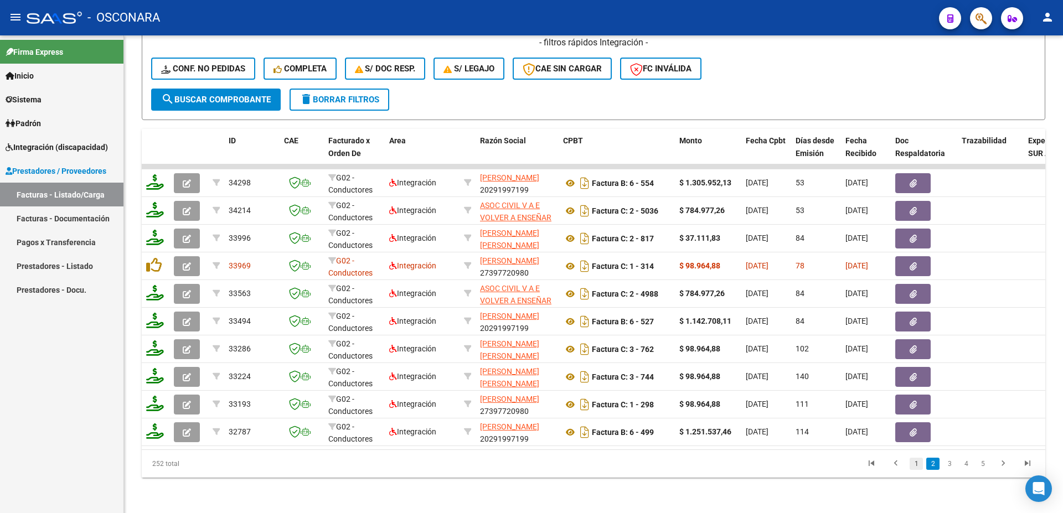
click at [915, 465] on link "1" at bounding box center [916, 464] width 13 height 12
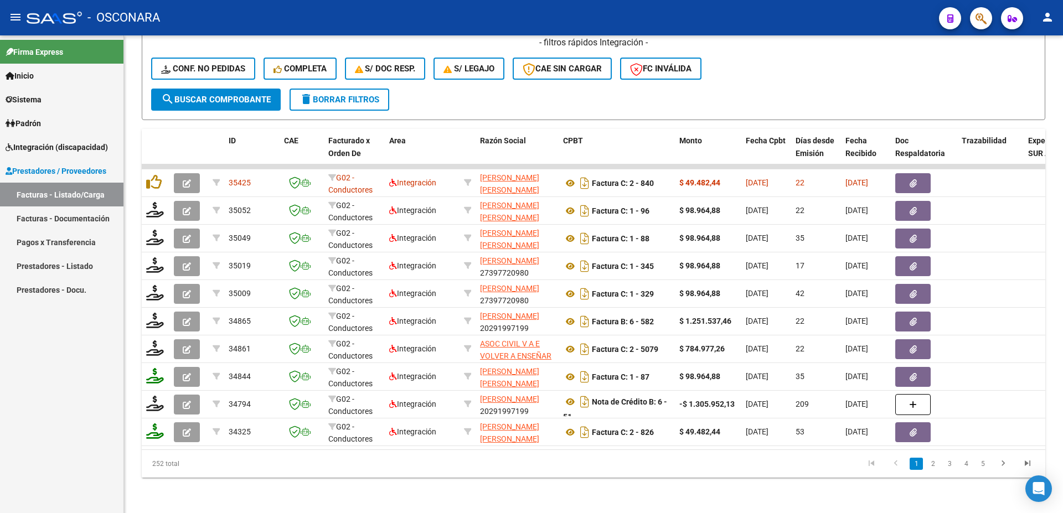
scroll to position [330, 0]
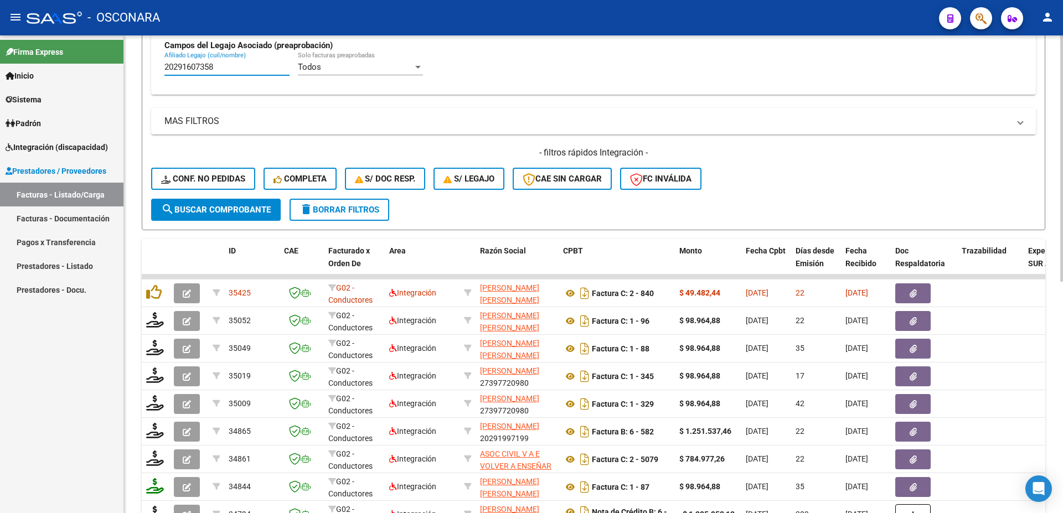
drag, startPoint x: 214, startPoint y: 68, endPoint x: 95, endPoint y: 35, distance: 123.8
click at [164, 62] on input "20291607358" at bounding box center [226, 67] width 125 height 10
paste input "7466507984"
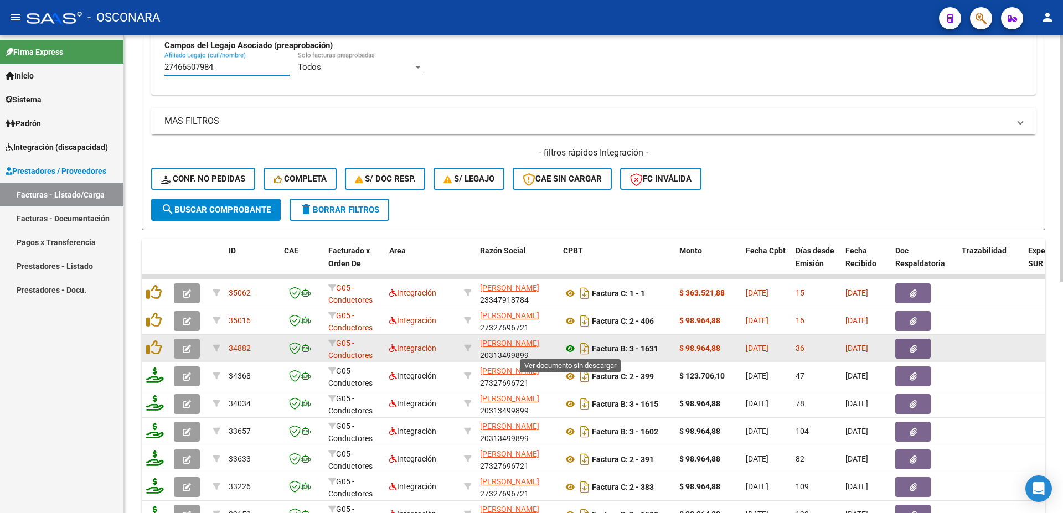
type input "27466507984"
click at [568, 348] on icon at bounding box center [570, 348] width 14 height 13
click at [920, 348] on button "button" at bounding box center [912, 349] width 35 height 20
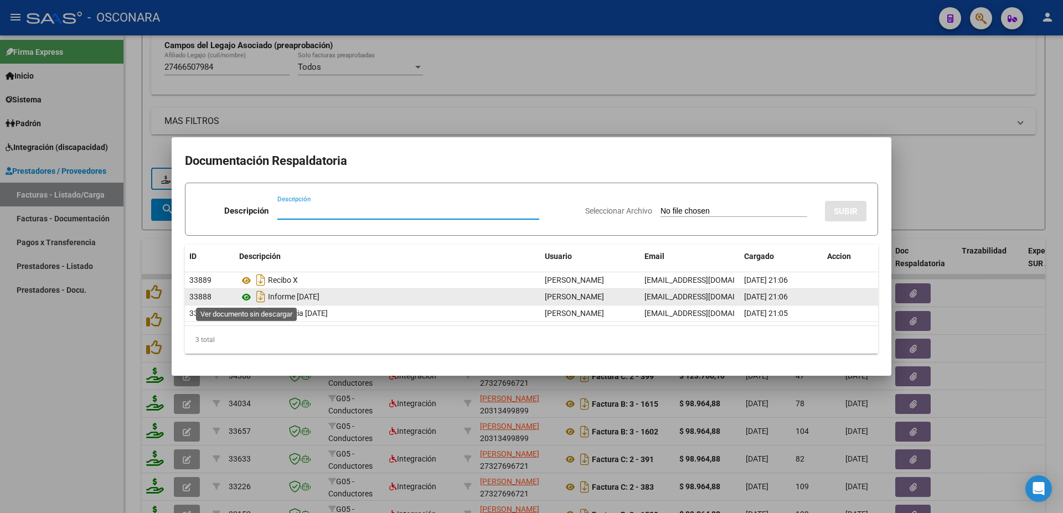
click at [248, 293] on icon at bounding box center [246, 297] width 14 height 13
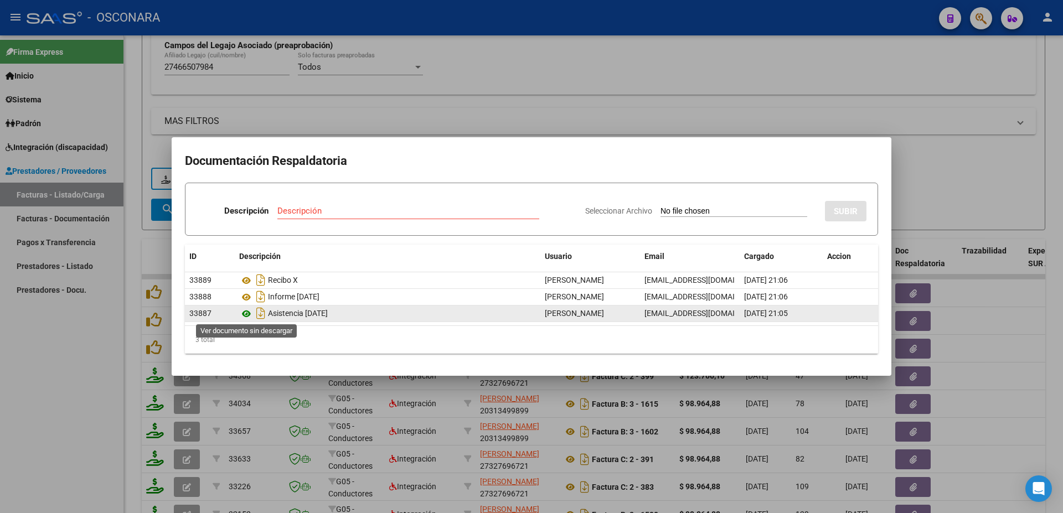
click at [247, 317] on icon at bounding box center [246, 313] width 14 height 13
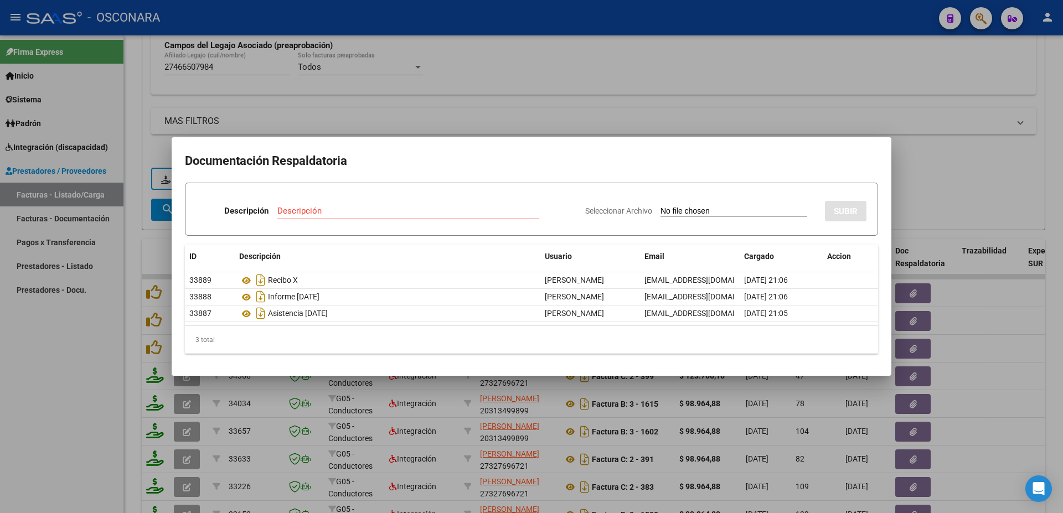
click at [1054, 347] on div at bounding box center [531, 256] width 1063 height 513
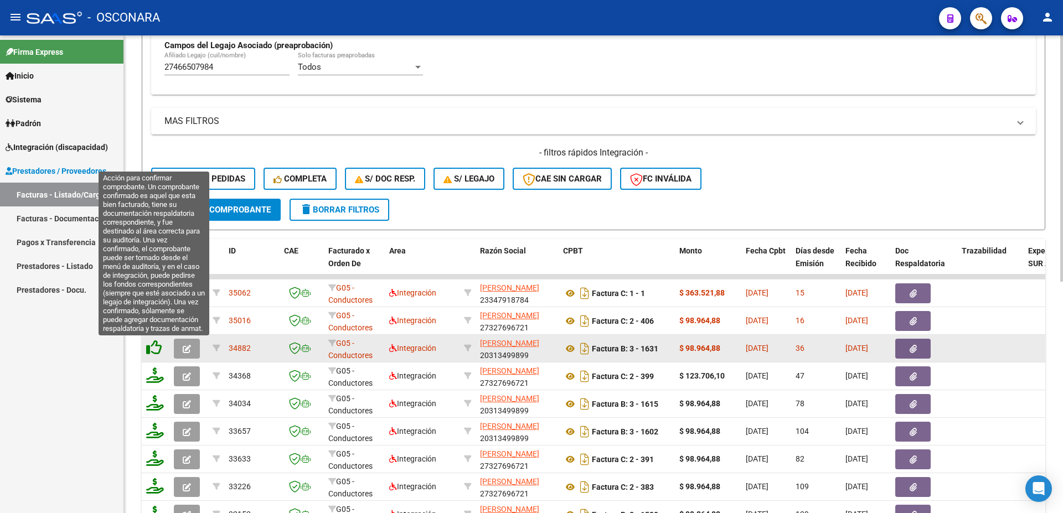
click at [157, 348] on icon at bounding box center [154, 348] width 16 height 16
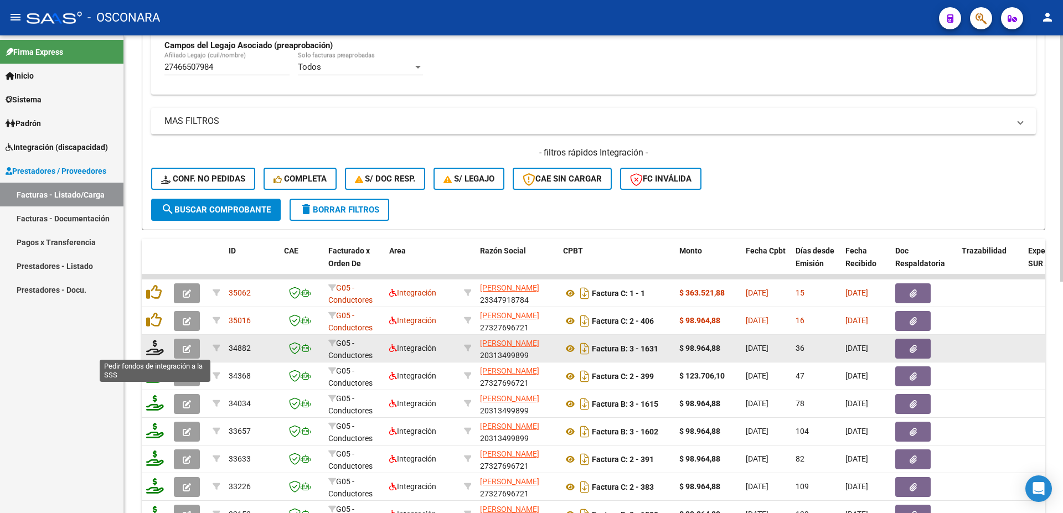
click at [157, 348] on icon at bounding box center [155, 348] width 18 height 16
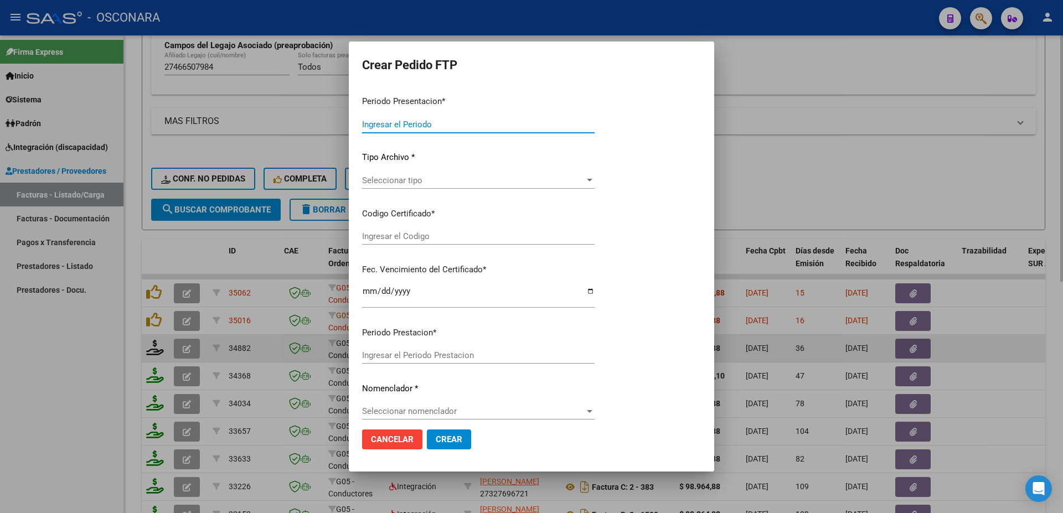
type input "202508"
type input "202507"
type input "$ 98.964,88"
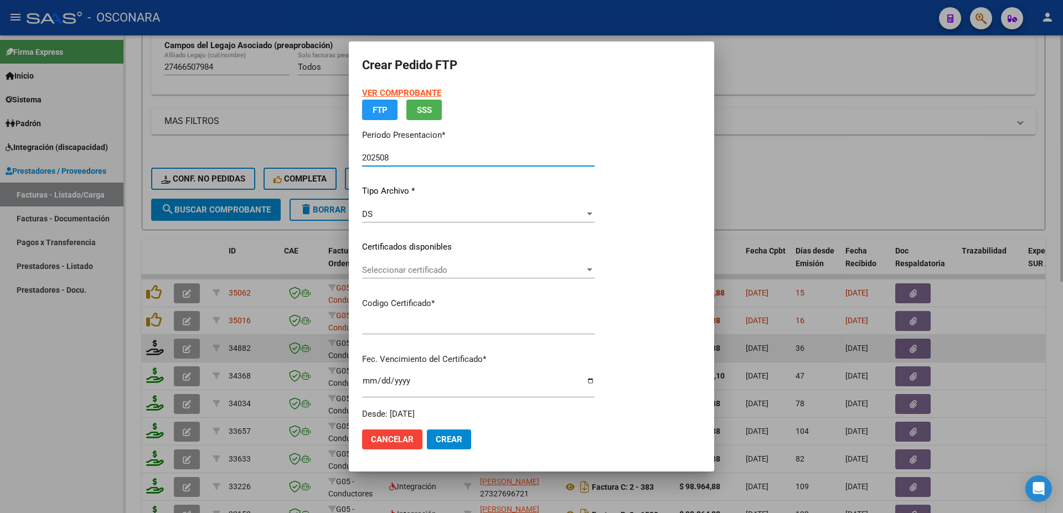
type input "ARG1000466507982024102120291021-SAN-169"
type input "[DATE]"
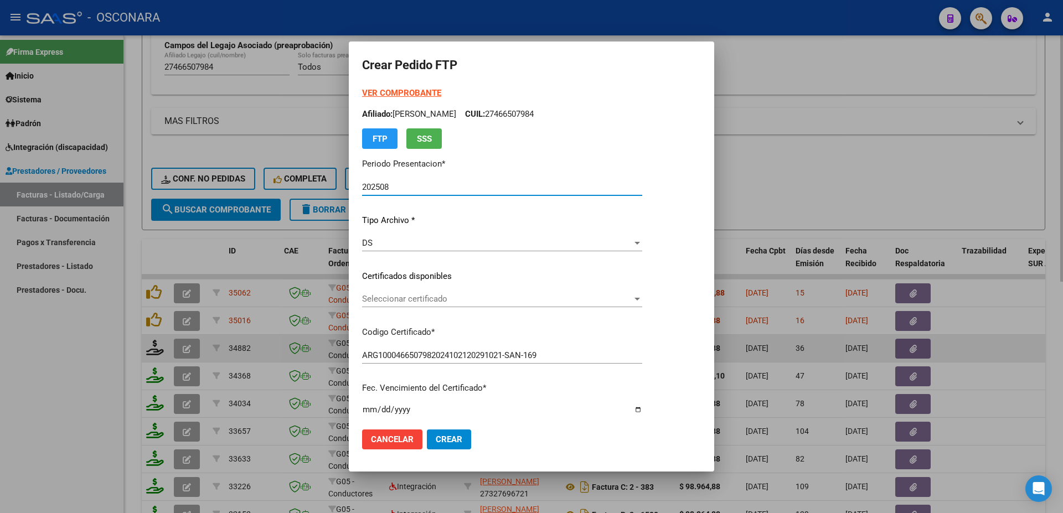
click at [427, 298] on span "Seleccionar certificado" at bounding box center [497, 299] width 270 height 10
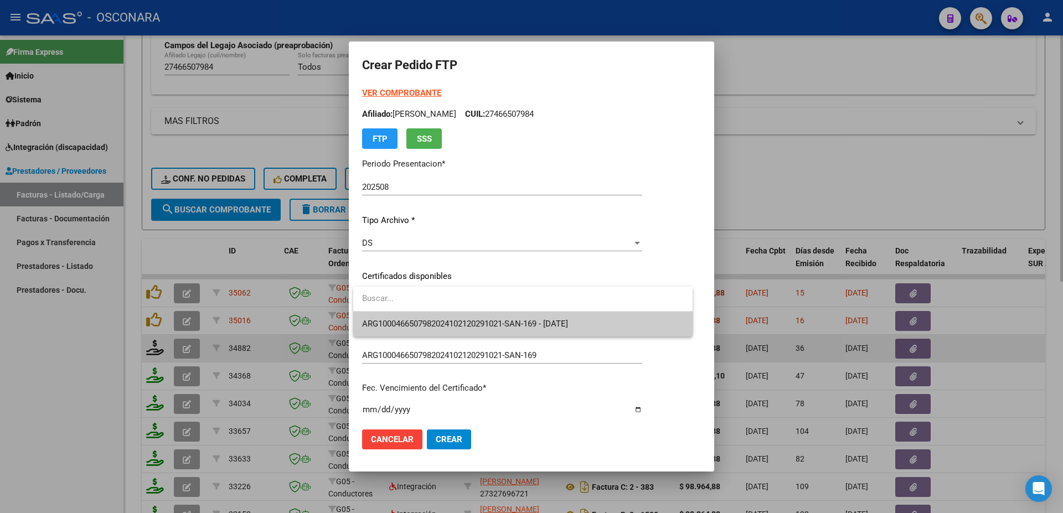
click at [444, 314] on span "ARG1000466507982024102120291021-SAN-169 - [DATE]" at bounding box center [523, 324] width 322 height 25
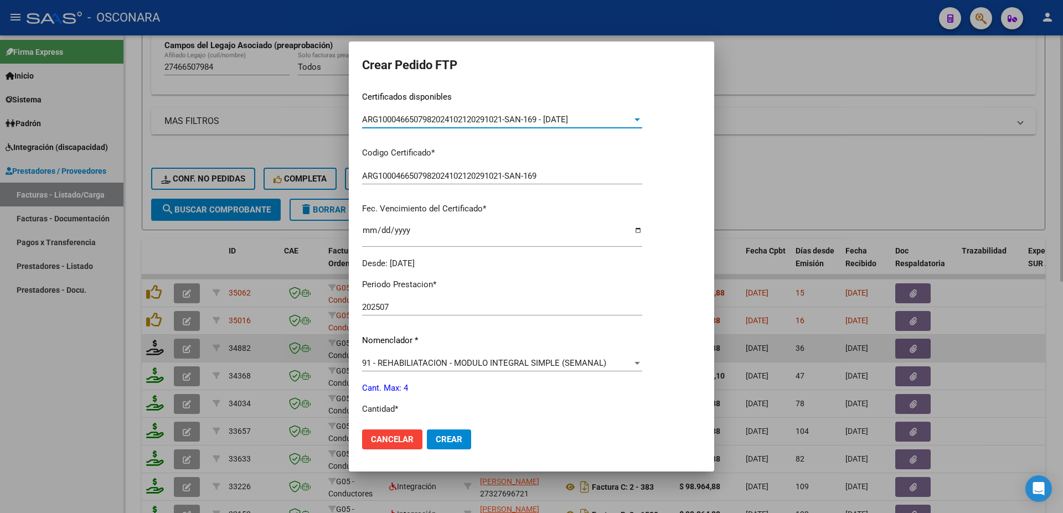
scroll to position [359, 0]
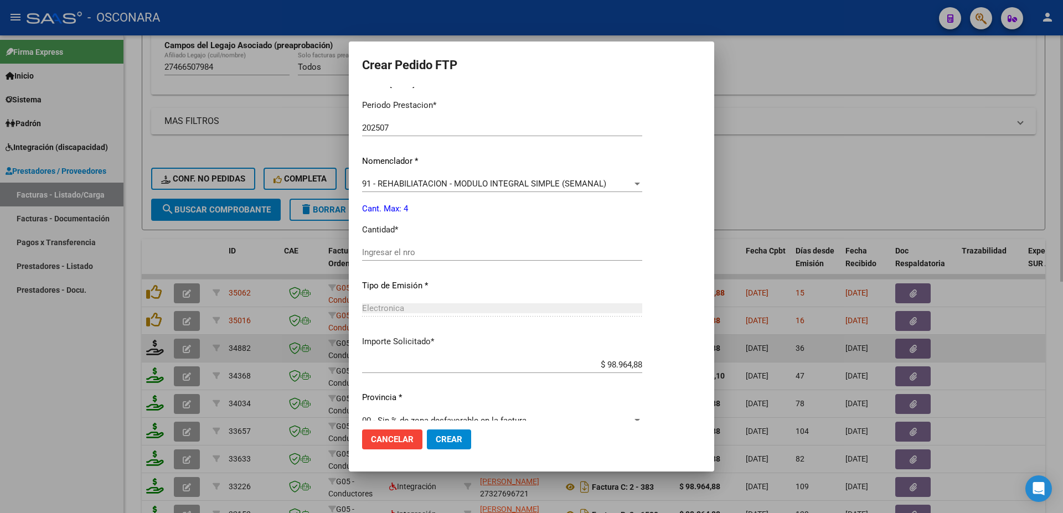
click at [387, 250] on div "Ingresar el nro" at bounding box center [502, 252] width 280 height 17
type input "4"
click at [452, 436] on span "Crear" at bounding box center [449, 440] width 27 height 10
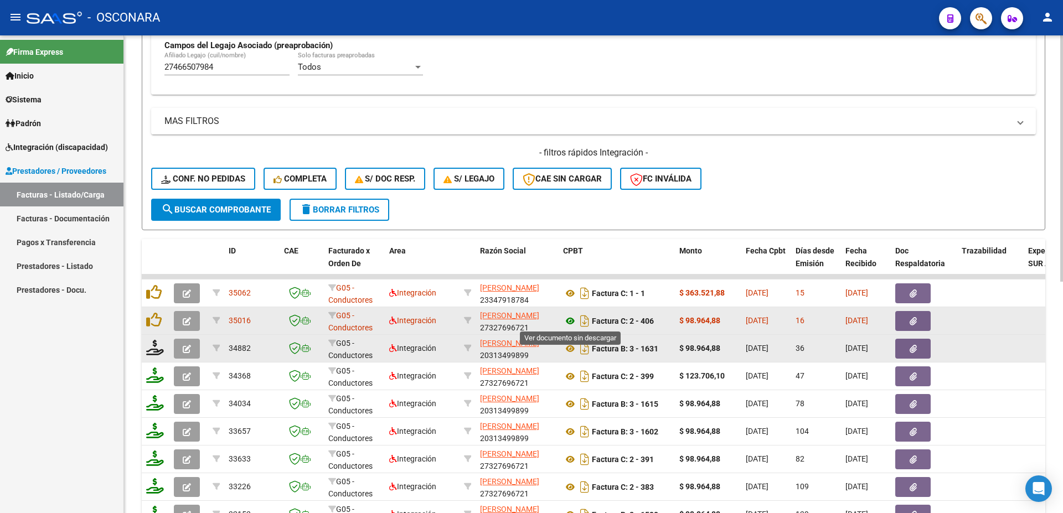
click at [571, 321] on icon at bounding box center [570, 321] width 14 height 13
click at [916, 326] on icon "button" at bounding box center [913, 321] width 7 height 8
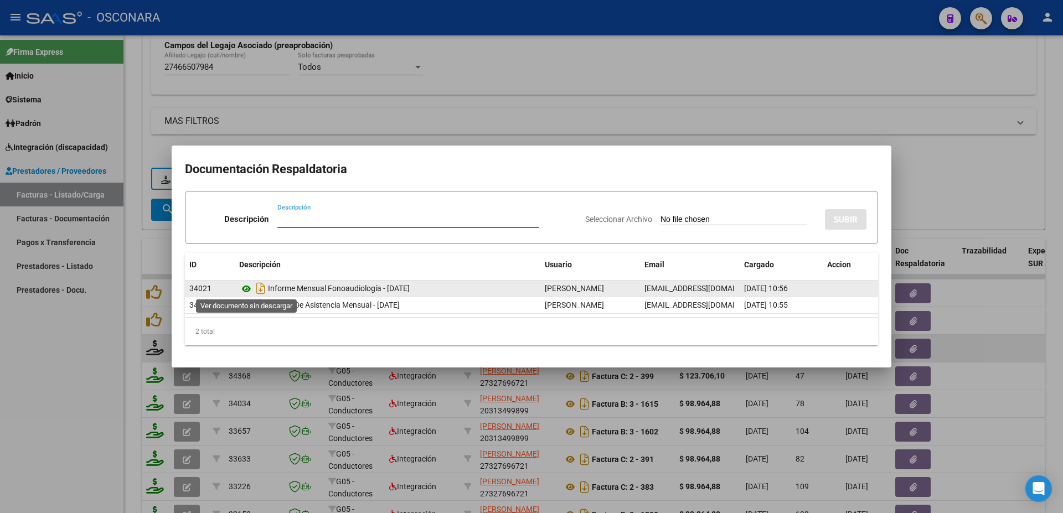
click at [246, 287] on icon at bounding box center [246, 288] width 14 height 13
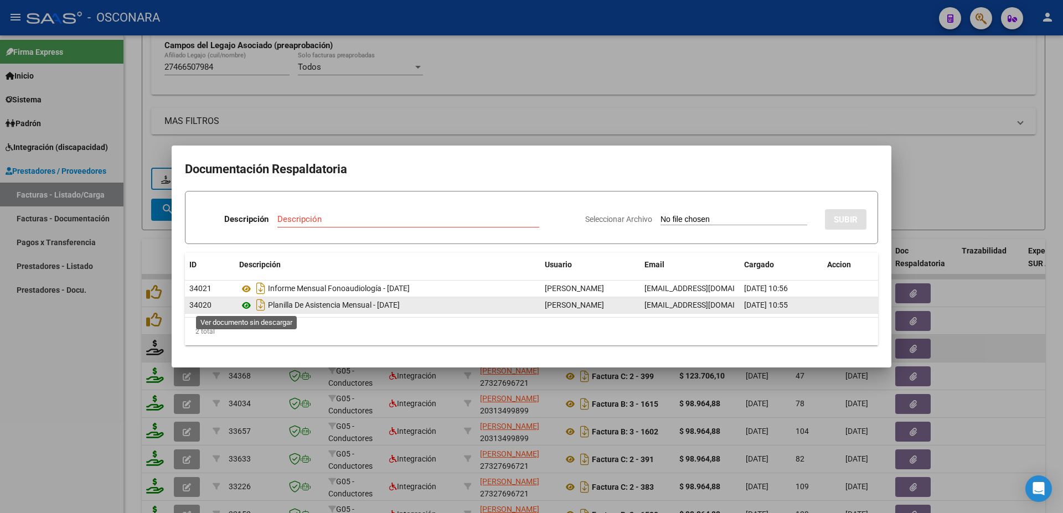
click at [250, 309] on icon at bounding box center [246, 305] width 14 height 13
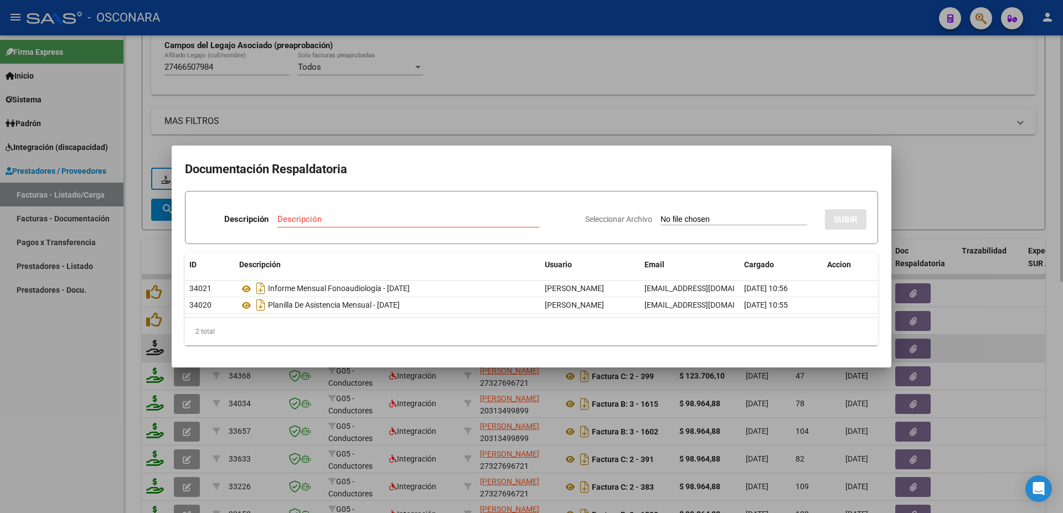
drag, startPoint x: 1017, startPoint y: 365, endPoint x: 1063, endPoint y: 345, distance: 50.1
click at [1017, 364] on div at bounding box center [531, 256] width 1063 height 513
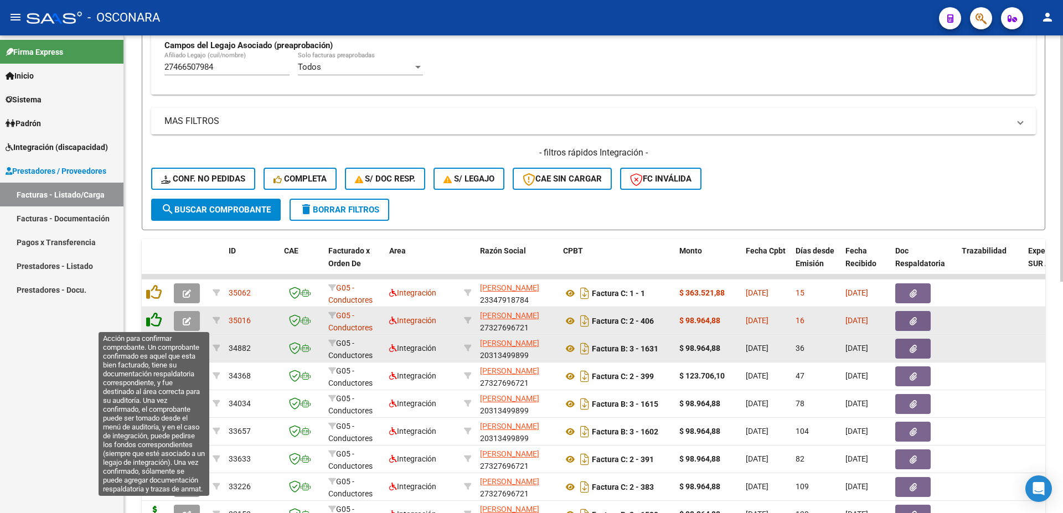
click at [156, 321] on icon at bounding box center [154, 320] width 16 height 16
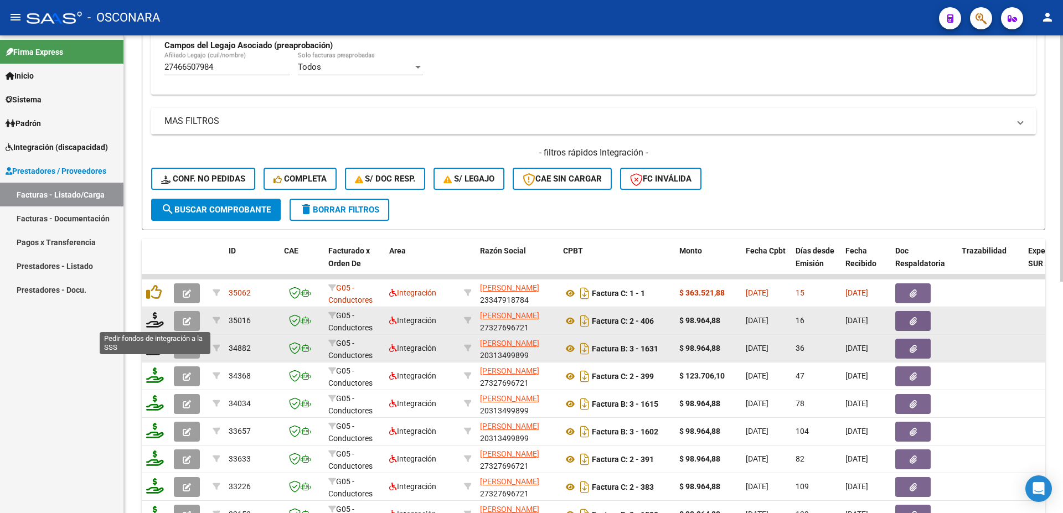
click at [157, 320] on icon at bounding box center [155, 320] width 18 height 16
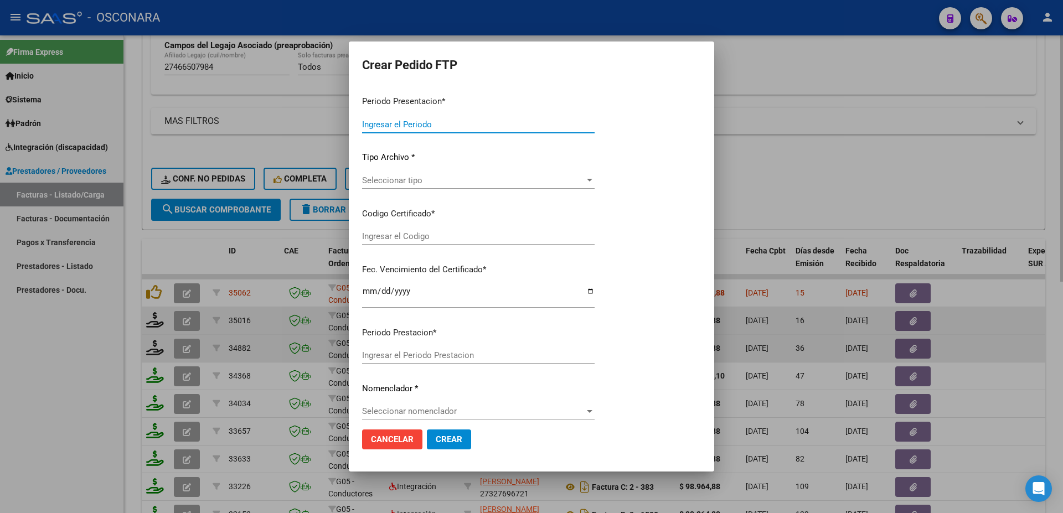
type input "202508"
type input "$ 98.964,88"
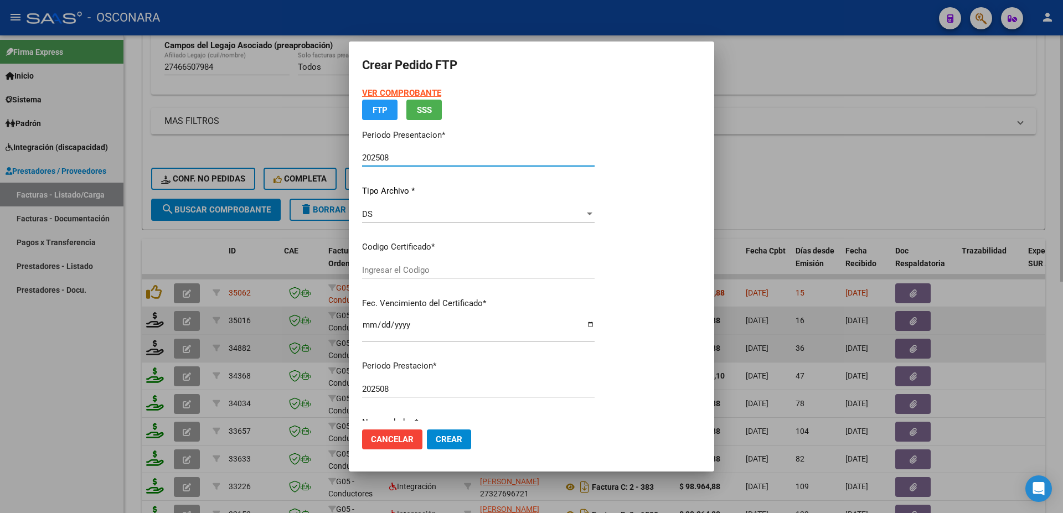
type input "ARG1000466507982024102120291021-SAN-169"
type input "[DATE]"
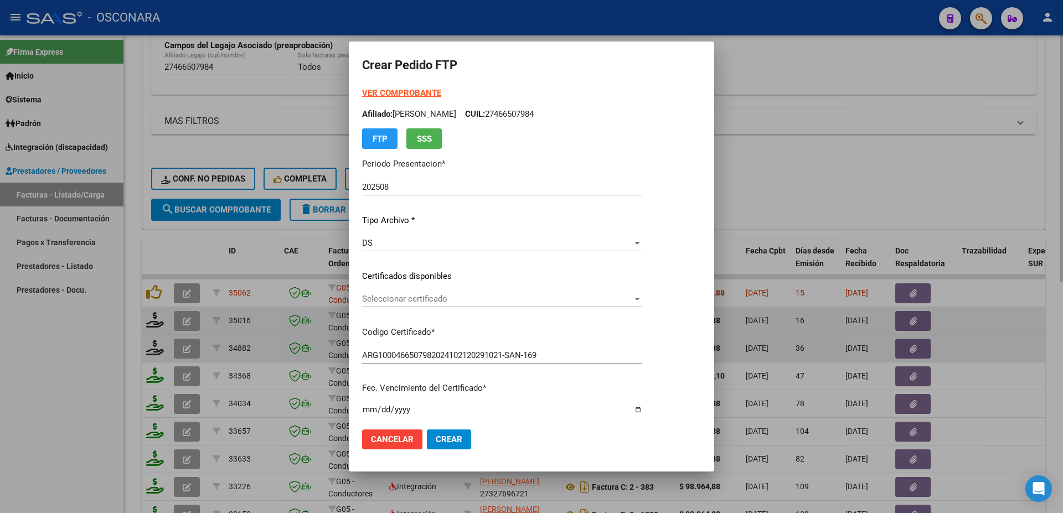
click at [447, 306] on div "Seleccionar certificado Seleccionar certificado" at bounding box center [502, 299] width 280 height 17
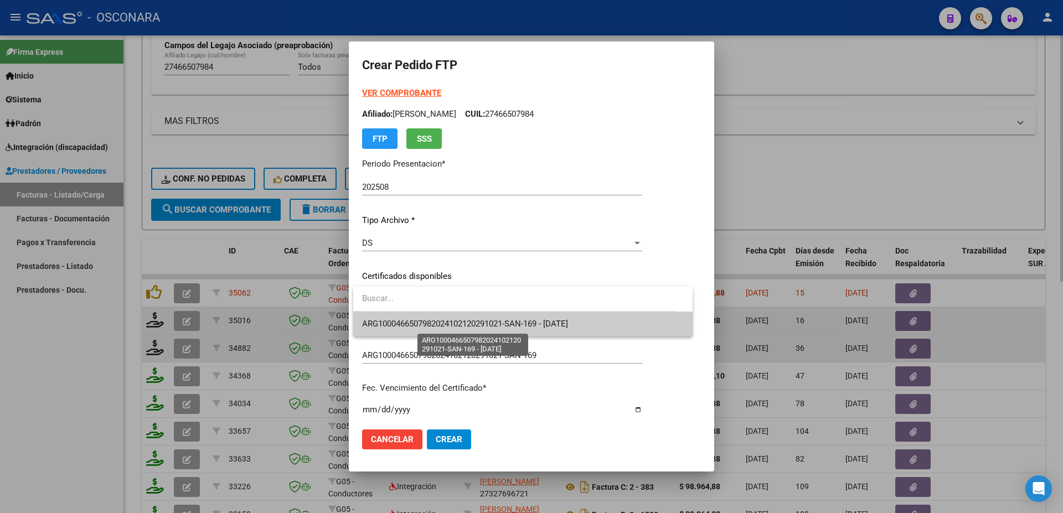
click at [453, 329] on span "ARG1000466507982024102120291021-SAN-169 - [DATE]" at bounding box center [523, 324] width 322 height 25
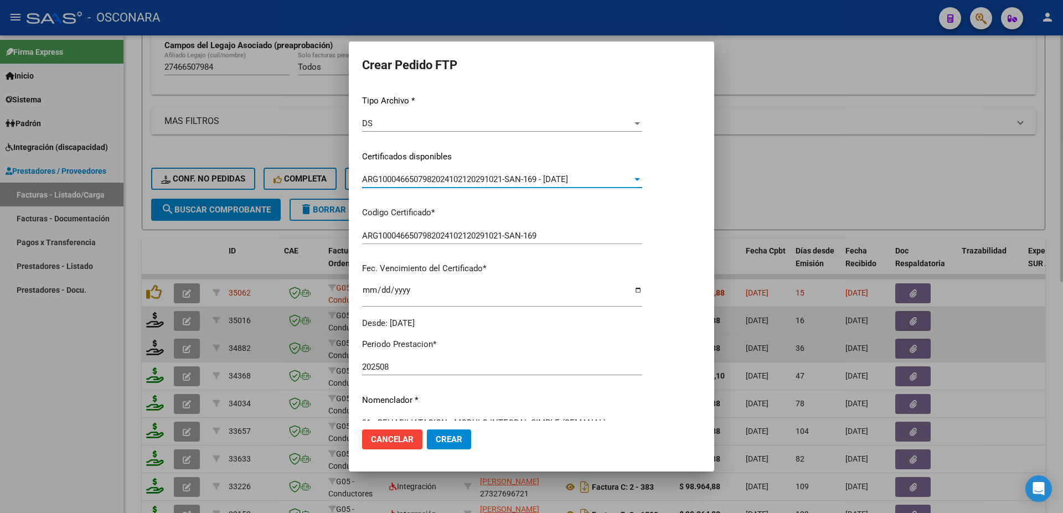
scroll to position [299, 0]
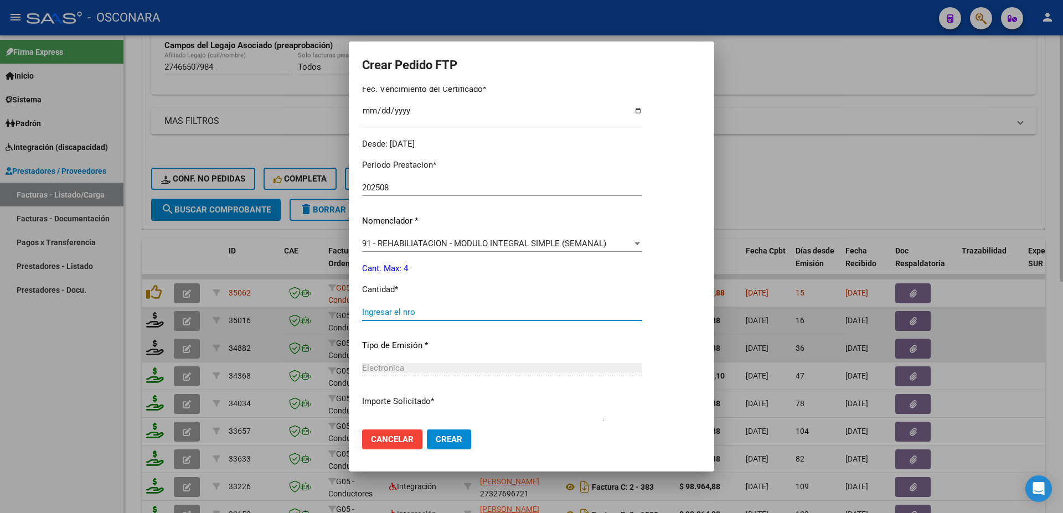
click at [403, 307] on input "Ingresar el nro" at bounding box center [502, 312] width 280 height 10
type input "4"
click at [454, 440] on span "Crear" at bounding box center [449, 440] width 27 height 10
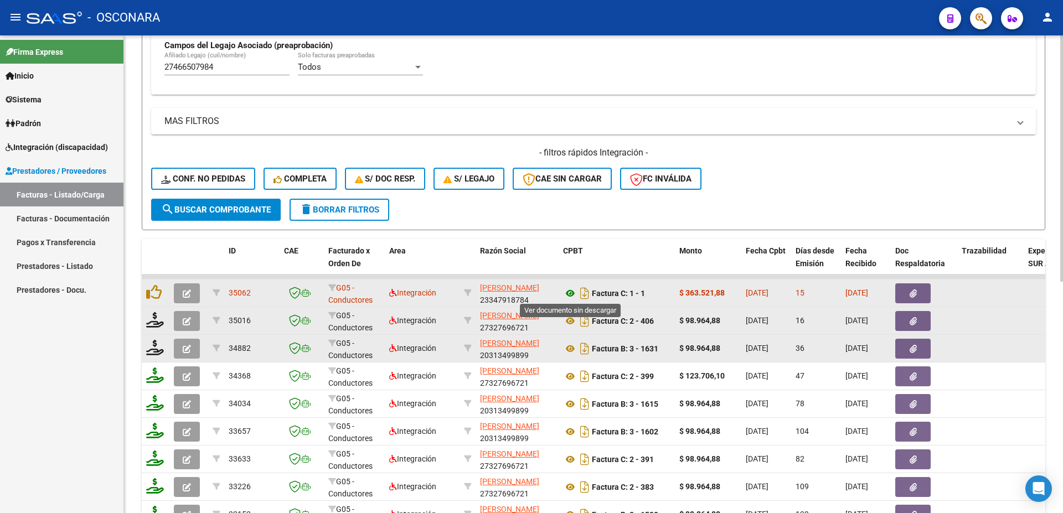
click at [570, 291] on icon at bounding box center [570, 293] width 14 height 13
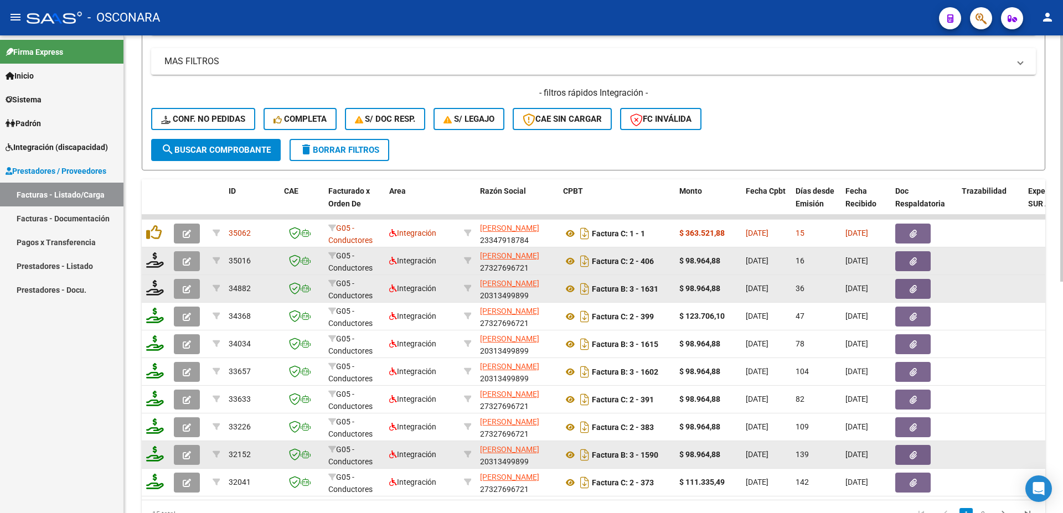
scroll to position [450, 0]
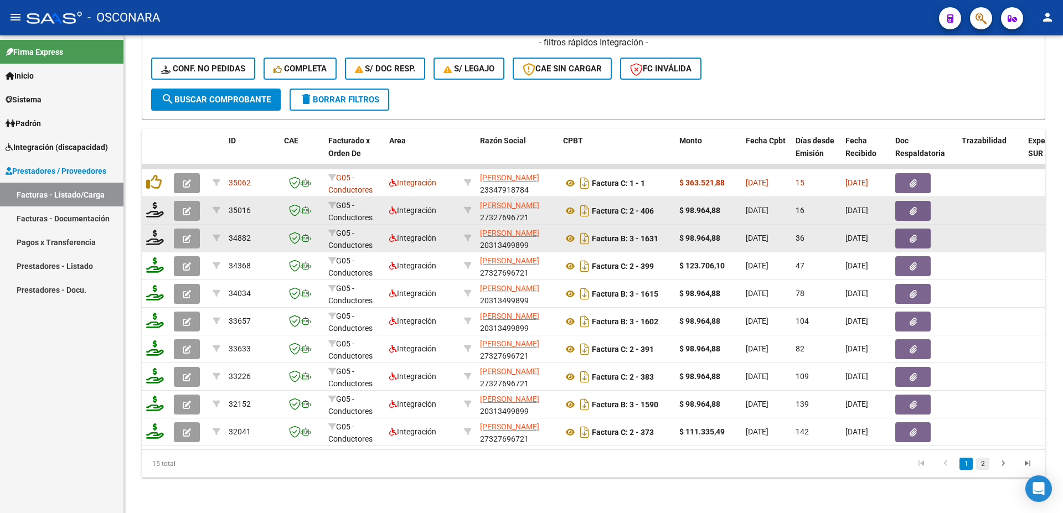
click at [980, 463] on link "2" at bounding box center [982, 464] width 13 height 12
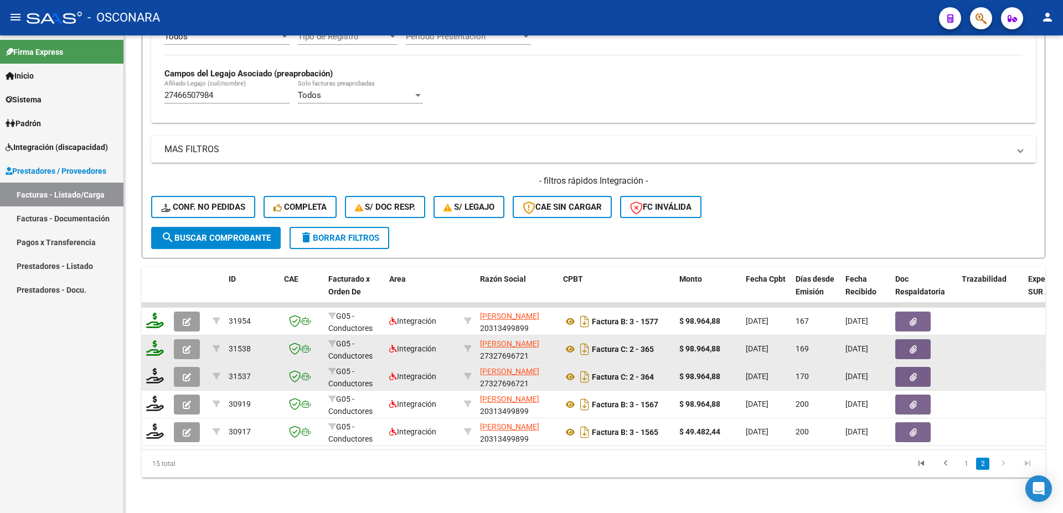
scroll to position [311, 0]
click at [968, 463] on link "1" at bounding box center [966, 464] width 13 height 12
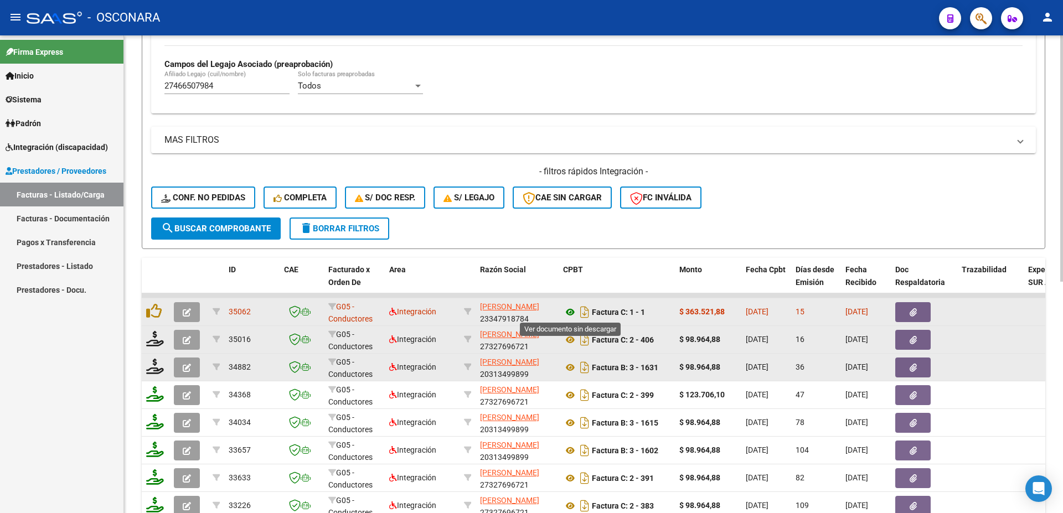
click at [570, 311] on icon at bounding box center [570, 312] width 14 height 13
click at [923, 311] on button "button" at bounding box center [912, 312] width 35 height 20
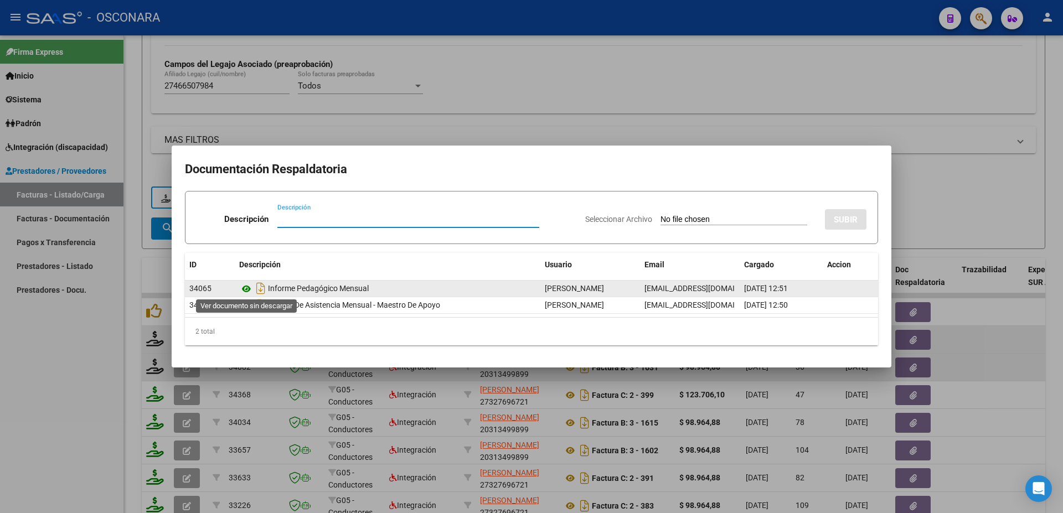
click at [248, 284] on icon at bounding box center [246, 288] width 14 height 13
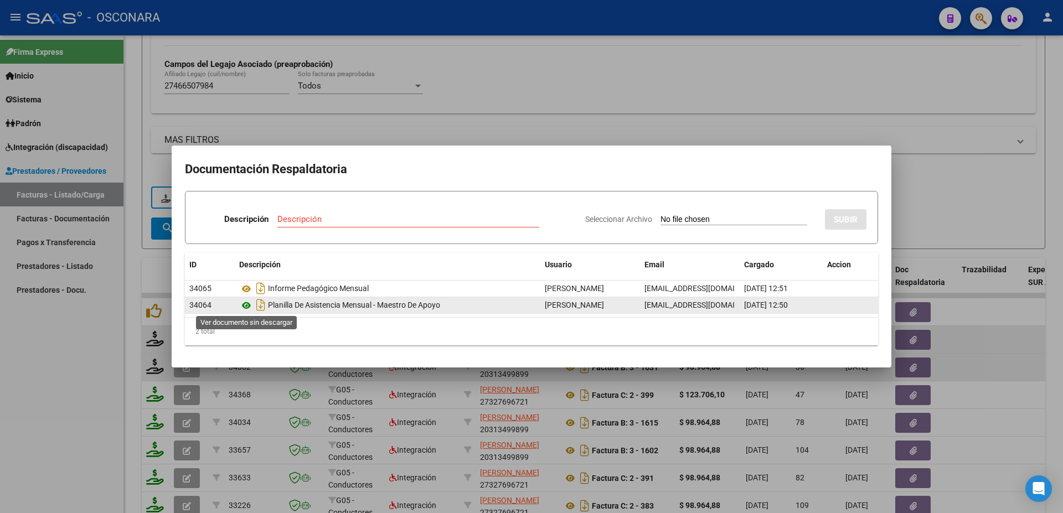
click at [247, 303] on icon at bounding box center [246, 305] width 14 height 13
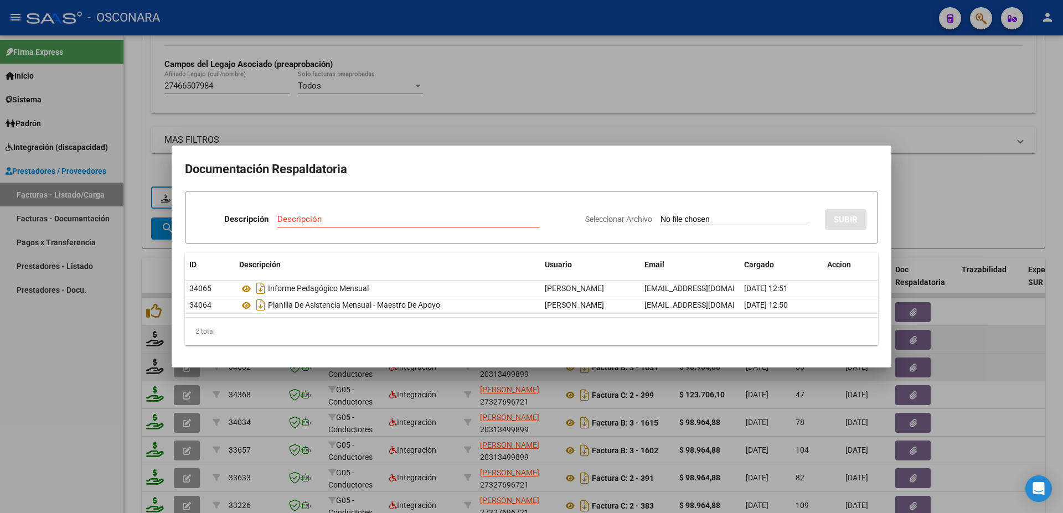
click at [669, 88] on div at bounding box center [531, 256] width 1063 height 513
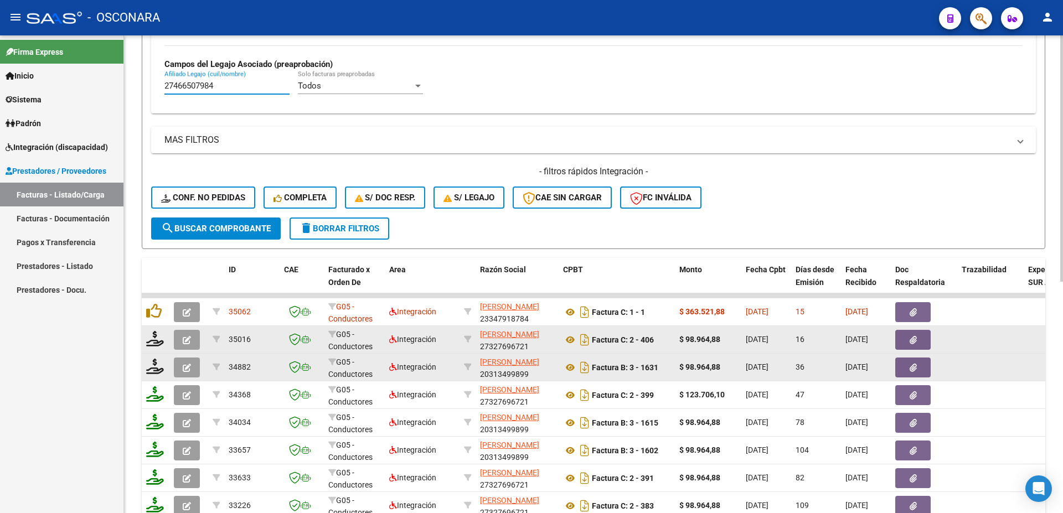
drag, startPoint x: 224, startPoint y: 83, endPoint x: 5, endPoint y: 15, distance: 229.6
click at [164, 81] on input "27466507984" at bounding box center [226, 86] width 125 height 10
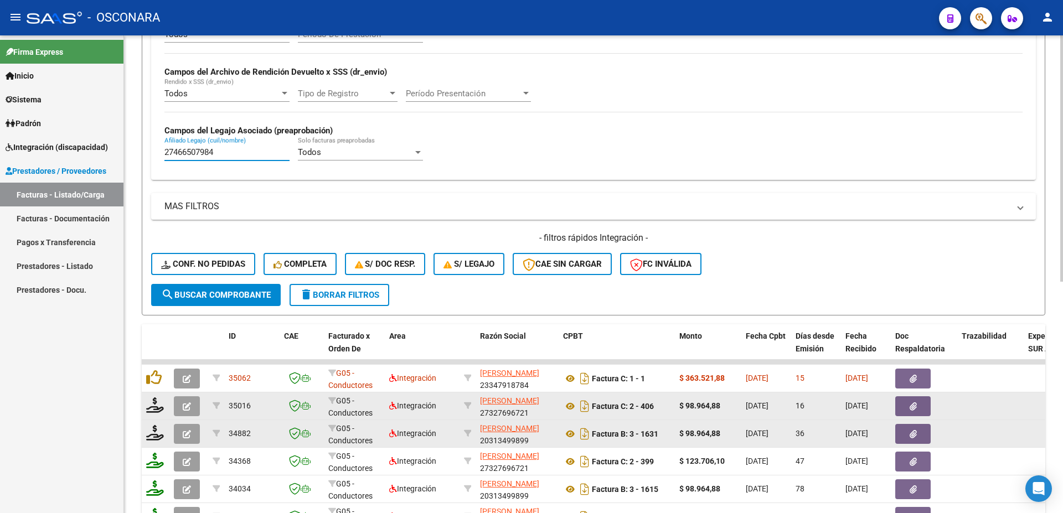
paste input "0569435359"
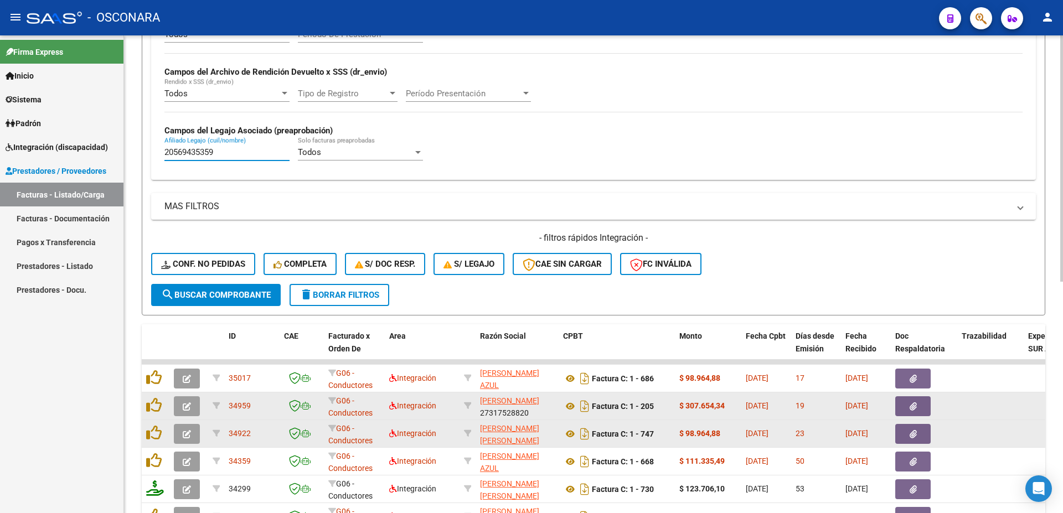
type input "20569435359"
click at [232, 298] on span "search Buscar Comprobante" at bounding box center [216, 295] width 110 height 10
click at [570, 409] on icon at bounding box center [570, 406] width 14 height 13
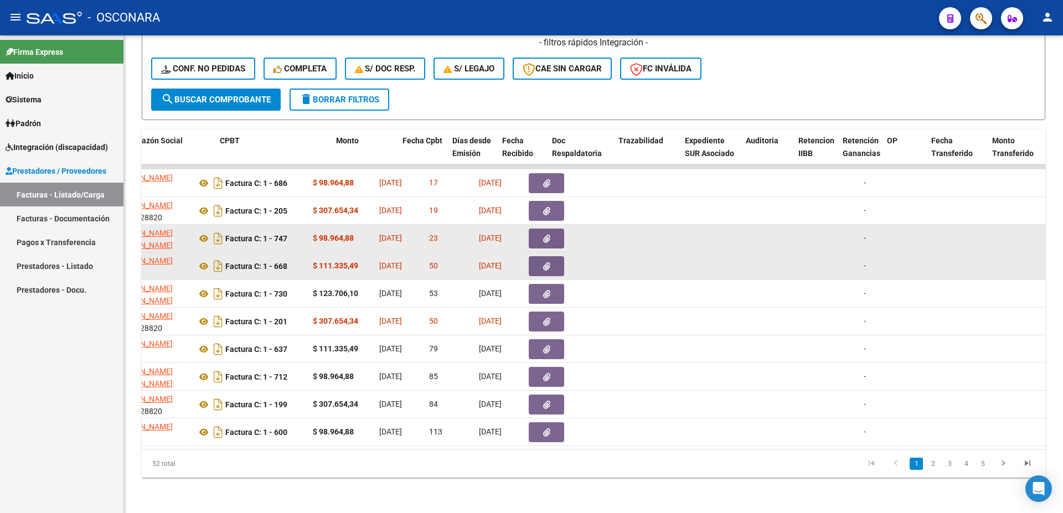
scroll to position [0, 343]
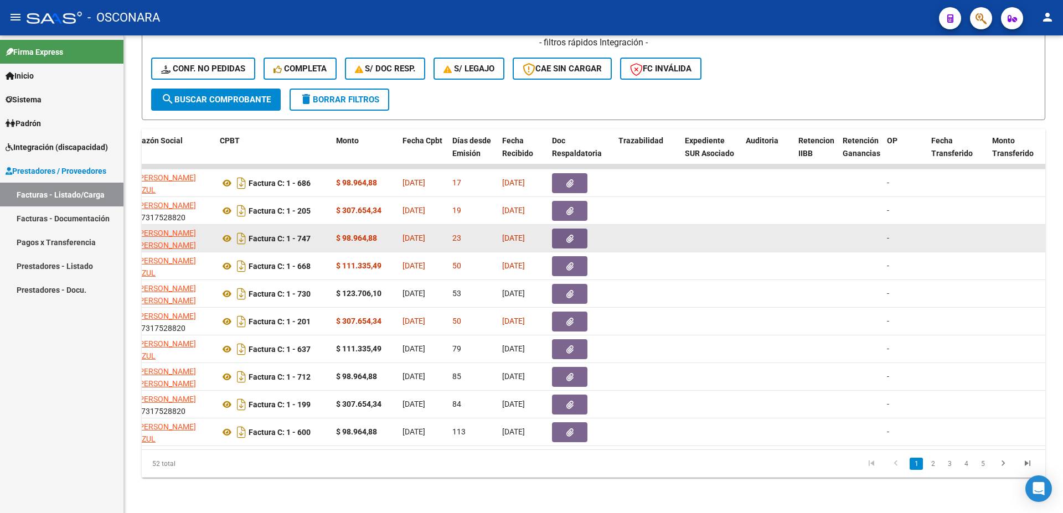
drag, startPoint x: 444, startPoint y: 449, endPoint x: 507, endPoint y: 449, distance: 63.7
click at [534, 455] on datatable-footer "52 total 1 2 3 4 5" at bounding box center [594, 464] width 904 height 28
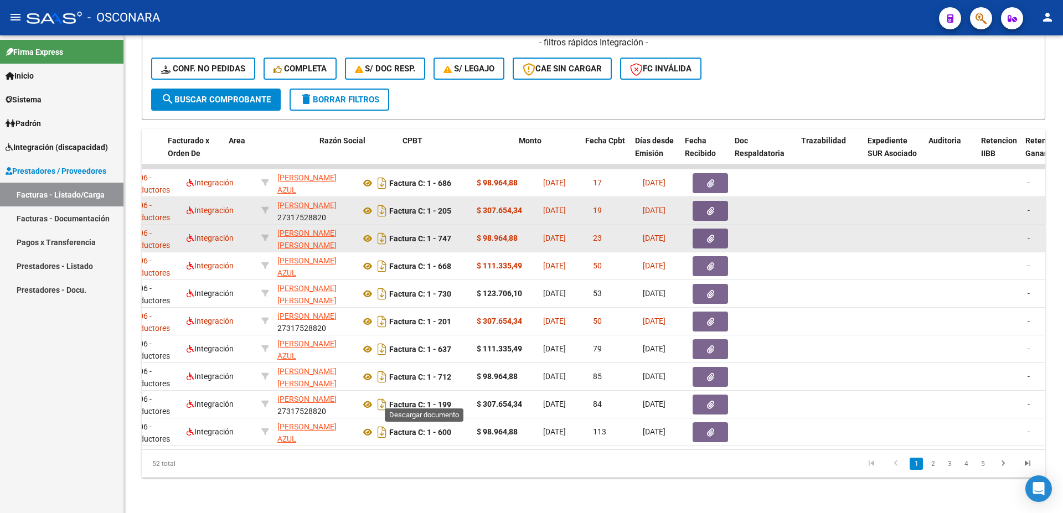
scroll to position [0, 161]
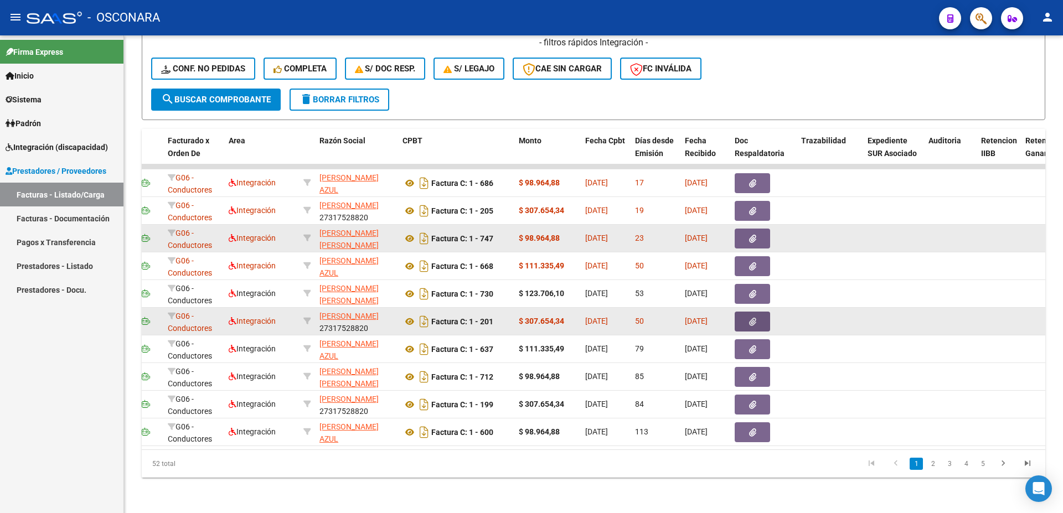
click at [753, 318] on icon "button" at bounding box center [752, 322] width 7 height 8
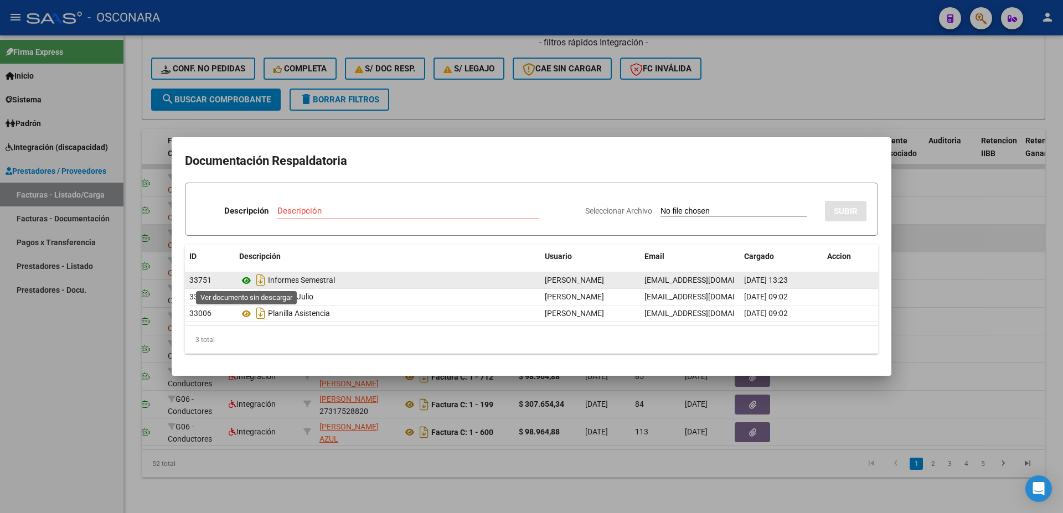
click at [246, 279] on icon at bounding box center [246, 280] width 14 height 13
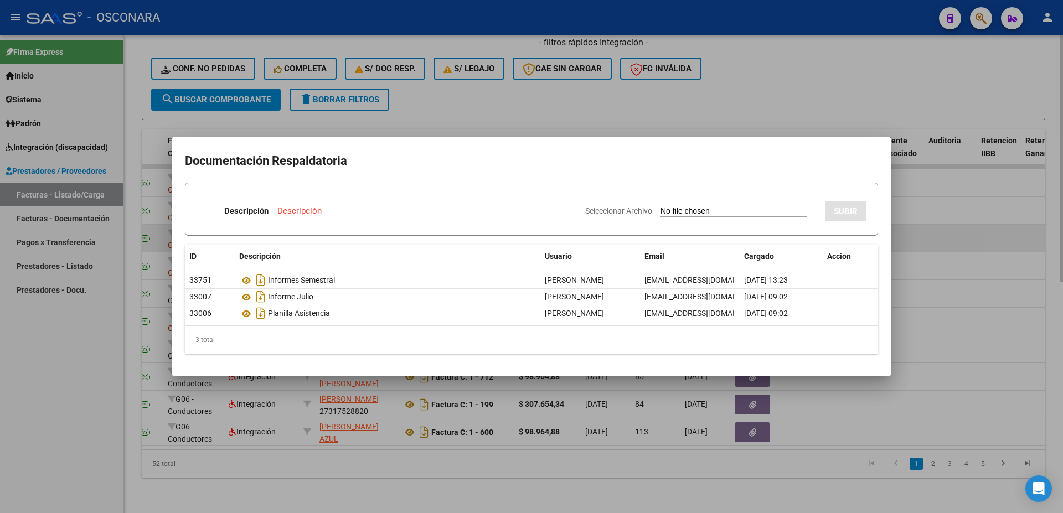
drag, startPoint x: 1043, startPoint y: 343, endPoint x: 1063, endPoint y: 336, distance: 20.7
click at [1045, 341] on div at bounding box center [531, 256] width 1063 height 513
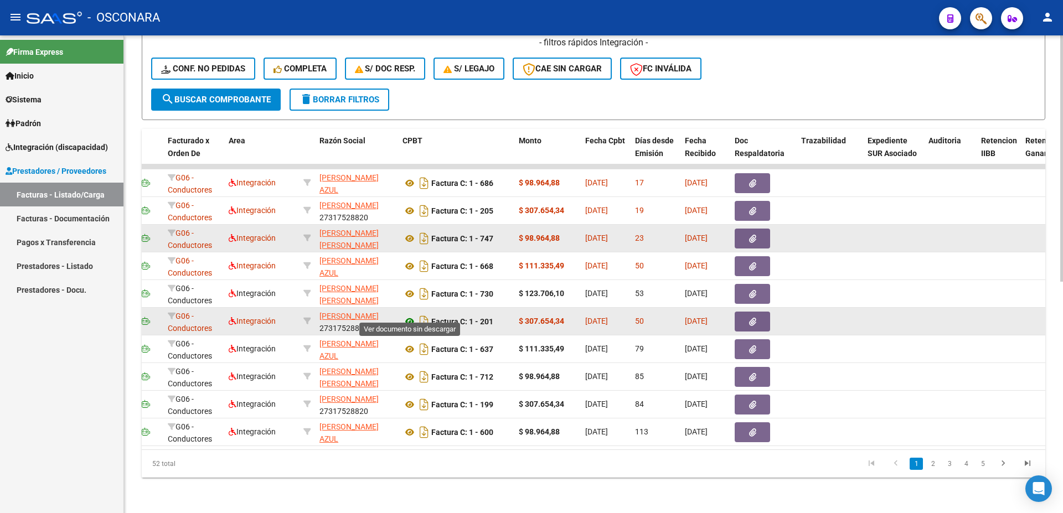
click at [407, 315] on icon at bounding box center [410, 321] width 14 height 13
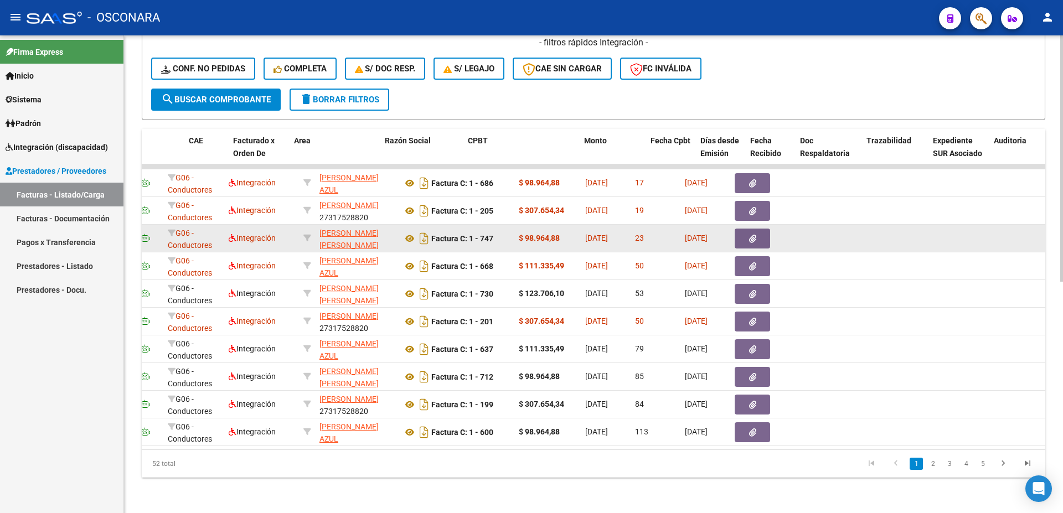
scroll to position [0, 0]
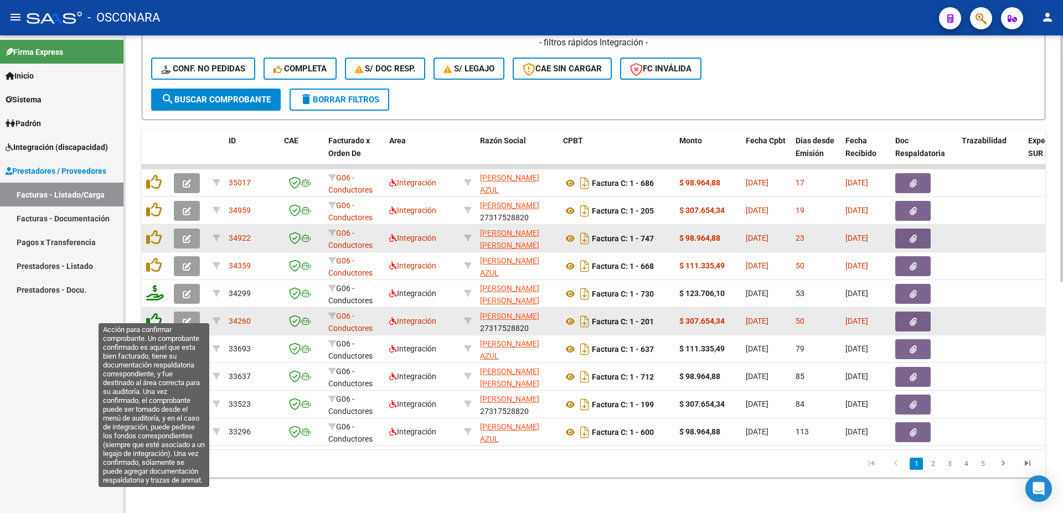
click at [154, 313] on icon at bounding box center [154, 321] width 16 height 16
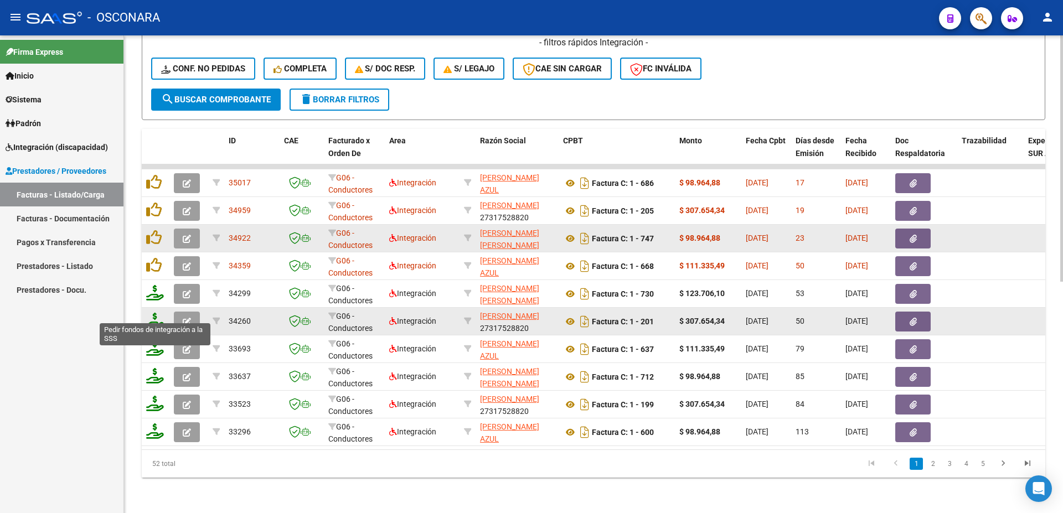
click at [157, 315] on icon at bounding box center [155, 321] width 18 height 16
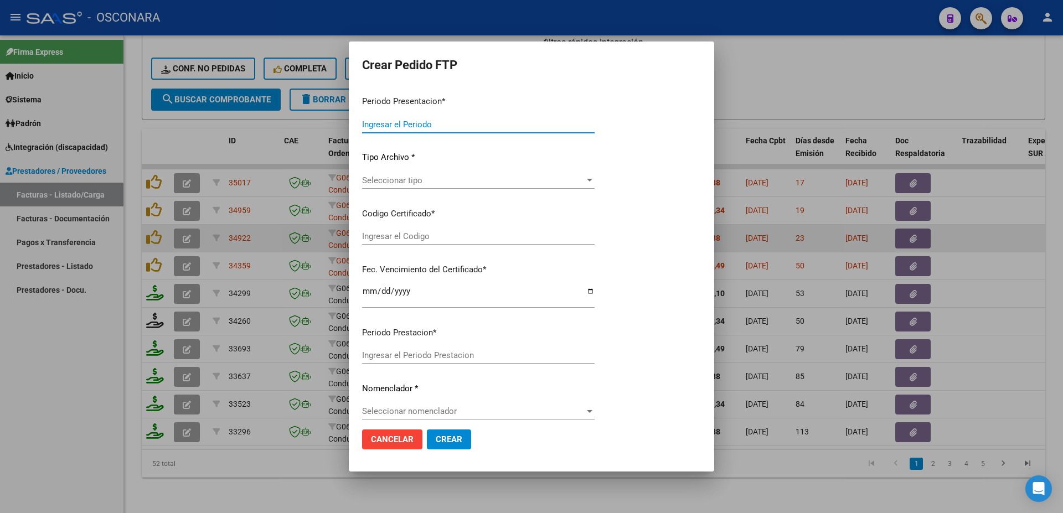
type input "202508"
type input "202507"
type input "$ 307.654,34"
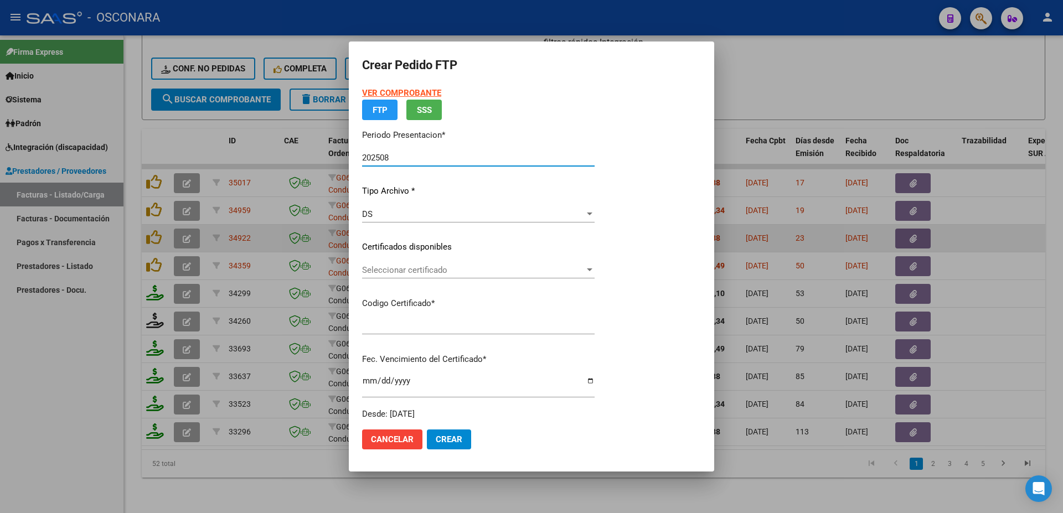
type input "RG02000569435352023071220280712BSAS437"
type input "[DATE]"
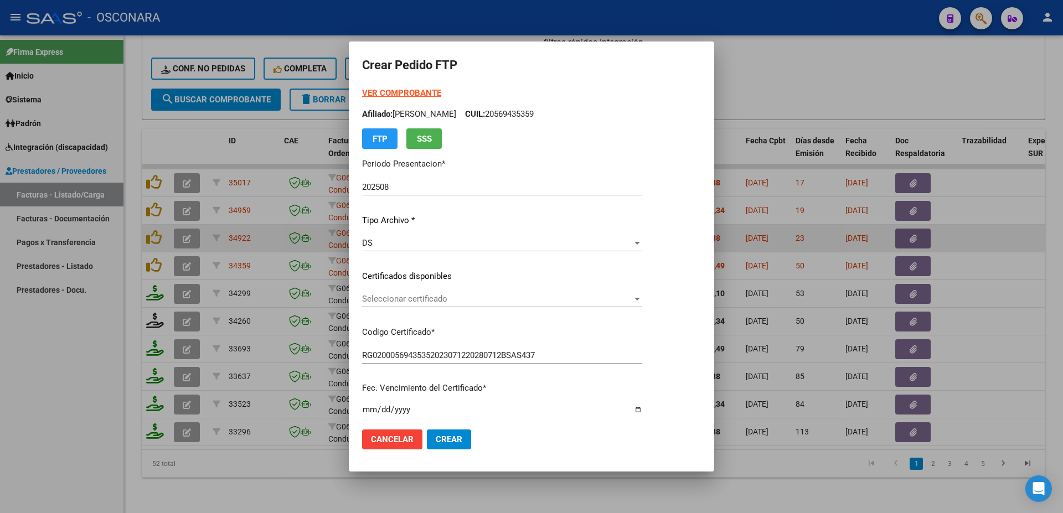
click at [427, 305] on div "Seleccionar certificado Seleccionar certificado" at bounding box center [502, 299] width 280 height 17
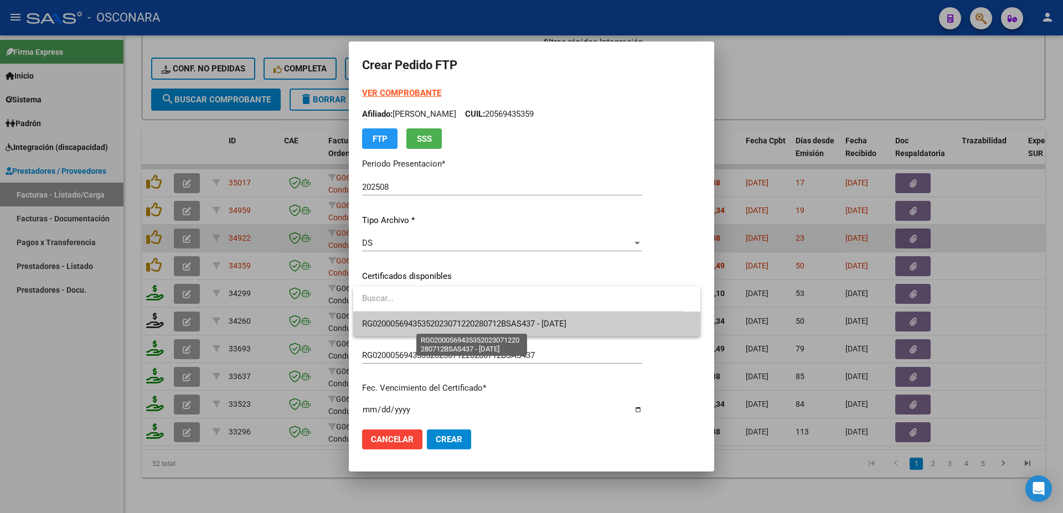
click at [441, 329] on span "RG02000569435352023071220280712BSAS437 - [DATE]" at bounding box center [526, 324] width 329 height 25
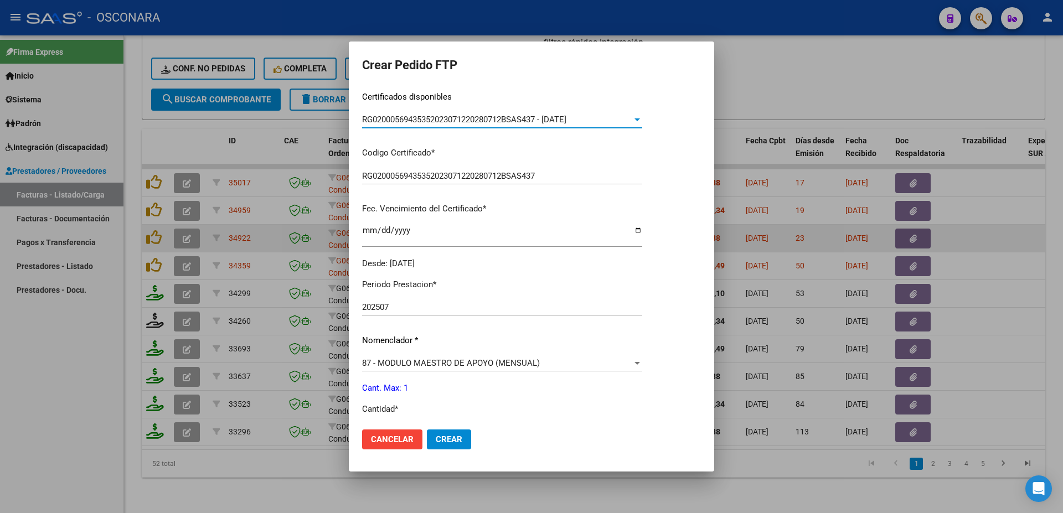
scroll to position [299, 0]
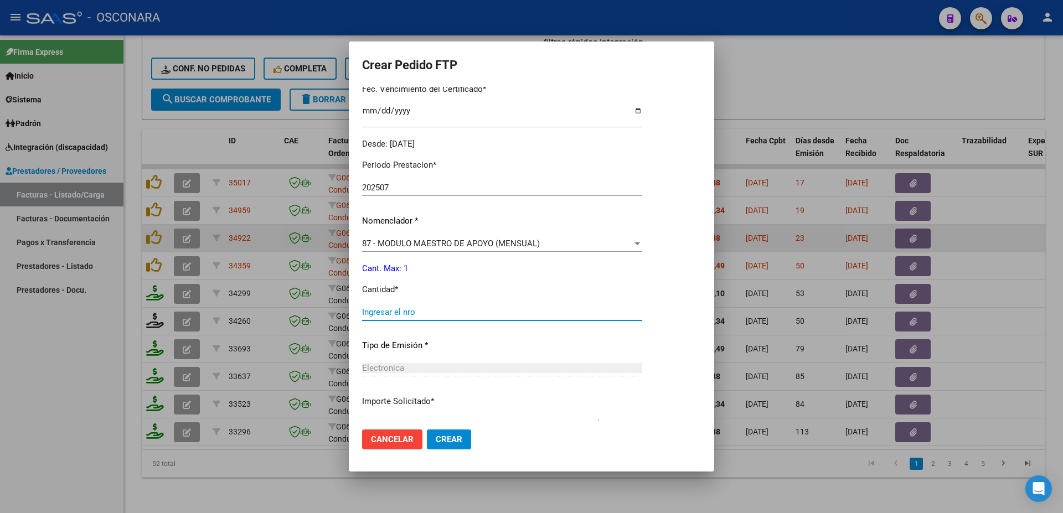
click at [394, 307] on input "Ingresar el nro" at bounding box center [502, 312] width 280 height 10
type input "1"
click at [452, 447] on button "Crear" at bounding box center [449, 440] width 44 height 20
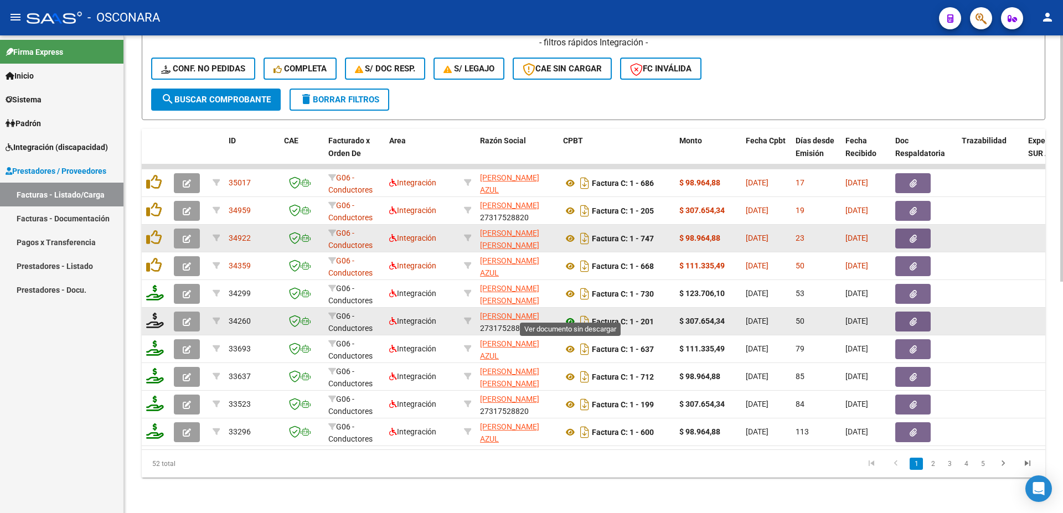
click at [568, 315] on icon at bounding box center [570, 321] width 14 height 13
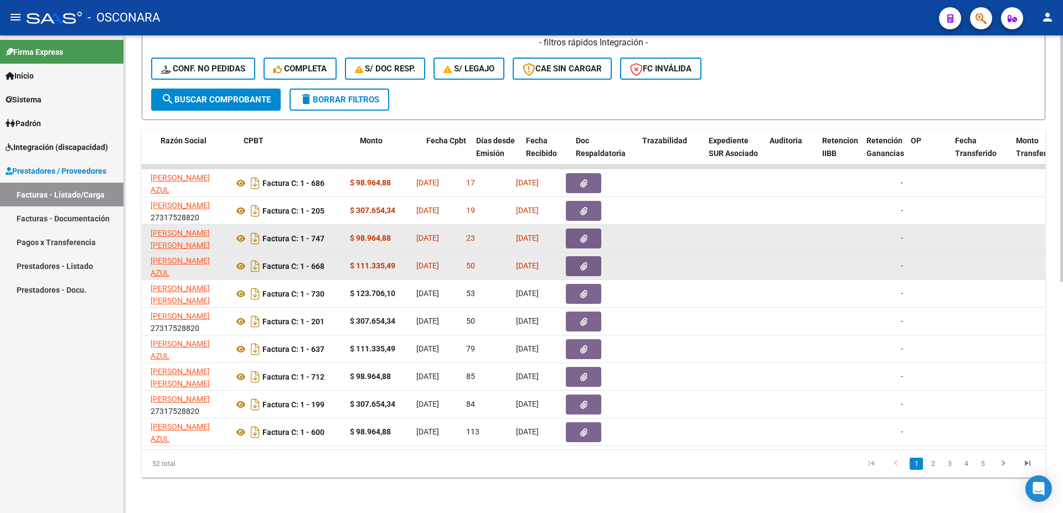
scroll to position [0, 319]
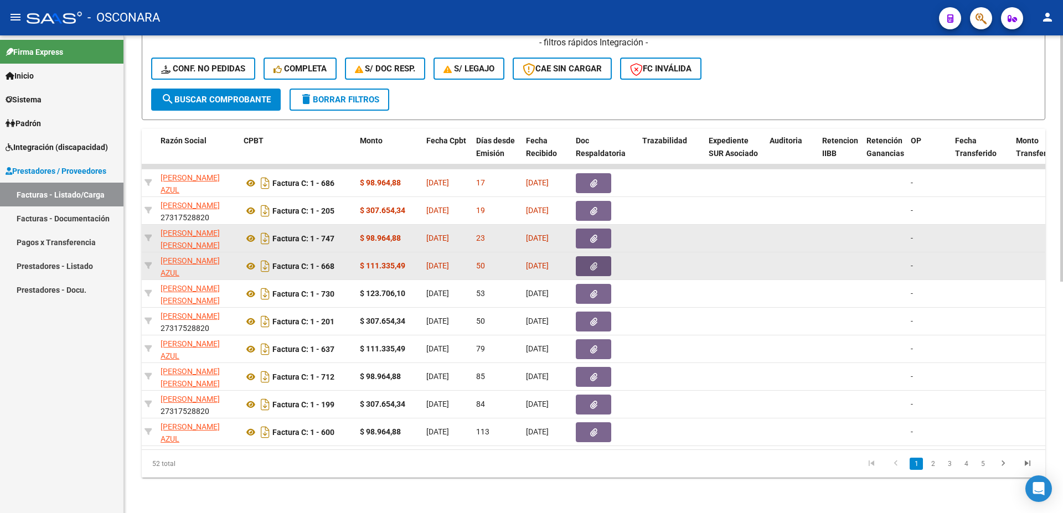
click at [598, 256] on button "button" at bounding box center [593, 266] width 35 height 20
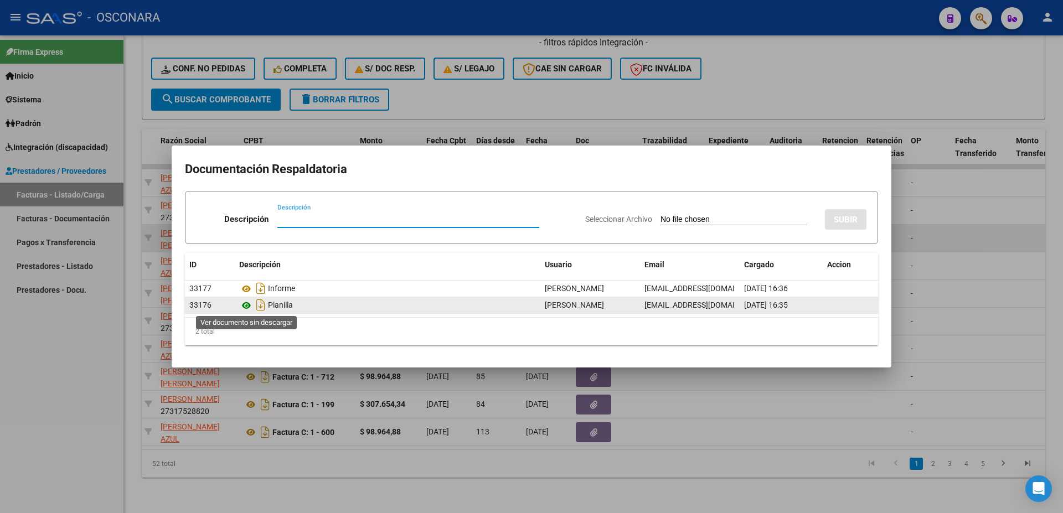
click at [249, 309] on icon at bounding box center [246, 305] width 14 height 13
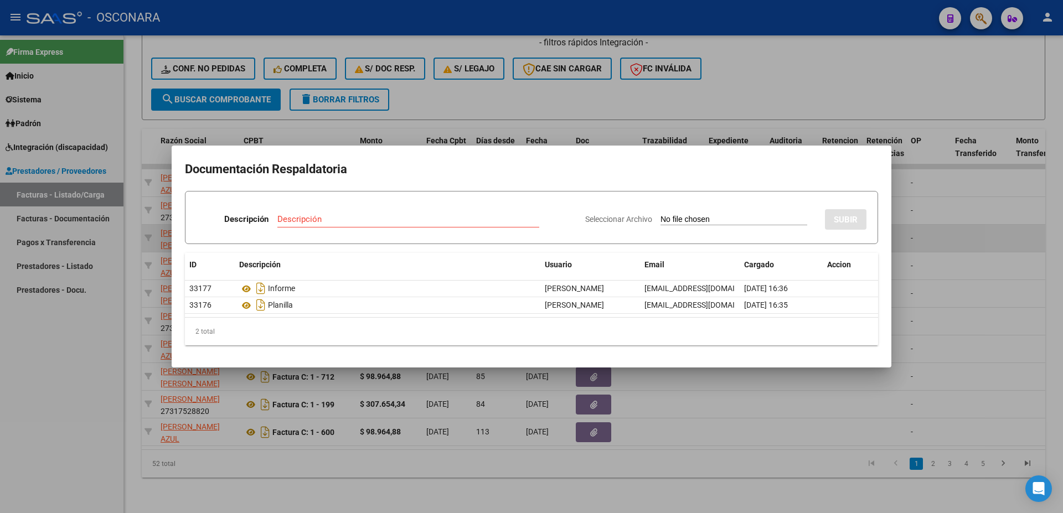
click at [1025, 262] on div at bounding box center [531, 256] width 1063 height 513
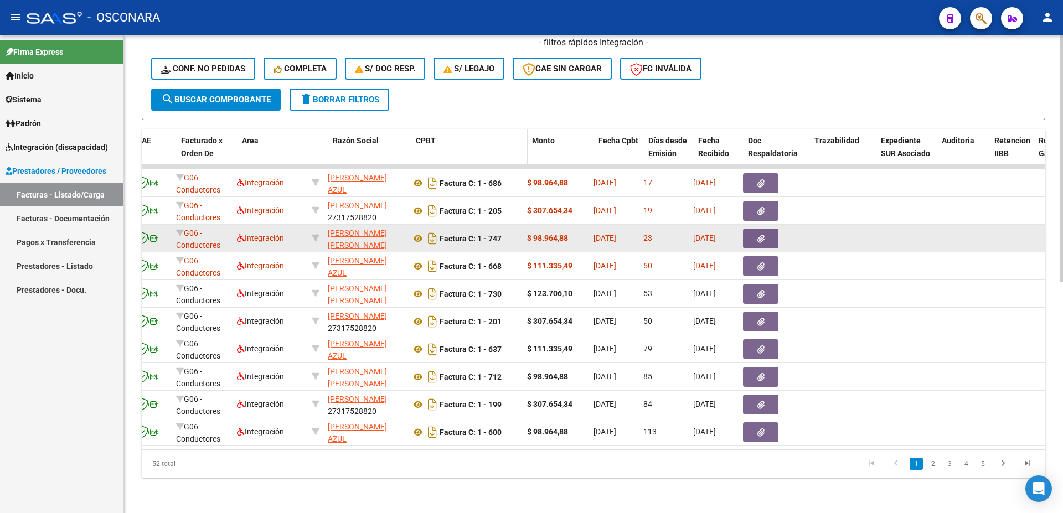
scroll to position [0, 147]
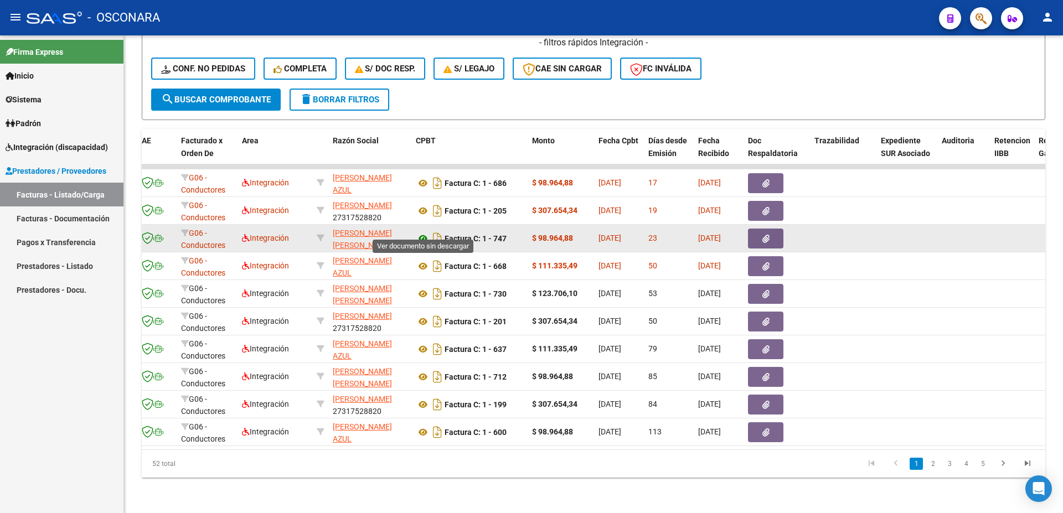
click at [420, 232] on icon at bounding box center [423, 238] width 14 height 13
click at [764, 235] on icon "button" at bounding box center [765, 239] width 7 height 8
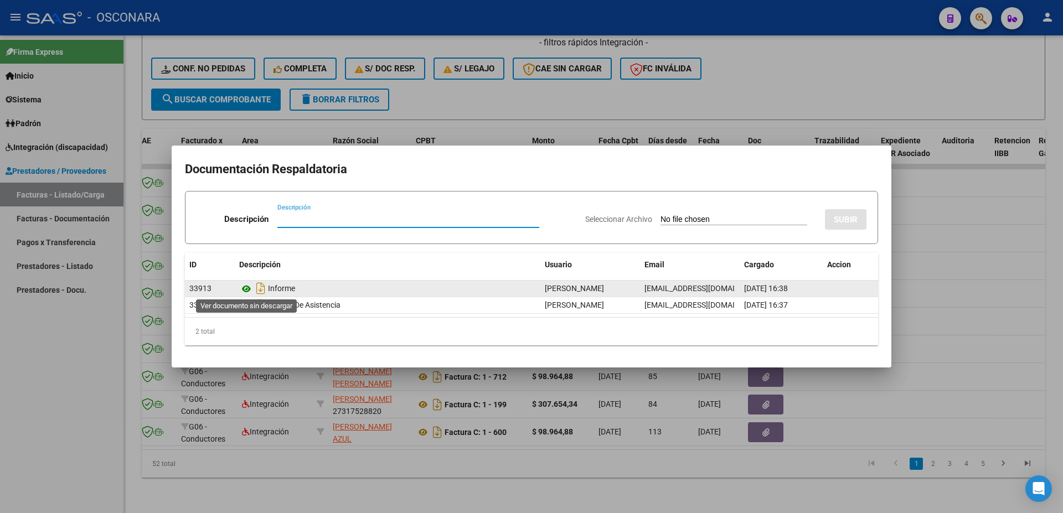
click at [246, 286] on icon at bounding box center [246, 288] width 14 height 13
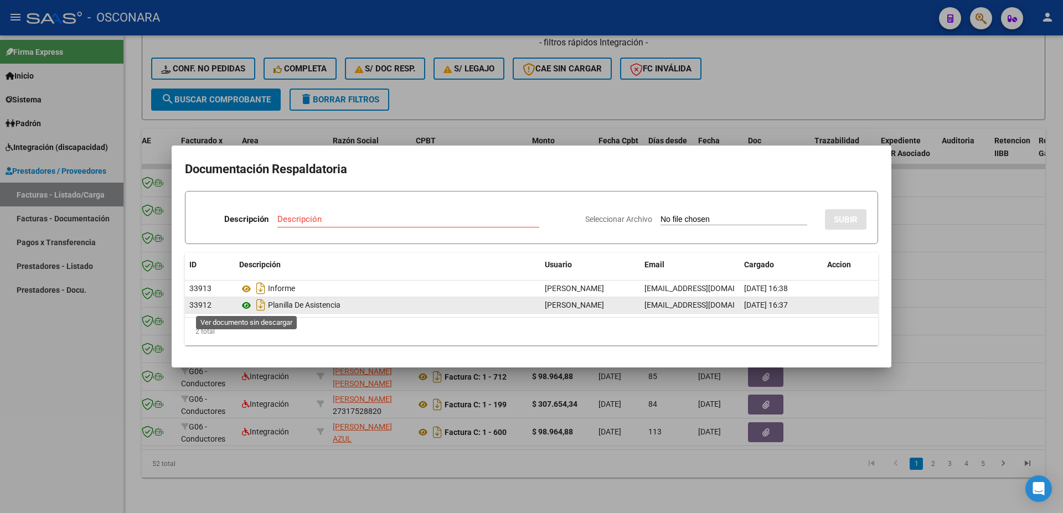
click at [246, 306] on icon at bounding box center [246, 305] width 14 height 13
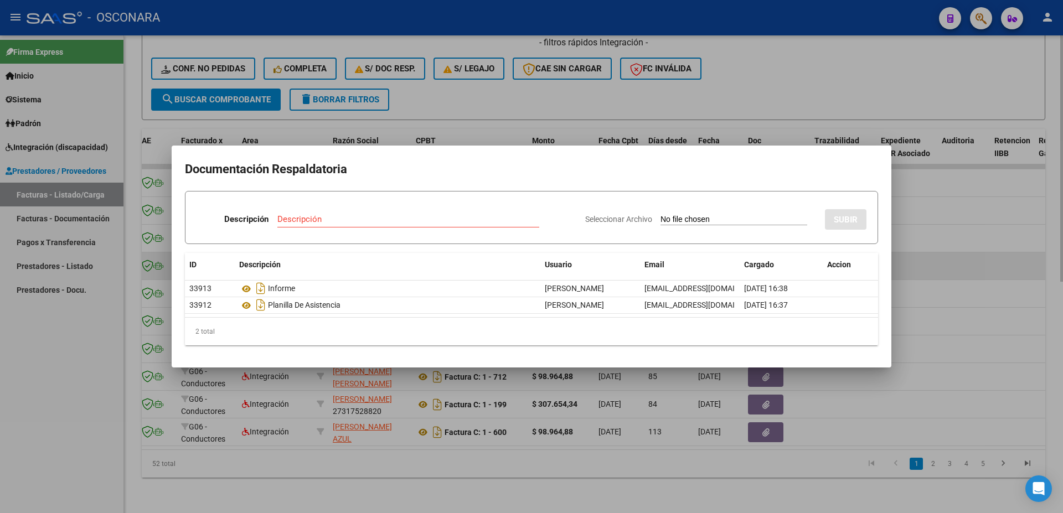
drag, startPoint x: 955, startPoint y: 258, endPoint x: 992, endPoint y: 267, distance: 38.3
click at [956, 258] on div at bounding box center [531, 256] width 1063 height 513
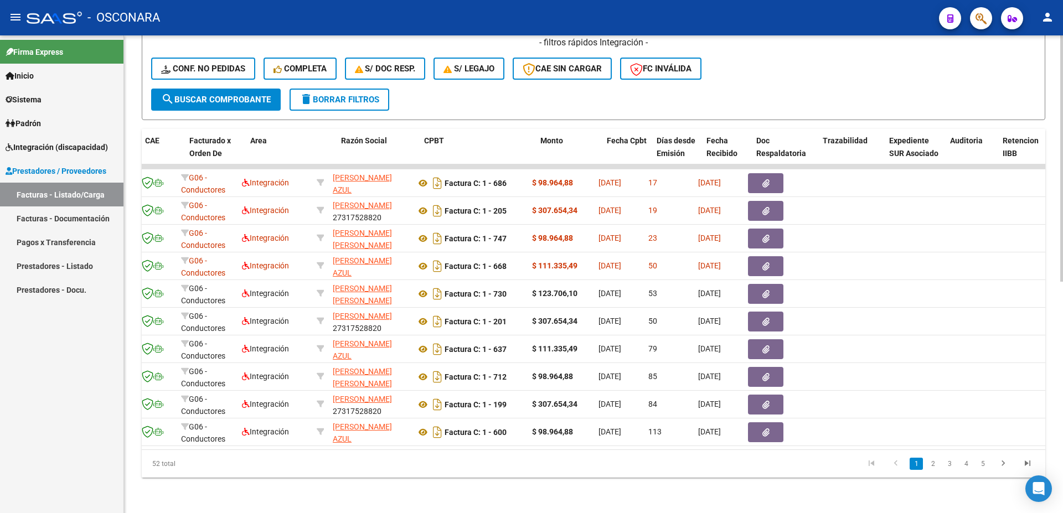
scroll to position [0, 0]
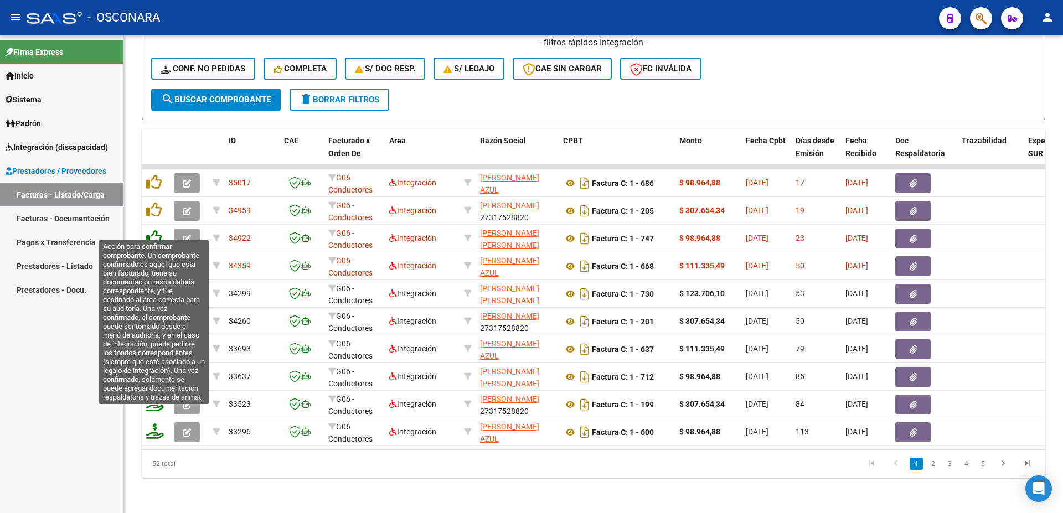
click at [153, 230] on icon at bounding box center [154, 238] width 16 height 16
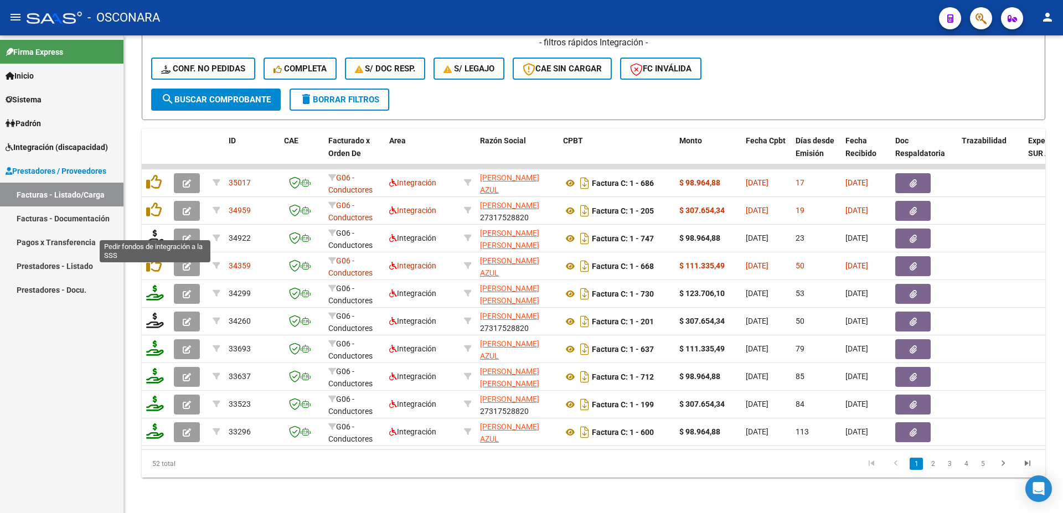
click at [153, 230] on icon at bounding box center [155, 238] width 18 height 16
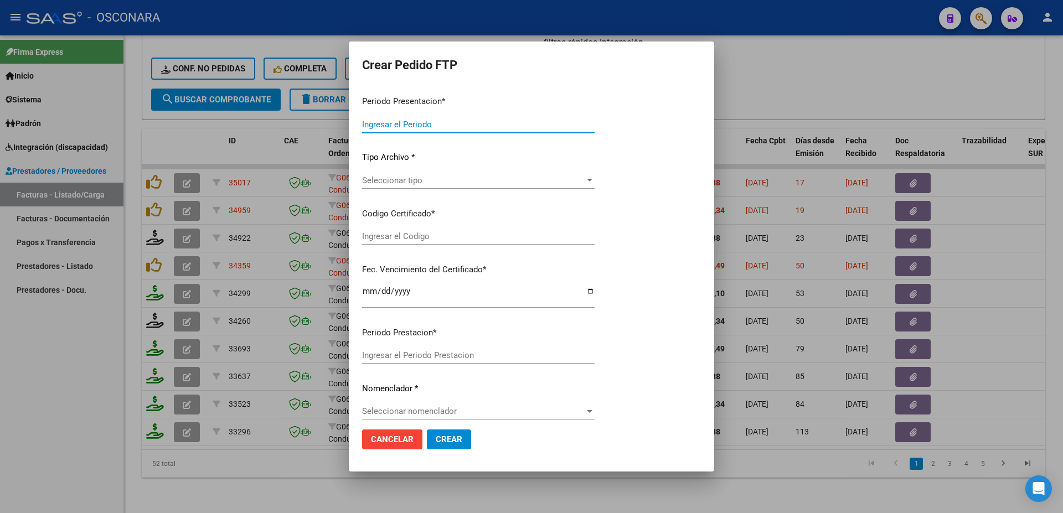
type input "202508"
type input "$ 98.964,88"
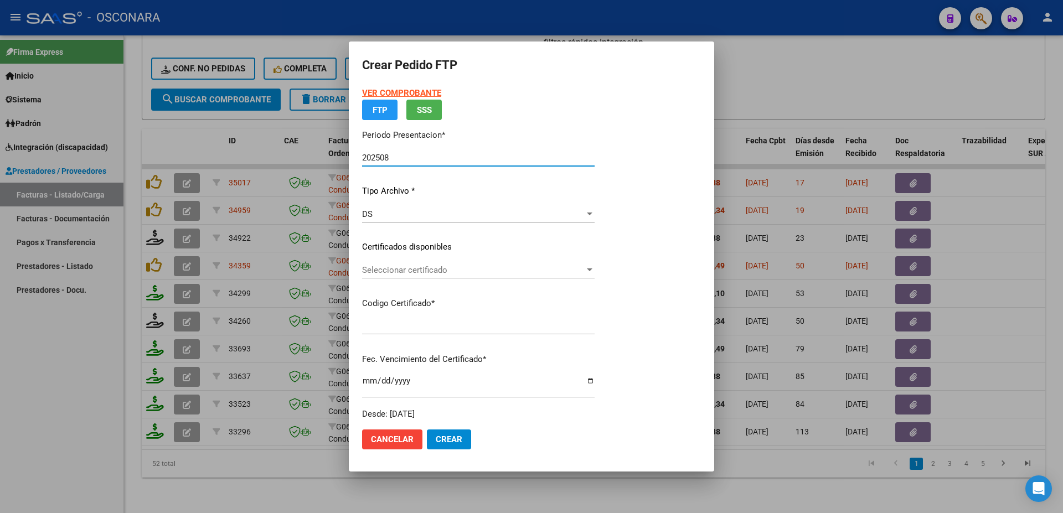
type input "RG02000569435352023071220280712BSAS437"
type input "[DATE]"
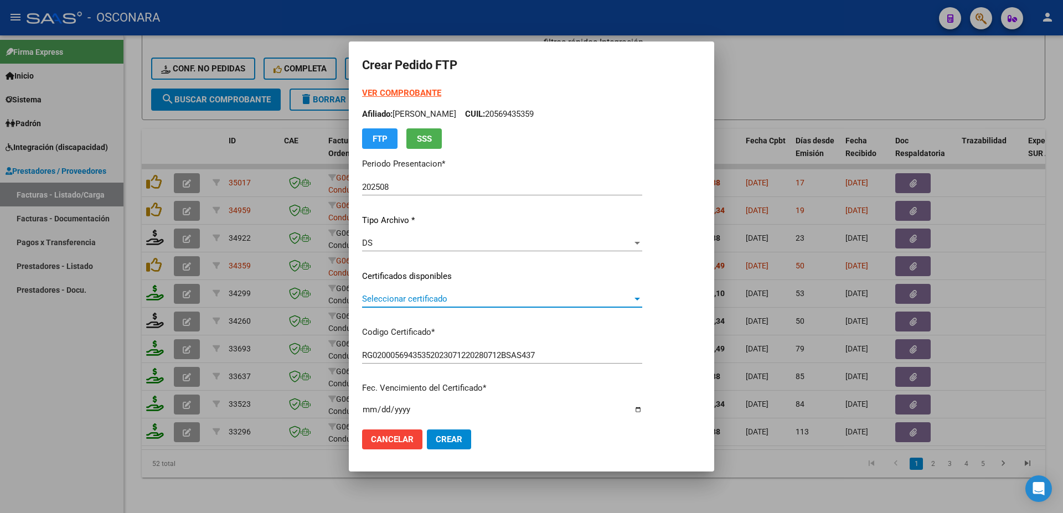
click at [436, 301] on span "Seleccionar certificado" at bounding box center [497, 299] width 270 height 10
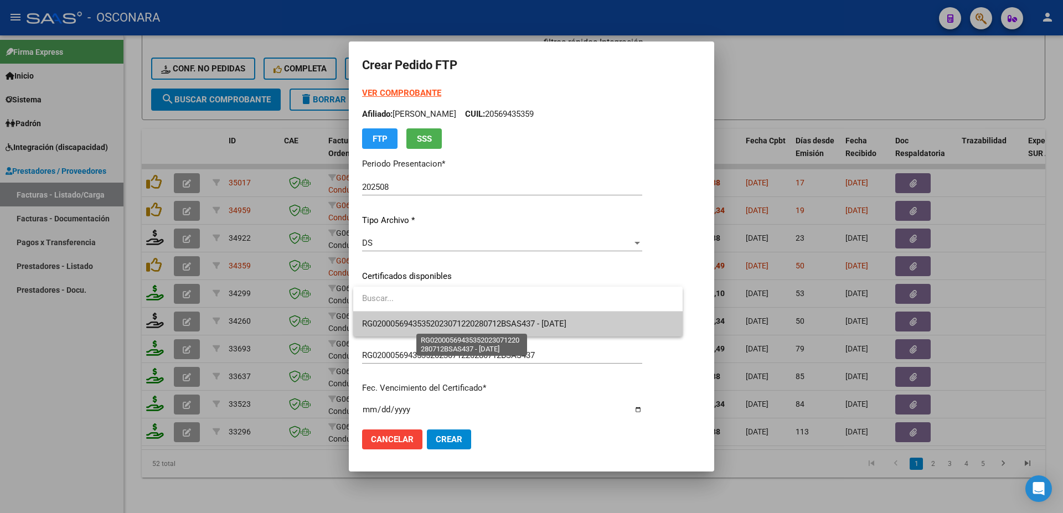
click at [449, 321] on span "RG02000569435352023071220280712BSAS437 - [DATE]" at bounding box center [464, 324] width 204 height 10
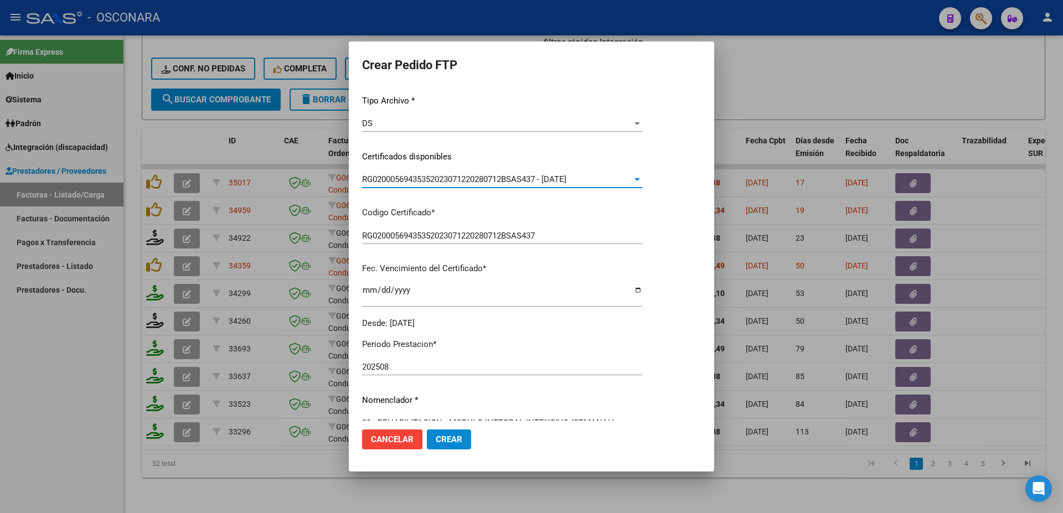
scroll to position [359, 0]
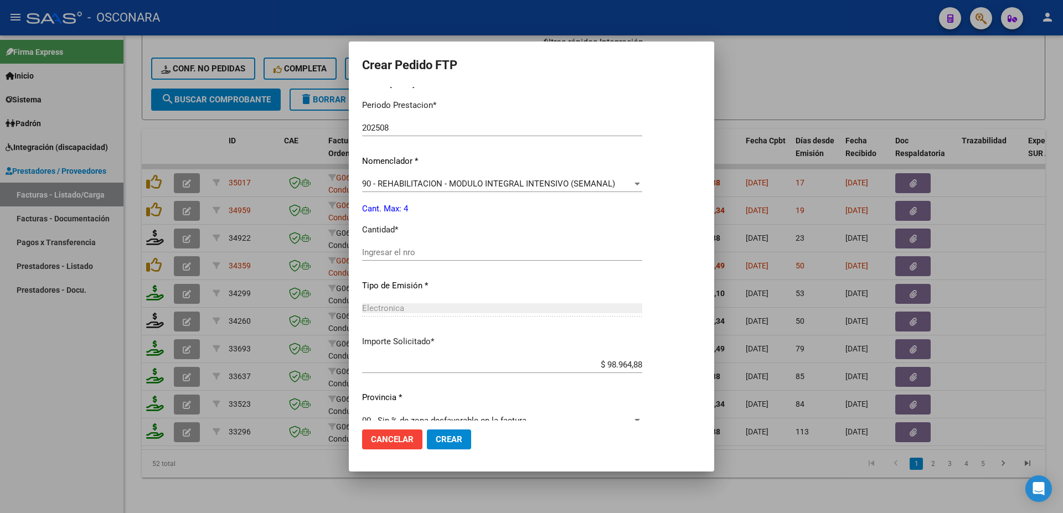
click at [405, 252] on div "Ingresar el nro" at bounding box center [502, 252] width 280 height 17
type input "4"
click at [450, 444] on span "Crear" at bounding box center [449, 440] width 27 height 10
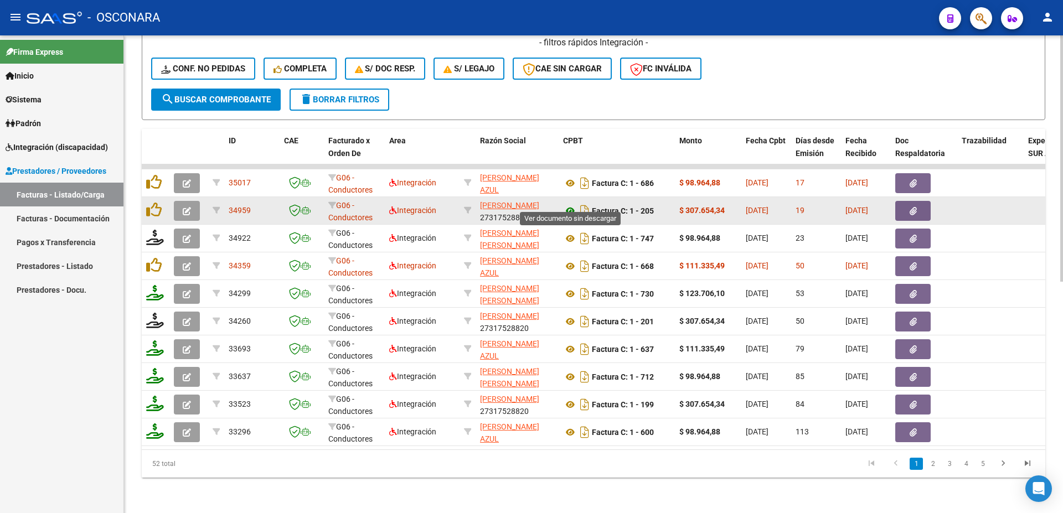
click at [570, 204] on icon at bounding box center [570, 210] width 14 height 13
click at [910, 207] on icon "button" at bounding box center [913, 211] width 7 height 8
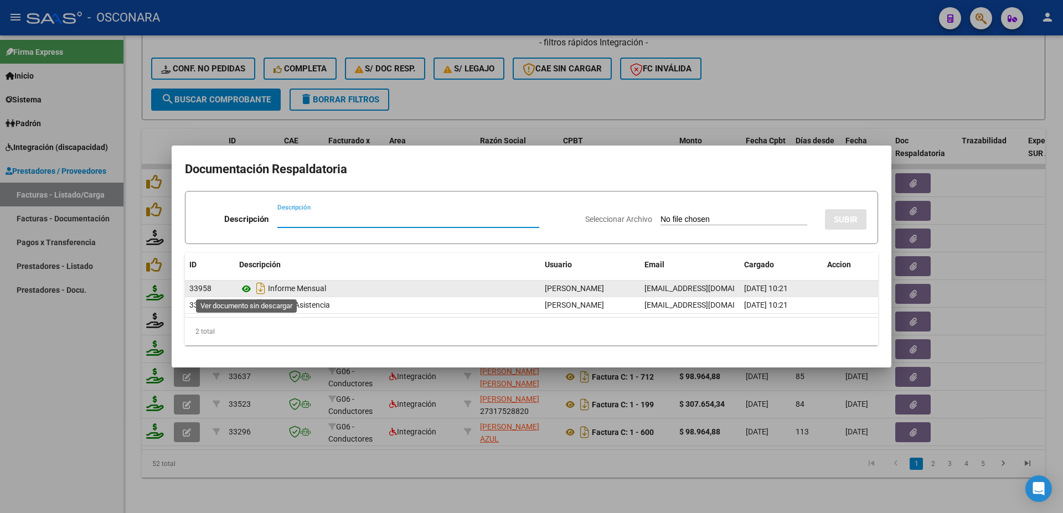
click at [247, 285] on icon at bounding box center [246, 288] width 14 height 13
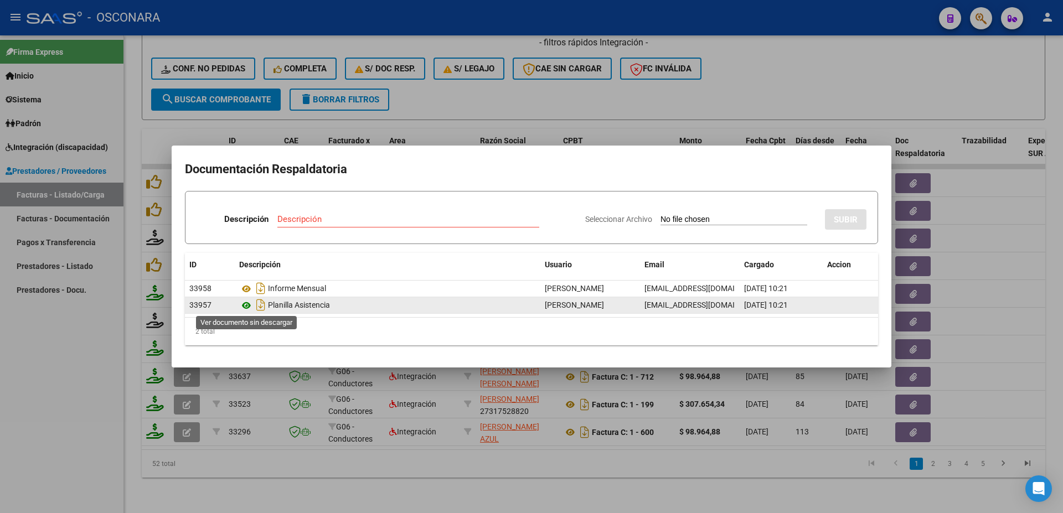
click at [246, 305] on icon at bounding box center [246, 305] width 14 height 13
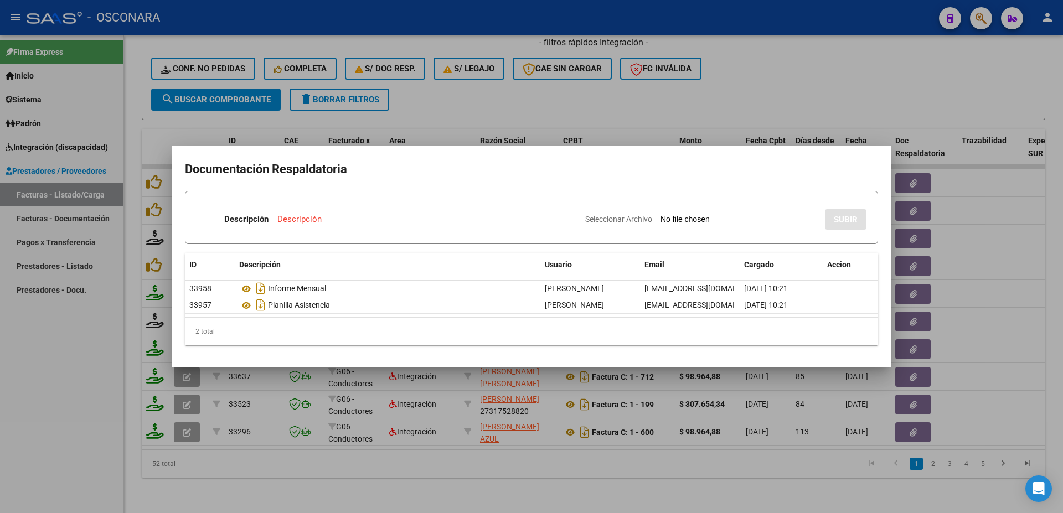
click at [1015, 274] on div at bounding box center [531, 256] width 1063 height 513
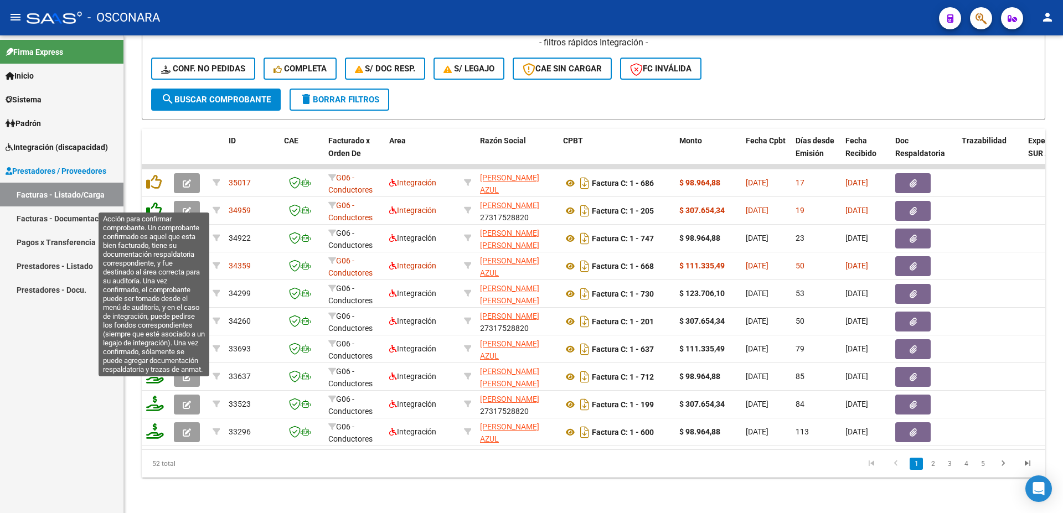
click at [157, 202] on icon at bounding box center [154, 210] width 16 height 16
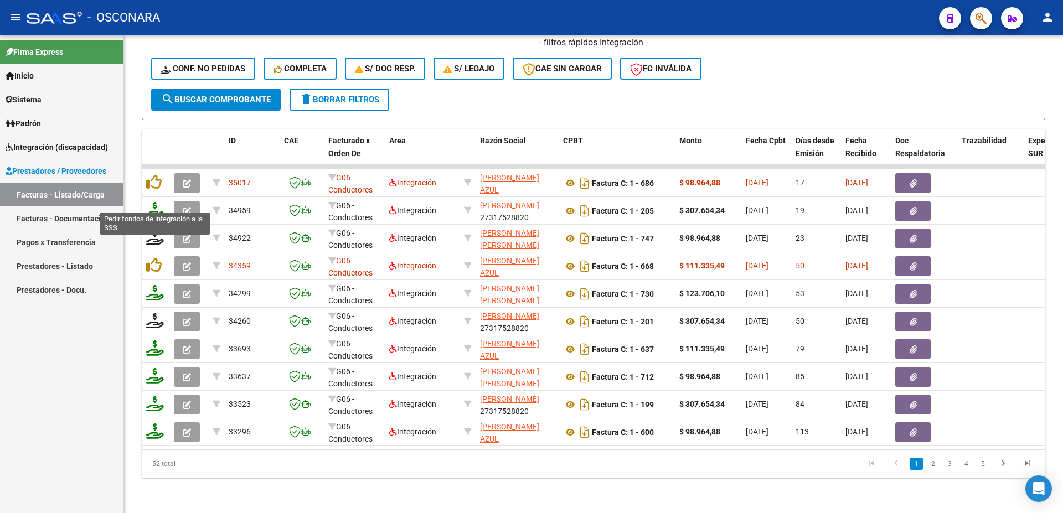
click at [155, 202] on icon at bounding box center [155, 210] width 18 height 16
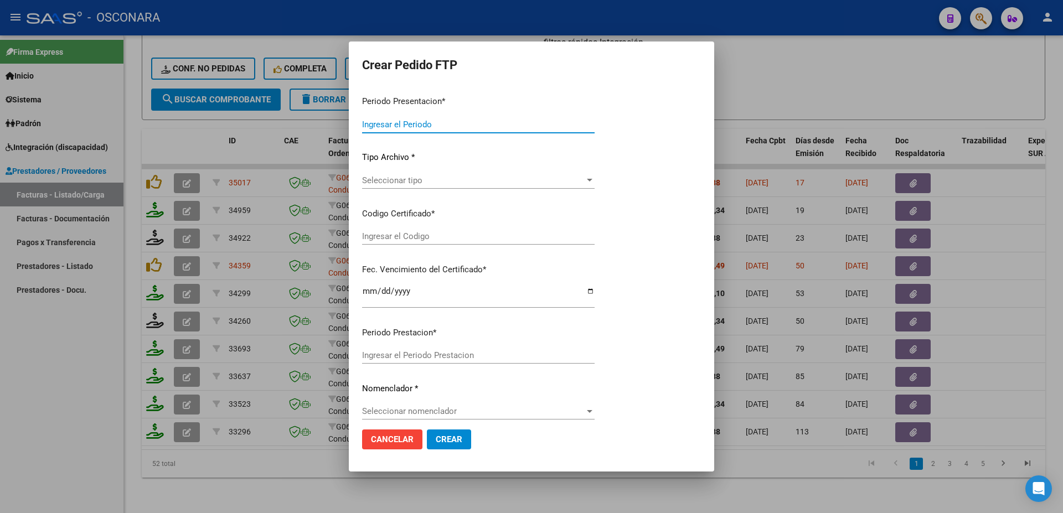
type input "202508"
type input "$ 307.654,34"
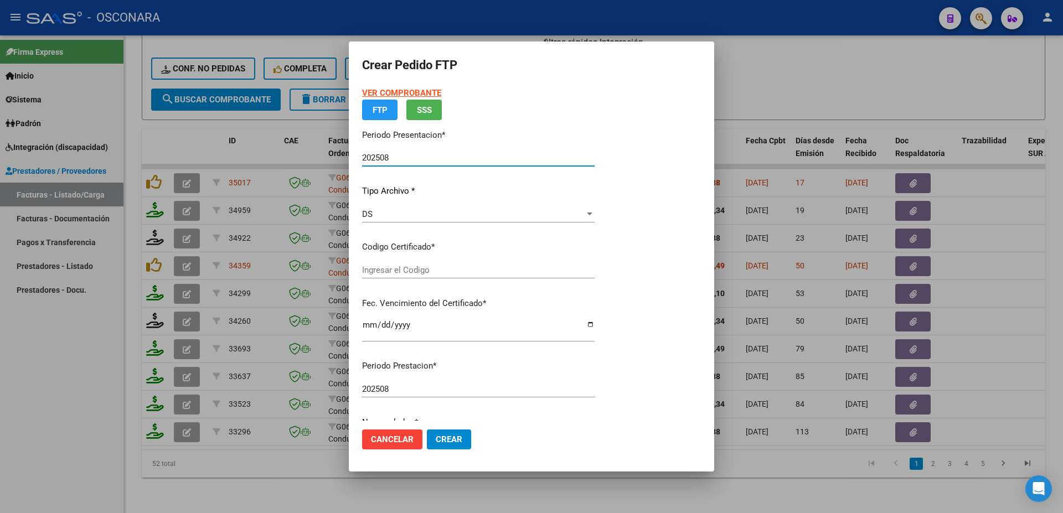
type input "RG02000569435352023071220280712BSAS437"
type input "[DATE]"
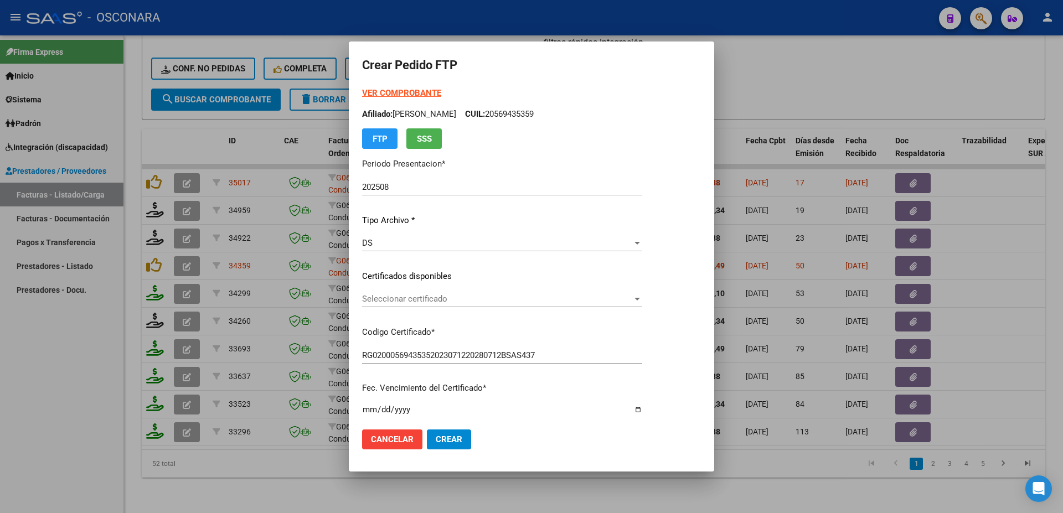
click at [450, 307] on div "Seleccionar certificado Seleccionar certificado" at bounding box center [502, 299] width 280 height 17
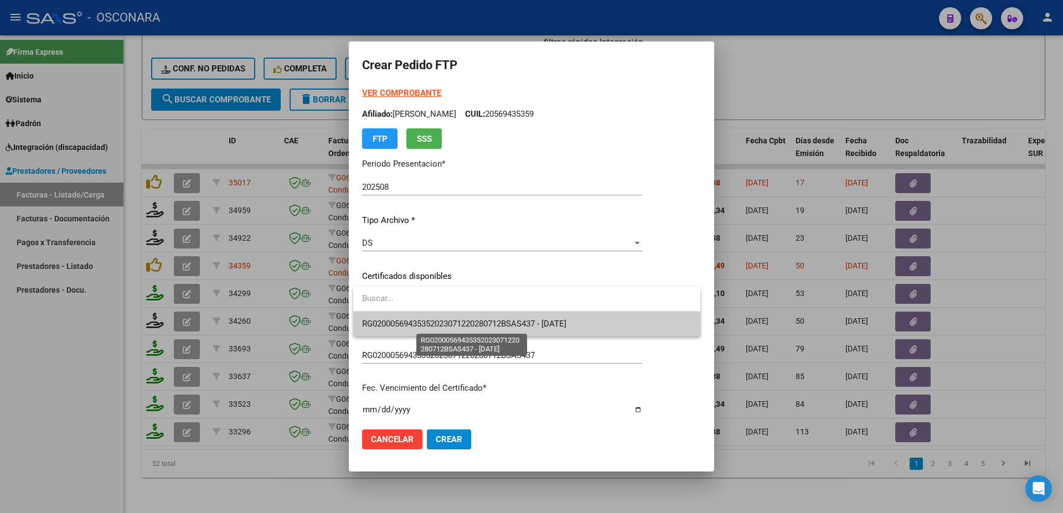
click at [456, 321] on span "RG02000569435352023071220280712BSAS437 - [DATE]" at bounding box center [464, 324] width 204 height 10
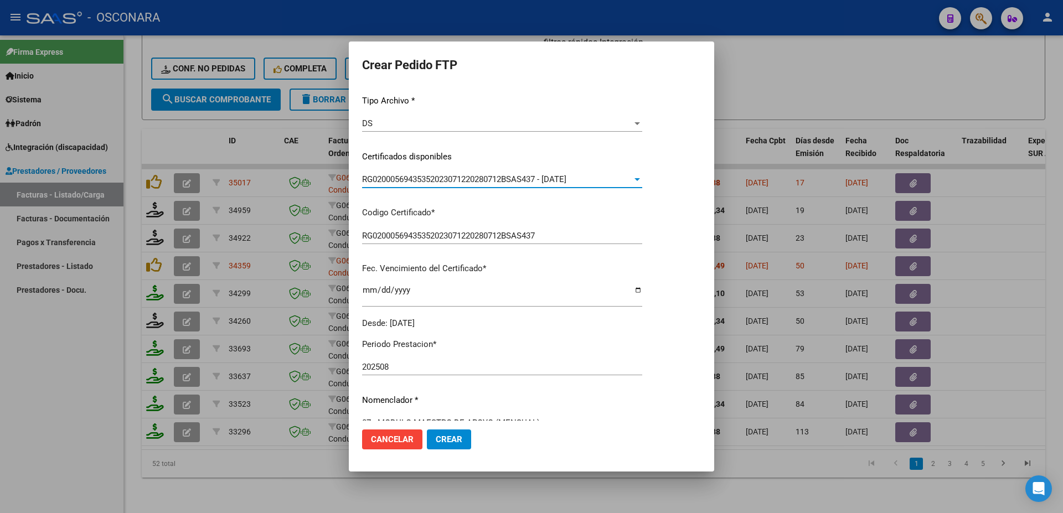
scroll to position [239, 0]
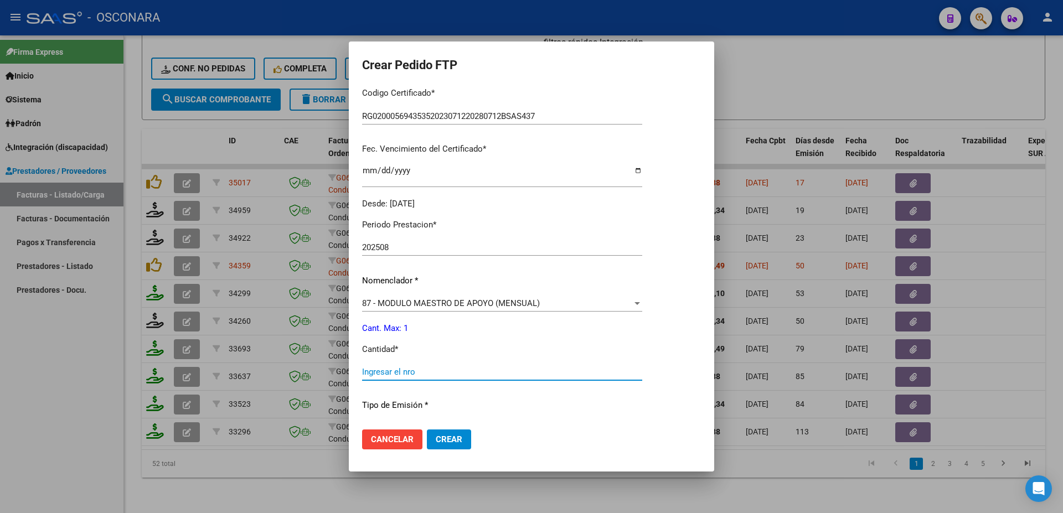
click at [386, 368] on input "Ingresar el nro" at bounding box center [502, 372] width 280 height 10
type input "1"
click at [431, 437] on button "Crear" at bounding box center [449, 440] width 44 height 20
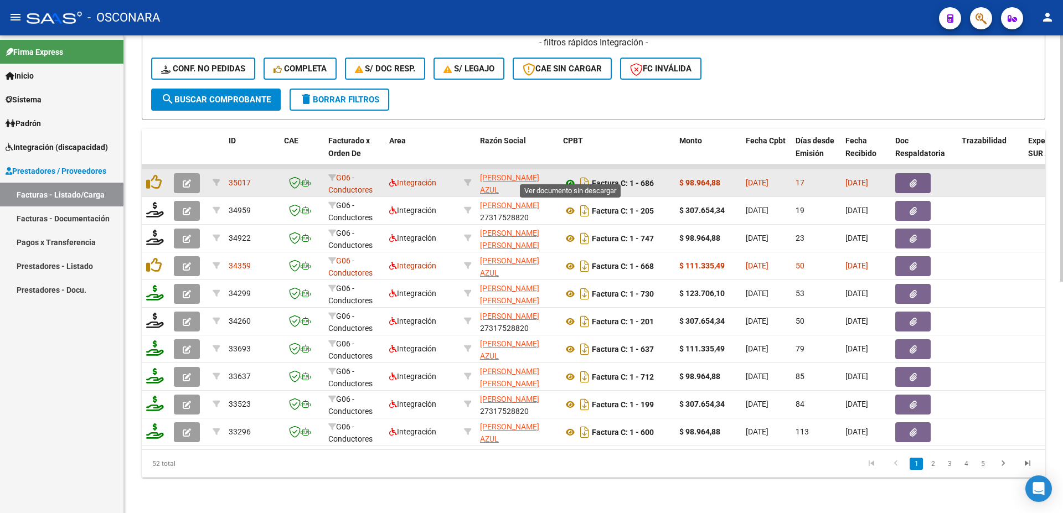
click at [570, 177] on icon at bounding box center [570, 183] width 14 height 13
click at [910, 179] on icon "button" at bounding box center [913, 183] width 7 height 8
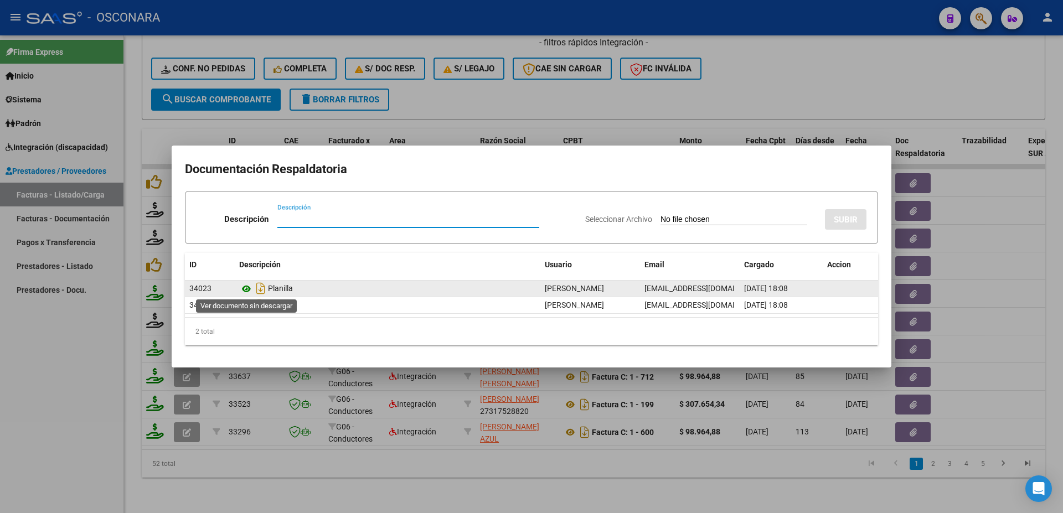
click at [245, 293] on icon at bounding box center [246, 288] width 14 height 13
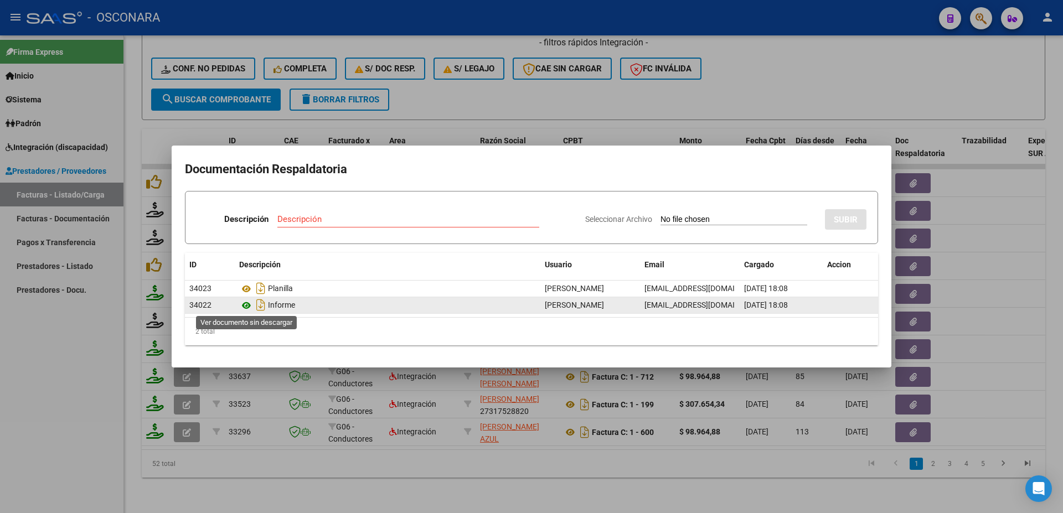
click at [245, 306] on icon at bounding box center [246, 305] width 14 height 13
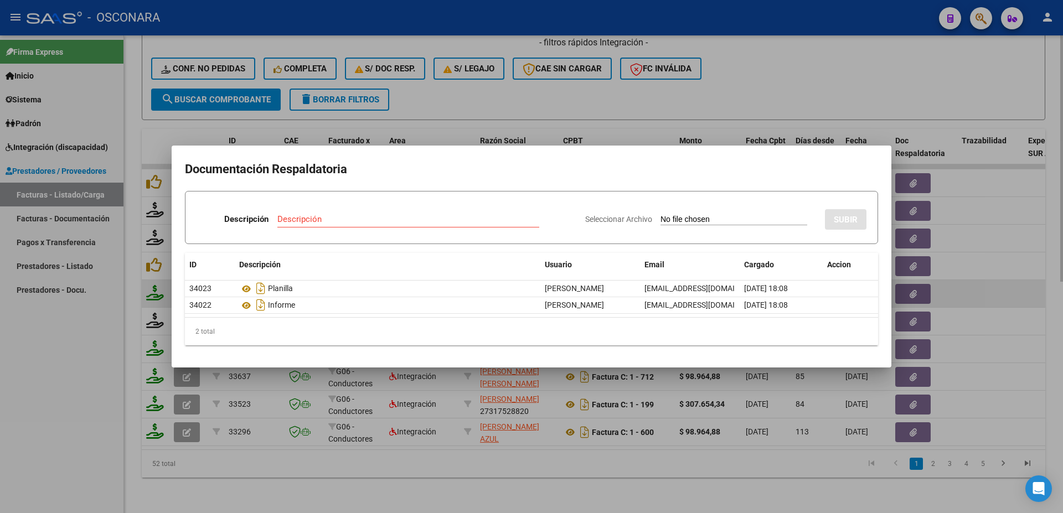
drag, startPoint x: 1011, startPoint y: 258, endPoint x: 1004, endPoint y: 284, distance: 26.2
click at [1010, 265] on div at bounding box center [531, 256] width 1063 height 513
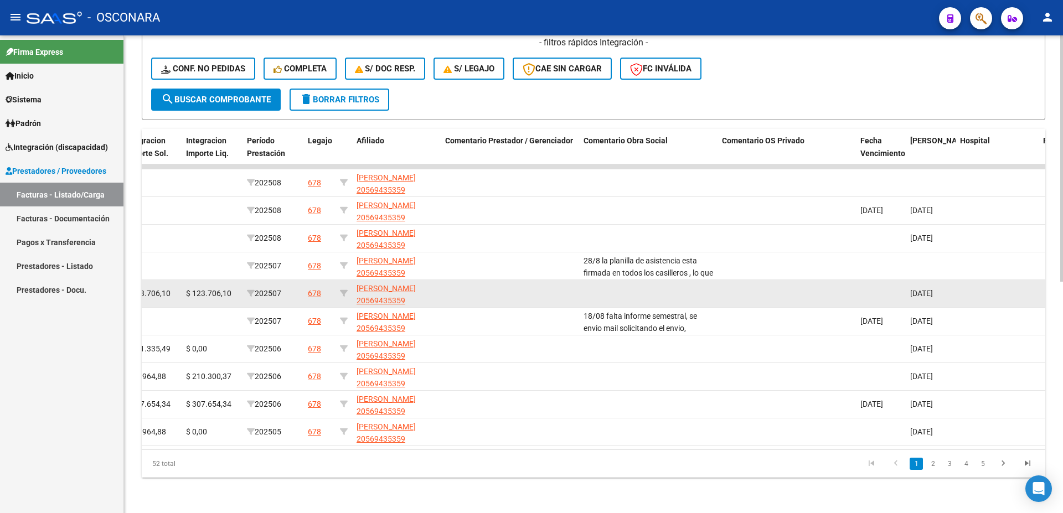
scroll to position [0, 1496]
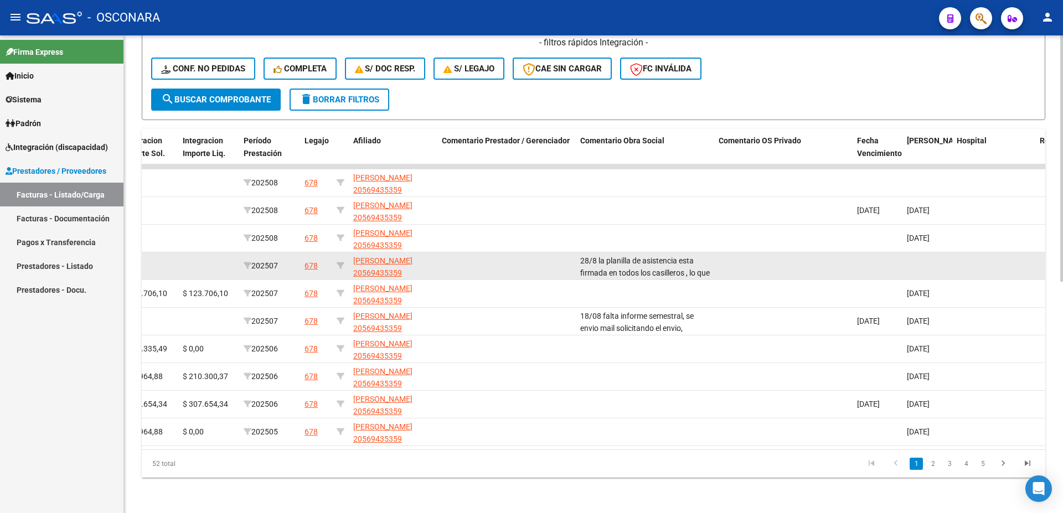
drag, startPoint x: 704, startPoint y: 264, endPoint x: 556, endPoint y: 236, distance: 150.5
click at [580, 255] on div "28/8 la planilla de asistencia esta firmada en todos los casilleros , lo que su…" at bounding box center [645, 266] width 130 height 23
drag, startPoint x: 788, startPoint y: 264, endPoint x: 560, endPoint y: 15, distance: 337.8
click at [781, 260] on datatable-body-cell at bounding box center [783, 265] width 138 height 27
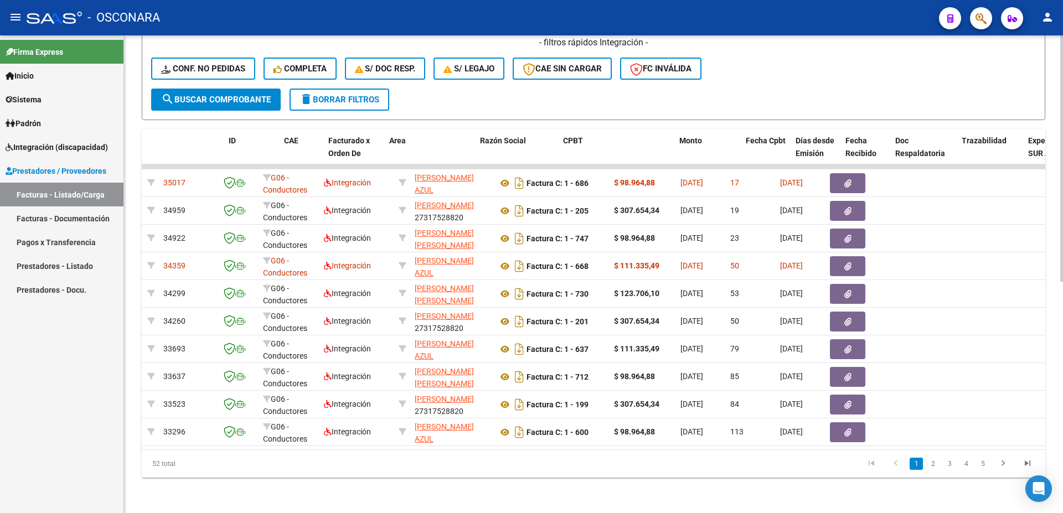
scroll to position [0, 0]
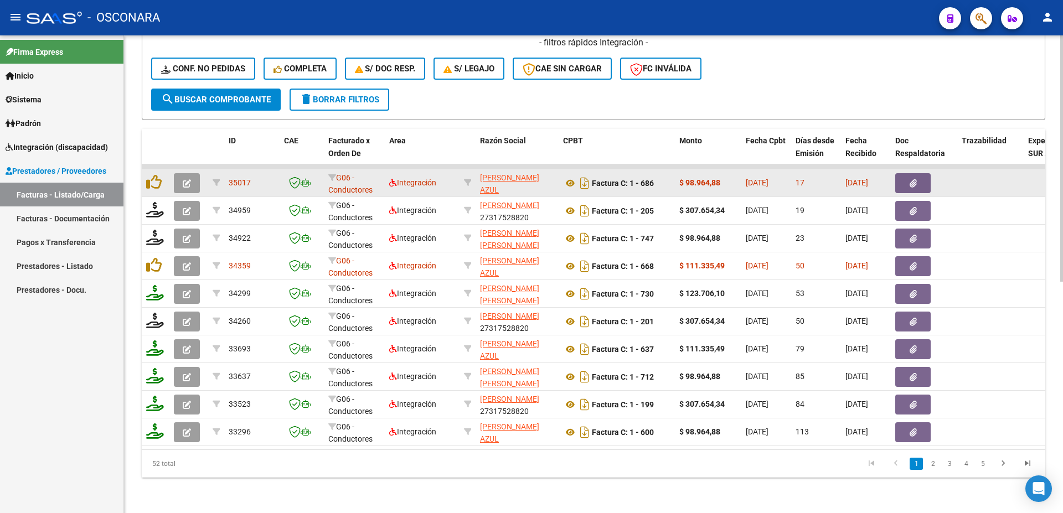
click at [193, 174] on button "button" at bounding box center [187, 183] width 26 height 20
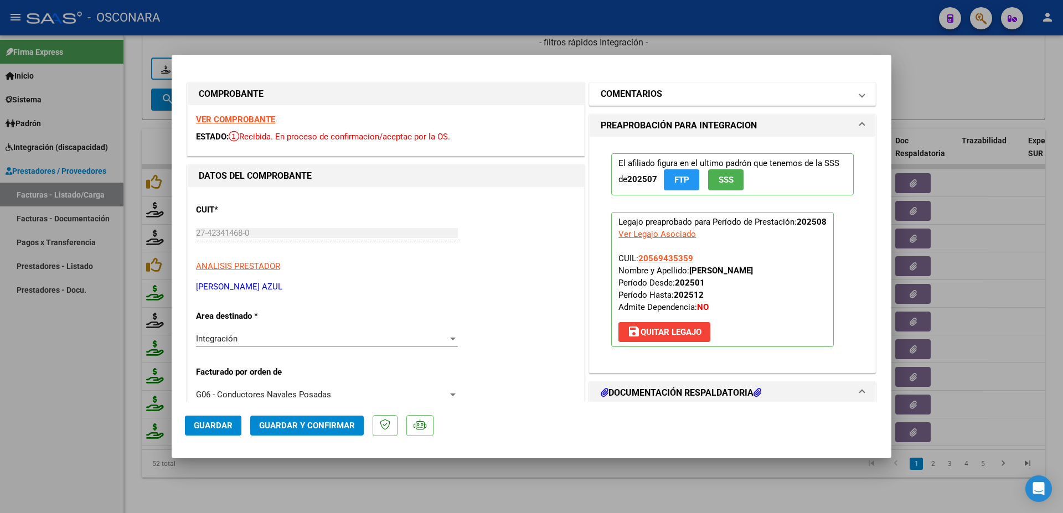
click at [642, 96] on h1 "COMENTARIOS" at bounding box center [631, 93] width 61 height 13
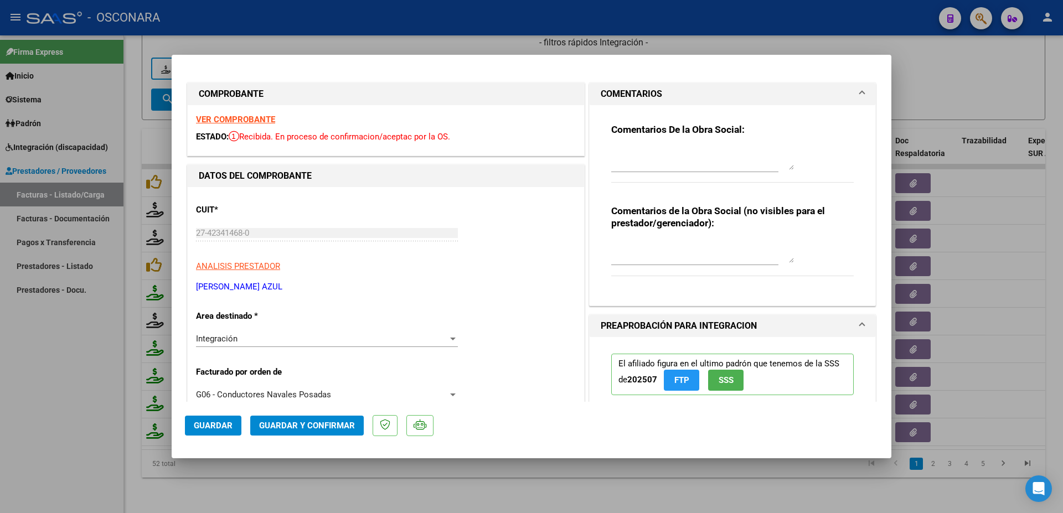
click at [672, 167] on textarea at bounding box center [702, 159] width 183 height 22
paste textarea "28/8 la planilla de asistencia esta firmada en todos los casilleros , lo que su…"
drag, startPoint x: 623, startPoint y: 154, endPoint x: 594, endPoint y: 150, distance: 30.2
click at [611, 150] on textarea "28/8 la planilla de asistencia esta firmada en todos los casilleros , lo que su…" at bounding box center [702, 159] width 183 height 22
type textarea "20/09 la planilla de asistencia esta firmada en todos los casilleros , lo que s…"
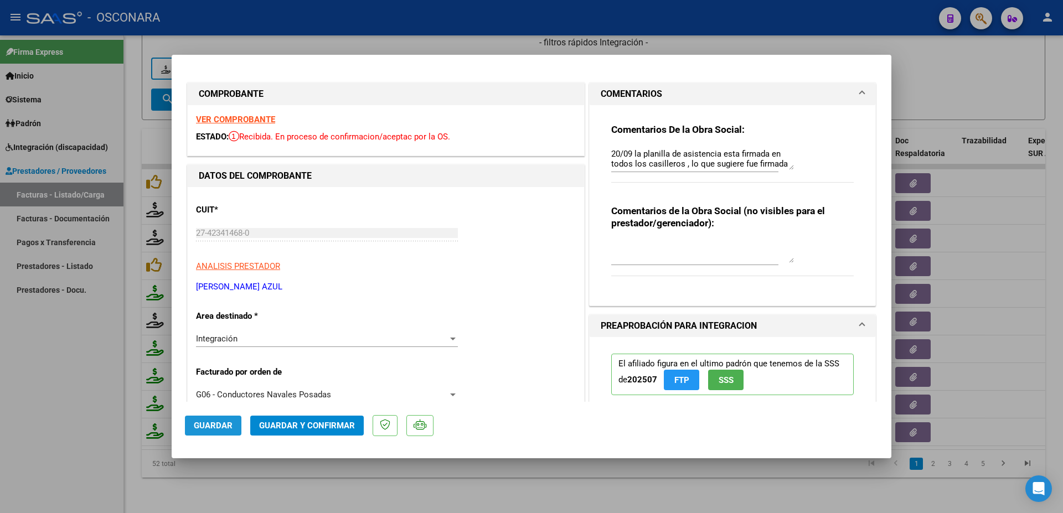
click at [218, 424] on span "Guardar" at bounding box center [213, 426] width 39 height 10
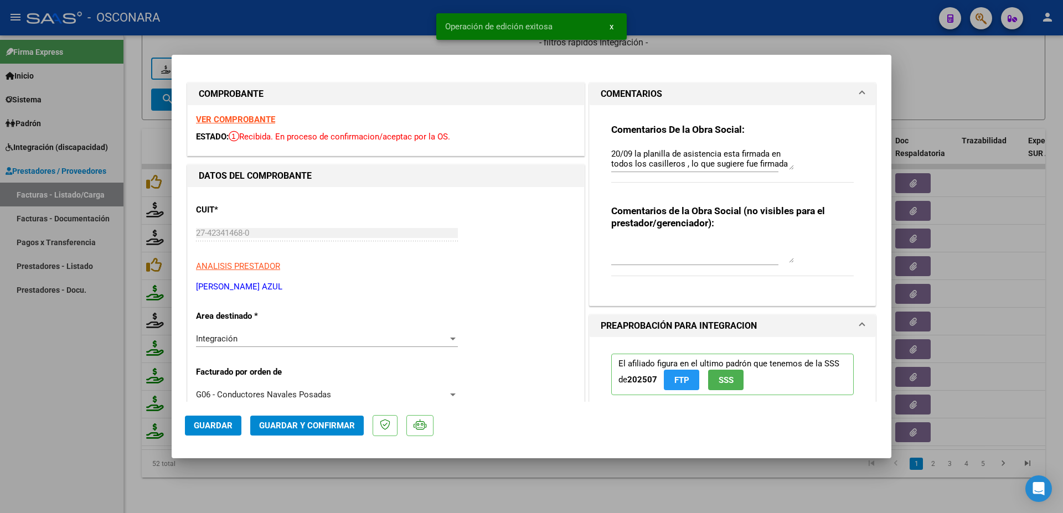
click at [1033, 234] on div at bounding box center [531, 256] width 1063 height 513
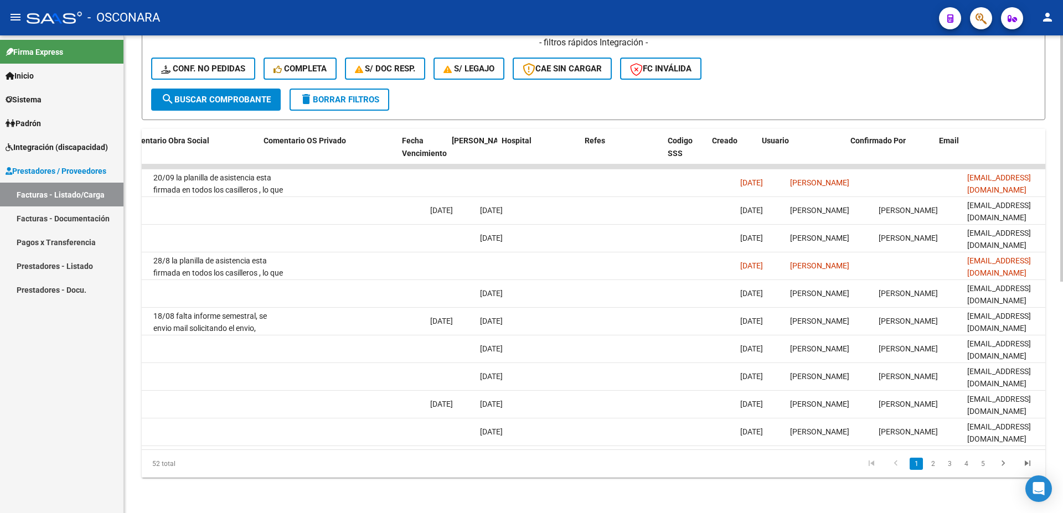
scroll to position [0, 1951]
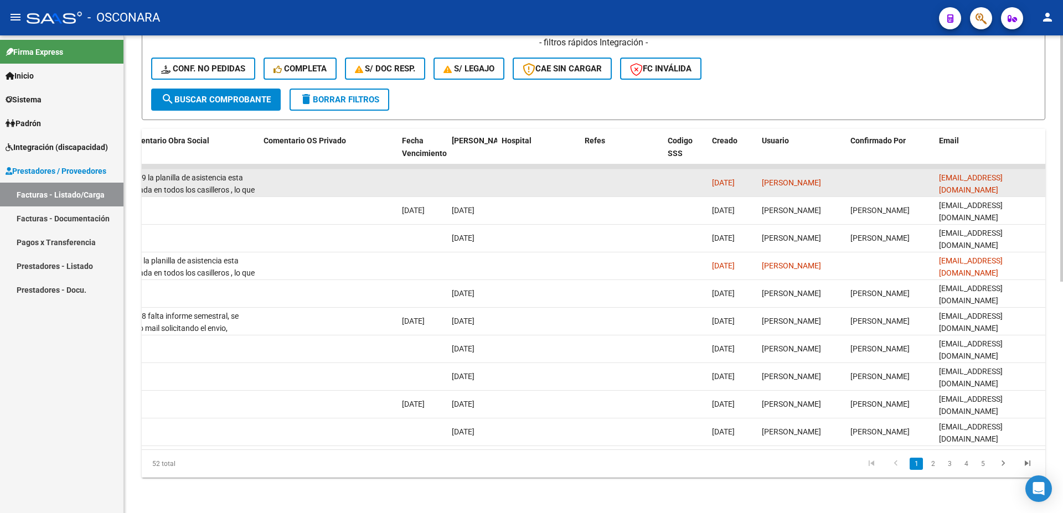
drag, startPoint x: 937, startPoint y: 173, endPoint x: 1039, endPoint y: 173, distance: 102.4
click at [1043, 174] on datatable-body-cell "[EMAIL_ADDRESS][DOMAIN_NAME]" at bounding box center [990, 182] width 111 height 27
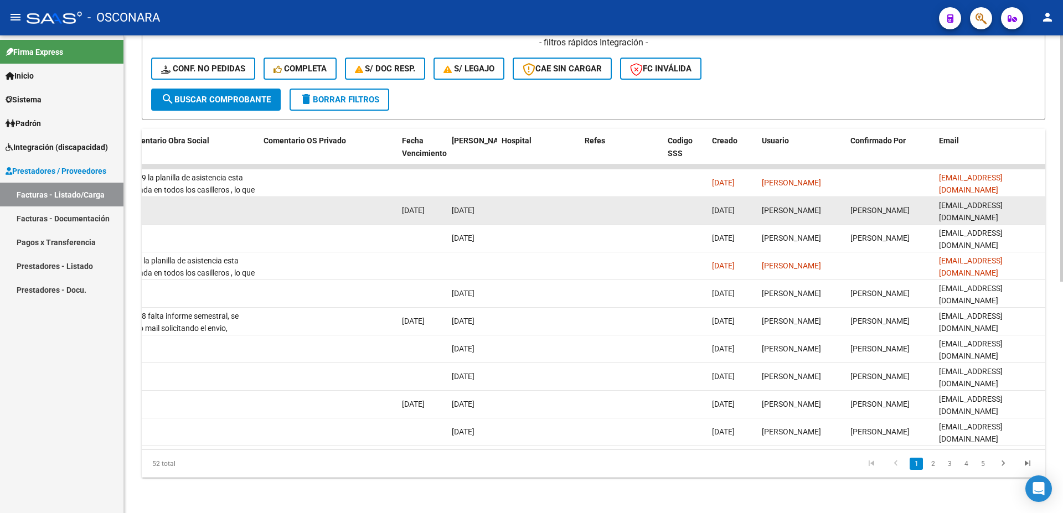
copy span "[EMAIL_ADDRESS][DOMAIN_NAME]"
